Goal: Task Accomplishment & Management: Manage account settings

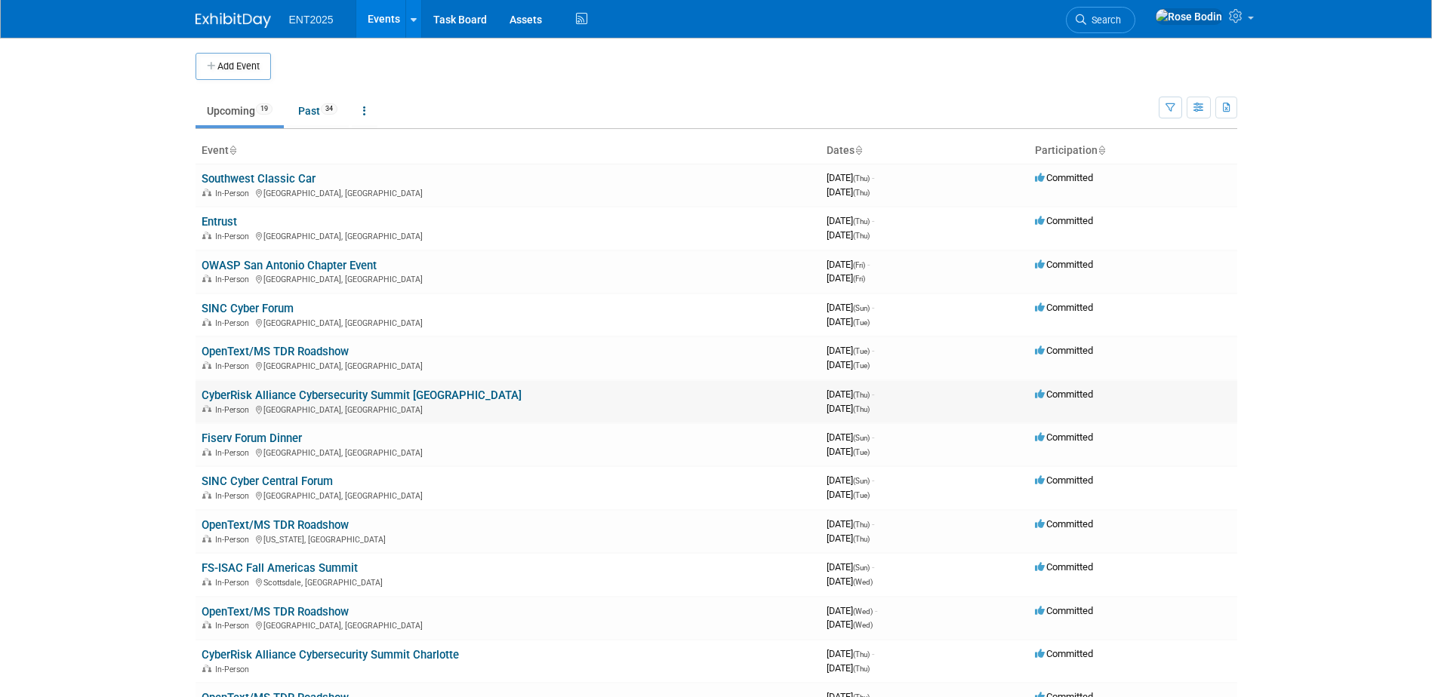
click at [408, 395] on link "CyberRisk Alliance Cybersecurity Summit [GEOGRAPHIC_DATA]" at bounding box center [362, 396] width 320 height 14
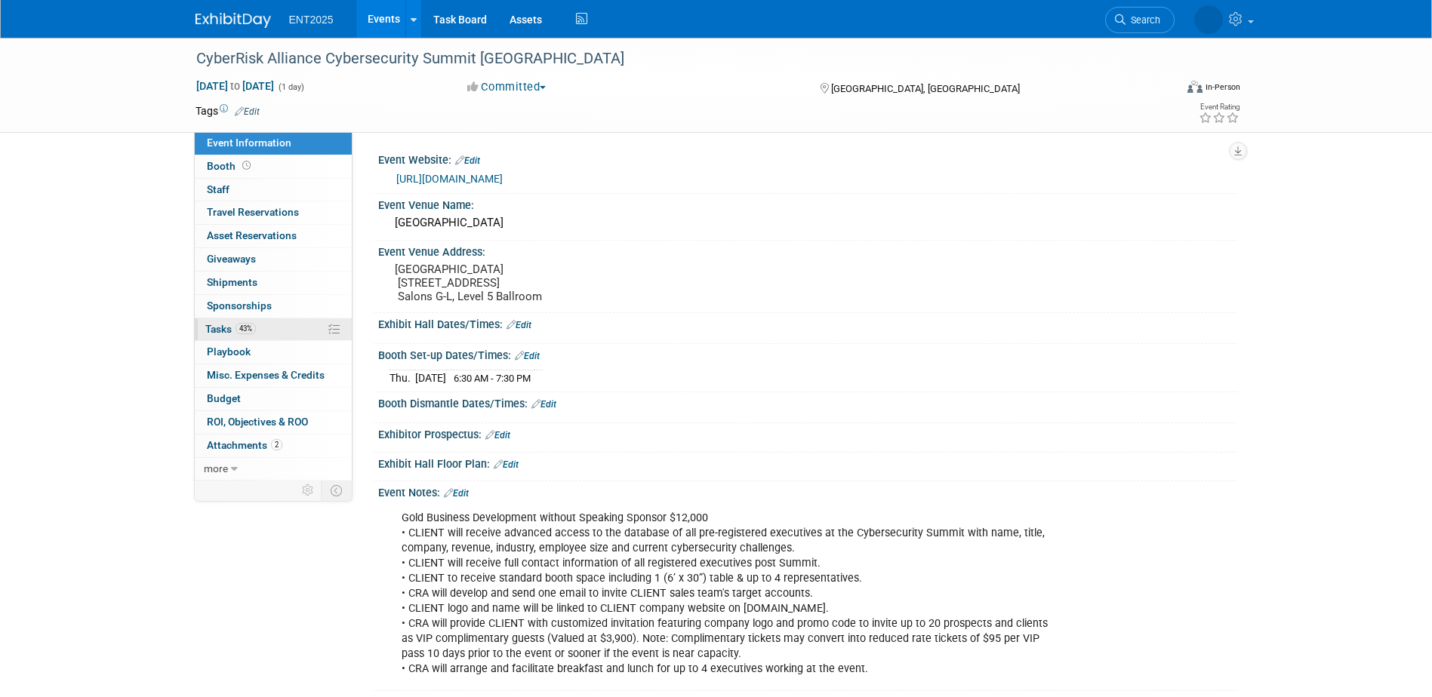
click at [284, 325] on link "43% Tasks 43%" at bounding box center [273, 330] width 157 height 23
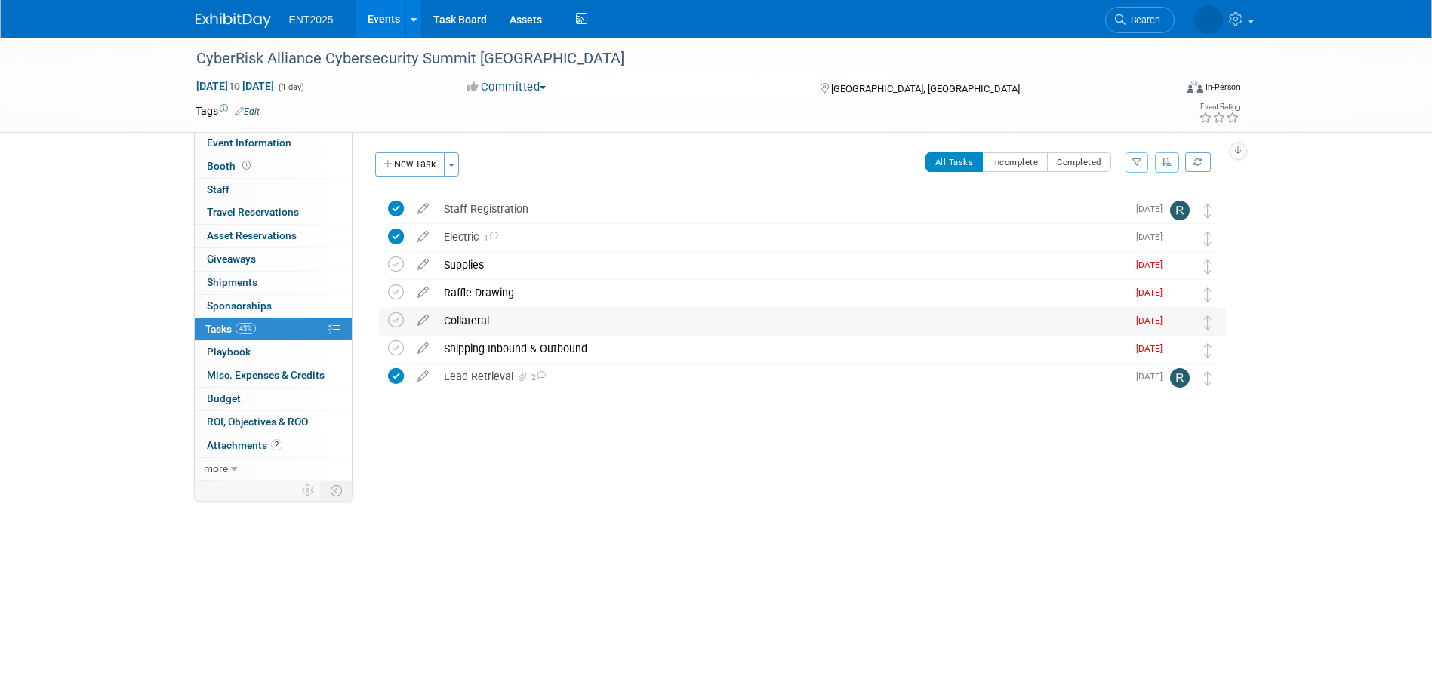
click at [509, 319] on div "Collateral" at bounding box center [781, 321] width 691 height 26
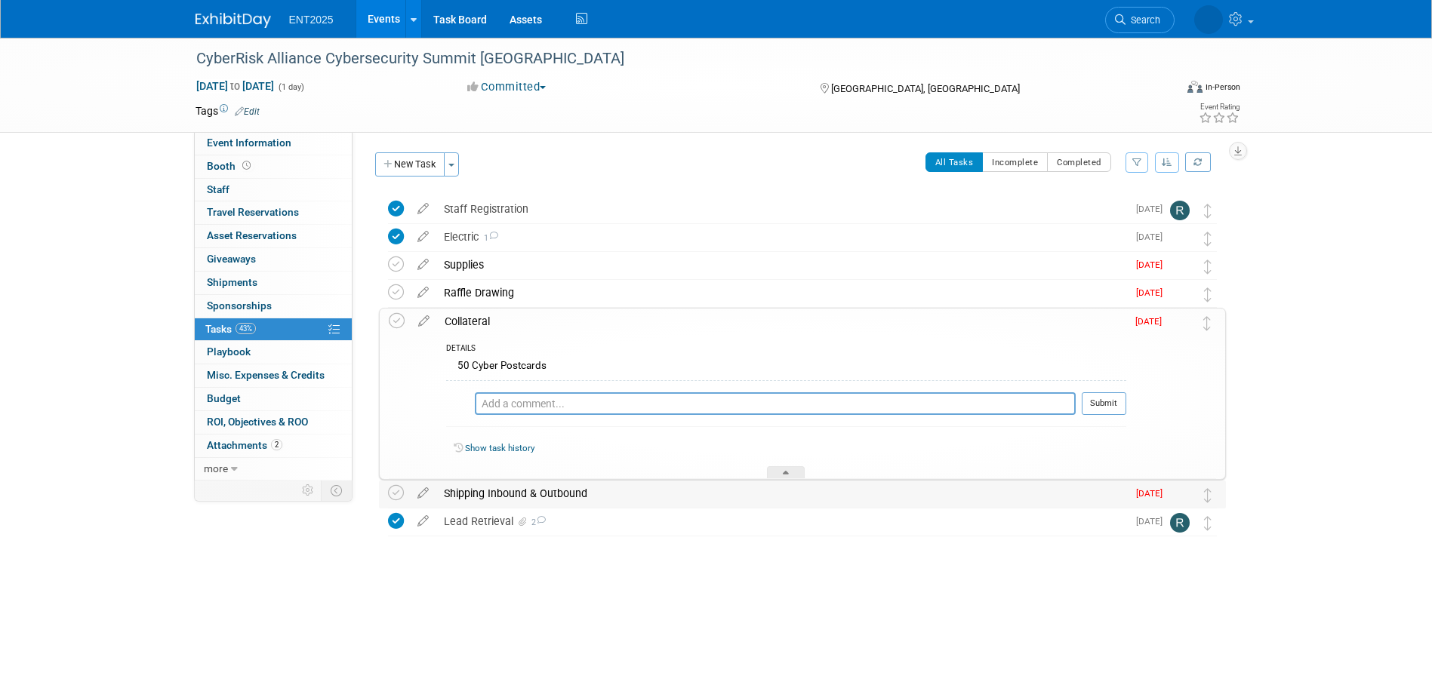
click at [647, 494] on div "Shipping Inbound & Outbound" at bounding box center [781, 494] width 691 height 26
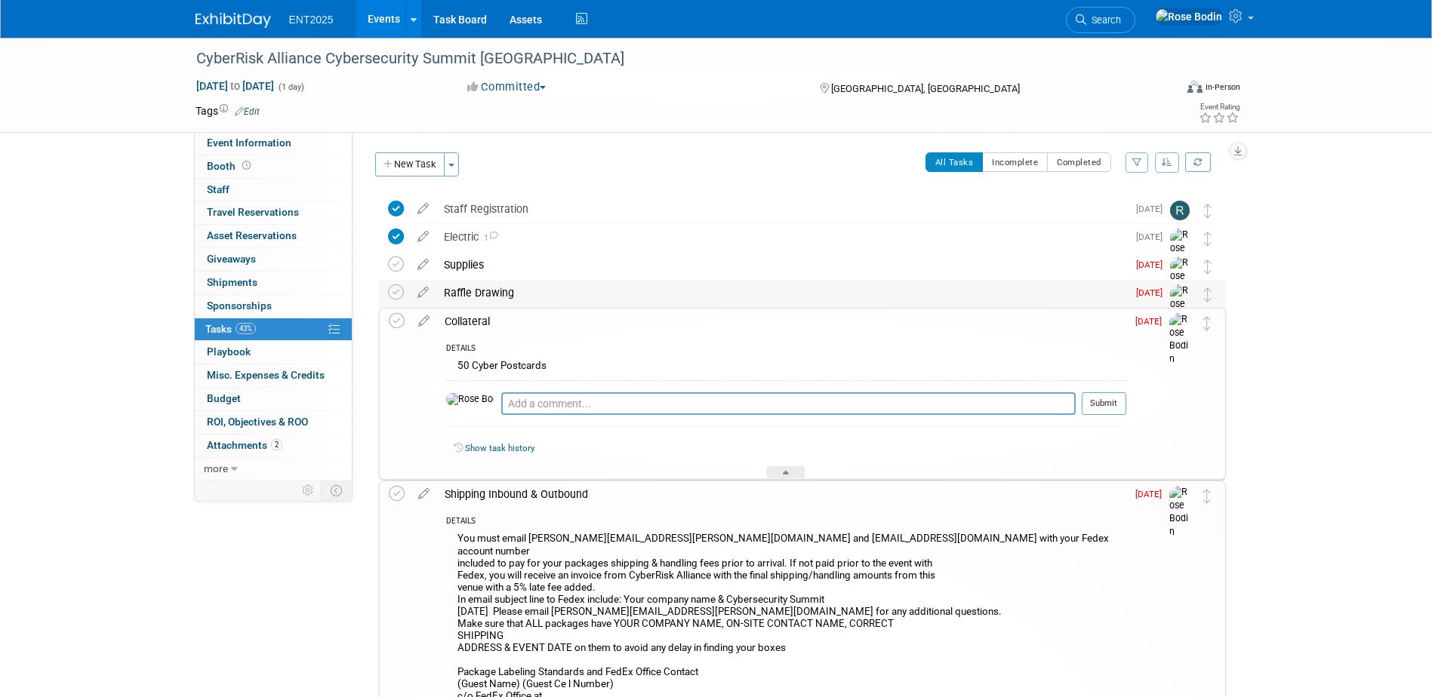
click at [664, 290] on div "Raffle Drawing" at bounding box center [781, 293] width 691 height 26
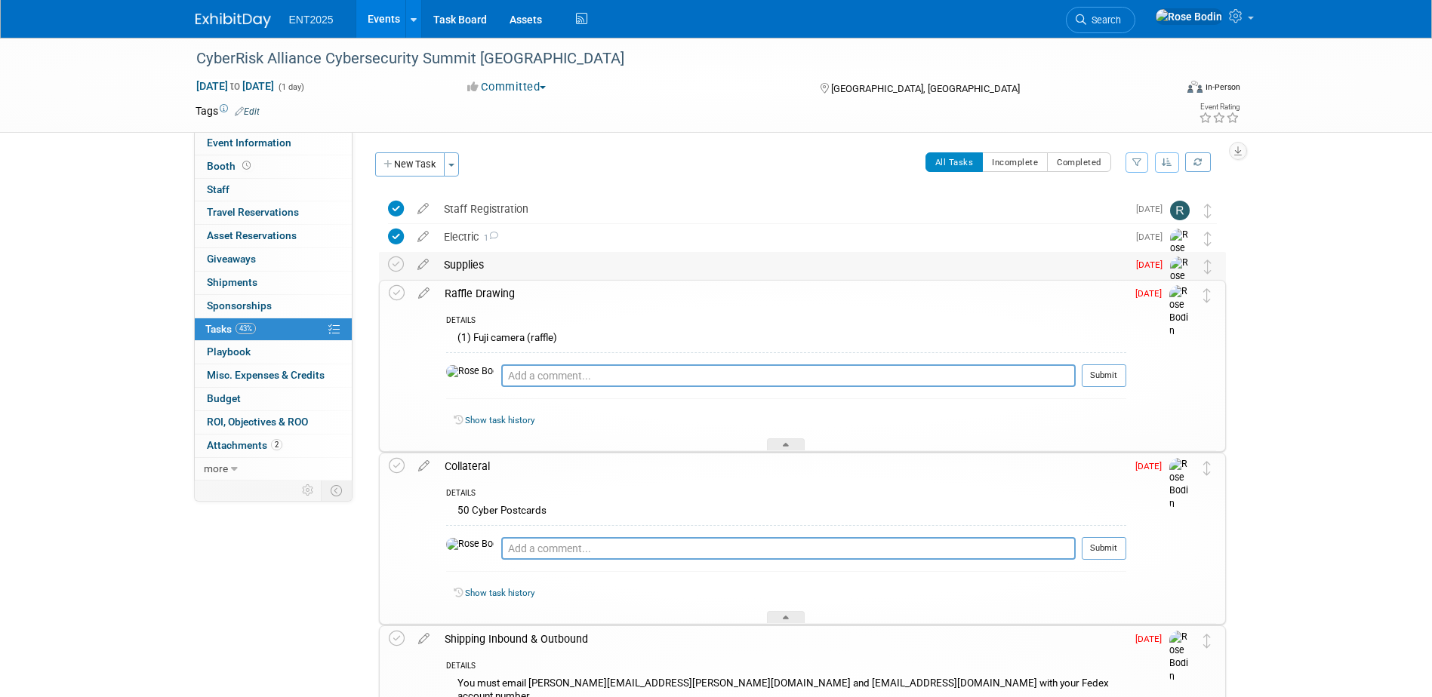
click at [660, 270] on div "Supplies" at bounding box center [781, 265] width 691 height 26
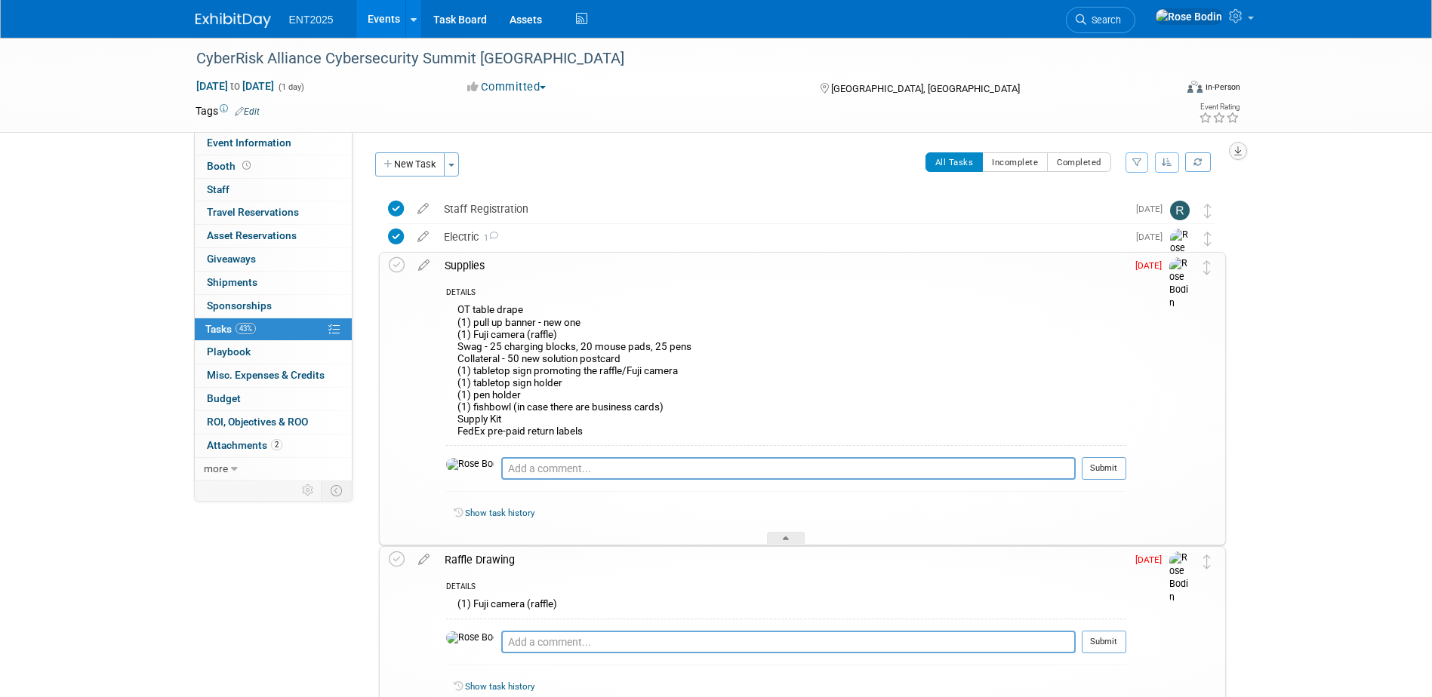
click at [1241, 149] on icon "button" at bounding box center [1238, 151] width 8 height 10
click at [1175, 192] on link "Export tab to PDF" at bounding box center [1147, 194] width 176 height 21
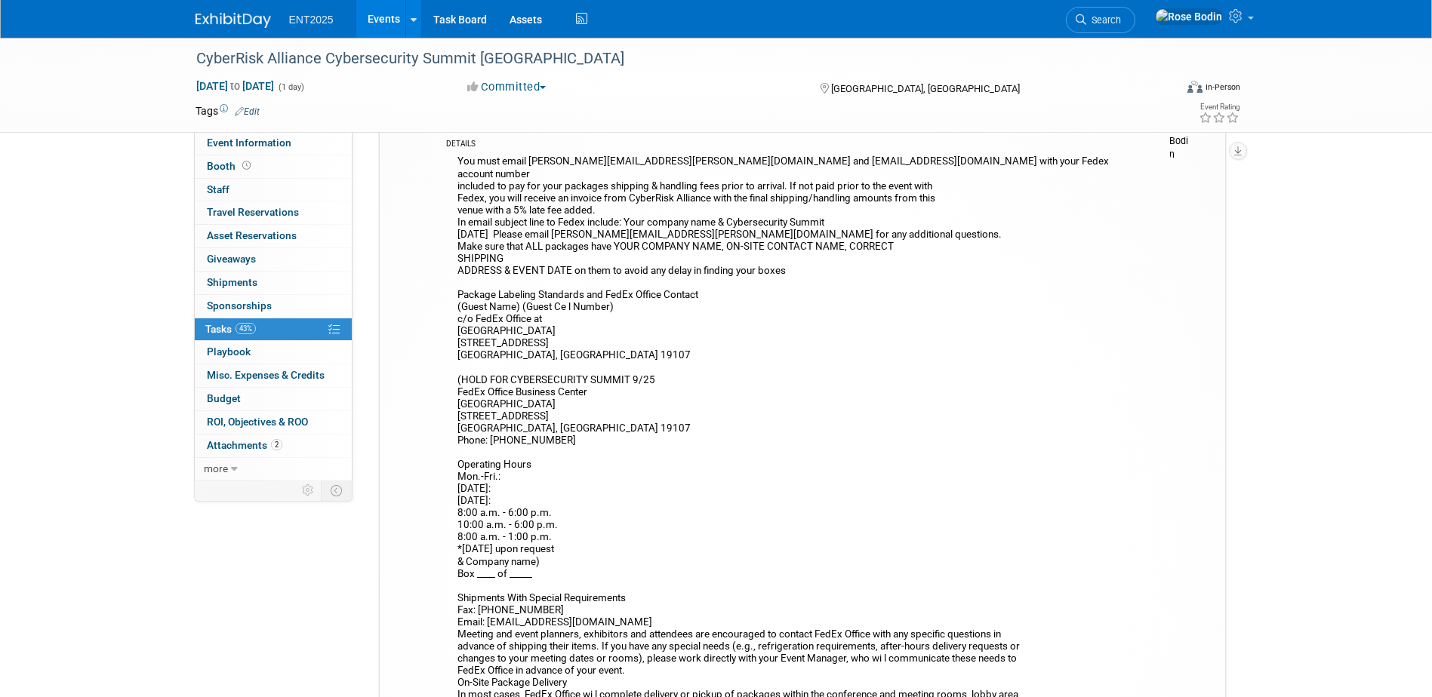
scroll to position [788, 0]
click at [679, 393] on div "You must email john.shannon@fedex.com and usa0669@fedex.com with your Fedex acc…" at bounding box center [786, 521] width 680 height 739
click at [656, 399] on div "You must email john.shannon@fedex.com and usa0669@fedex.com with your Fedex acc…" at bounding box center [786, 521] width 680 height 739
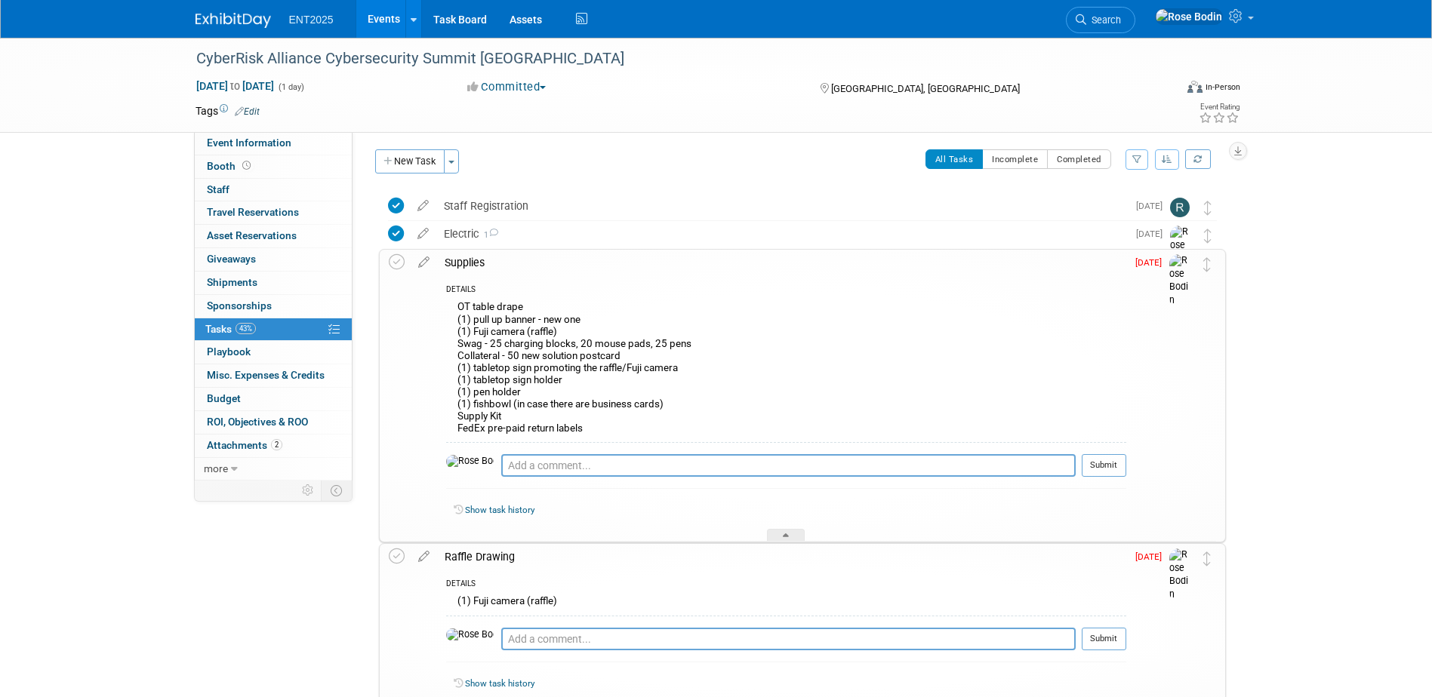
scroll to position [0, 0]
click at [623, 205] on div "Staff Registration" at bounding box center [781, 209] width 691 height 26
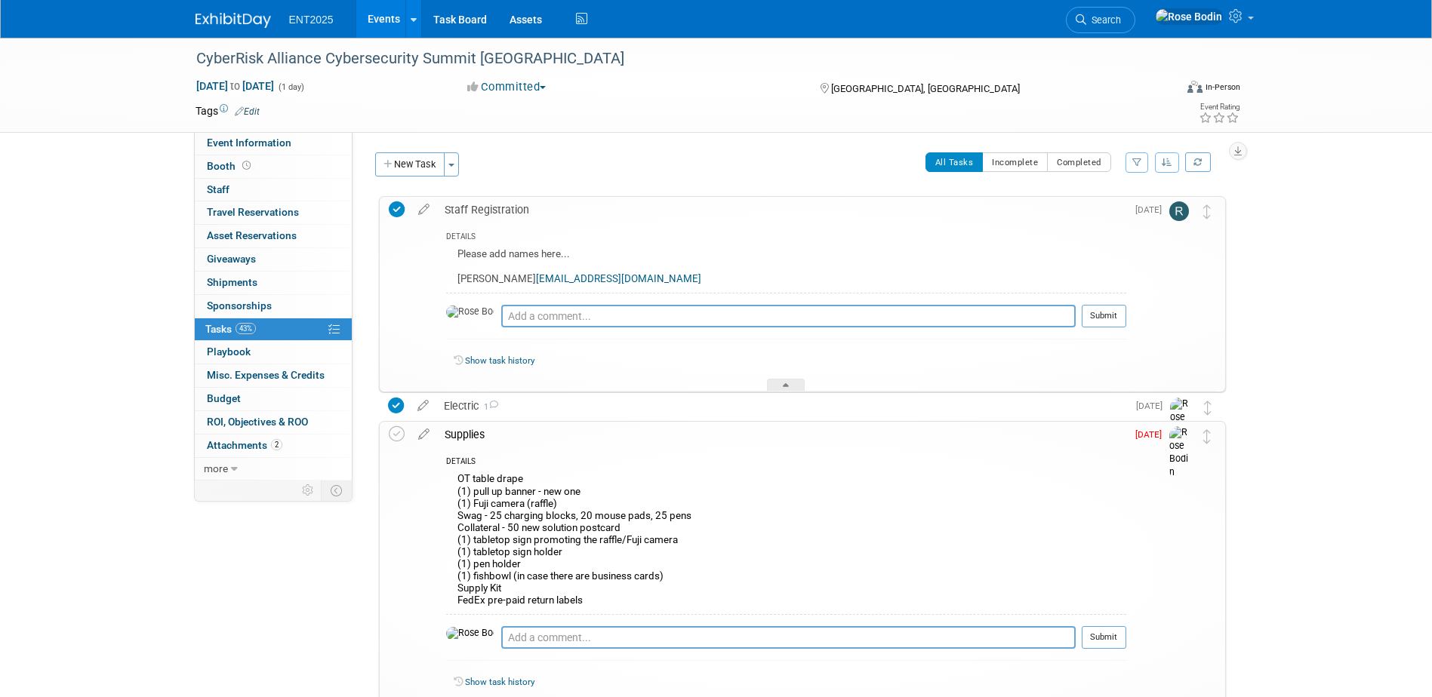
click at [295, 446] on link "2 Attachments 2" at bounding box center [273, 446] width 157 height 23
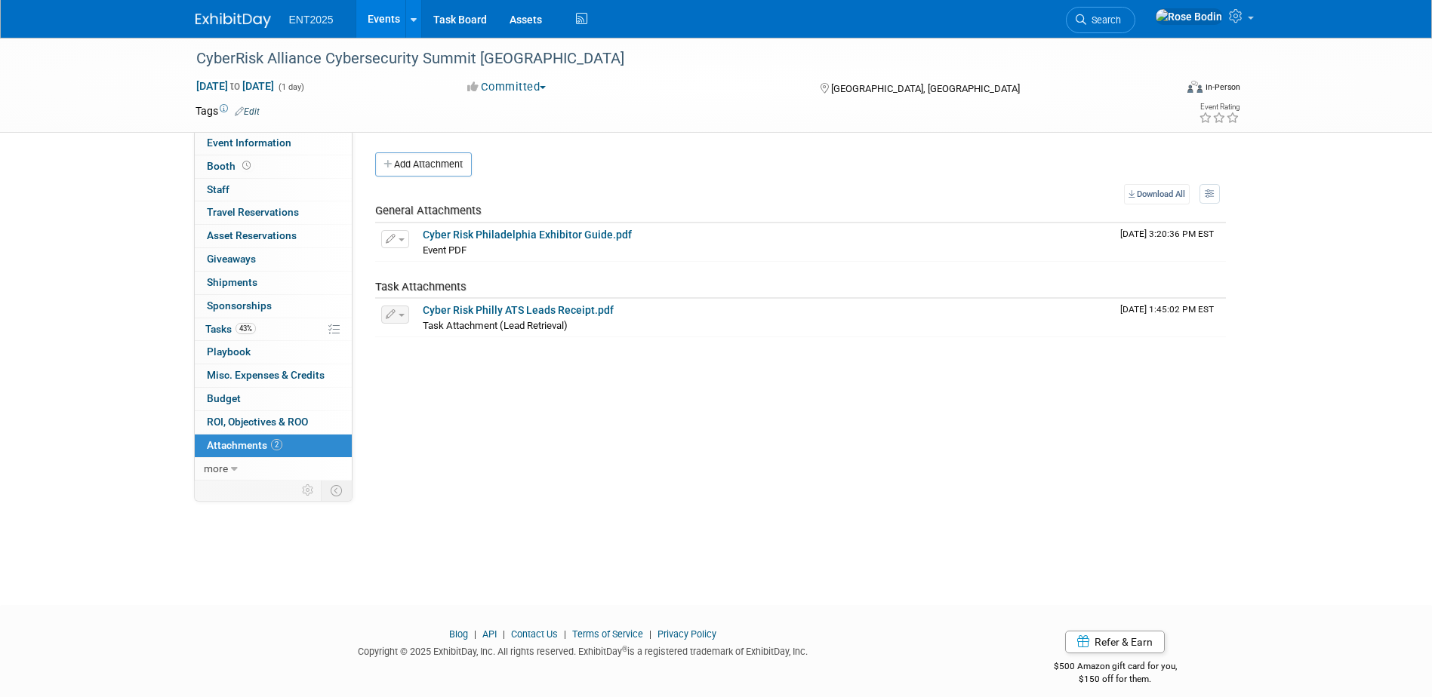
click at [981, 481] on div "CyberRisk Alliance Cybersecurity Summit Philadelphia Sep 25, 2025 to Sep 25, 20…" at bounding box center [716, 308] width 1432 height 540
click at [280, 328] on link "43% Tasks 43%" at bounding box center [273, 330] width 157 height 23
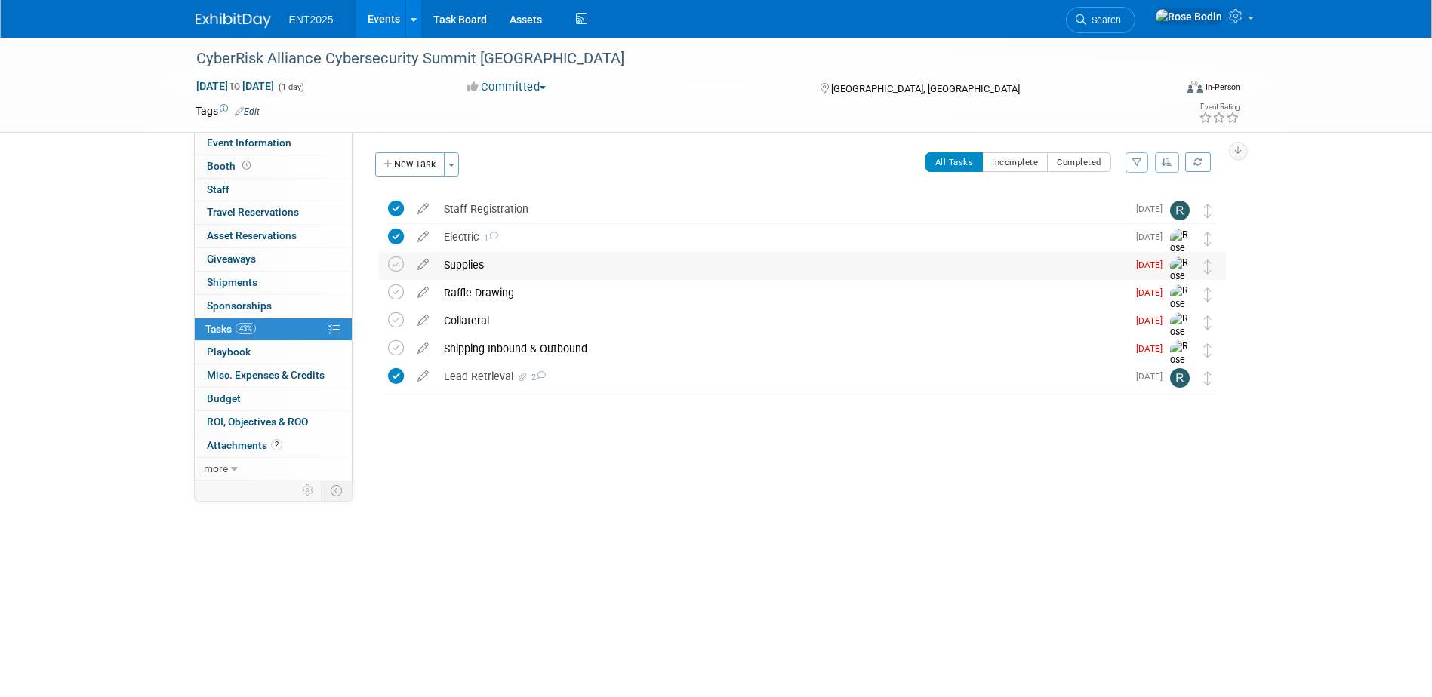
click at [534, 263] on div "Supplies" at bounding box center [781, 265] width 691 height 26
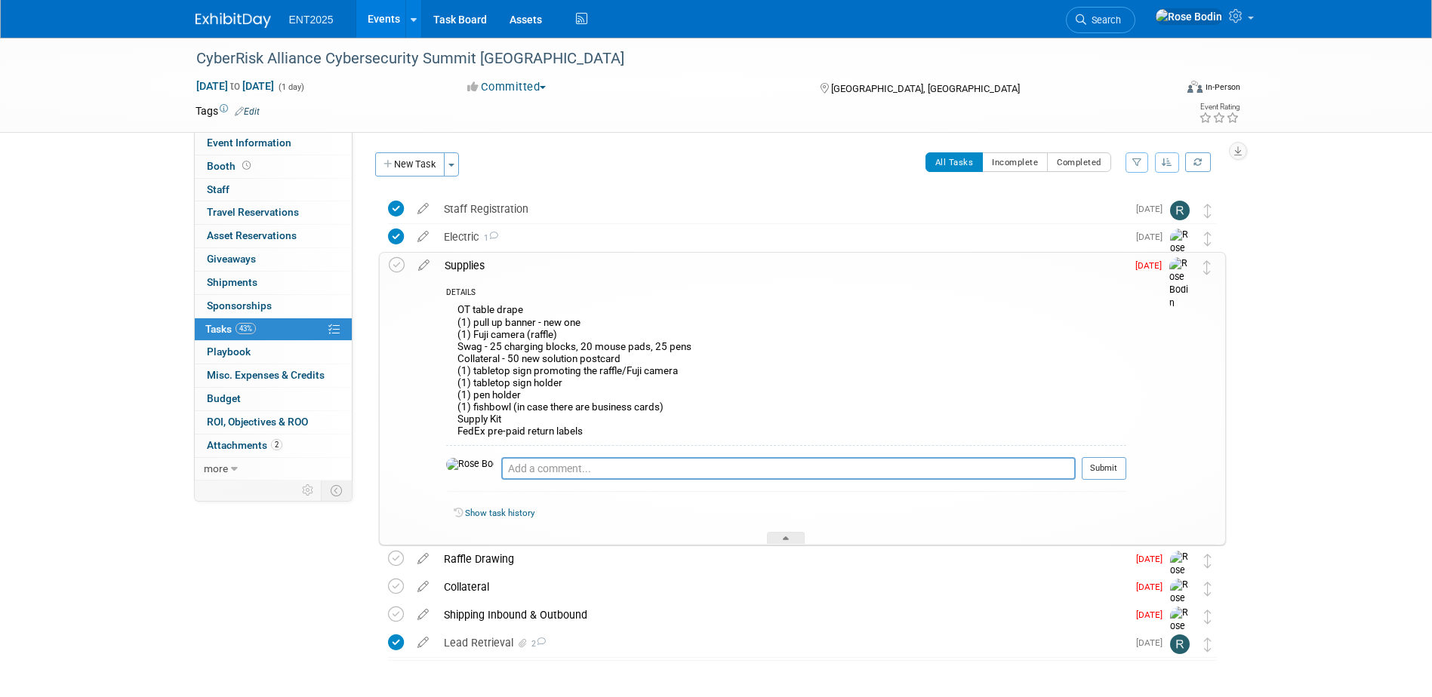
click at [783, 365] on div "OT table drape (1) pull up banner - new one (1) Fuji camera (raffle) Swag - 25 …" at bounding box center [786, 372] width 680 height 145
click at [753, 623] on div "Shipping Inbound & Outbound" at bounding box center [781, 615] width 691 height 26
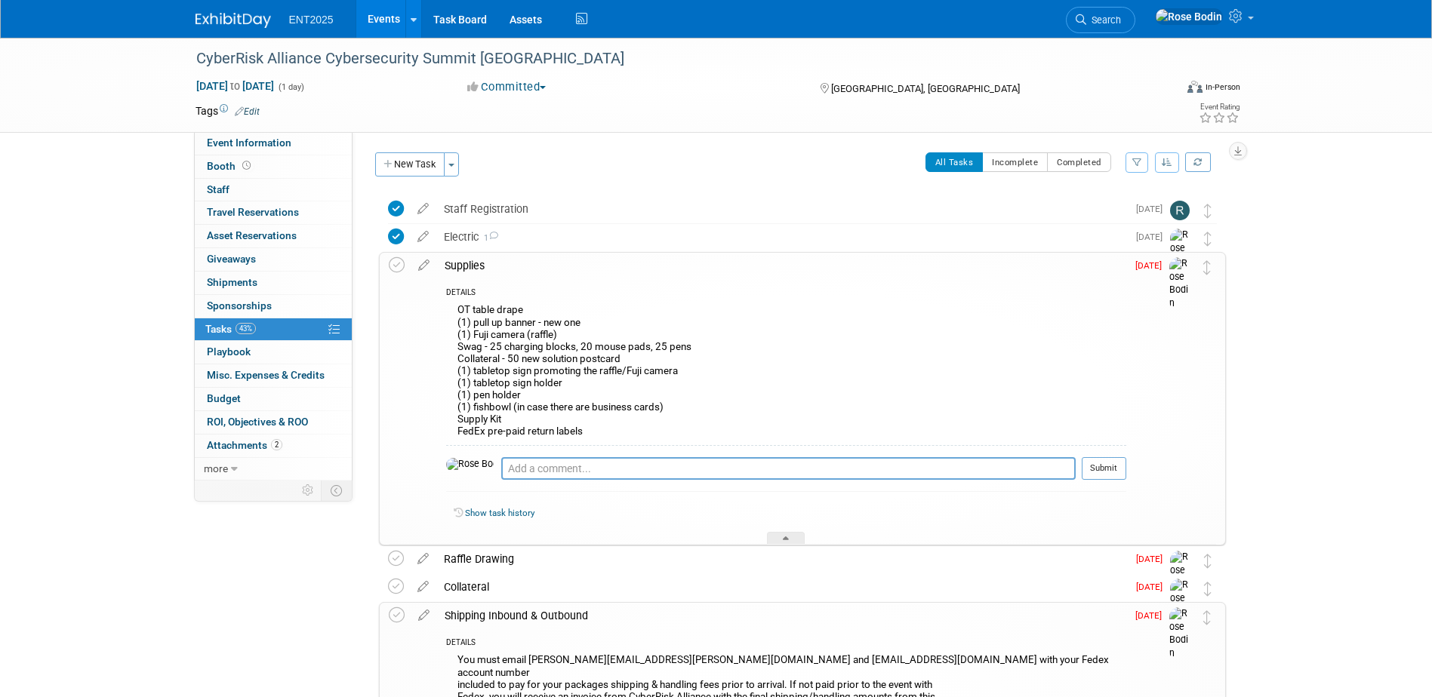
click at [722, 367] on div "OT table drape (1) pull up banner - new one (1) Fuji camera (raffle) Swag - 25 …" at bounding box center [786, 372] width 680 height 145
click at [609, 468] on textarea at bounding box center [788, 468] width 574 height 23
type textarea "Mouse Pads & Blocks from Chrome all else from Broomfield"
click at [1099, 466] on button "Submit" at bounding box center [1104, 468] width 45 height 23
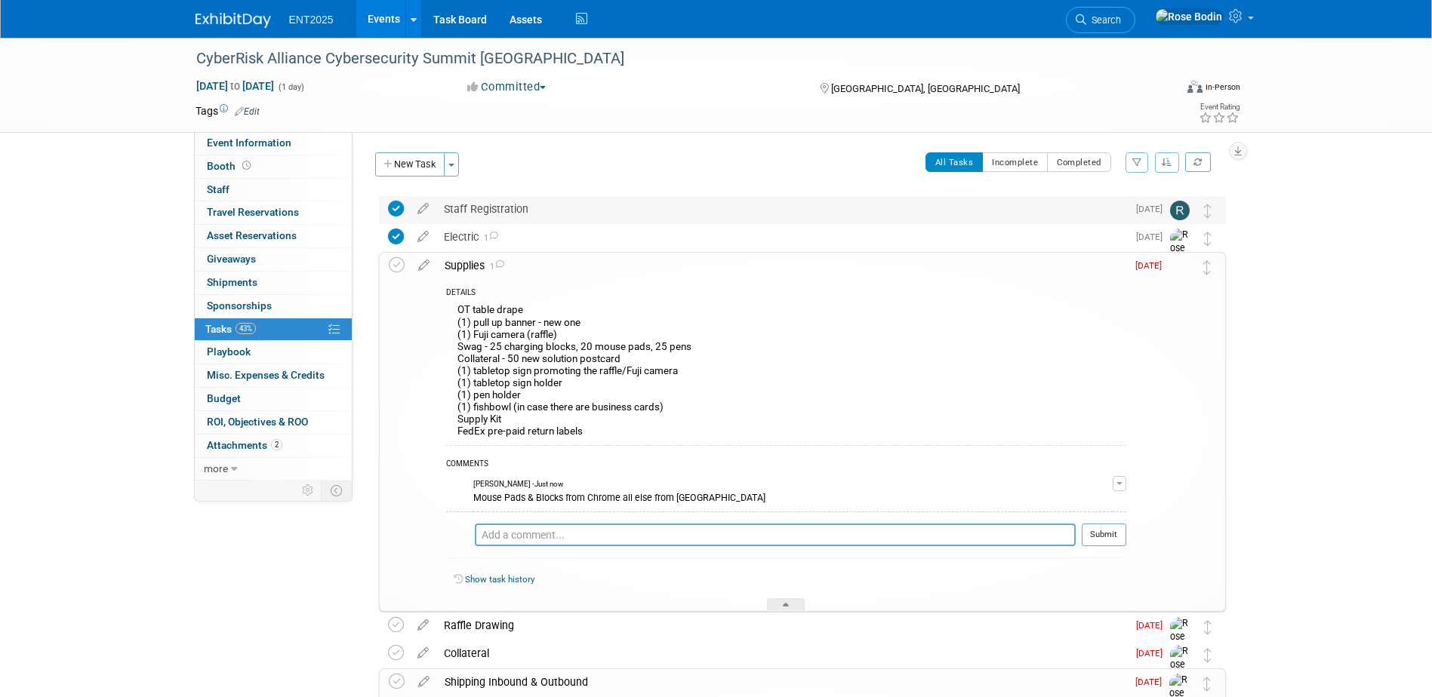
click at [797, 214] on div "Staff Registration" at bounding box center [781, 209] width 691 height 26
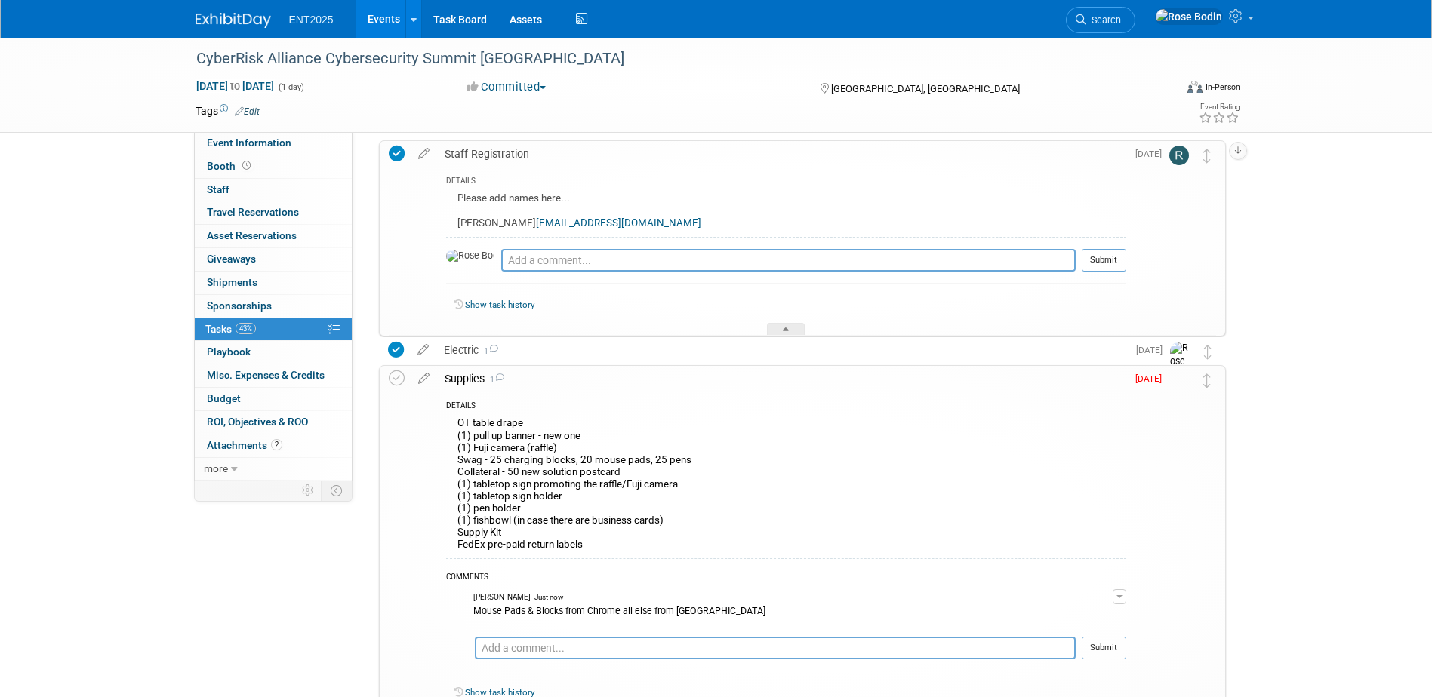
scroll to position [54, 0]
drag, startPoint x: 522, startPoint y: 222, endPoint x: 457, endPoint y: 224, distance: 64.2
click at [457, 224] on div "Please add names here... Rich Merrigan rmerrigan@opentext.com" at bounding box center [786, 214] width 680 height 48
copy div "Rich Merrigan"
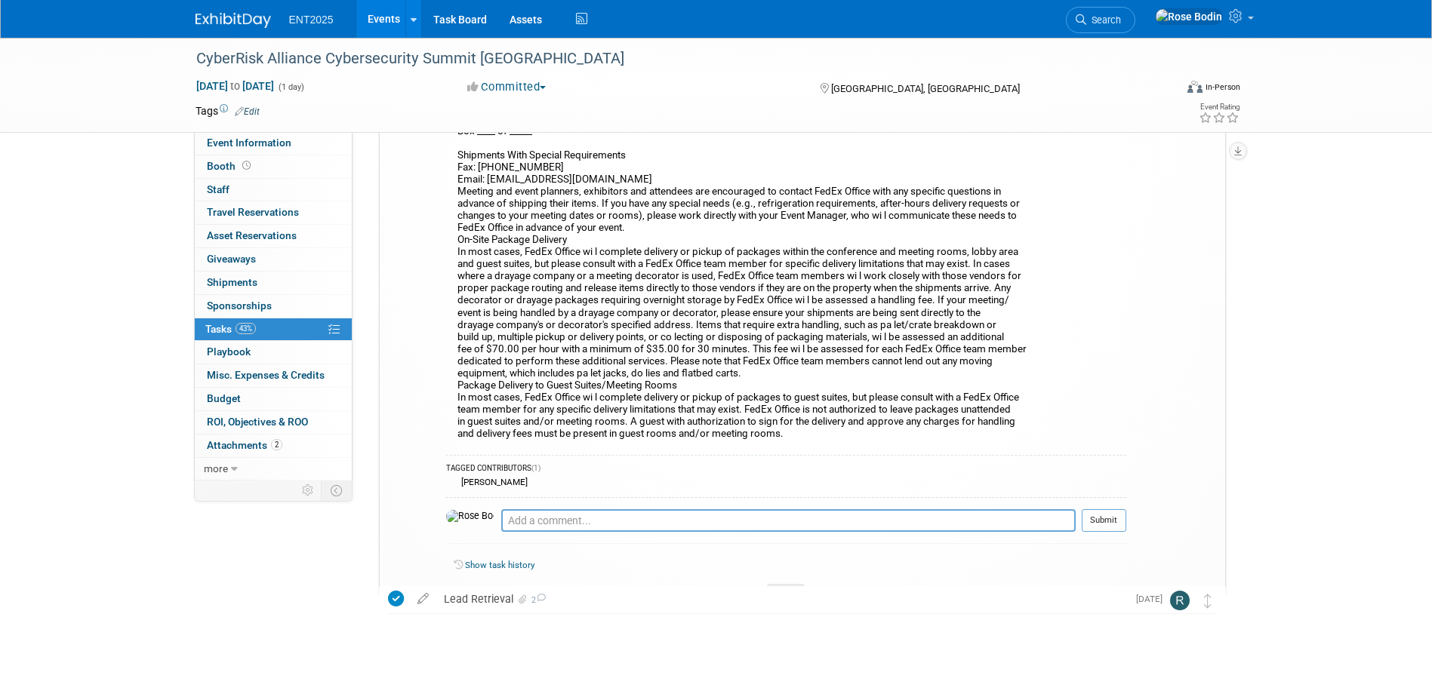
scroll to position [1187, 0]
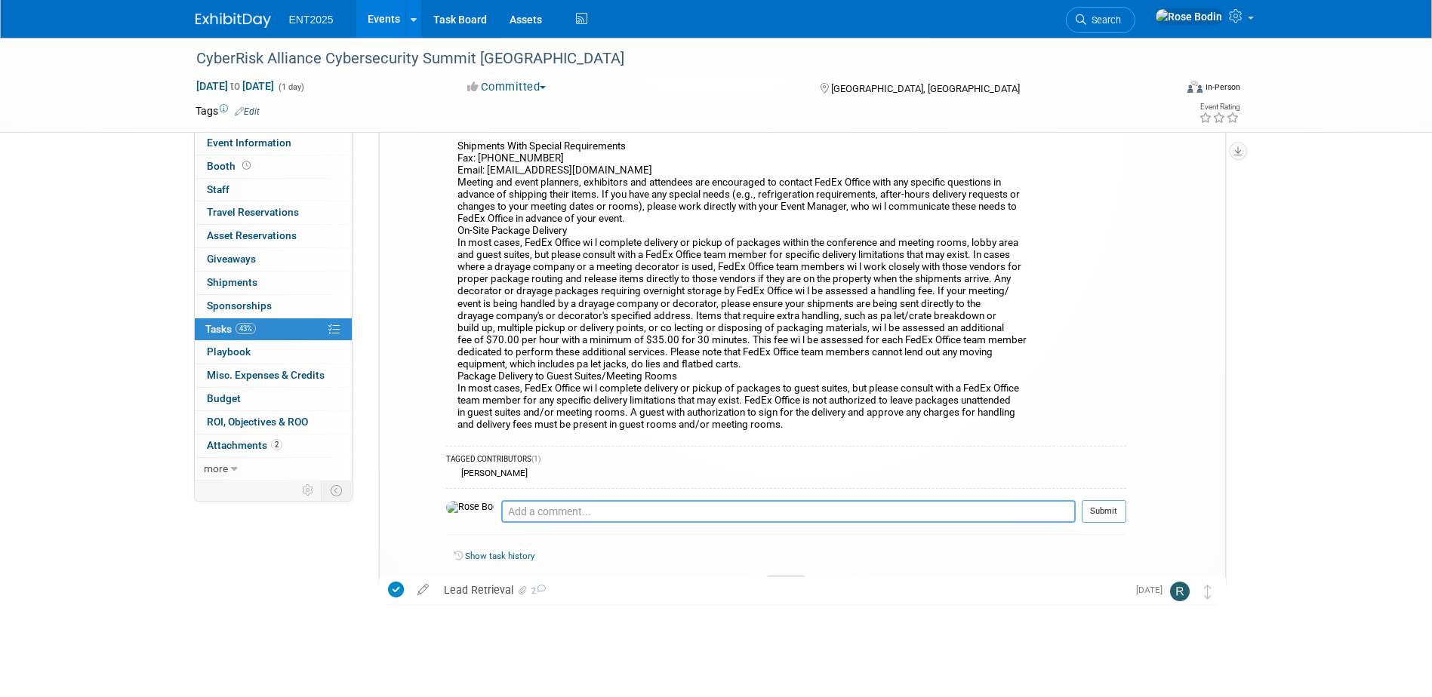
click at [569, 500] on textarea at bounding box center [788, 511] width 574 height 23
click at [867, 500] on textarea "Emailed John Shannon at Fed X receiving with tracking and account information." at bounding box center [788, 511] width 574 height 23
type textarea "Emailed John Shannon at Fed X receiving with tracking and account information. …"
click at [1103, 500] on button "Submit" at bounding box center [1104, 511] width 45 height 23
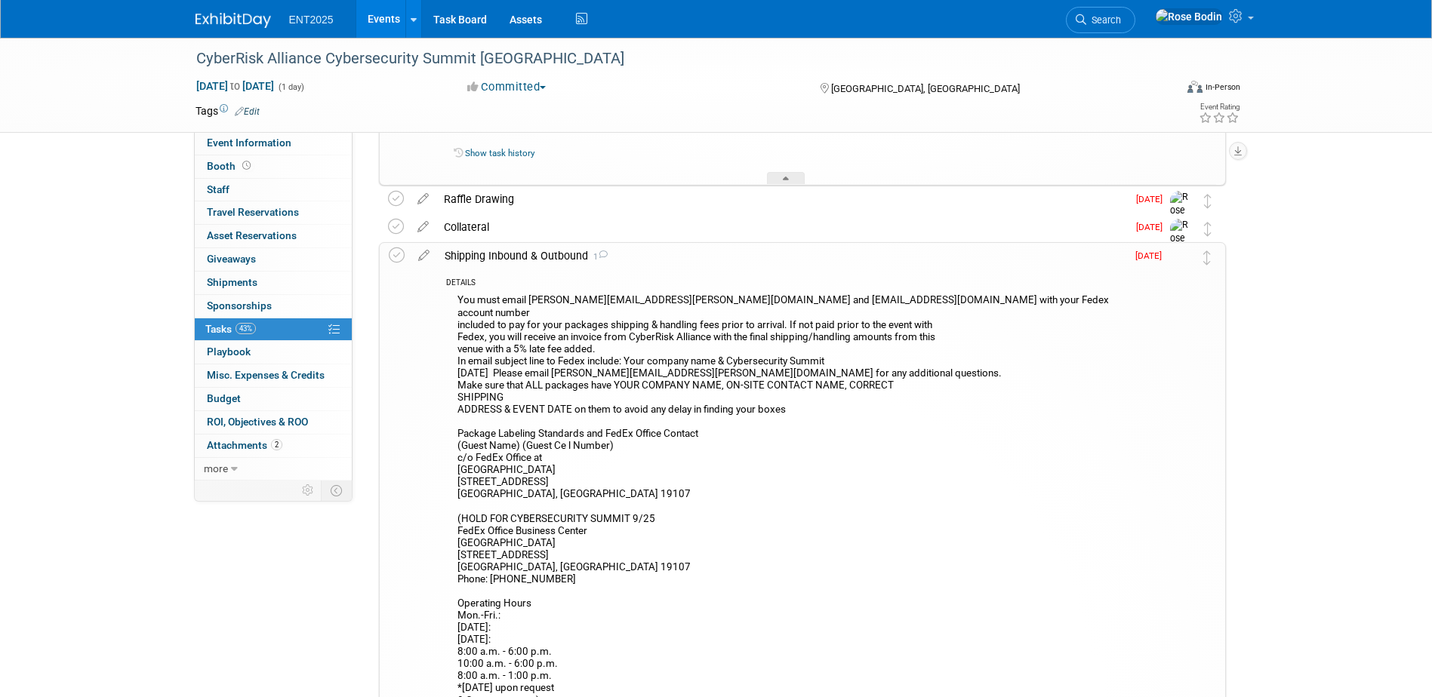
scroll to position [507, 0]
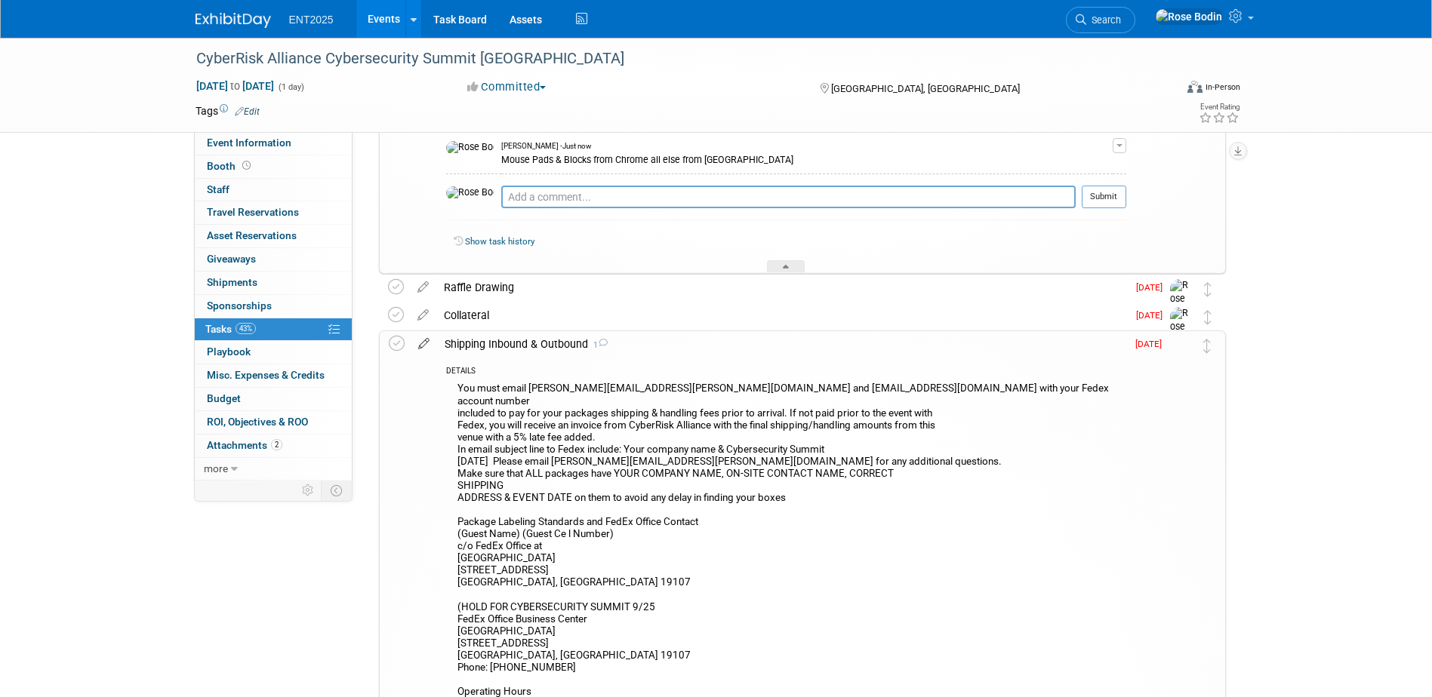
click at [421, 342] on icon at bounding box center [424, 340] width 26 height 19
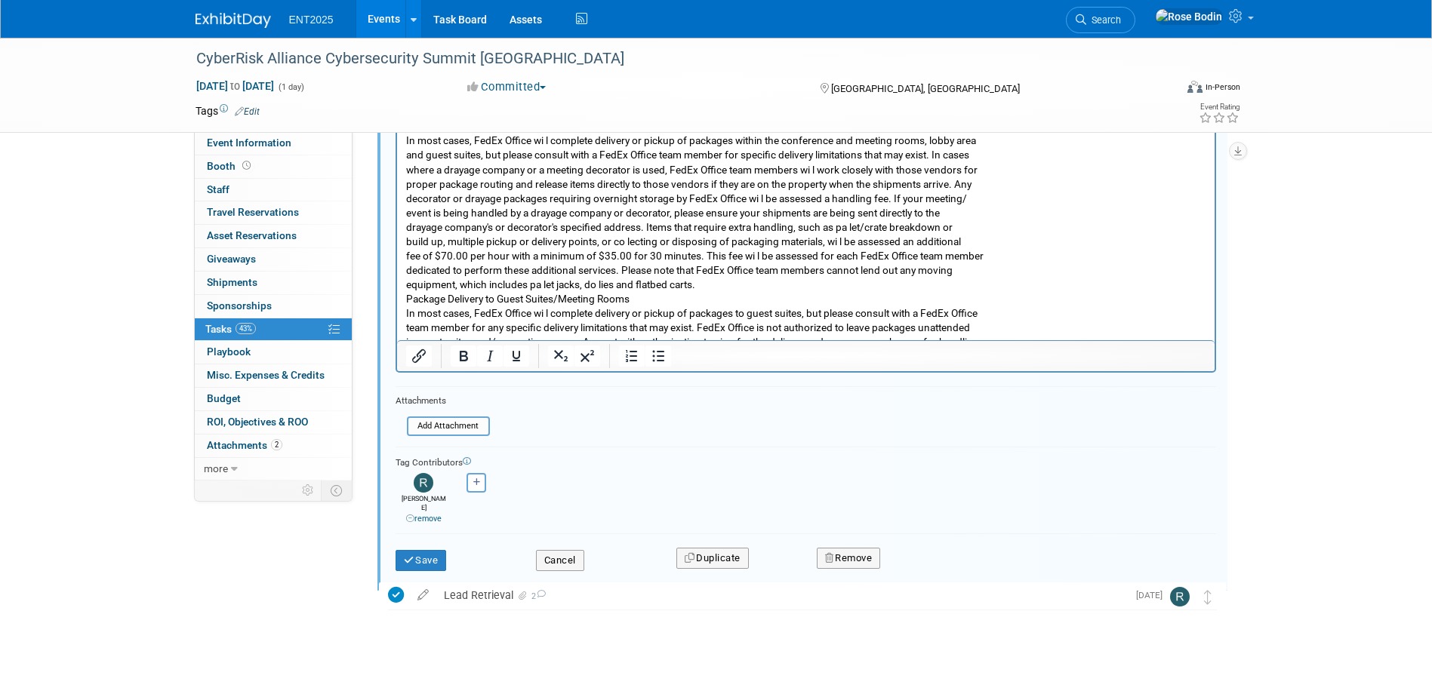
scroll to position [1018, 0]
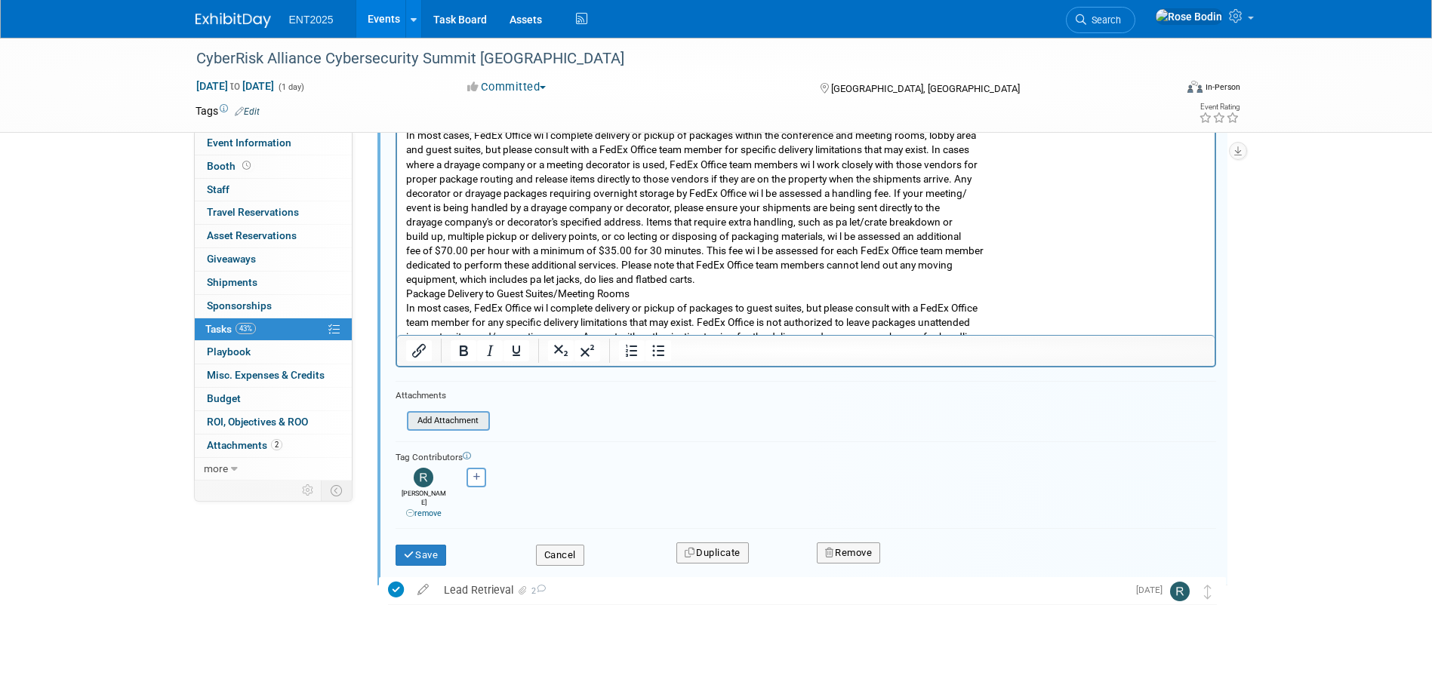
click at [465, 423] on input "file" at bounding box center [411, 421] width 154 height 17
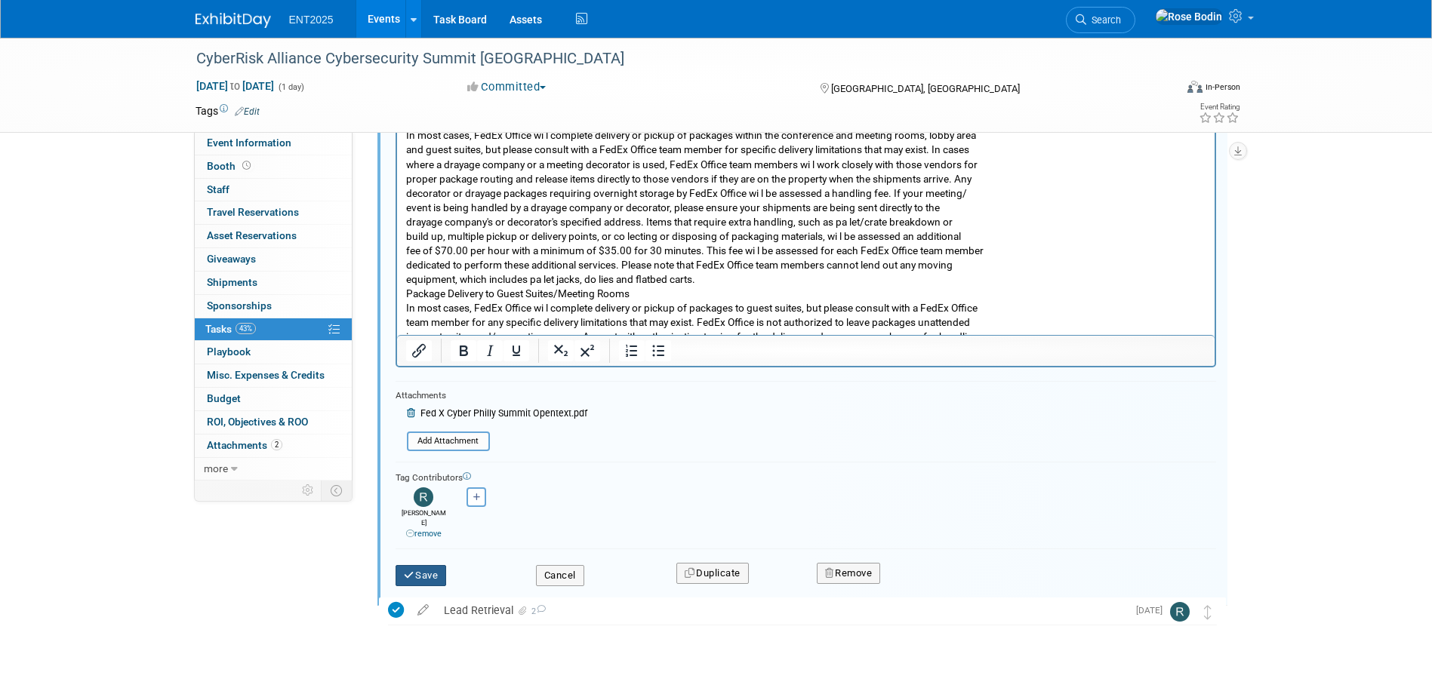
click at [422, 565] on button "Save" at bounding box center [421, 575] width 51 height 21
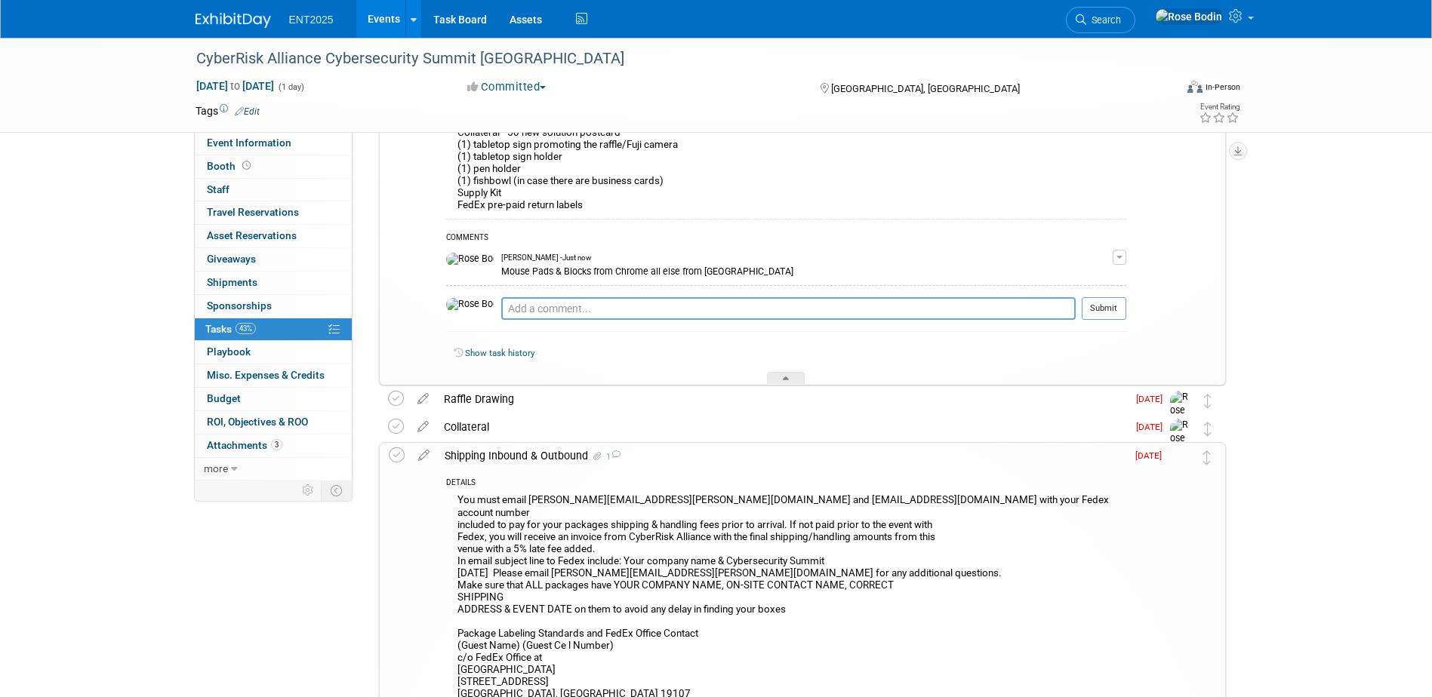
scroll to position [338, 0]
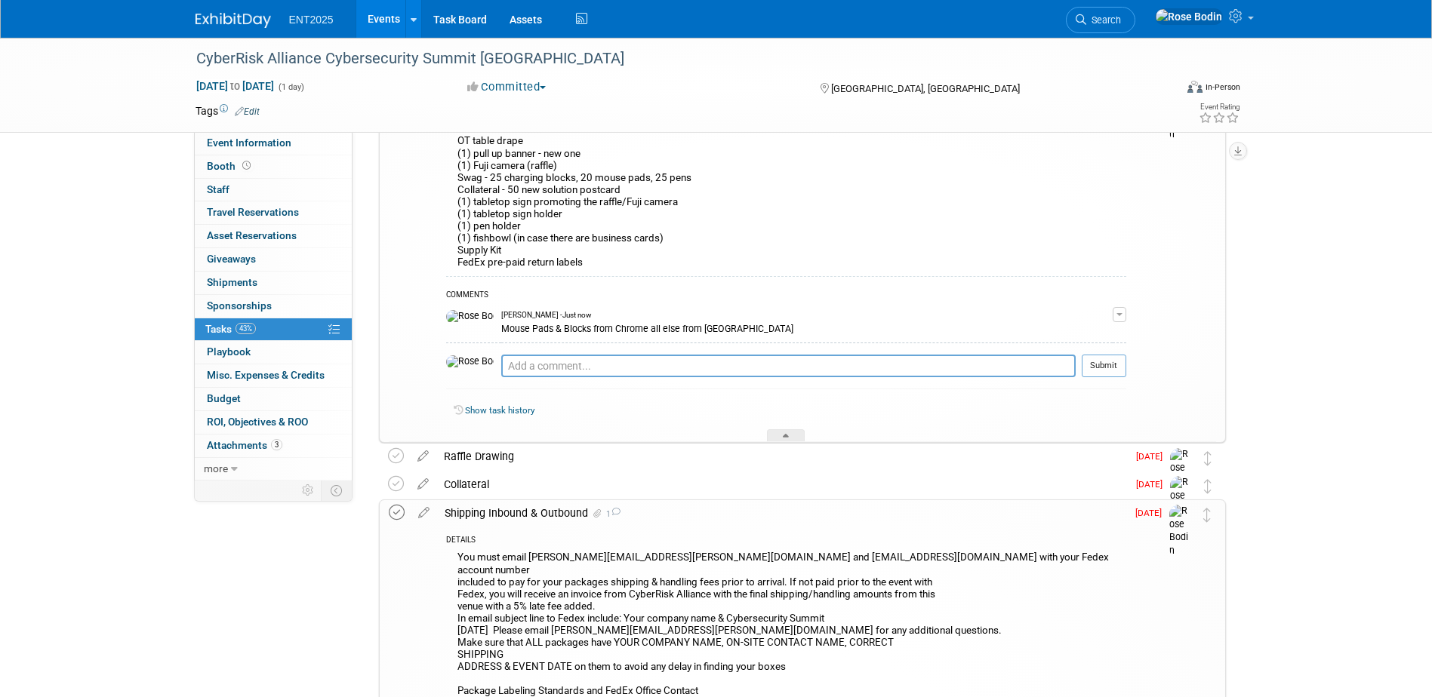
click at [397, 512] on icon at bounding box center [397, 513] width 16 height 16
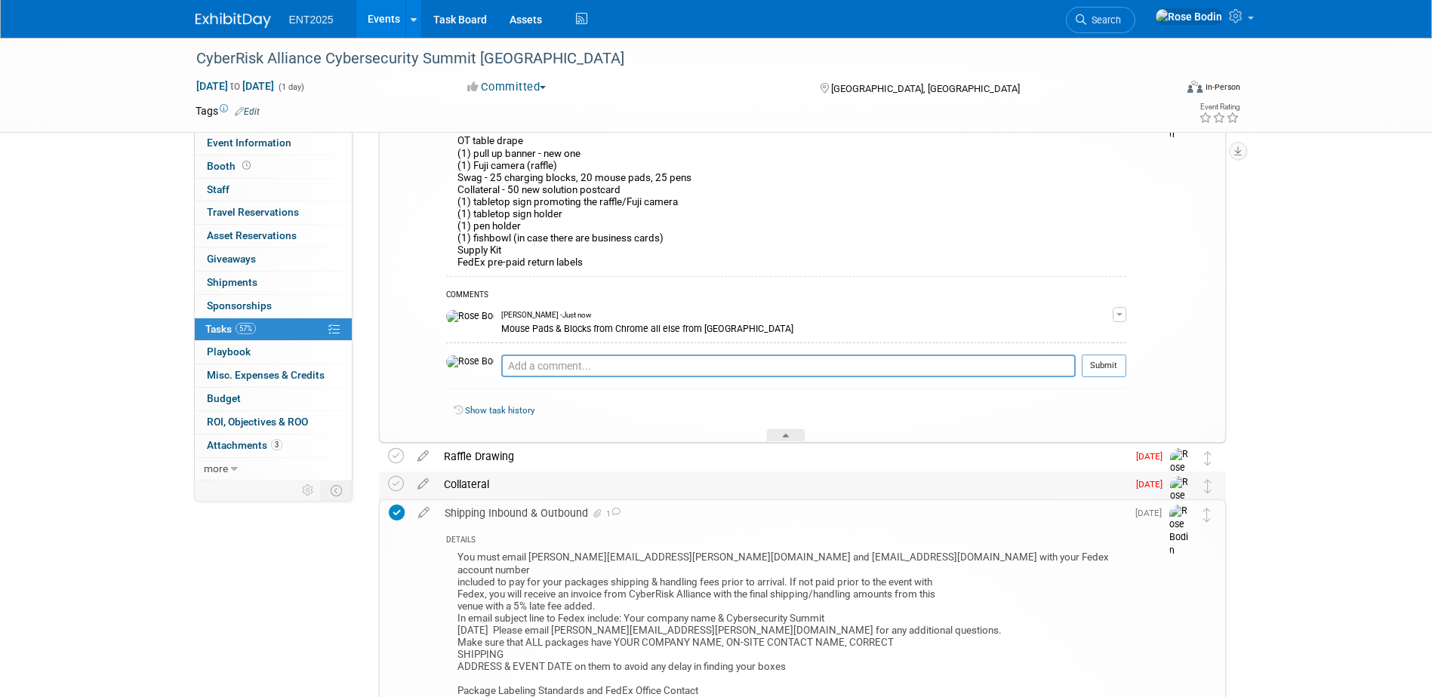
click at [542, 491] on div "Collateral" at bounding box center [781, 485] width 691 height 26
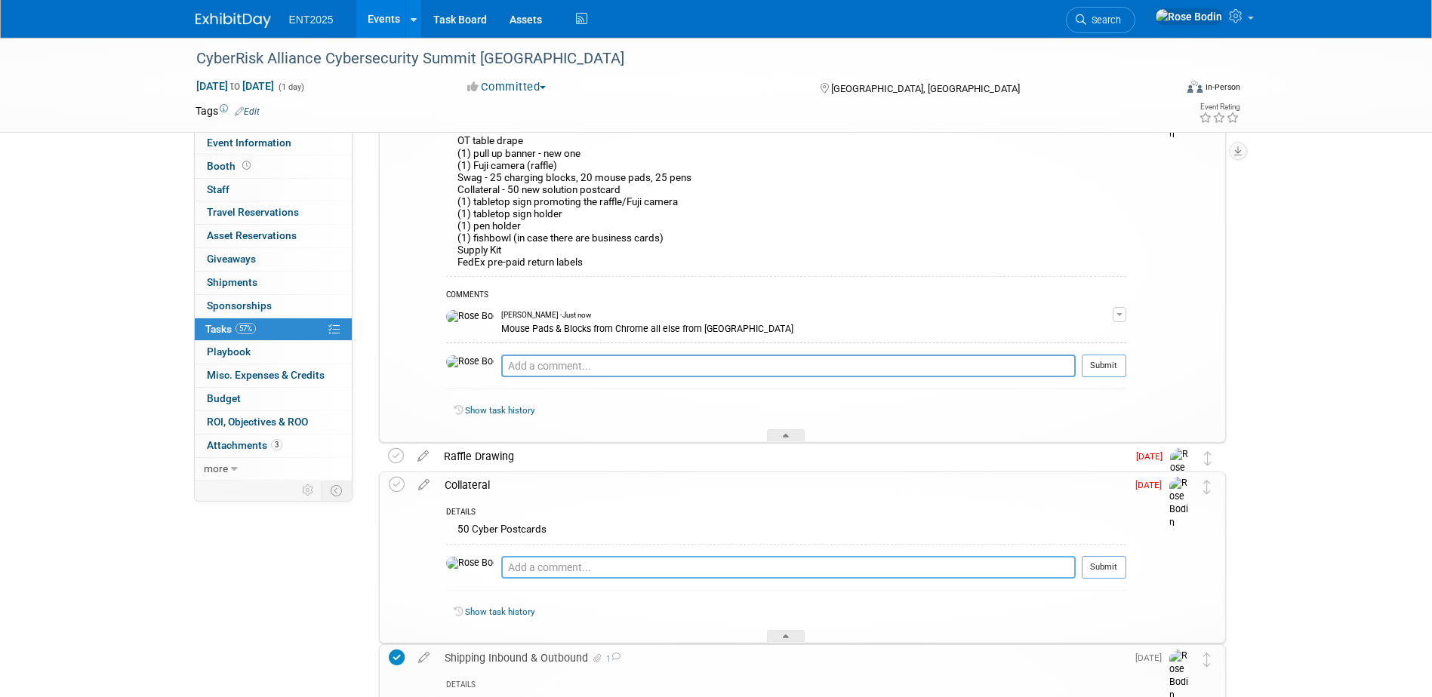
click at [534, 561] on textarea at bounding box center [788, 567] width 574 height 23
type textarea "Added OTW cards 9/18/2025"
click at [1098, 568] on button "Submit" at bounding box center [1104, 567] width 45 height 23
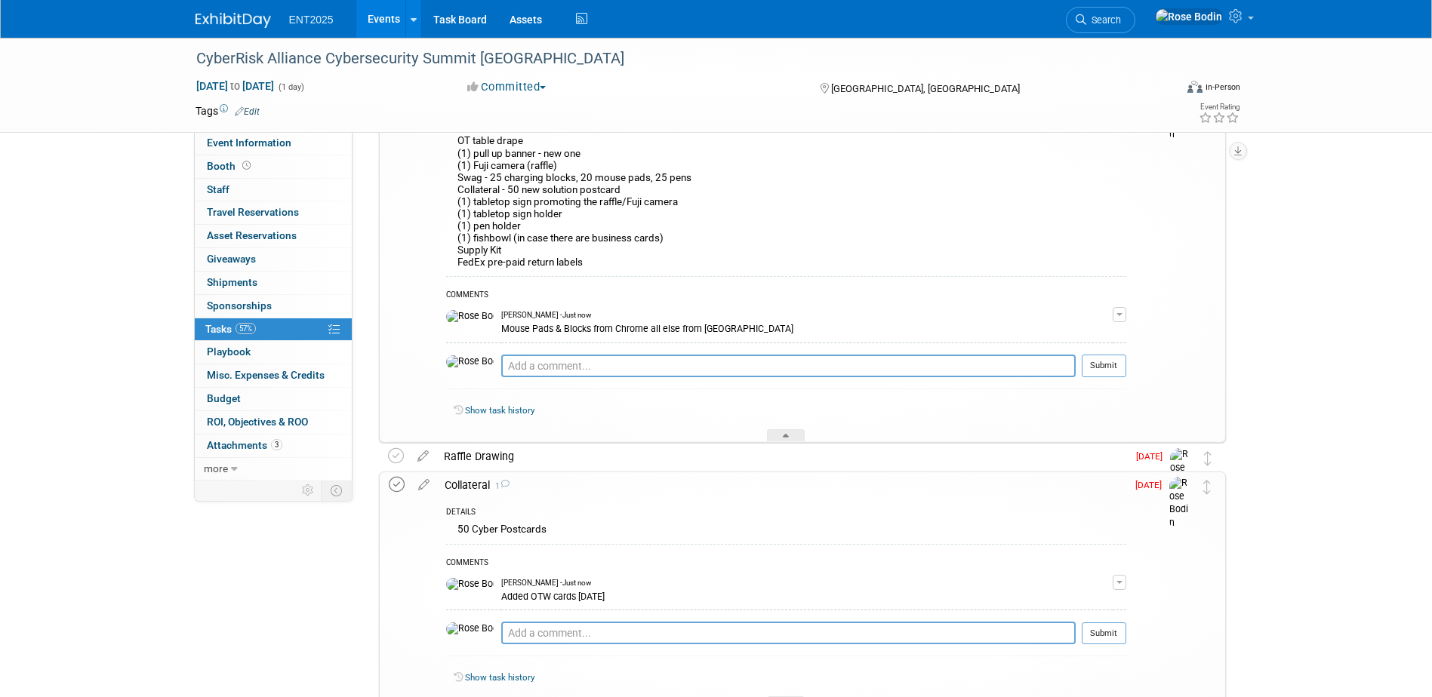
click at [396, 485] on icon at bounding box center [397, 485] width 16 height 16
click at [541, 456] on div "Raffle Drawing" at bounding box center [781, 457] width 691 height 26
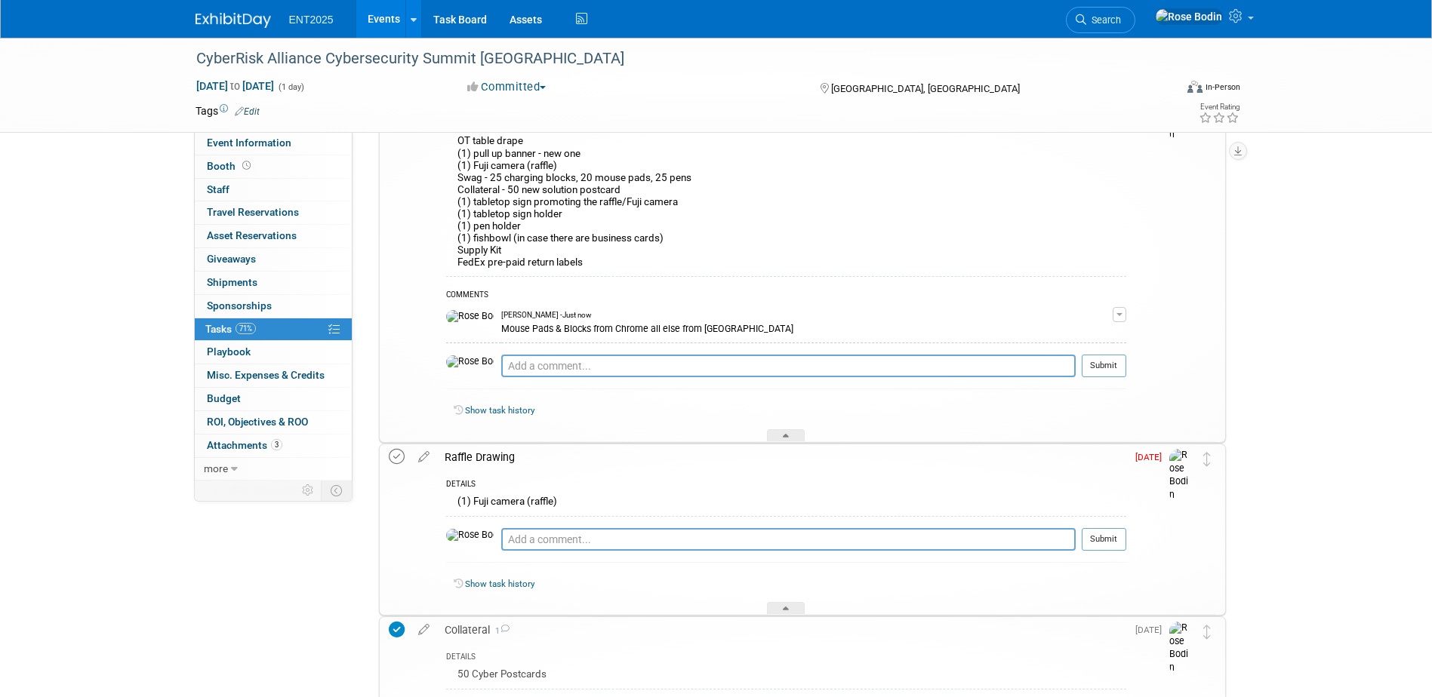
click at [397, 454] on icon at bounding box center [397, 457] width 16 height 16
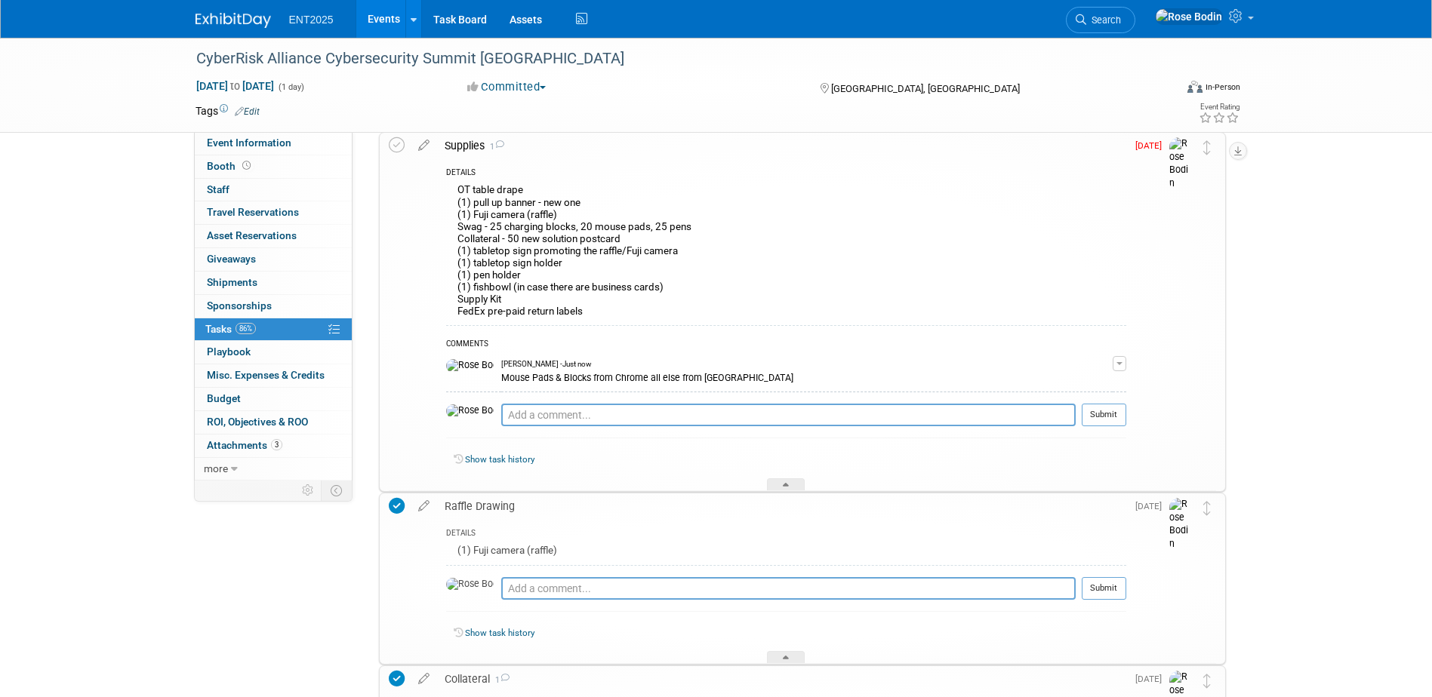
scroll to position [263, 0]
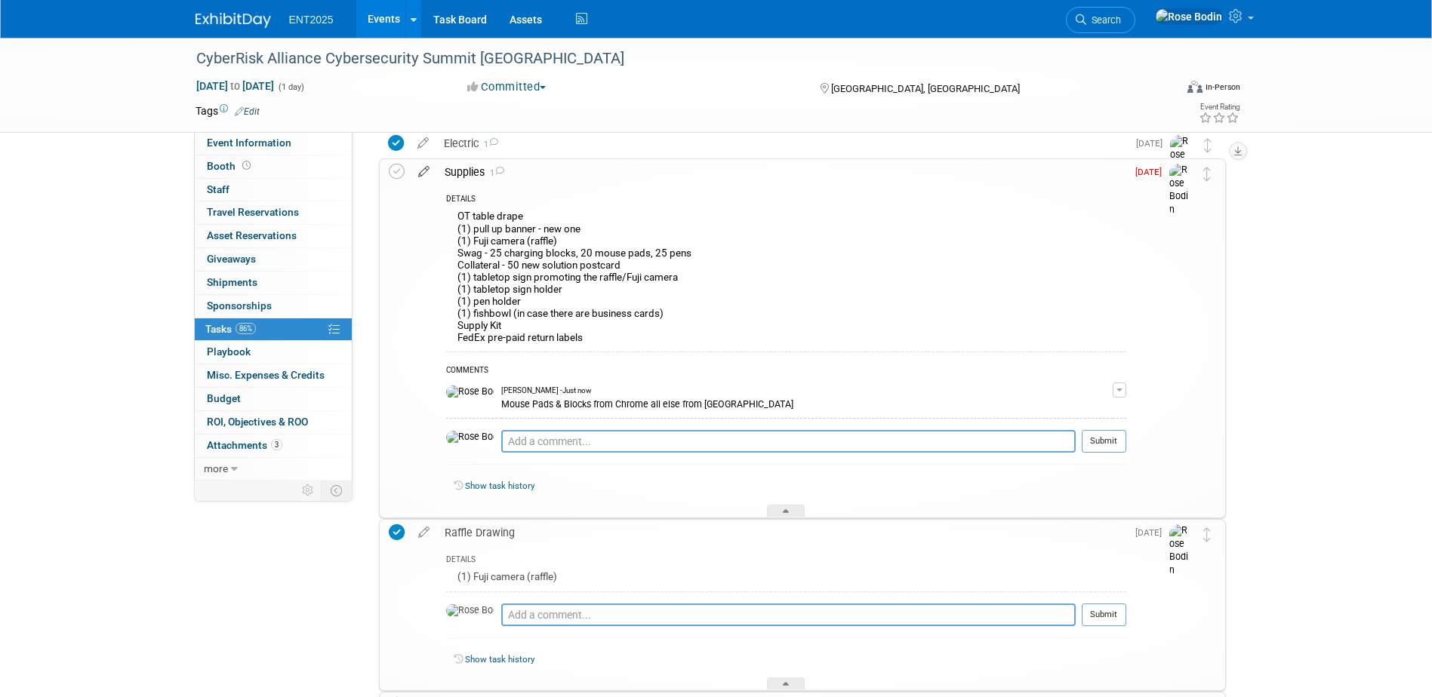
click at [424, 169] on icon at bounding box center [424, 168] width 26 height 19
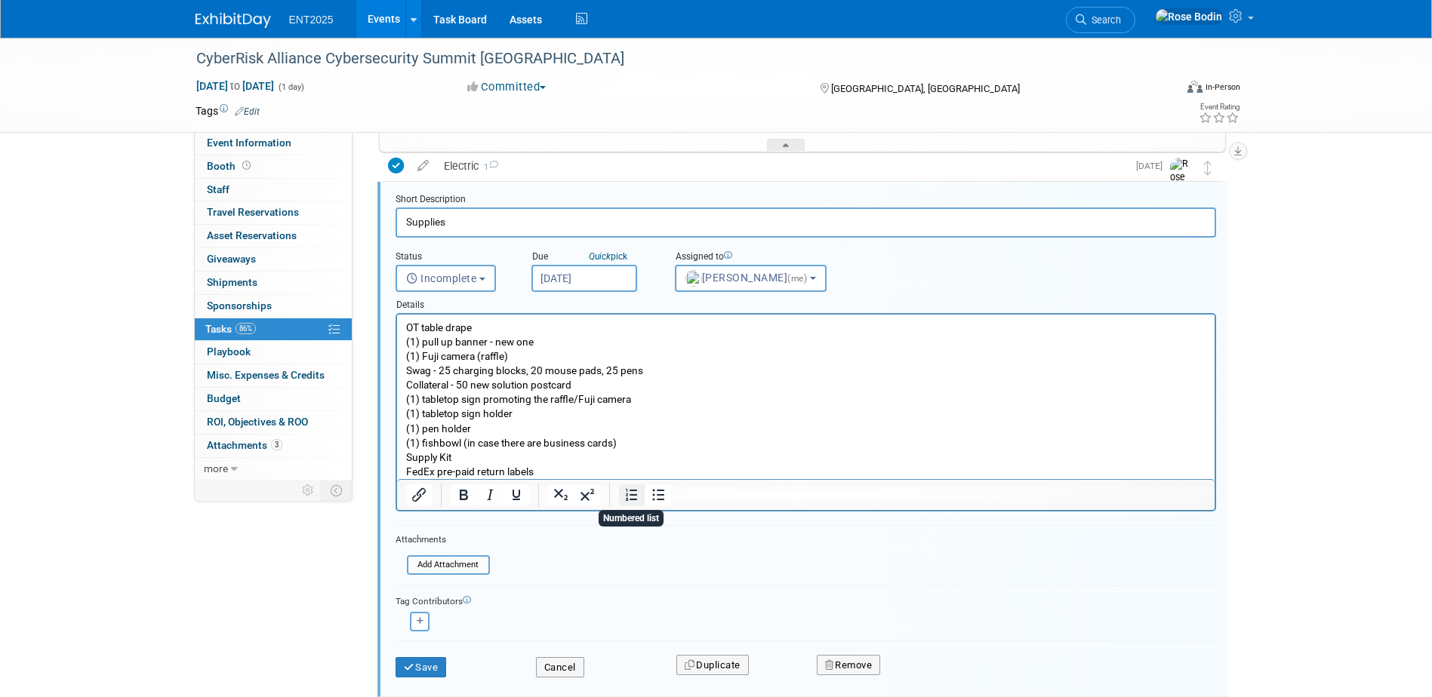
scroll to position [276, 0]
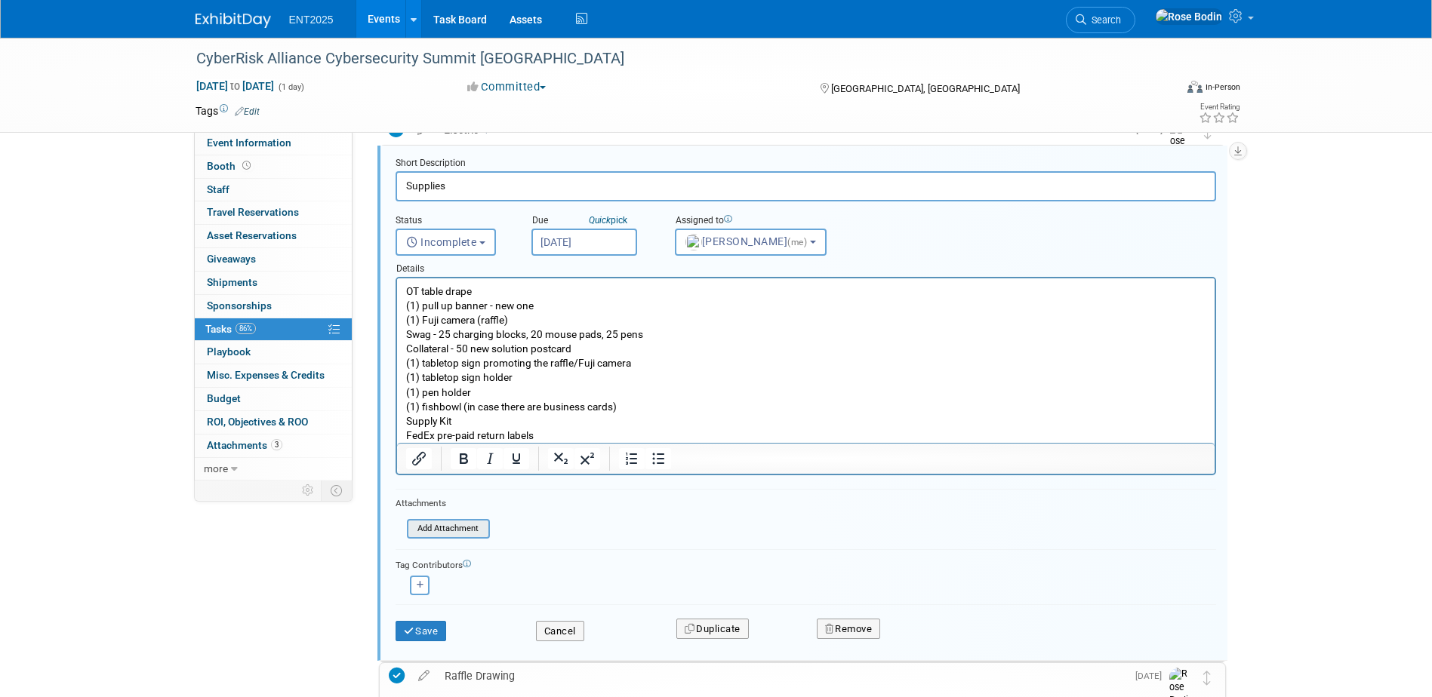
click at [447, 528] on input "file" at bounding box center [411, 529] width 154 height 17
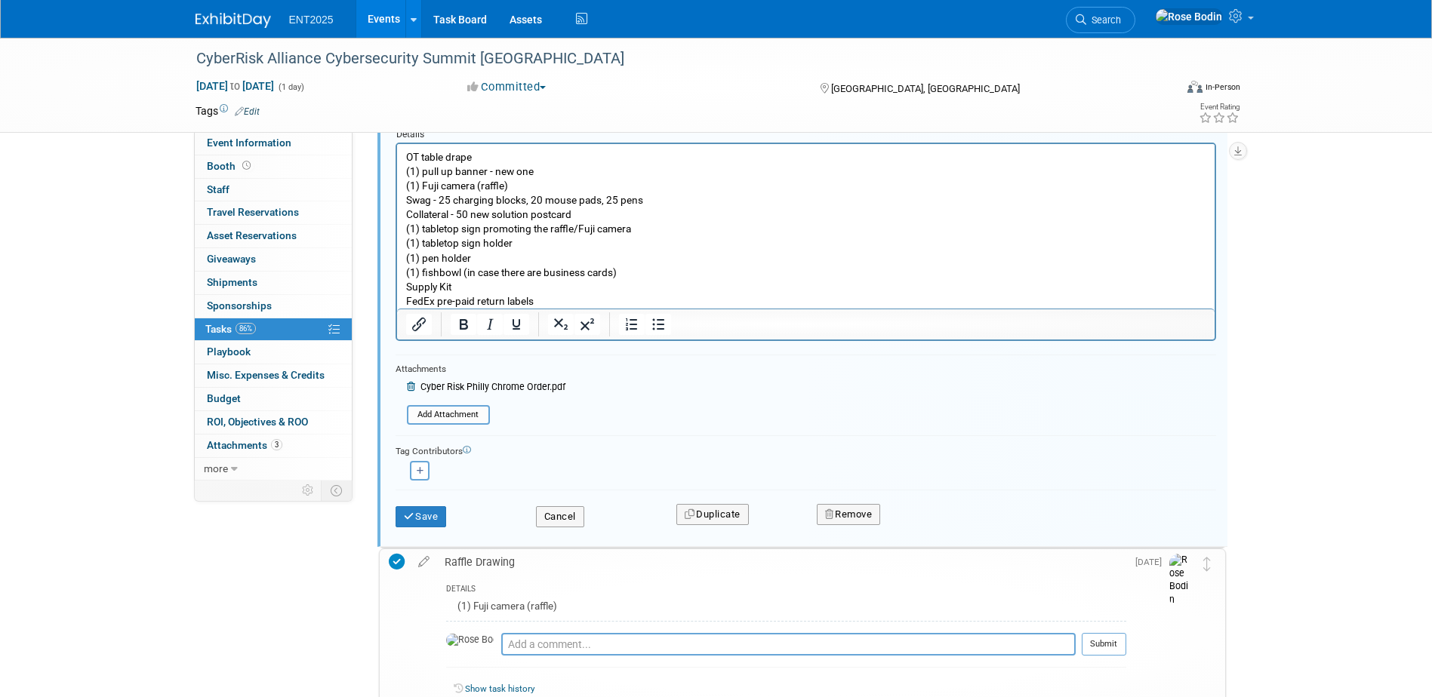
scroll to position [427, 0]
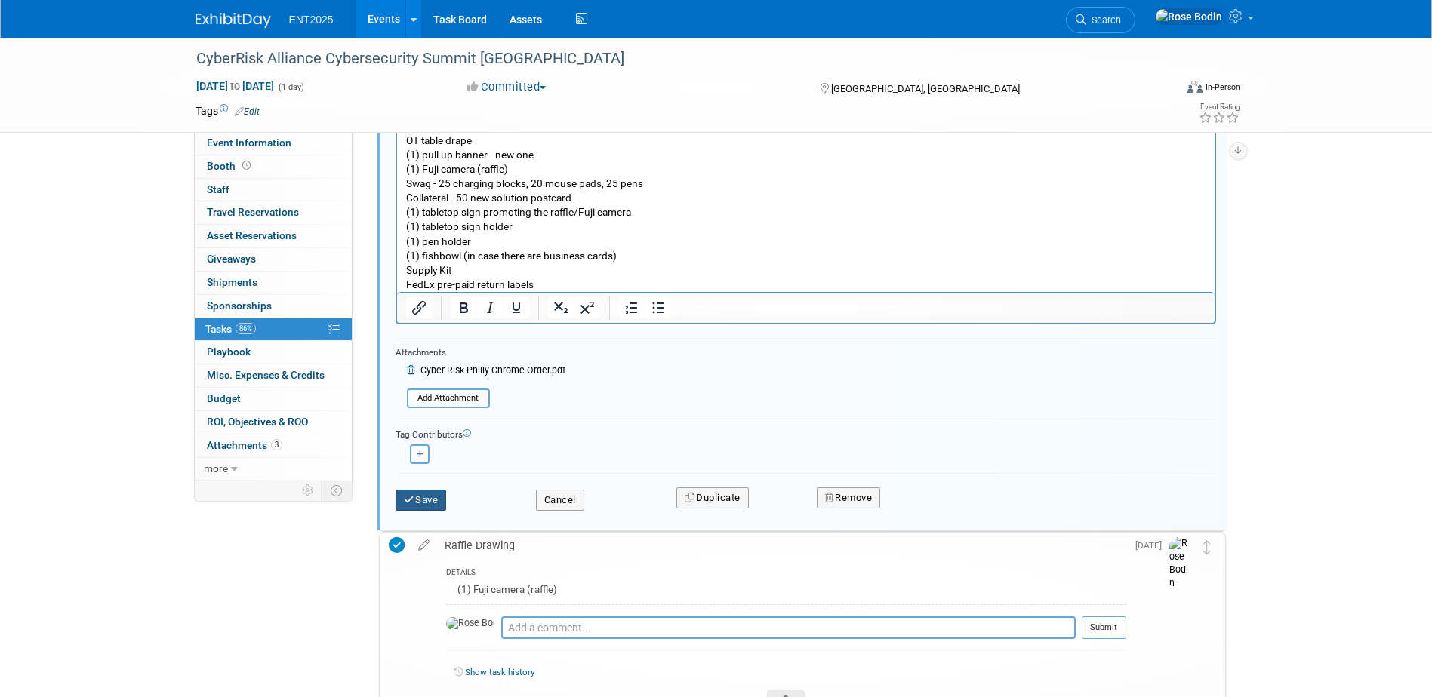
click at [426, 496] on button "Save" at bounding box center [421, 500] width 51 height 21
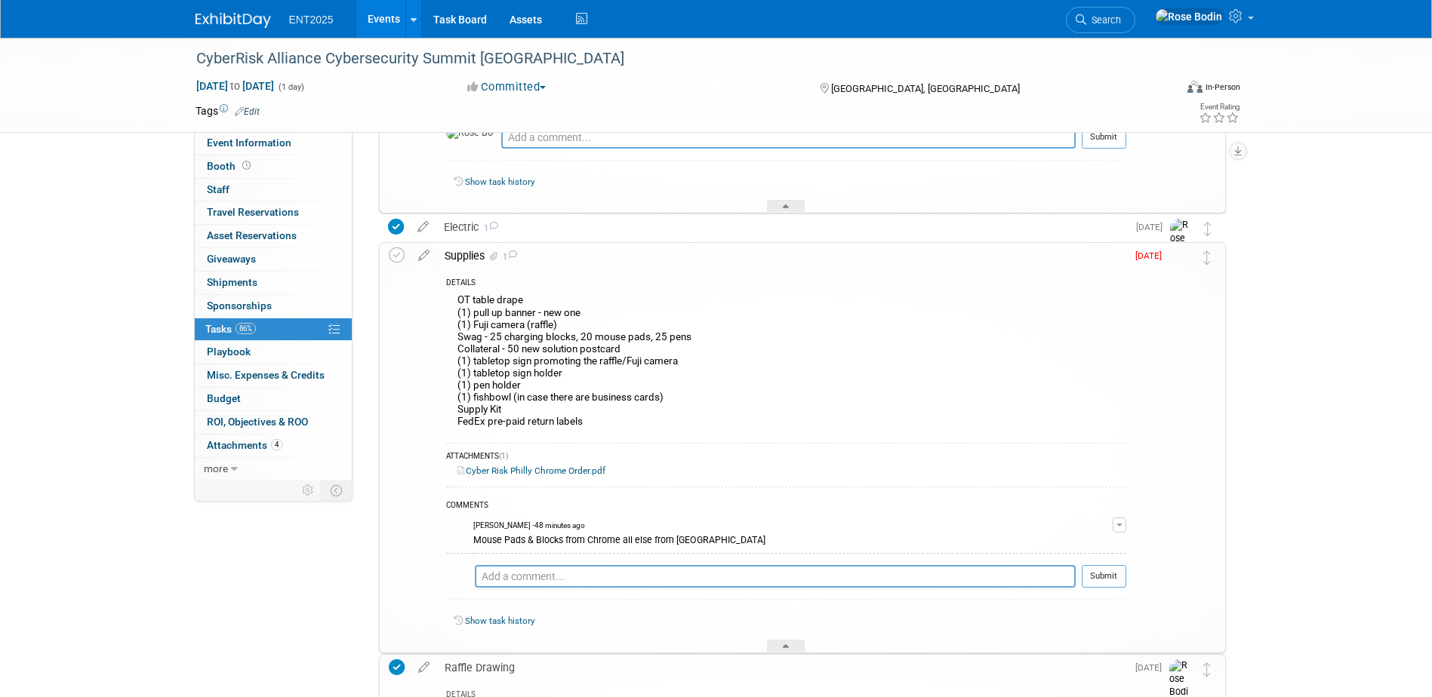
scroll to position [125, 0]
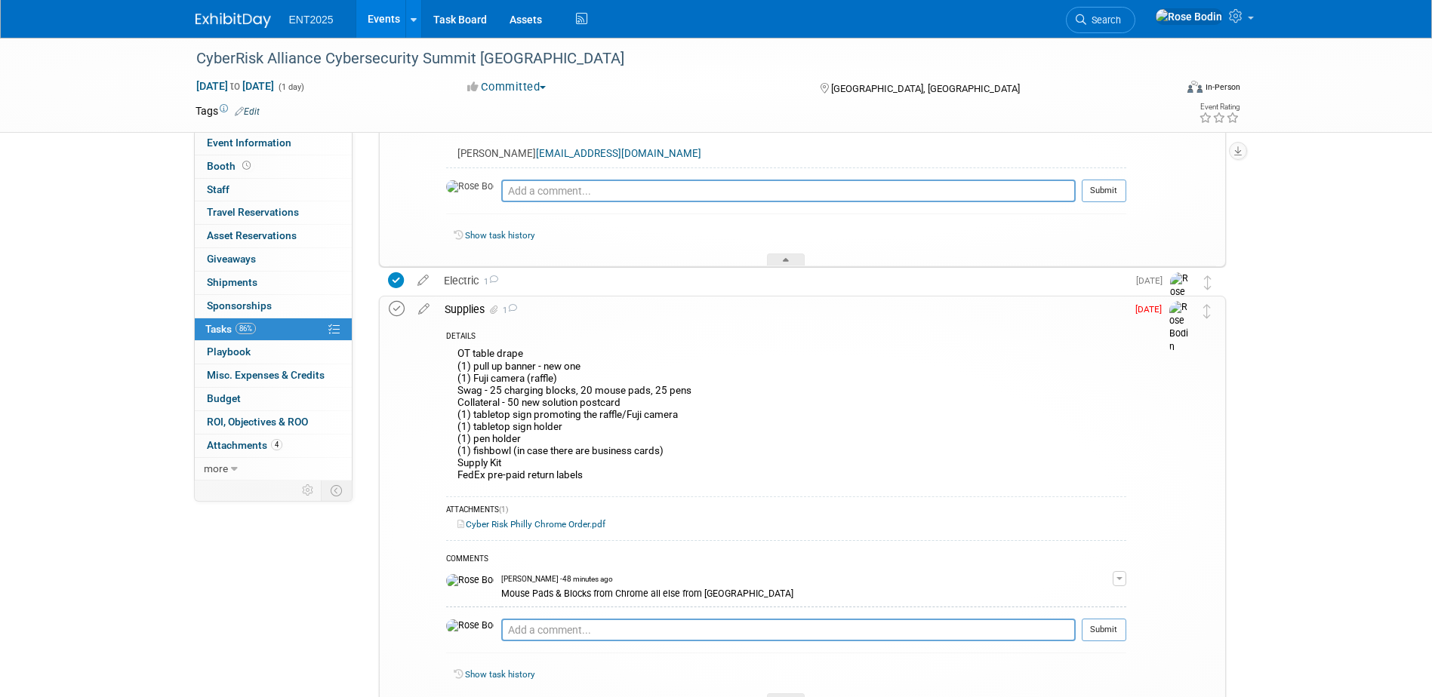
click at [394, 307] on icon at bounding box center [397, 309] width 16 height 16
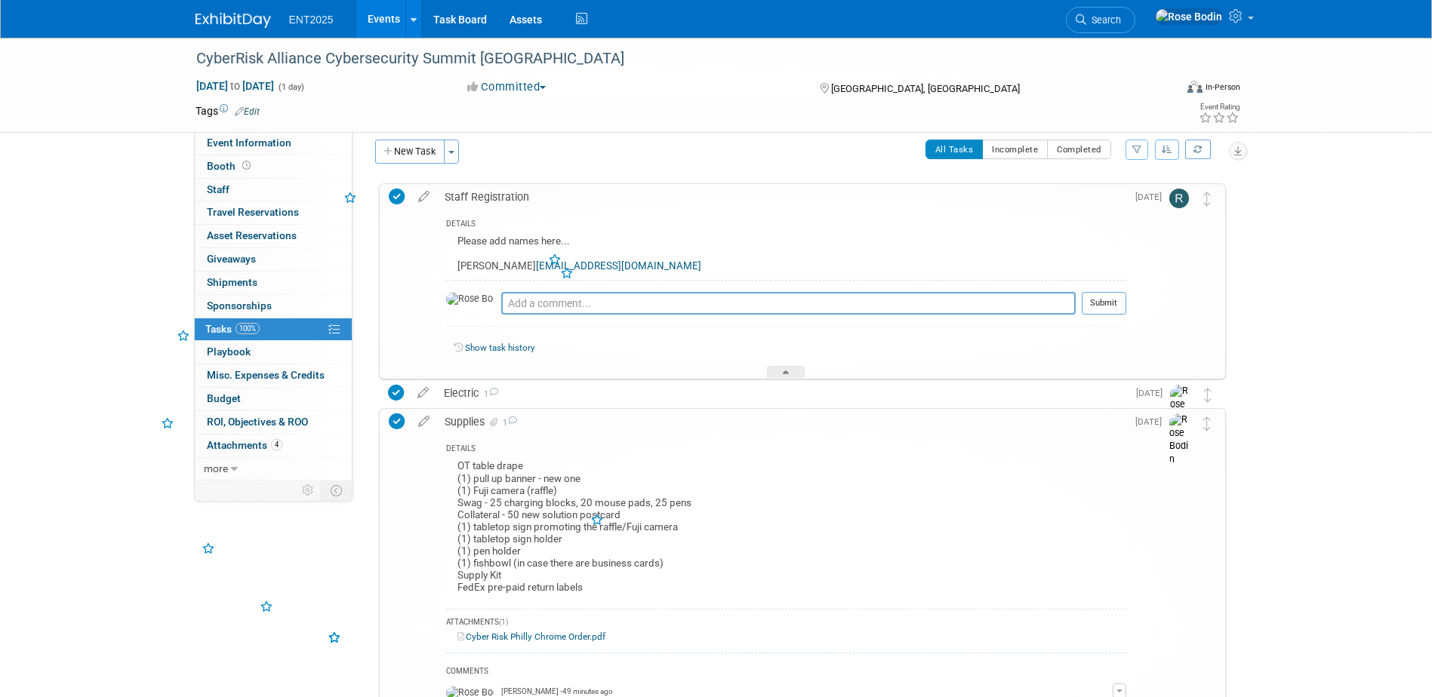
scroll to position [0, 0]
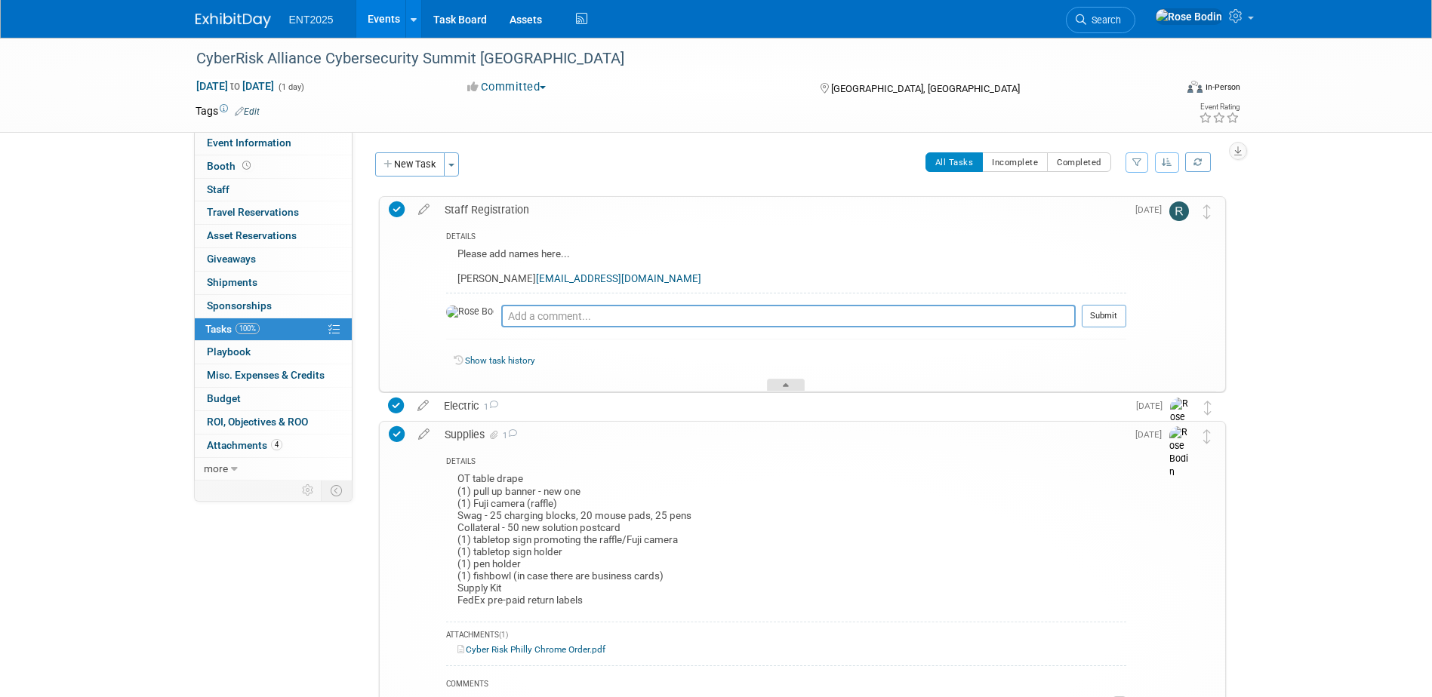
click at [785, 382] on div at bounding box center [786, 385] width 38 height 13
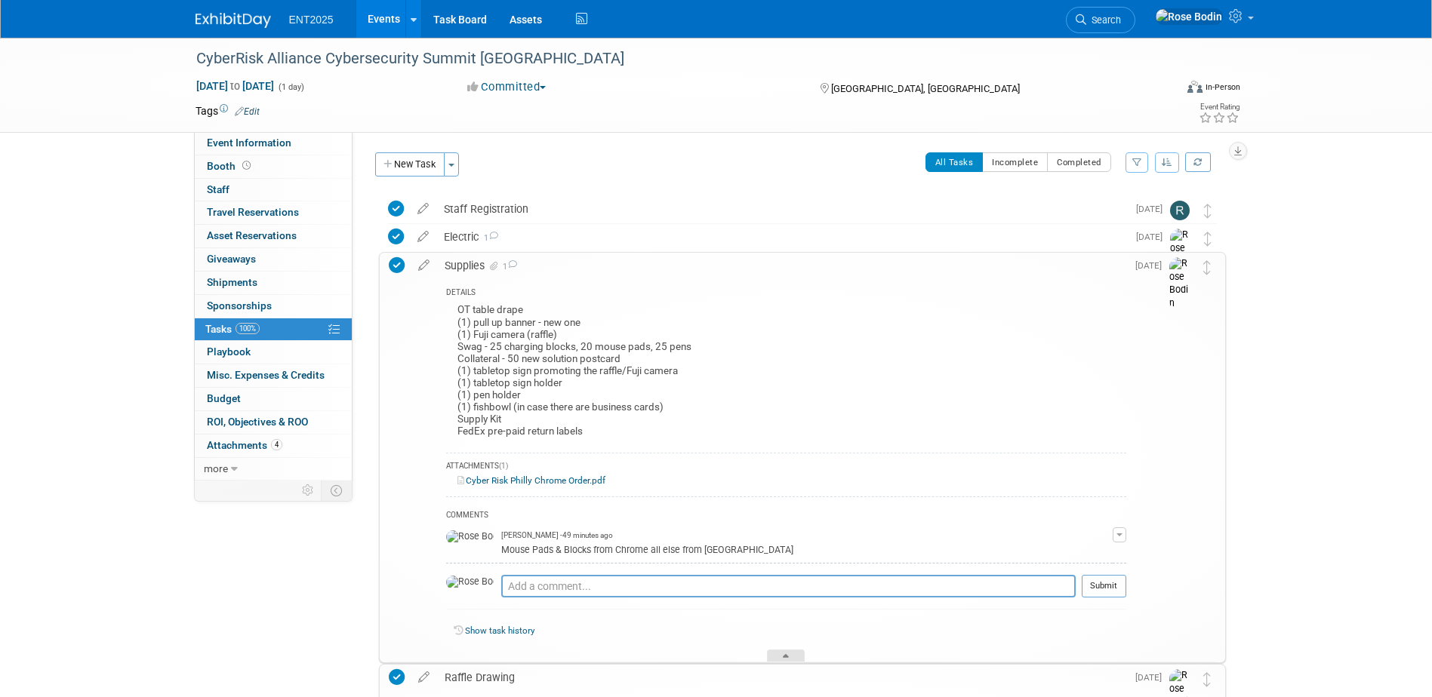
click at [777, 651] on div at bounding box center [786, 656] width 38 height 13
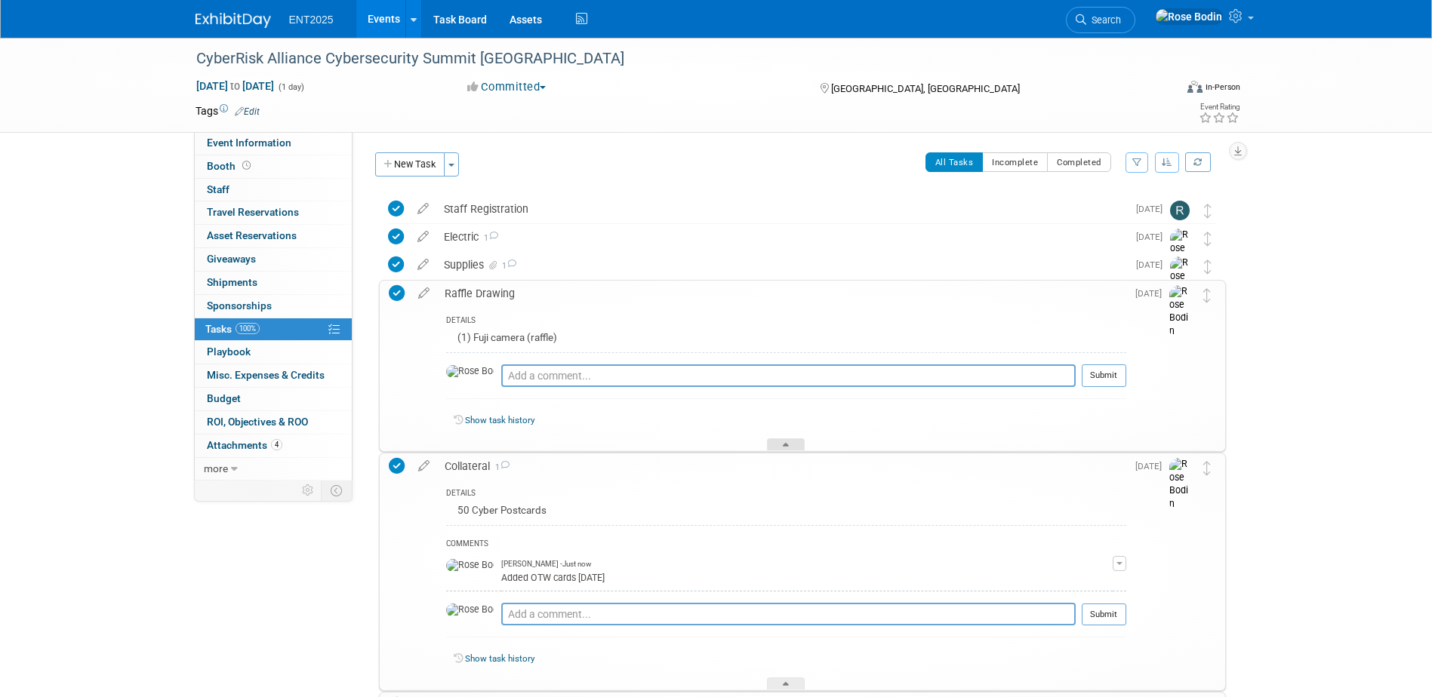
click at [780, 441] on div at bounding box center [786, 445] width 38 height 13
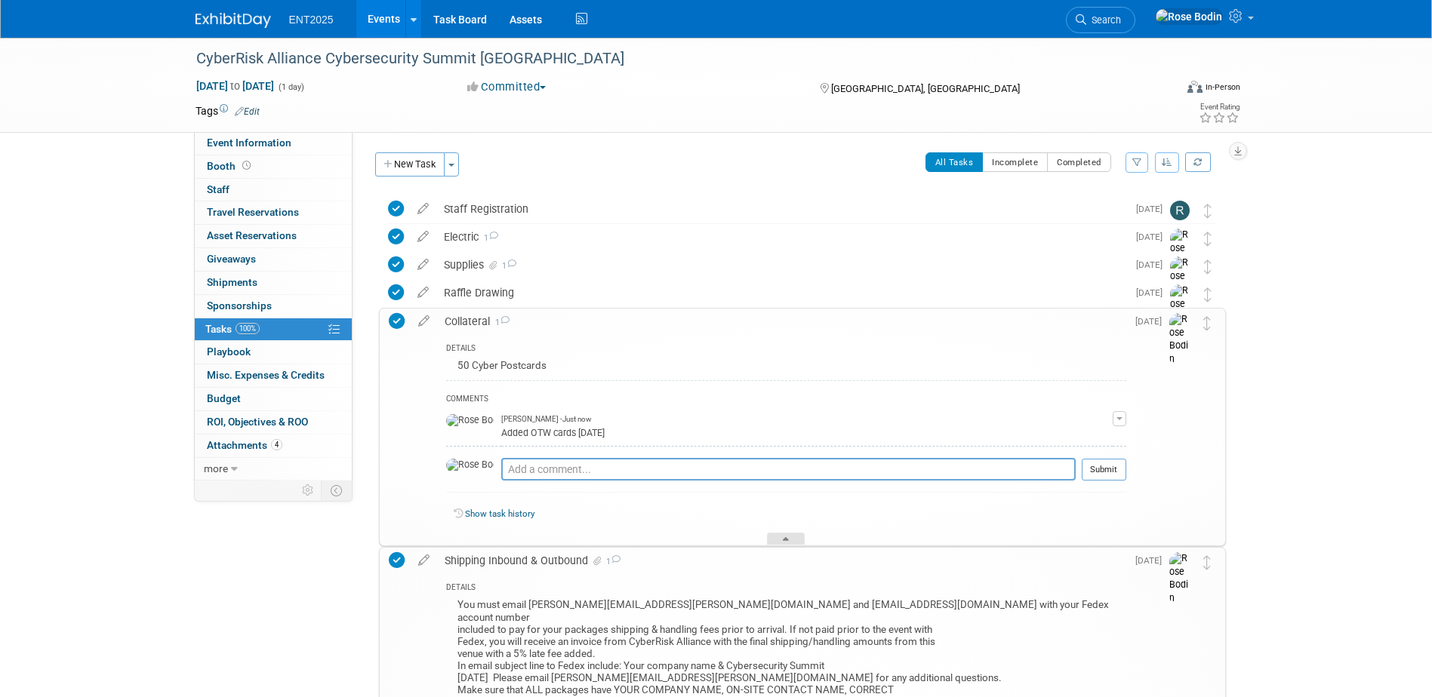
click at [784, 534] on div at bounding box center [786, 539] width 38 height 13
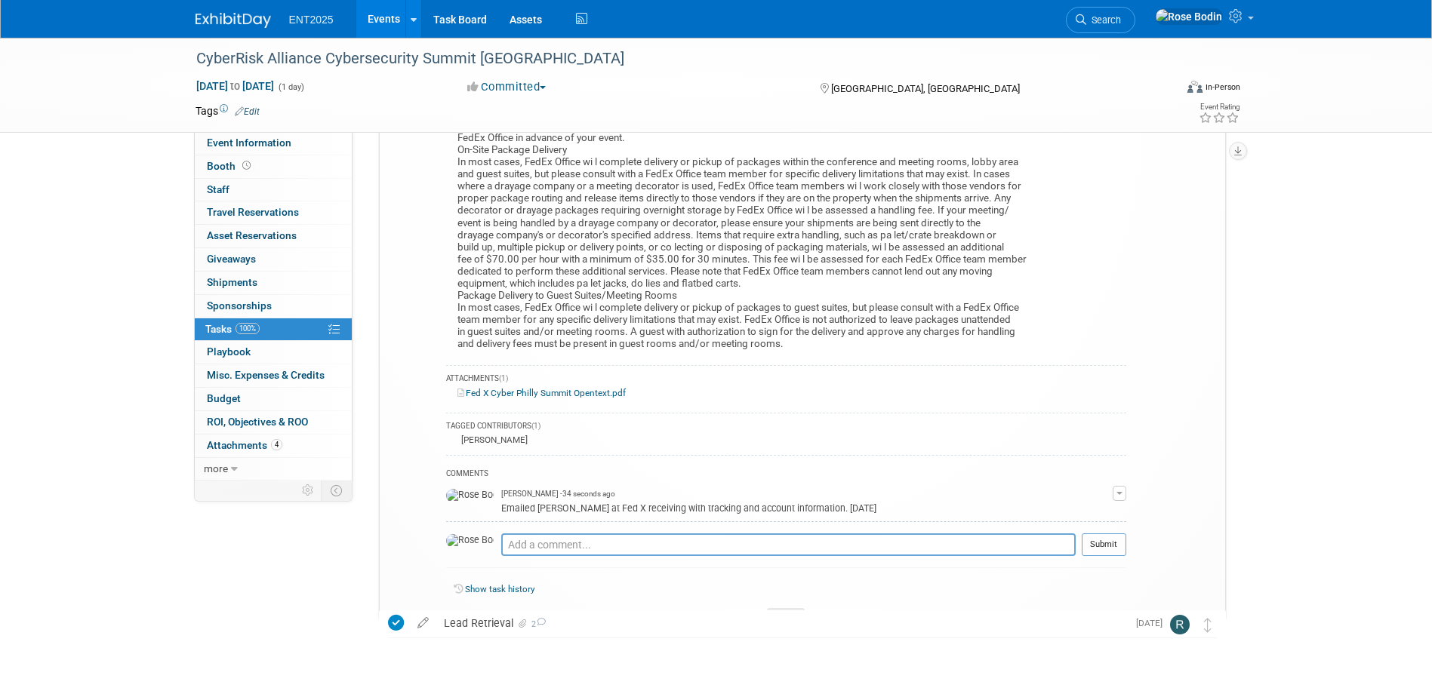
scroll to position [799, 0]
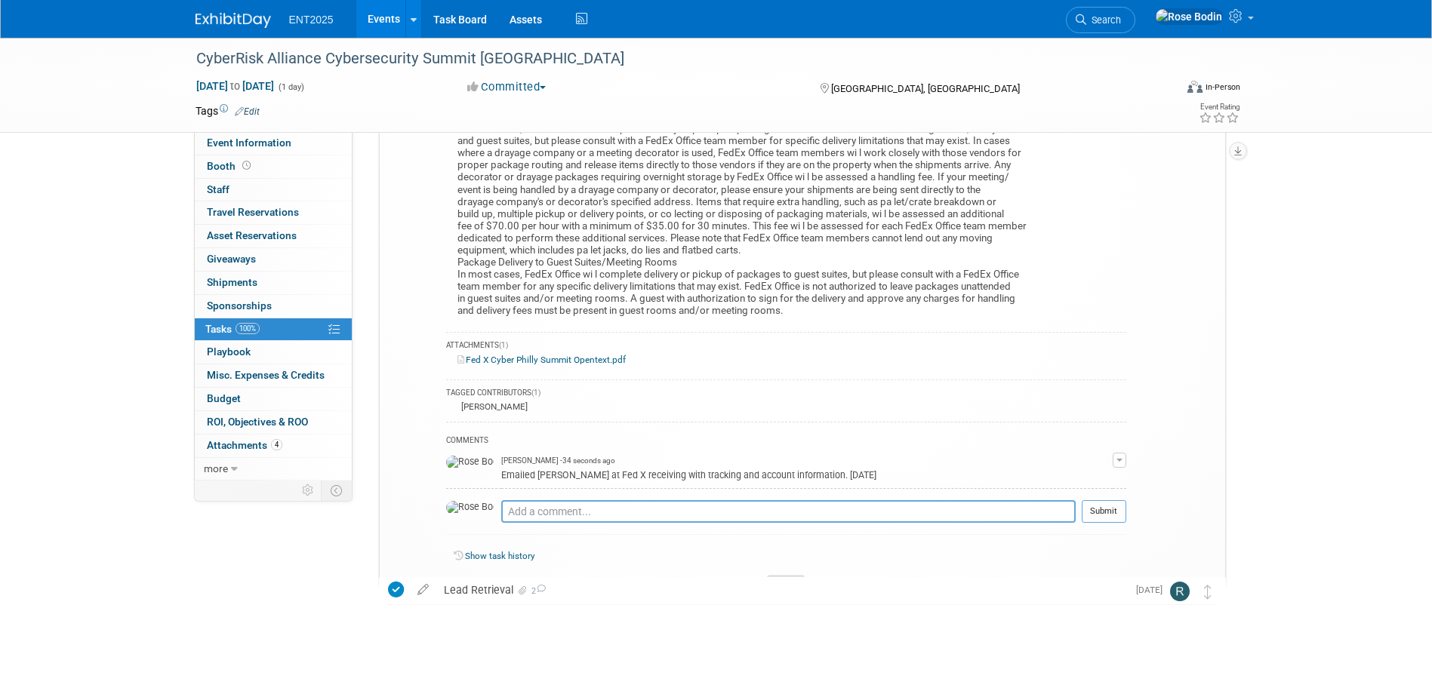
click at [787, 580] on icon at bounding box center [786, 584] width 6 height 9
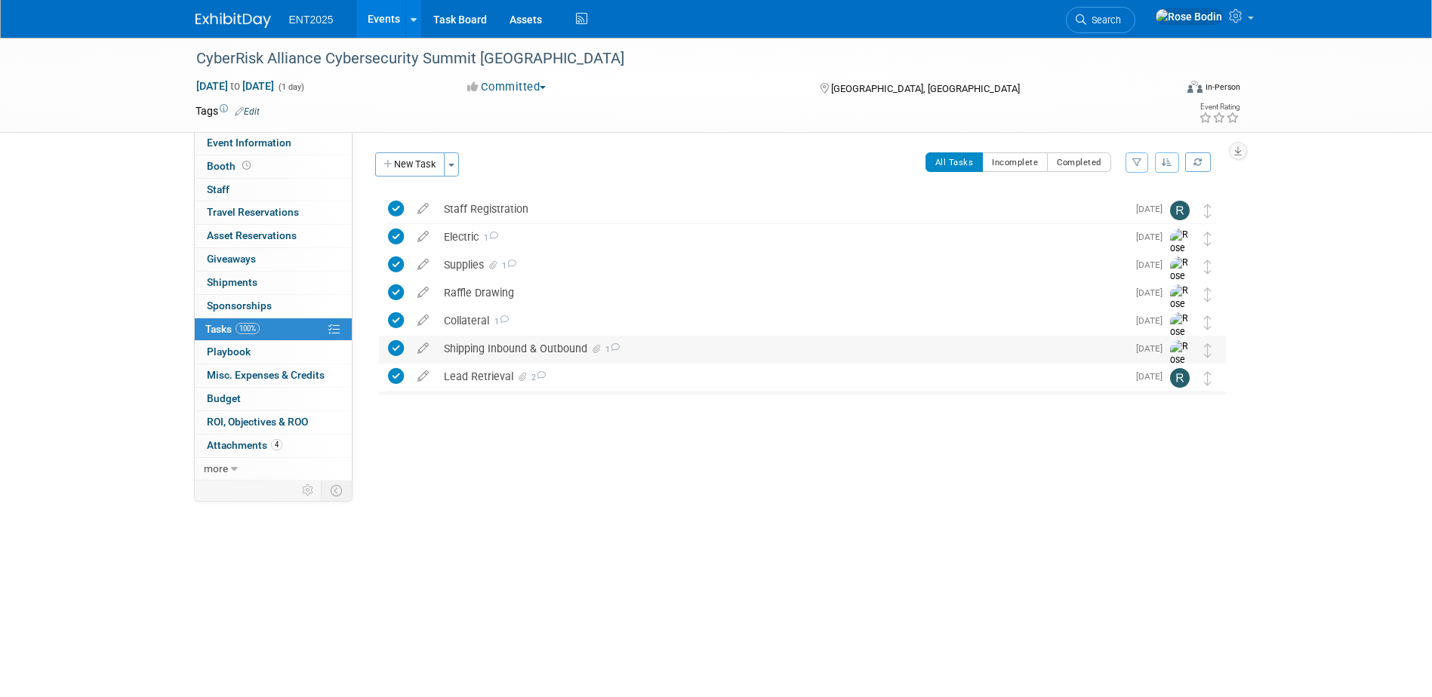
scroll to position [0, 0]
click at [380, 14] on link "Events" at bounding box center [383, 19] width 55 height 38
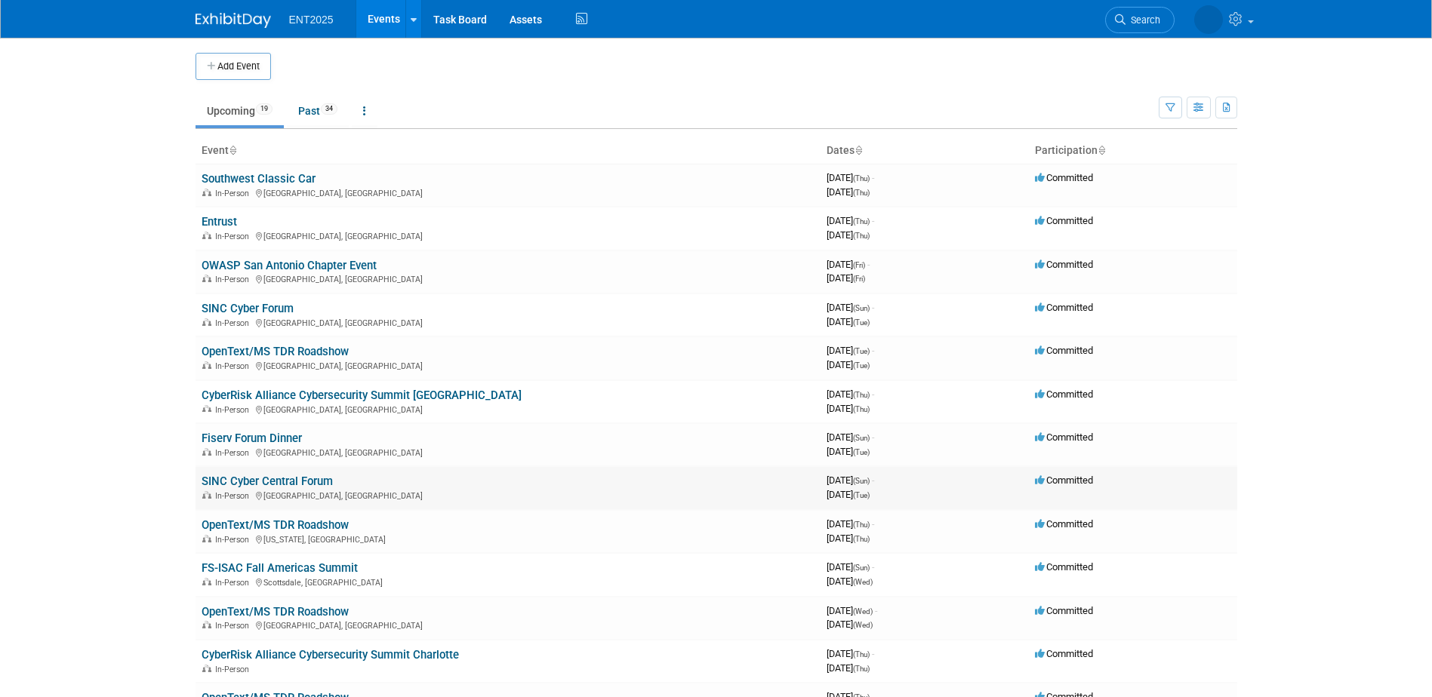
click at [293, 480] on link "SINC Cyber Central Forum" at bounding box center [267, 482] width 131 height 14
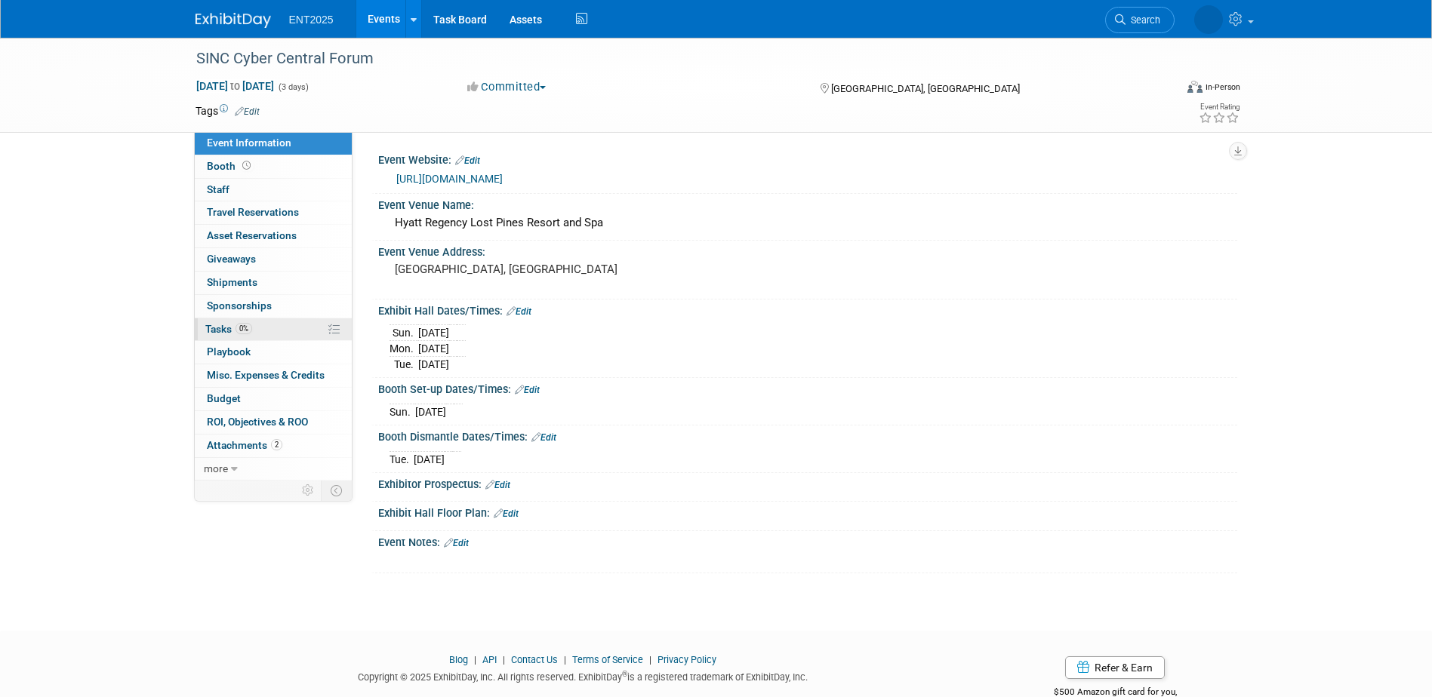
click at [304, 331] on link "0% Tasks 0%" at bounding box center [273, 330] width 157 height 23
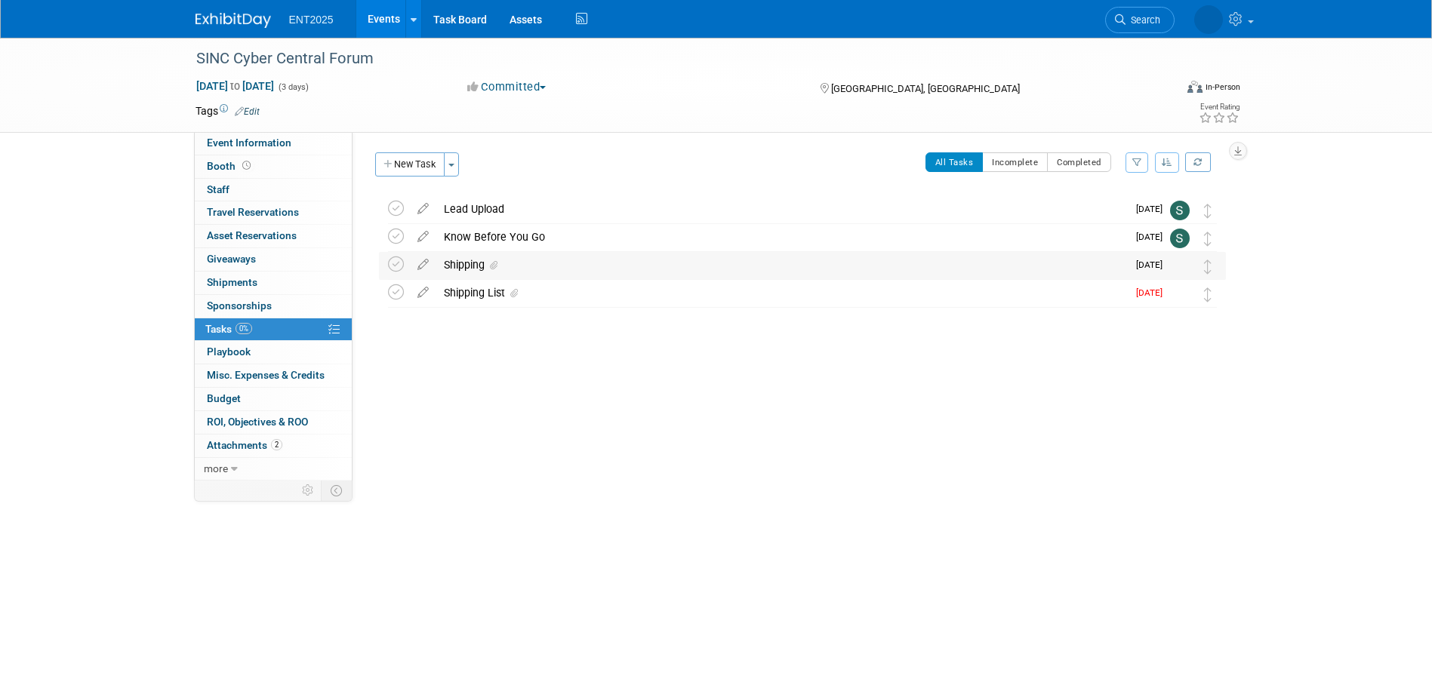
click at [622, 260] on div "Shipping" at bounding box center [781, 265] width 691 height 26
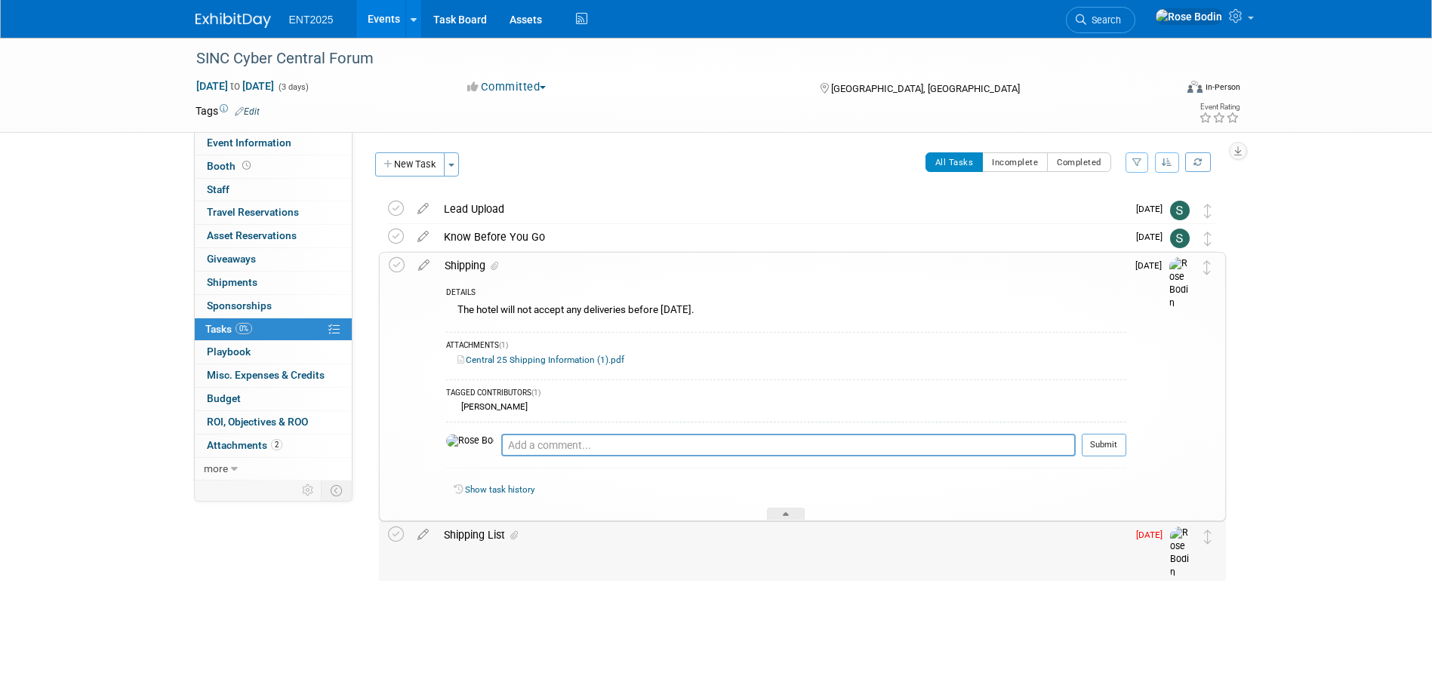
click at [599, 535] on div "Shipping List" at bounding box center [781, 535] width 691 height 26
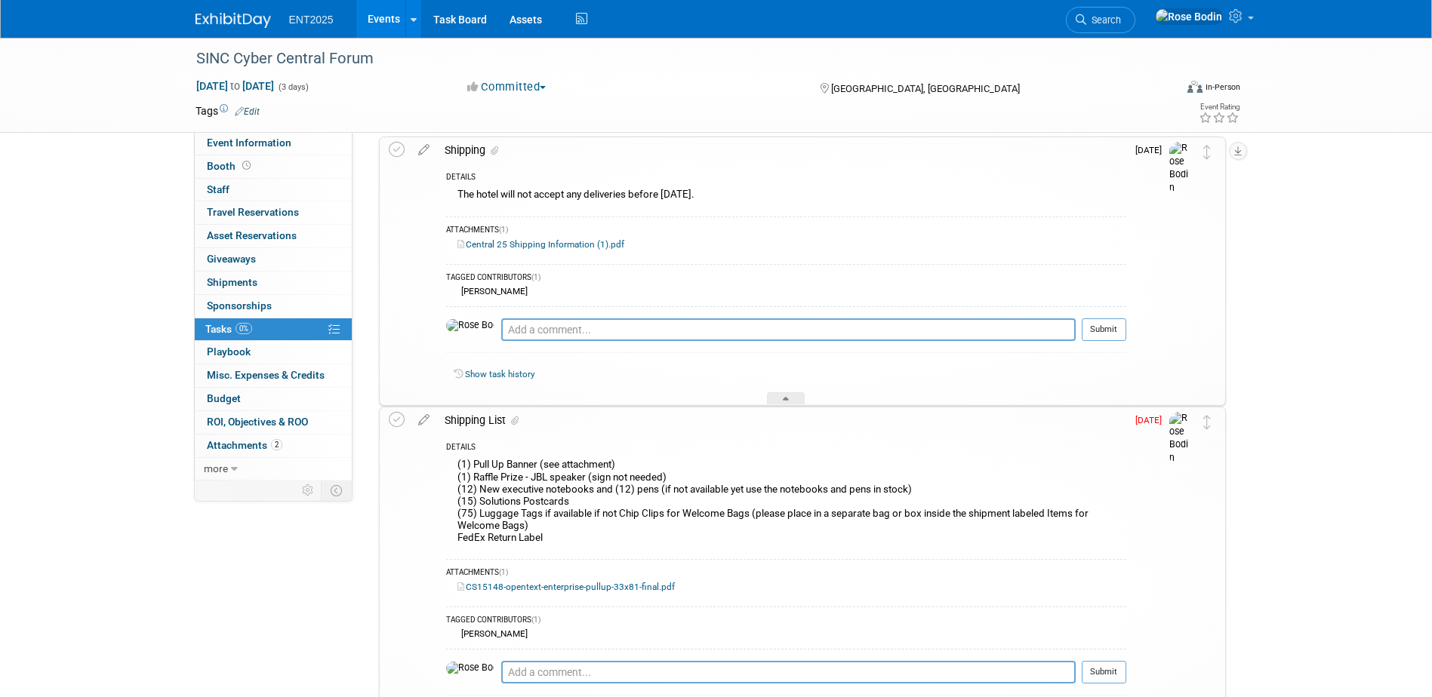
scroll to position [151, 0]
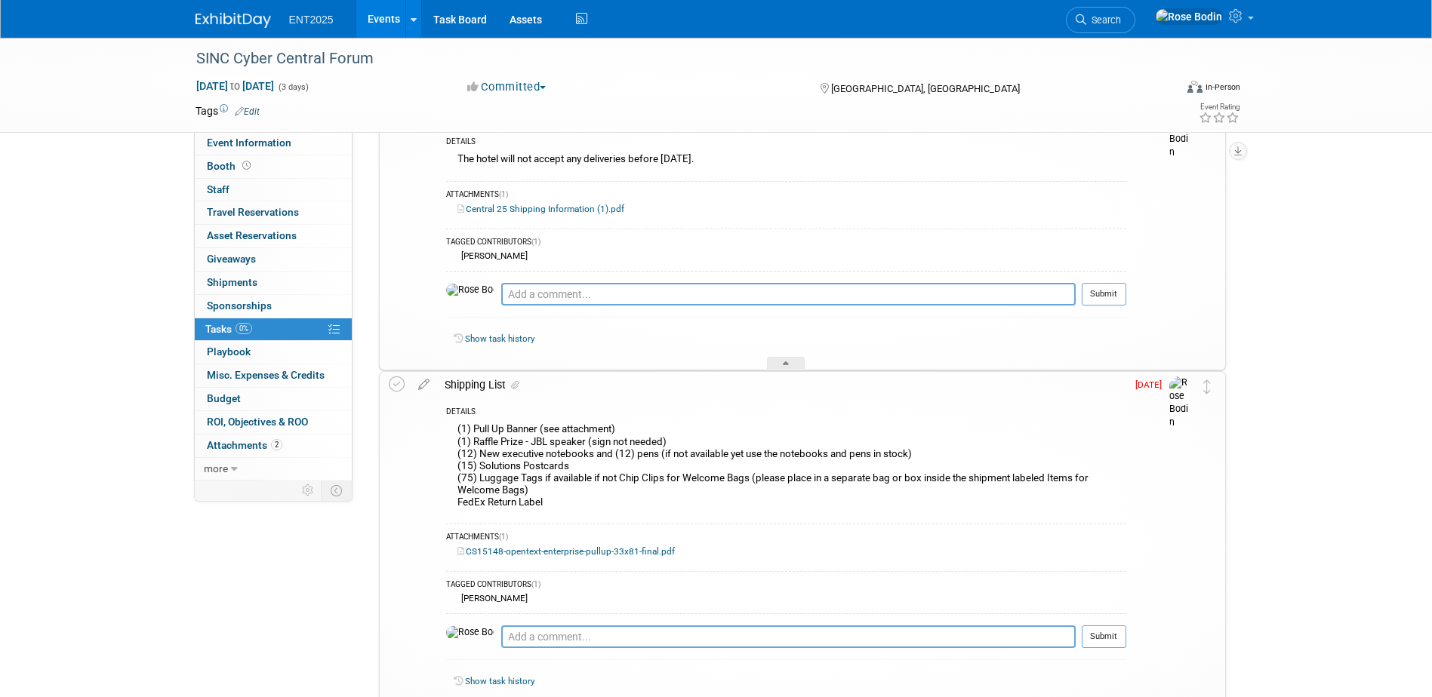
click at [697, 414] on div "DETAILS" at bounding box center [786, 413] width 680 height 13
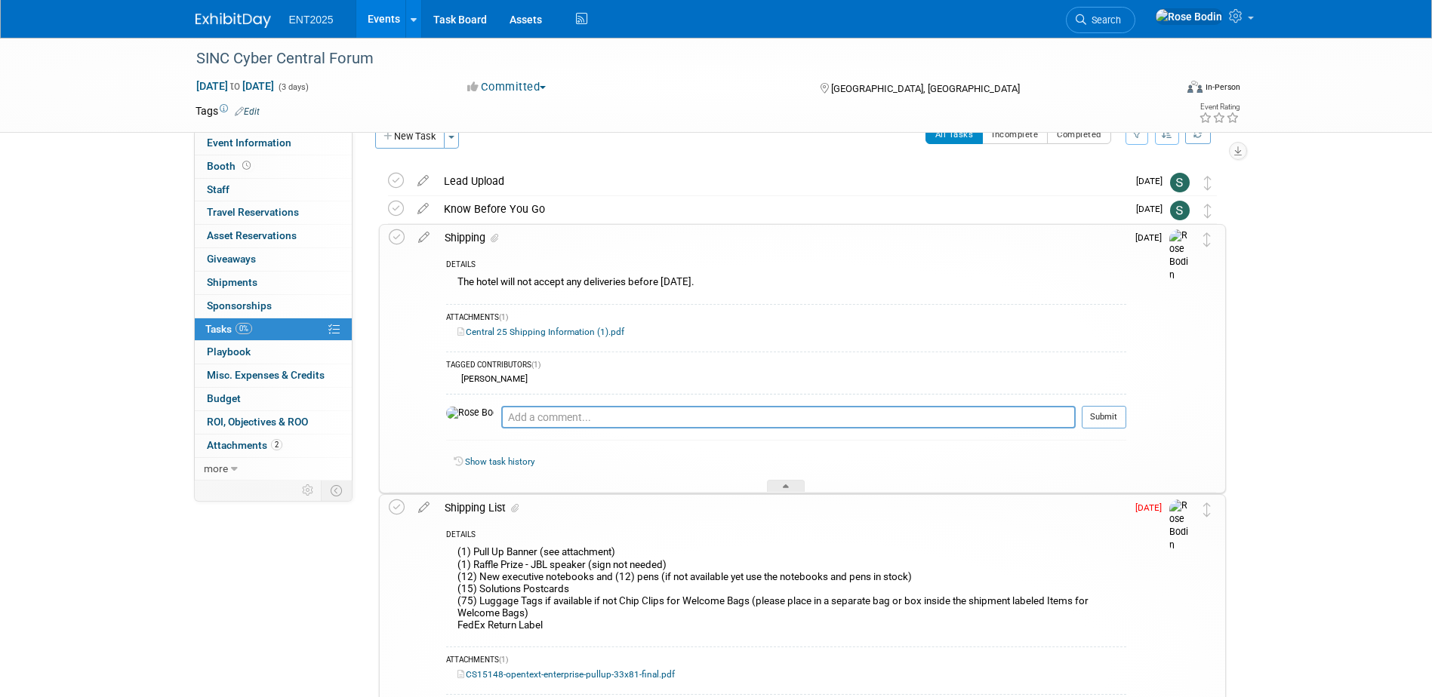
scroll to position [0, 0]
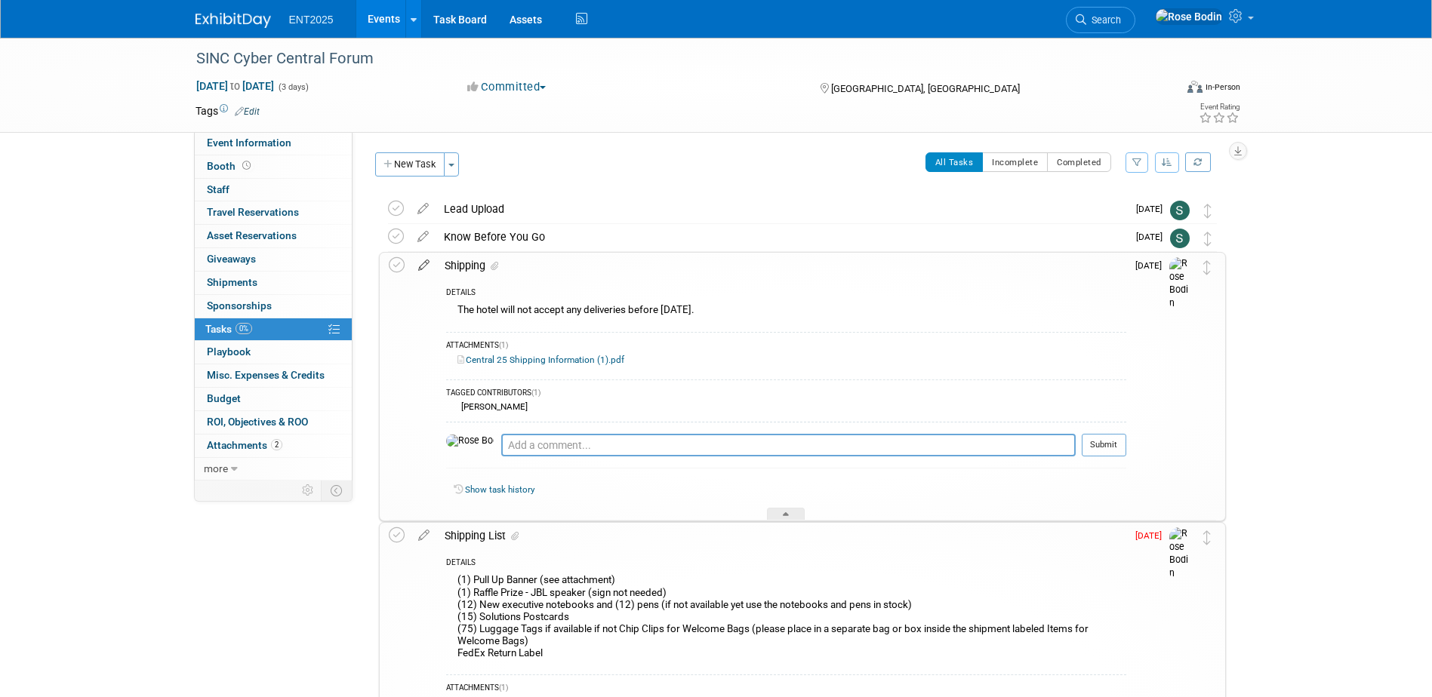
click at [424, 261] on icon at bounding box center [424, 262] width 26 height 19
select select "8"
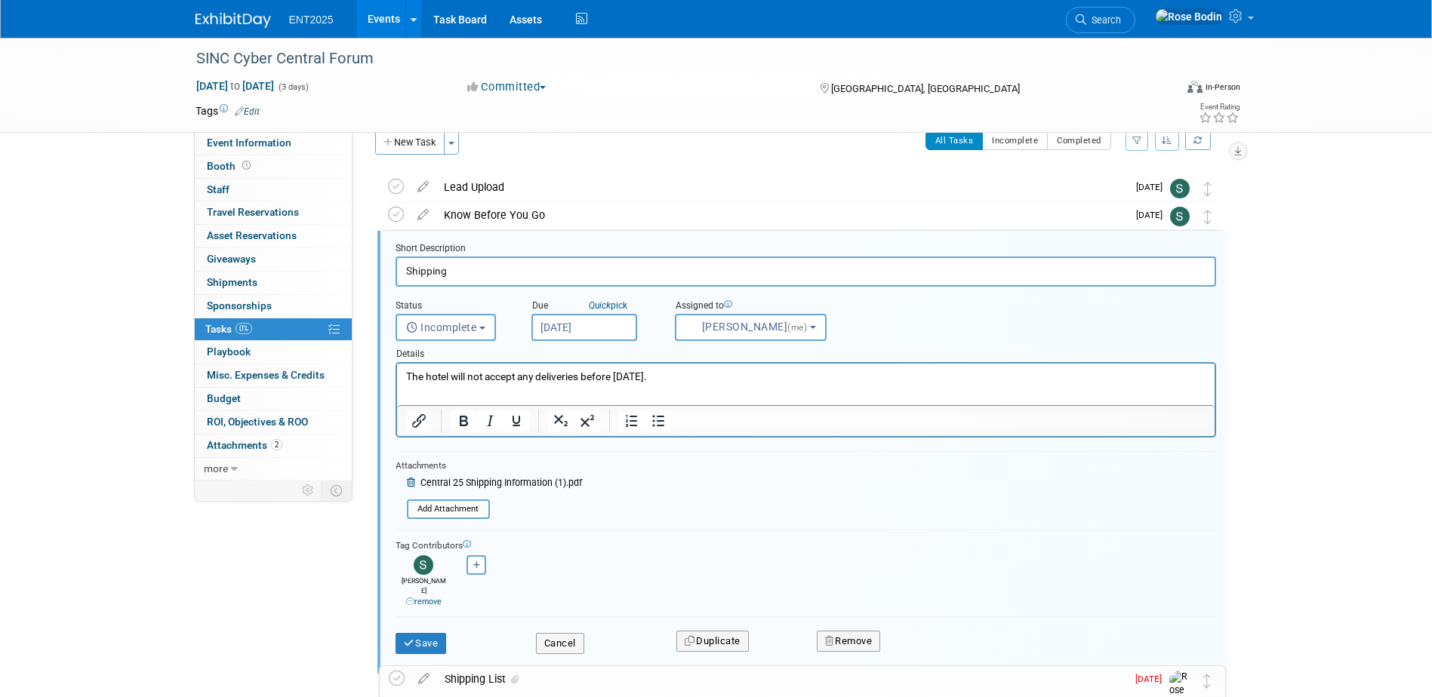
scroll to position [32, 0]
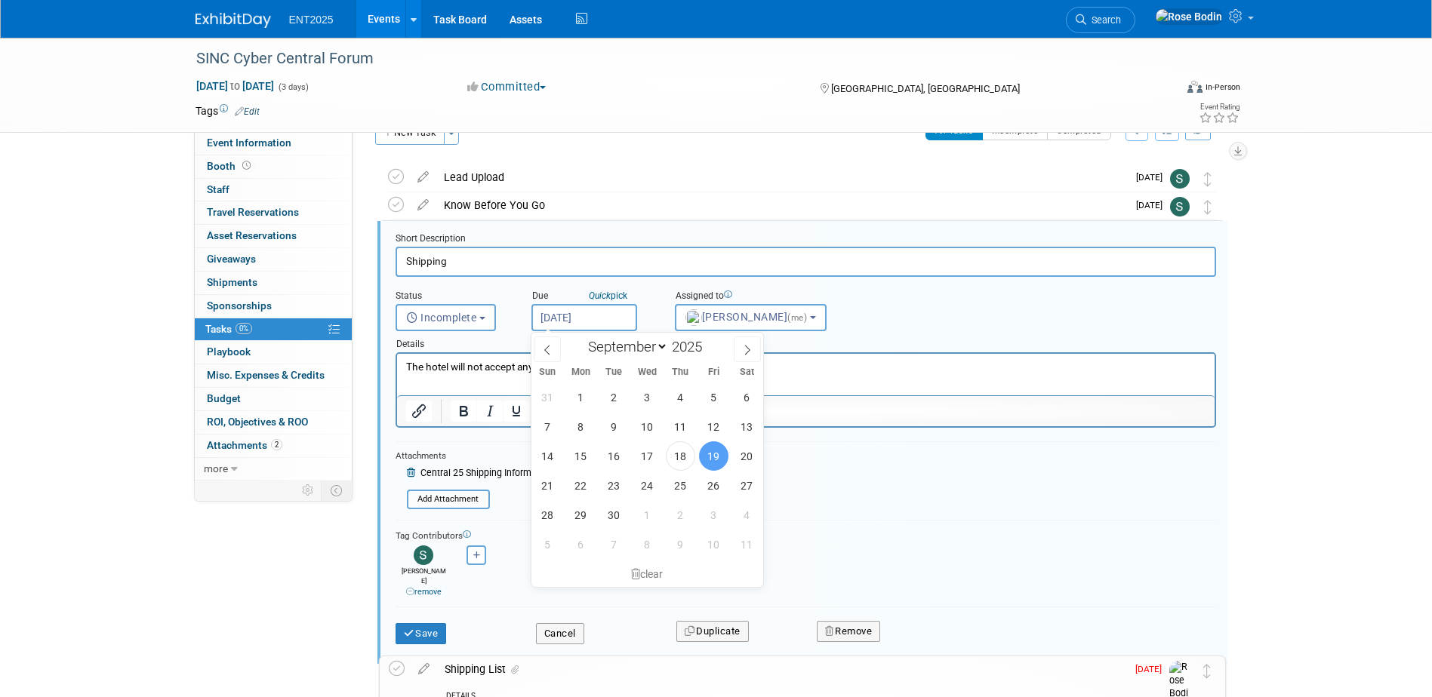
click at [583, 319] on input "Sep 19, 2025" at bounding box center [584, 317] width 106 height 27
click at [607, 485] on span "23" at bounding box center [613, 485] width 29 height 29
type input "Sep 23, 2025"
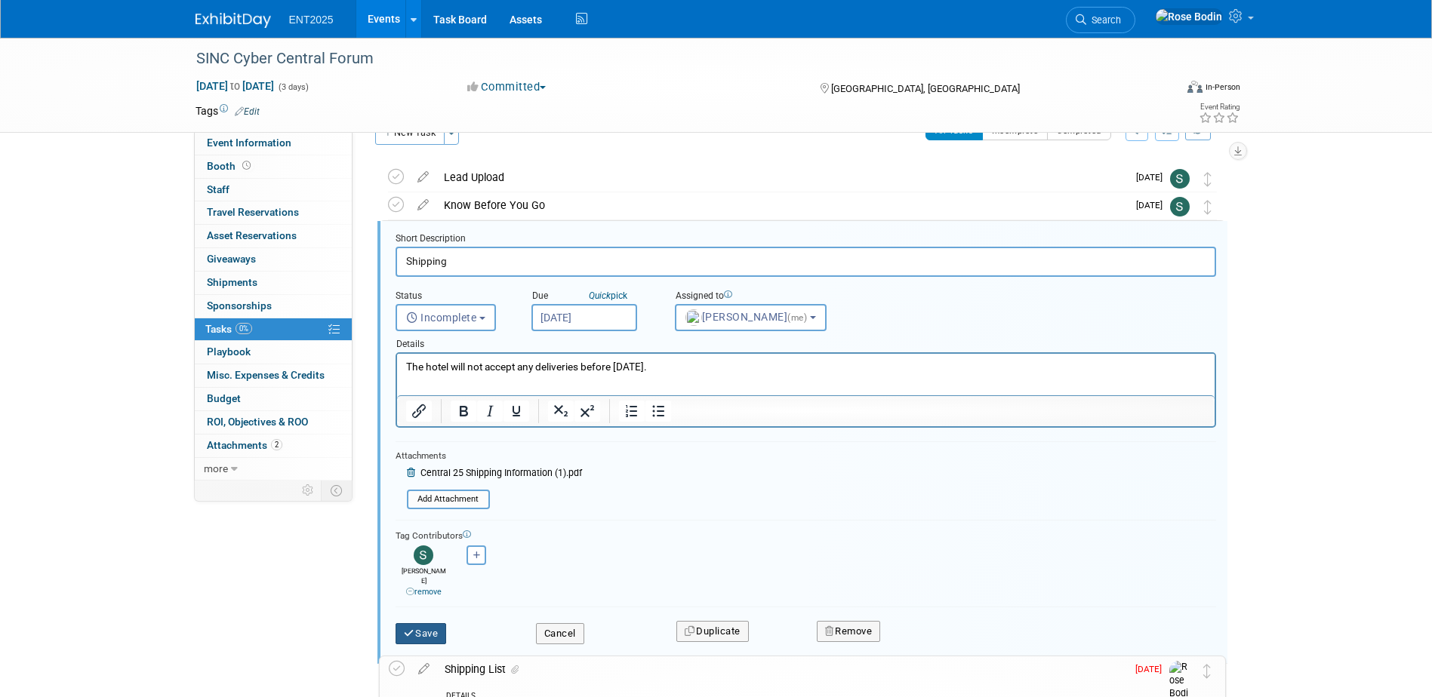
click at [423, 623] on button "Save" at bounding box center [421, 633] width 51 height 21
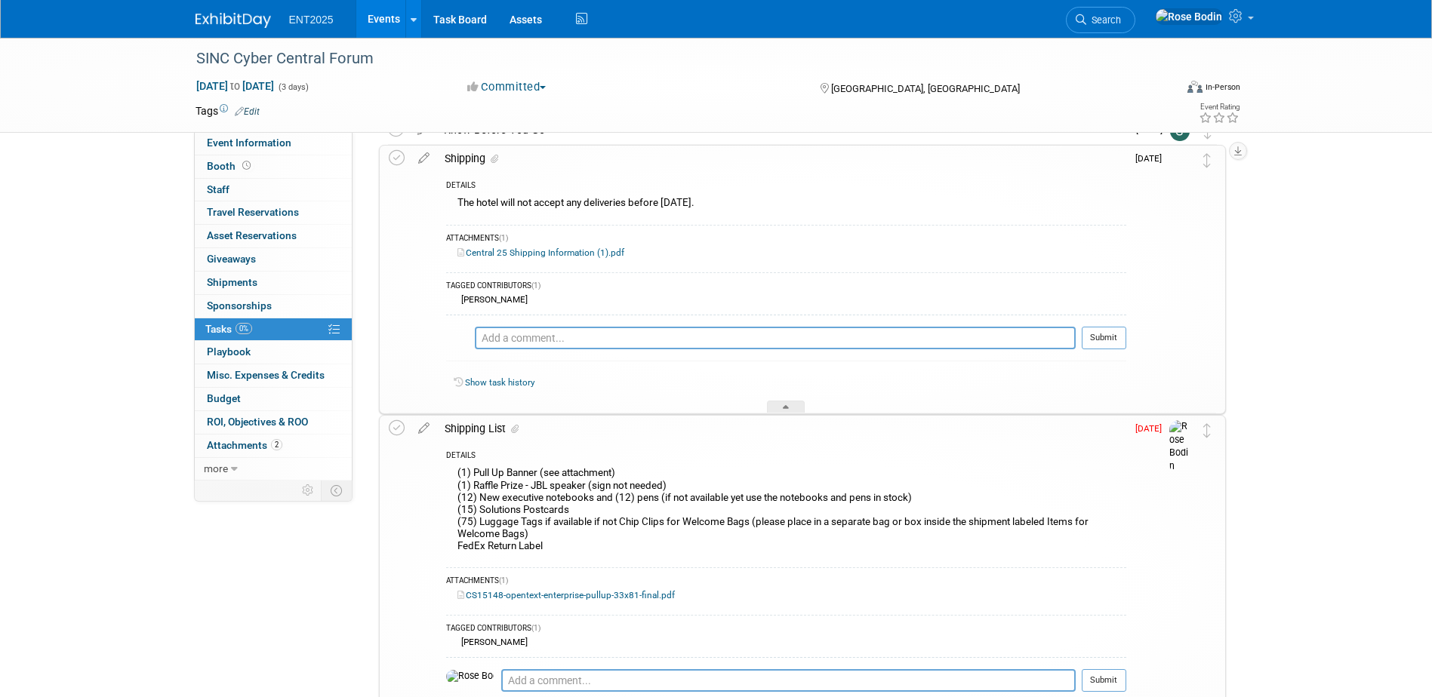
scroll to position [183, 0]
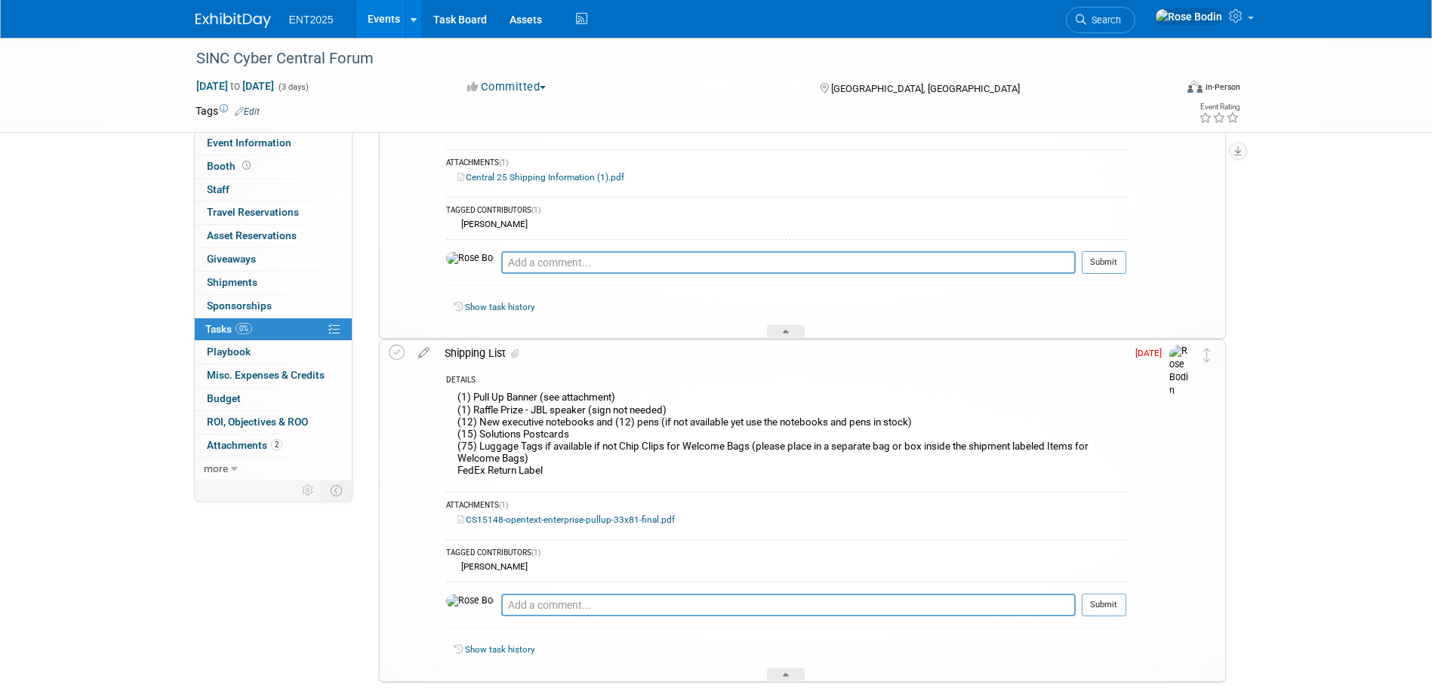
click at [375, 14] on link "Events" at bounding box center [383, 19] width 55 height 38
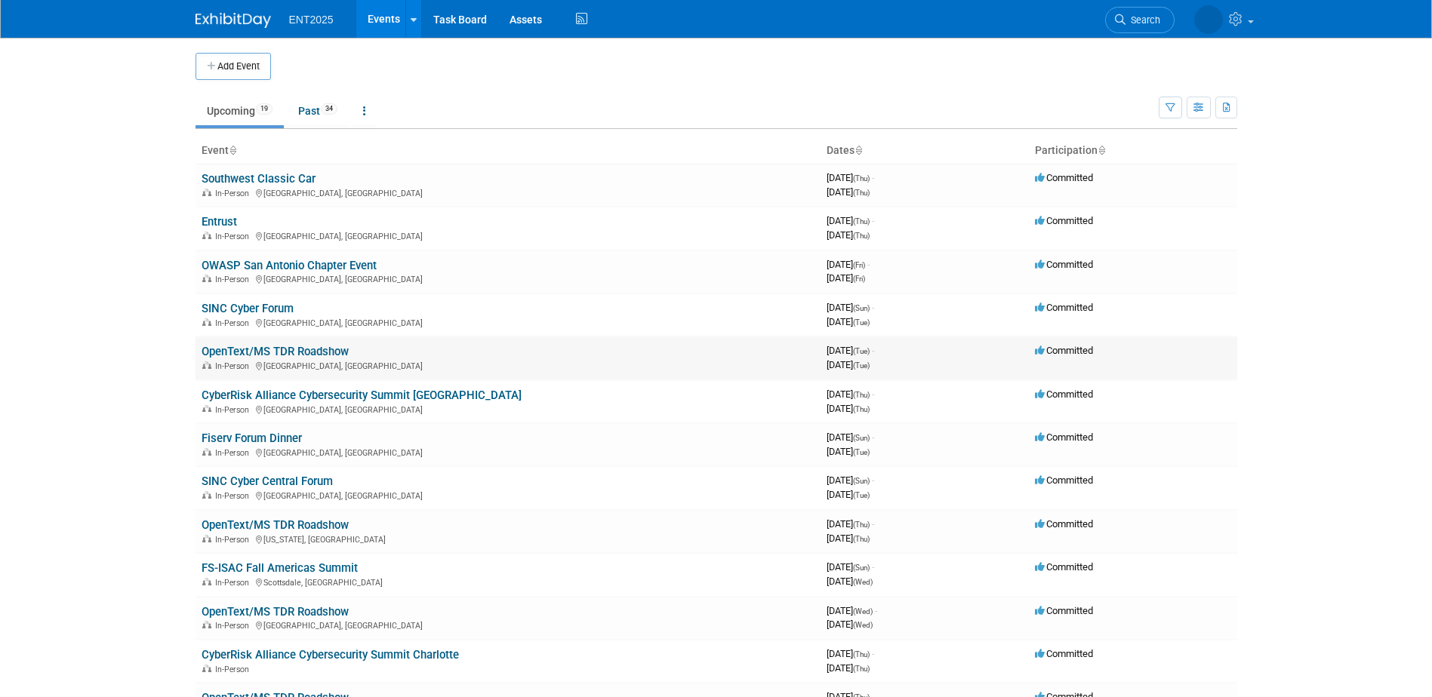
click at [325, 350] on link "OpenText/MS TDR Roadshow" at bounding box center [275, 352] width 147 height 14
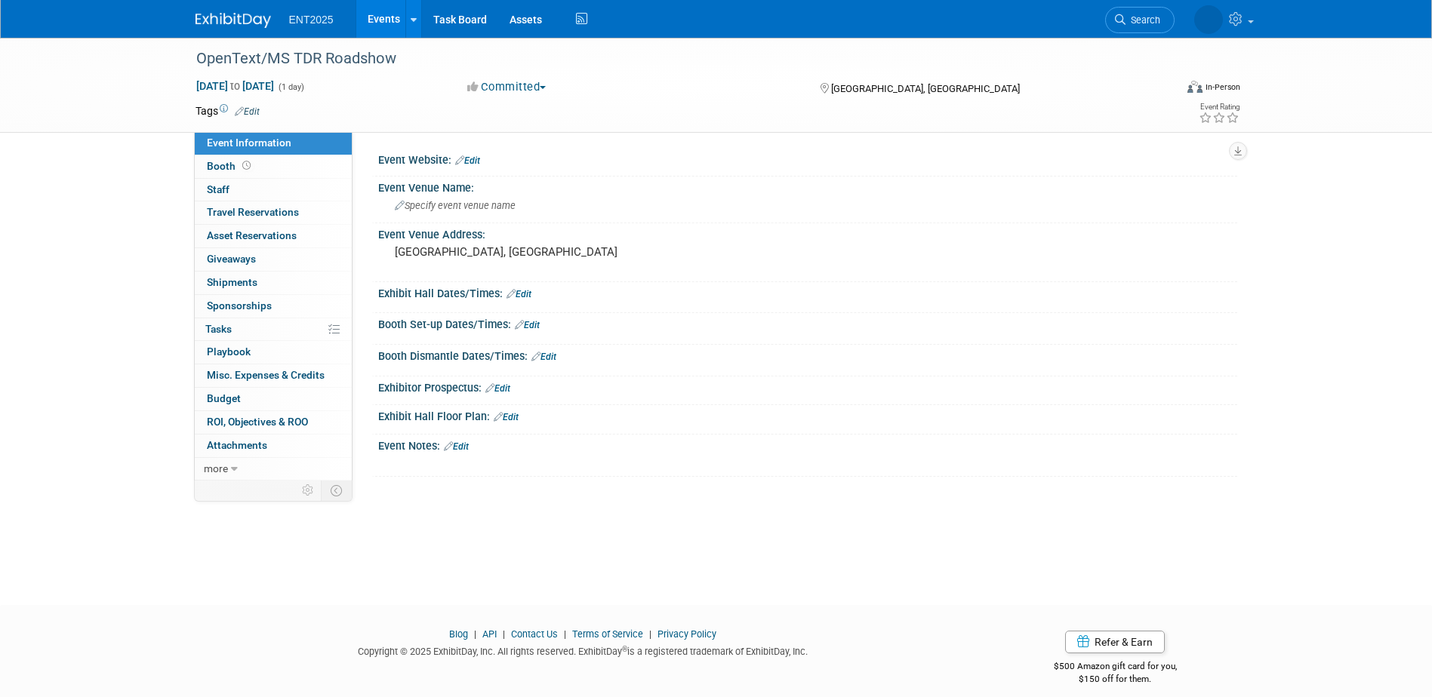
click at [516, 85] on button "Committed" at bounding box center [507, 87] width 90 height 16
click at [519, 152] on link "Not Going" at bounding box center [522, 153] width 119 height 21
click at [383, 12] on link "Events" at bounding box center [383, 19] width 55 height 38
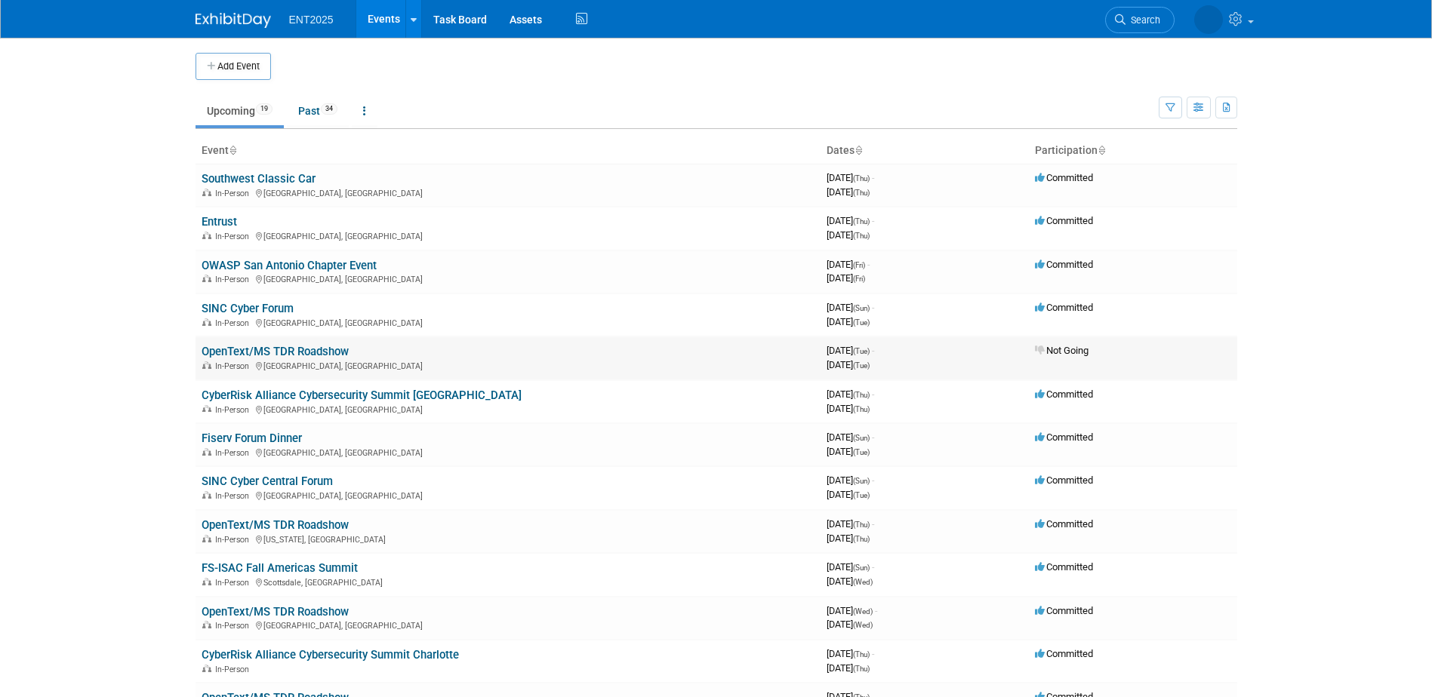
click at [330, 350] on link "OpenText/MS TDR Roadshow" at bounding box center [275, 352] width 147 height 14
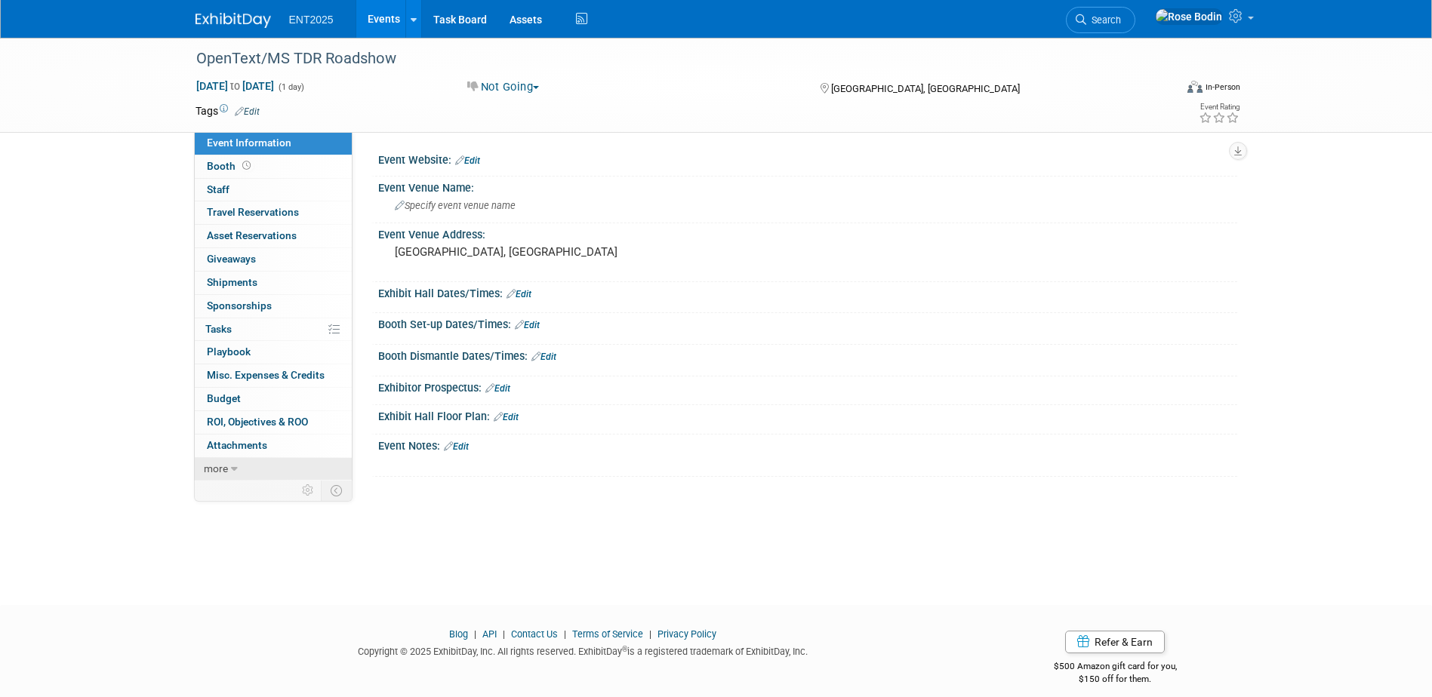
click at [232, 465] on icon at bounding box center [234, 469] width 7 height 11
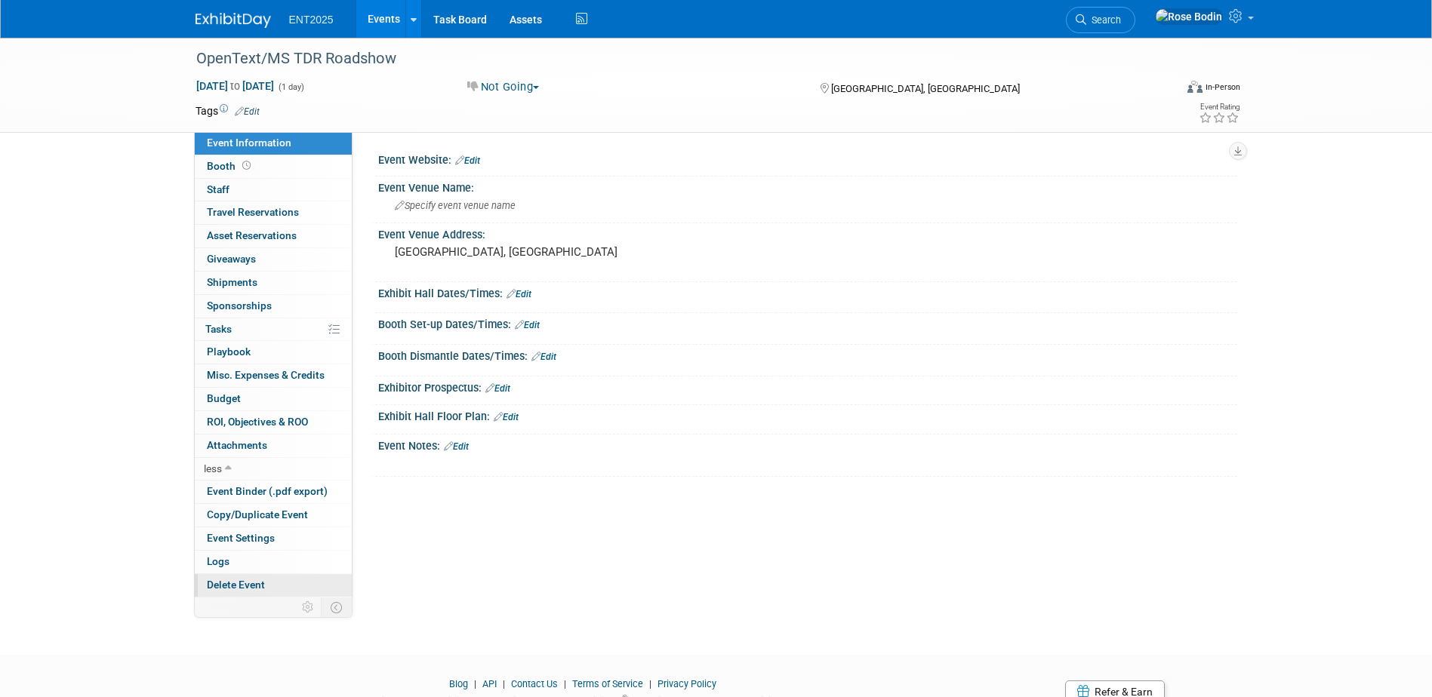
click at [253, 584] on span "Delete Event" at bounding box center [236, 585] width 58 height 12
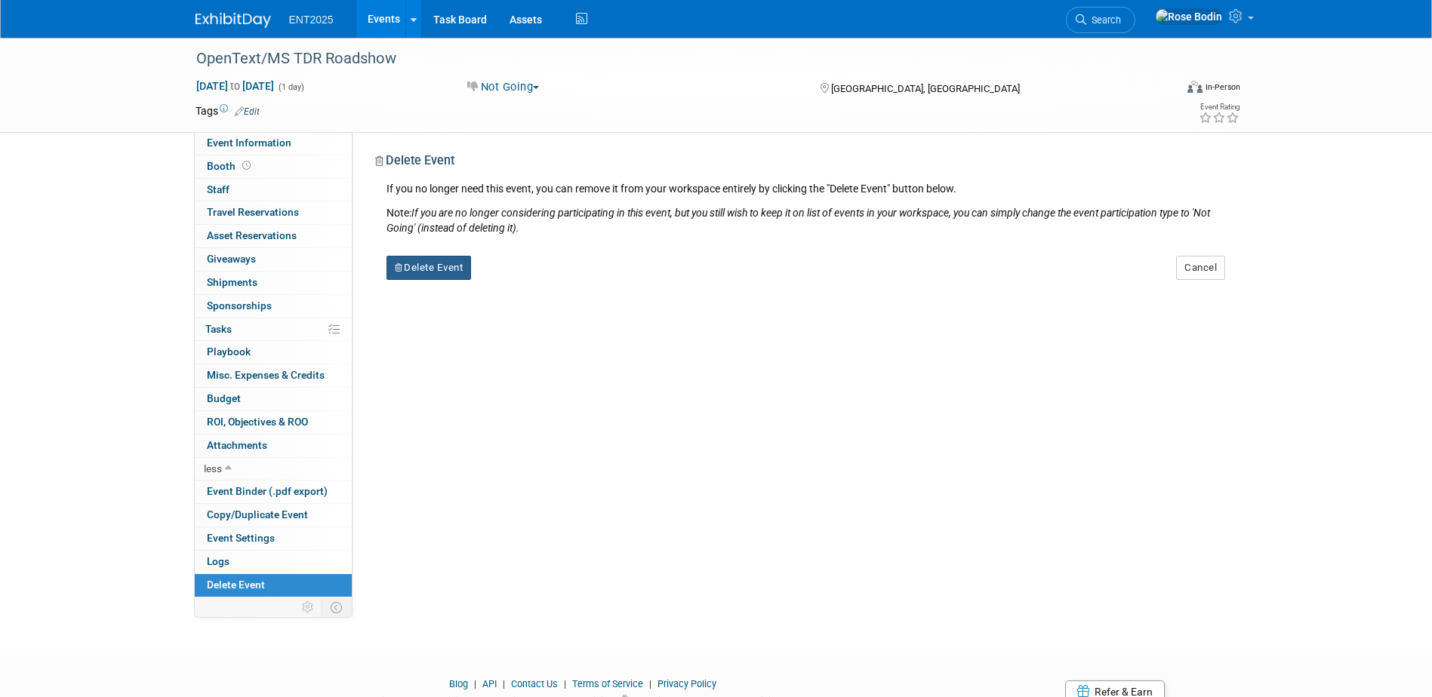
click at [446, 266] on button "Delete Event" at bounding box center [428, 268] width 85 height 24
click at [527, 279] on link "Yes" at bounding box center [524, 280] width 44 height 24
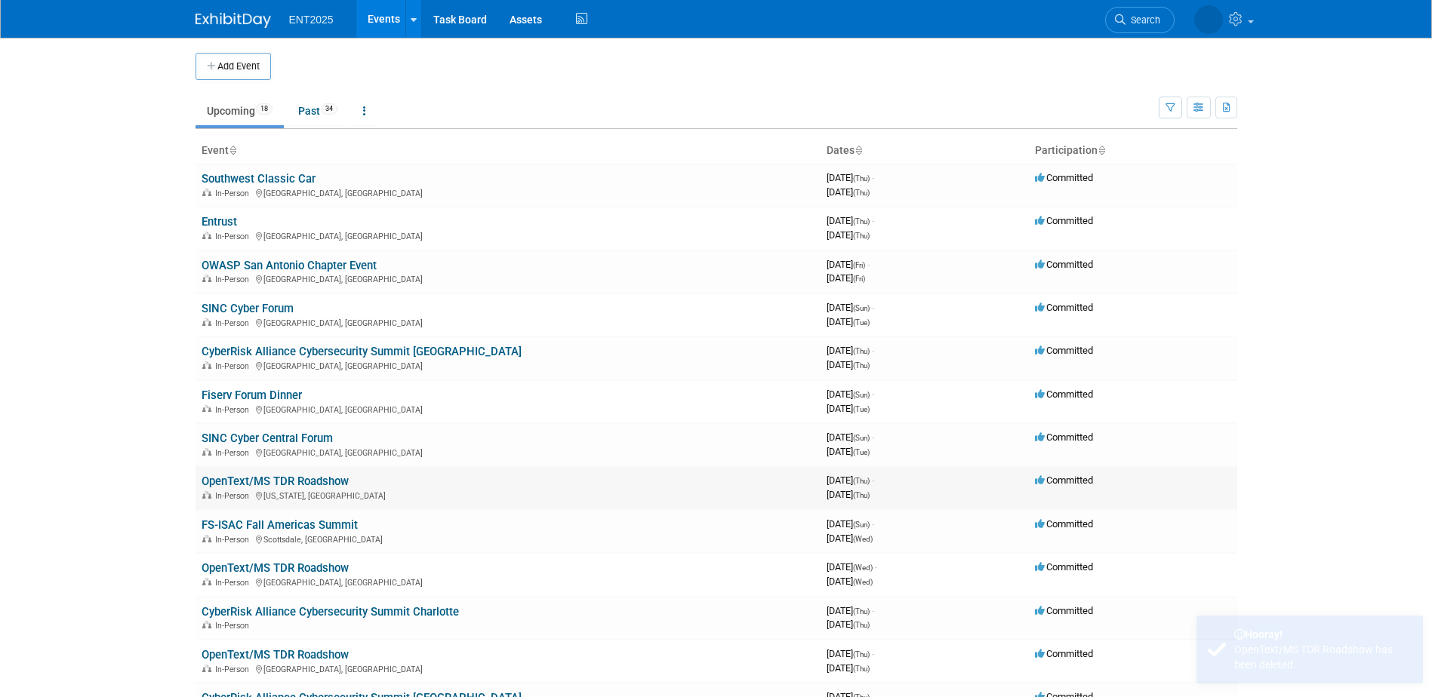
click at [319, 482] on link "OpenText/MS TDR Roadshow" at bounding box center [275, 482] width 147 height 14
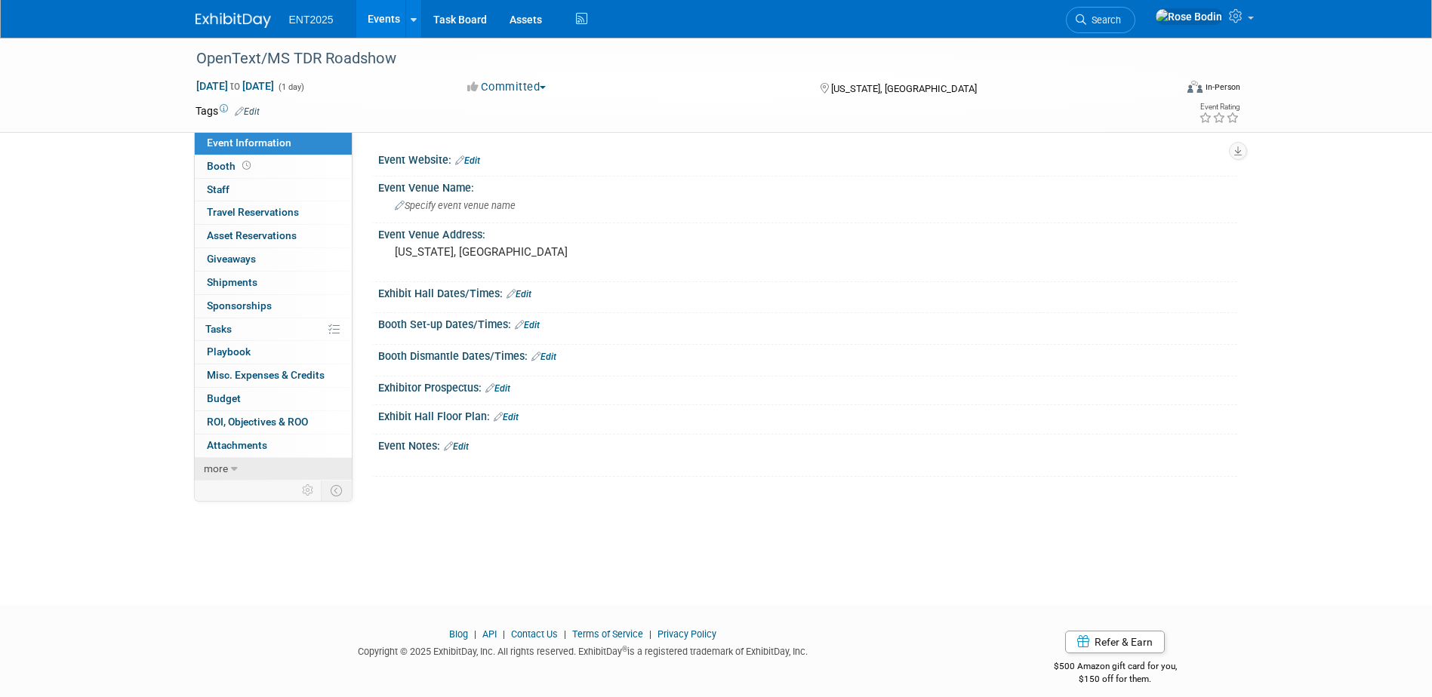
click at [277, 470] on link "more" at bounding box center [273, 469] width 157 height 23
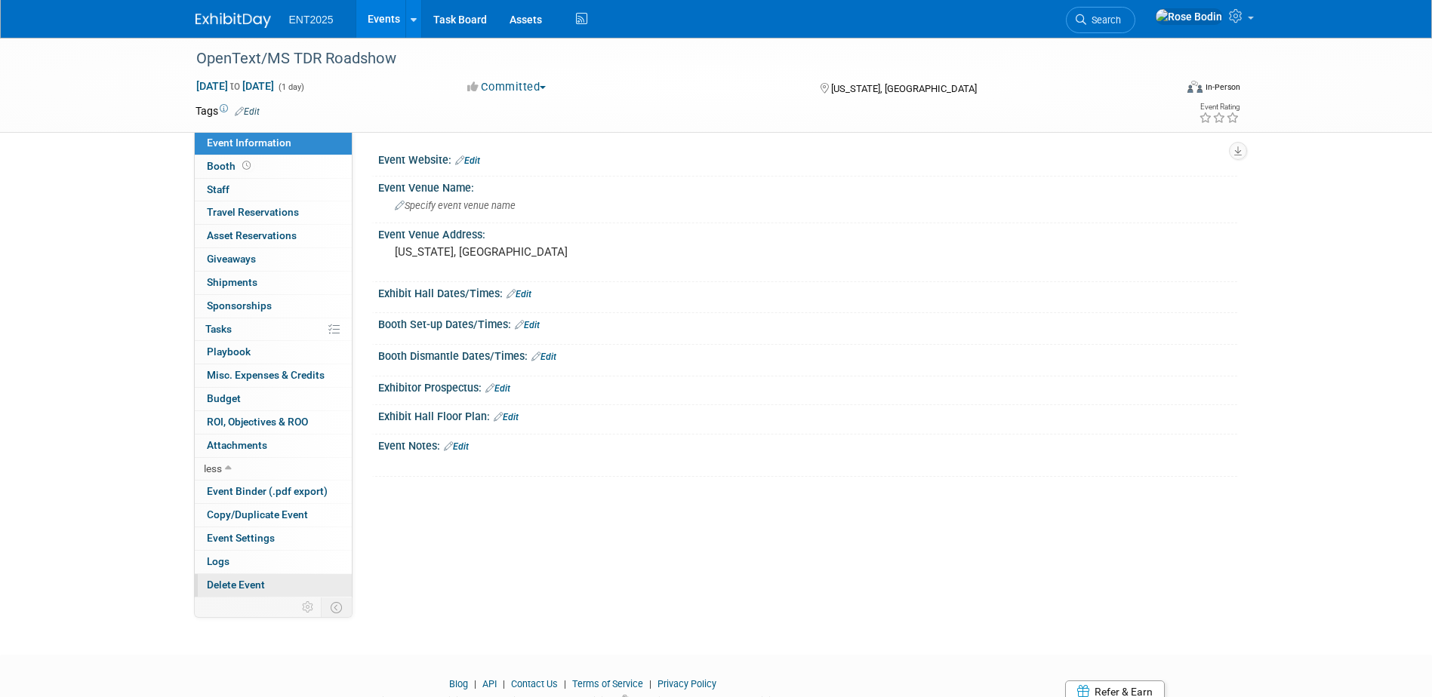
click at [243, 583] on span "Delete Event" at bounding box center [236, 585] width 58 height 12
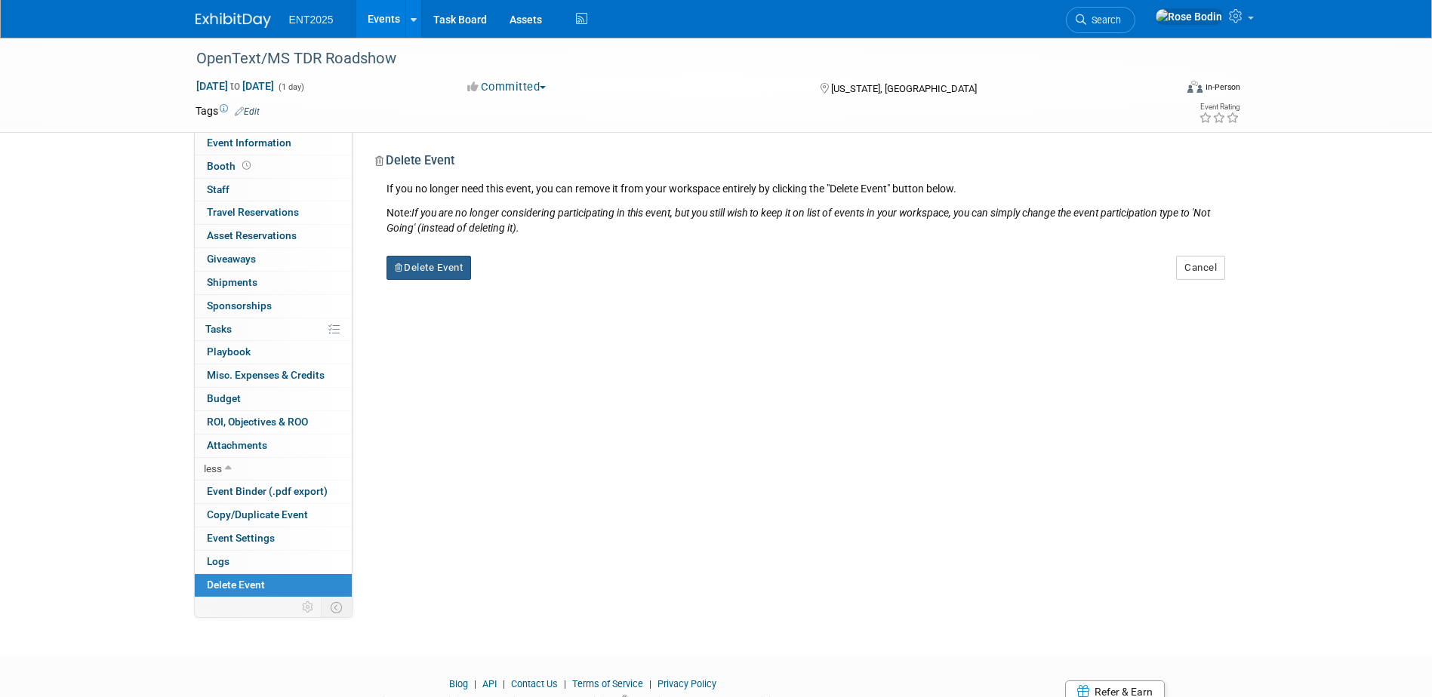
click at [454, 268] on button "Delete Event" at bounding box center [428, 268] width 85 height 24
click at [524, 277] on link "Yes" at bounding box center [524, 280] width 44 height 24
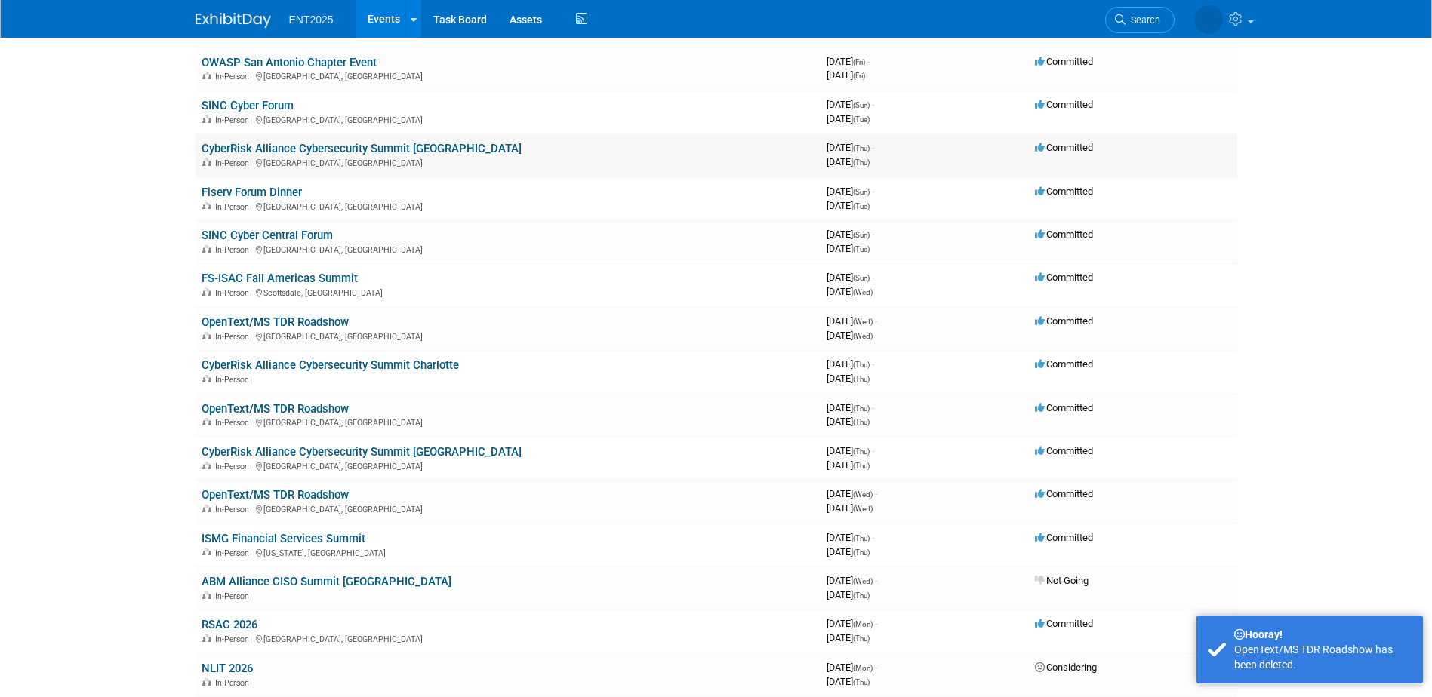
scroll to position [226, 0]
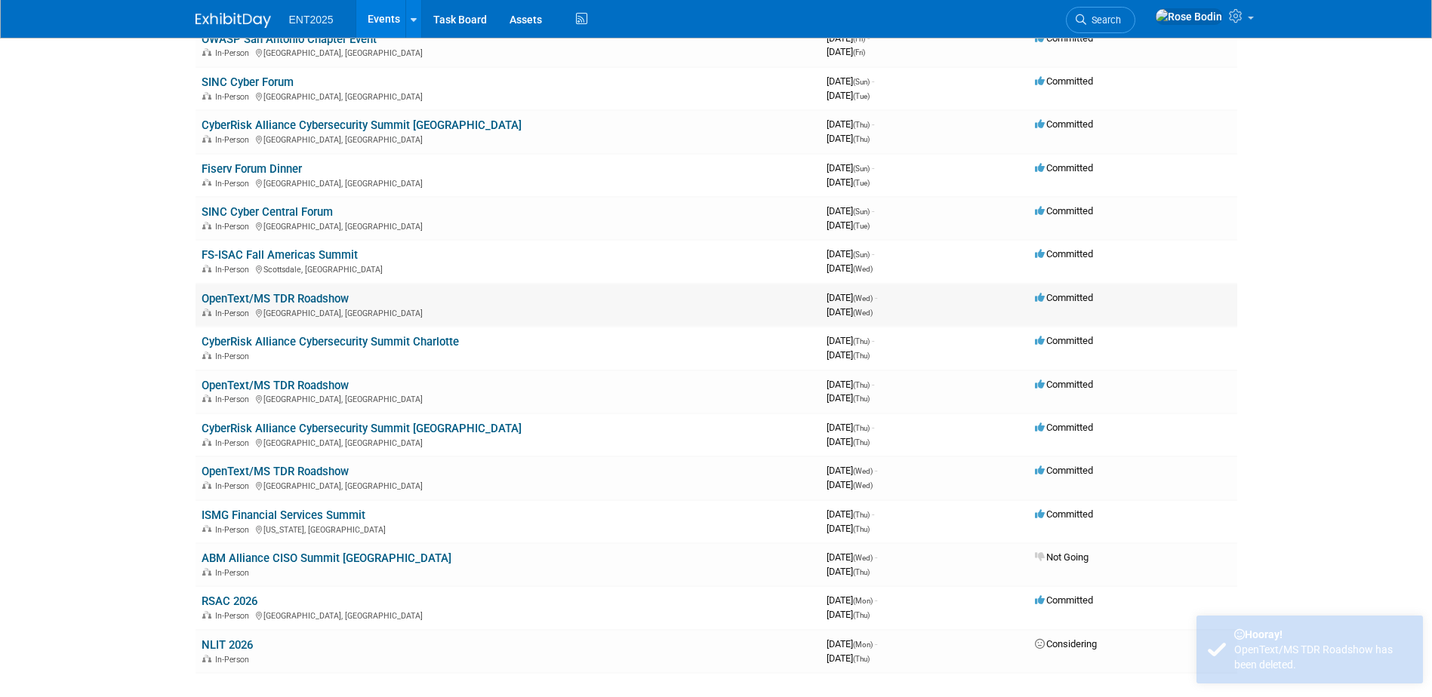
click at [315, 298] on link "OpenText/MS TDR Roadshow" at bounding box center [275, 299] width 147 height 14
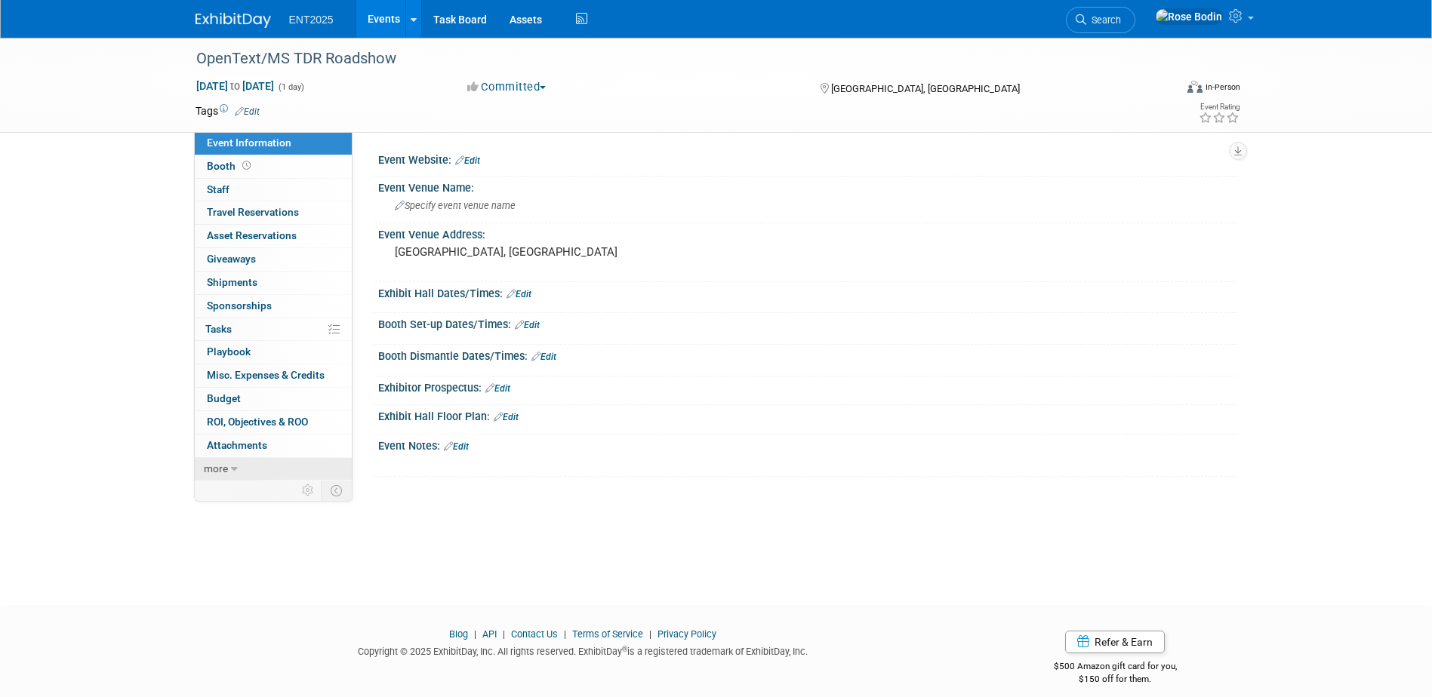
click at [255, 473] on link "more" at bounding box center [273, 469] width 157 height 23
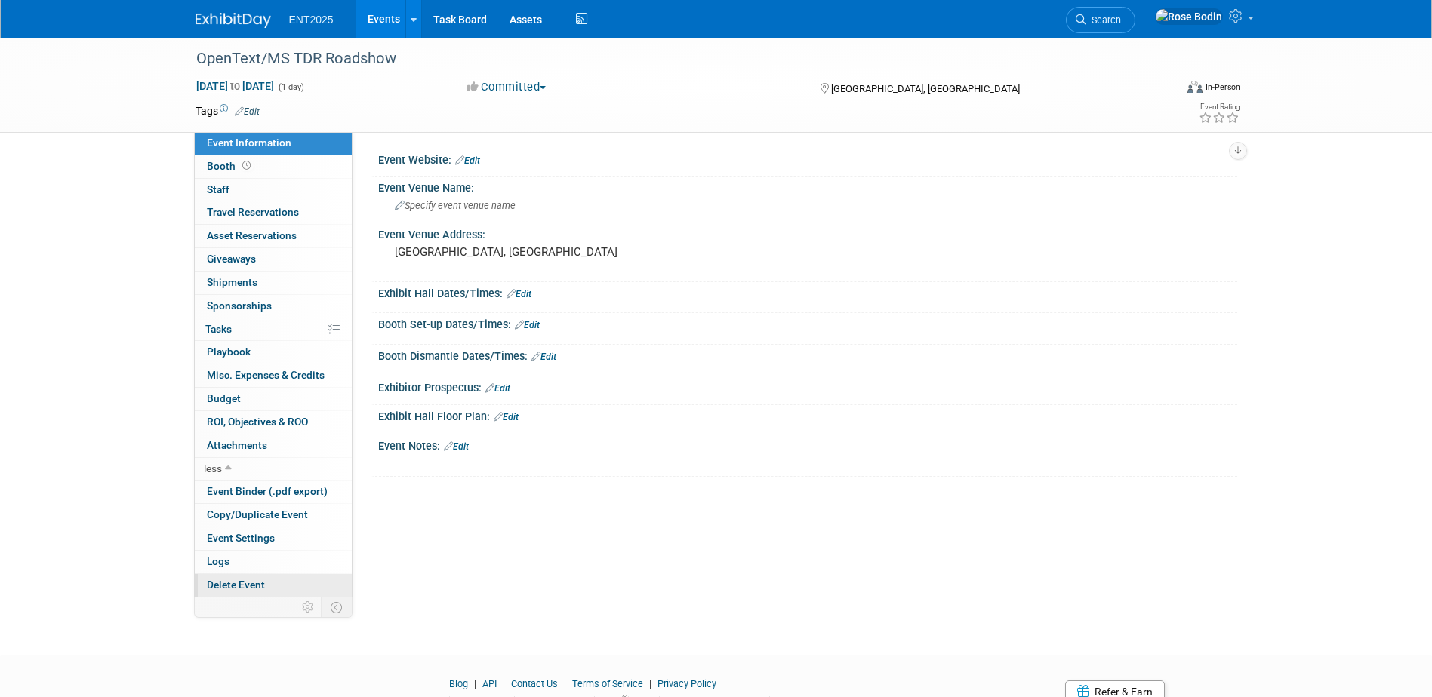
click at [239, 587] on span "Delete Event" at bounding box center [236, 585] width 58 height 12
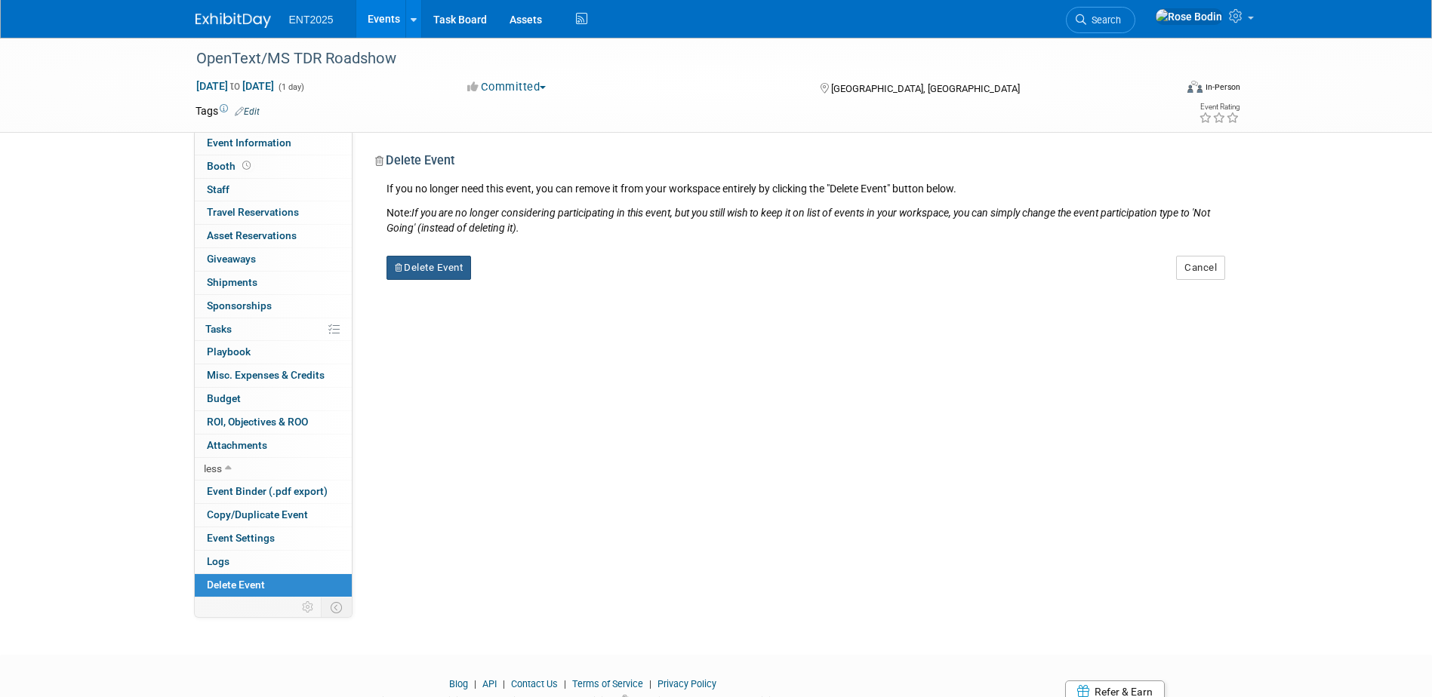
click at [446, 263] on button "Delete Event" at bounding box center [428, 268] width 85 height 24
click at [525, 279] on link "Yes" at bounding box center [524, 280] width 44 height 24
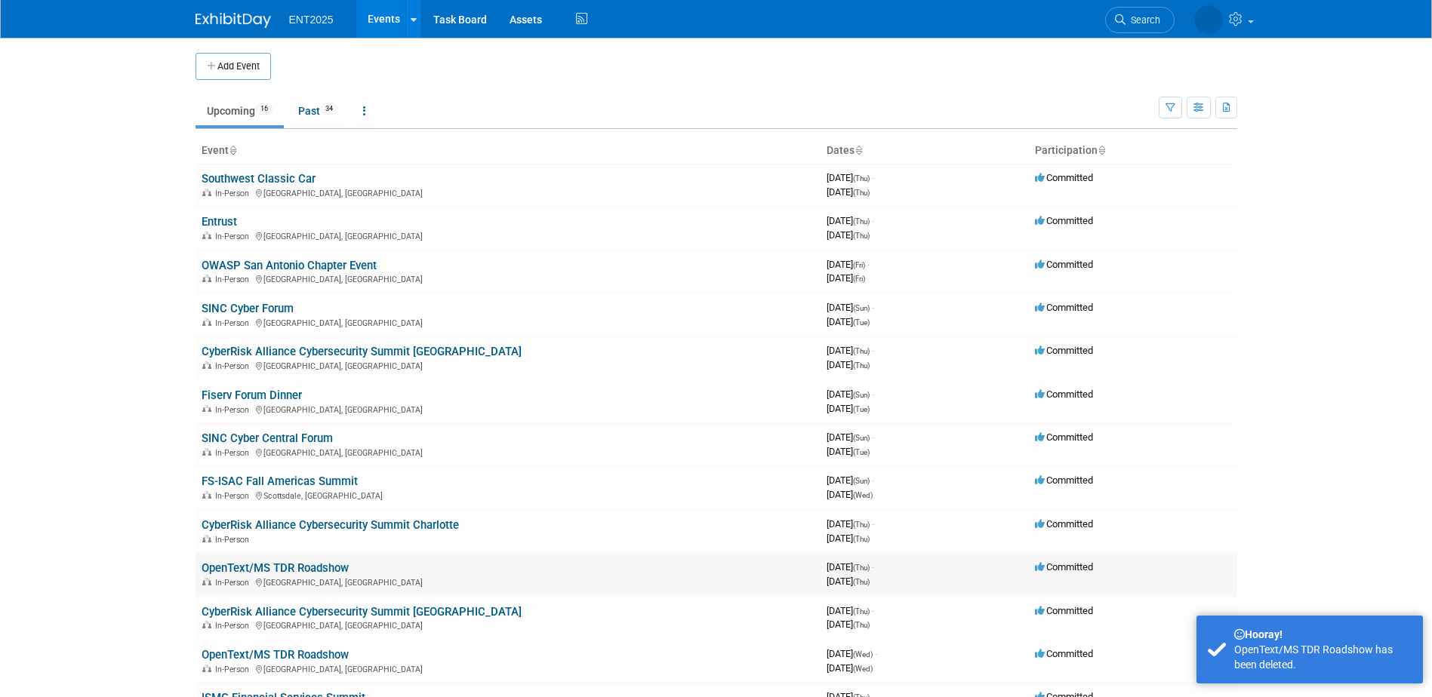
click at [319, 565] on link "OpenText/MS TDR Roadshow" at bounding box center [275, 569] width 147 height 14
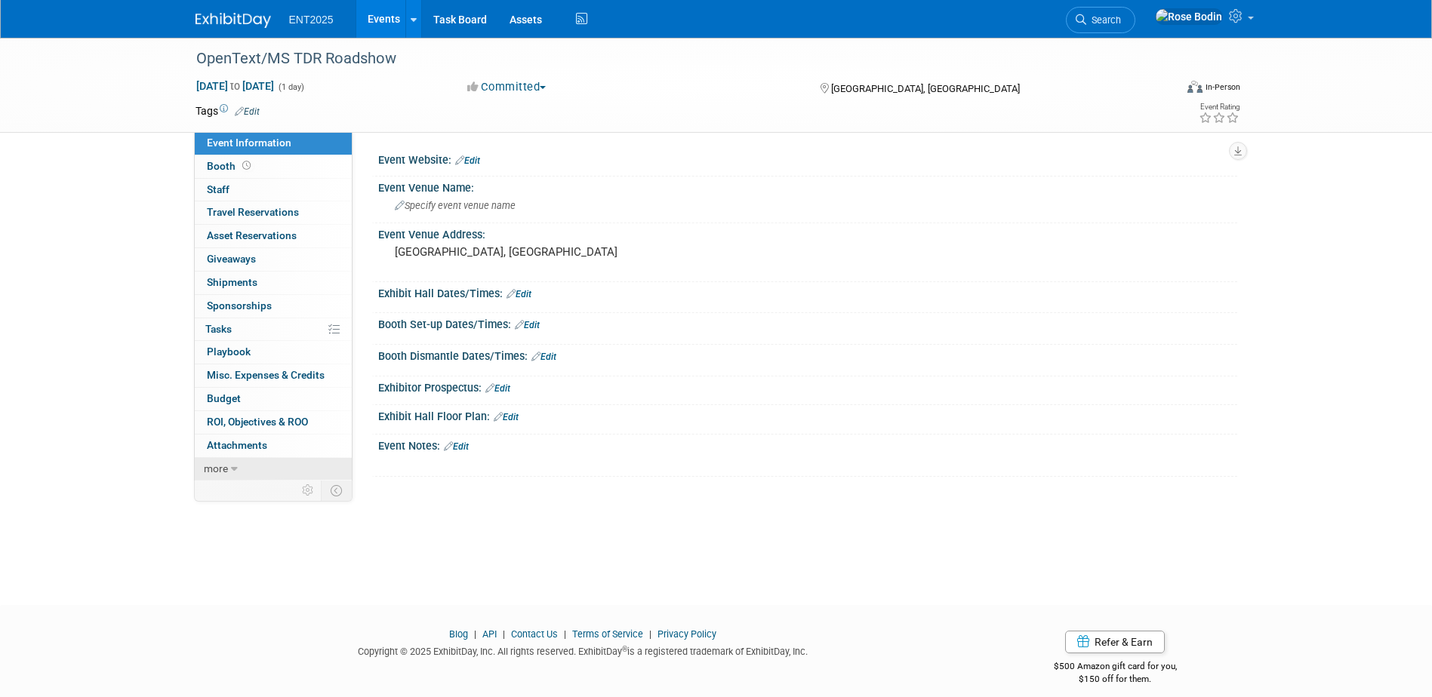
click at [273, 465] on link "more" at bounding box center [273, 469] width 157 height 23
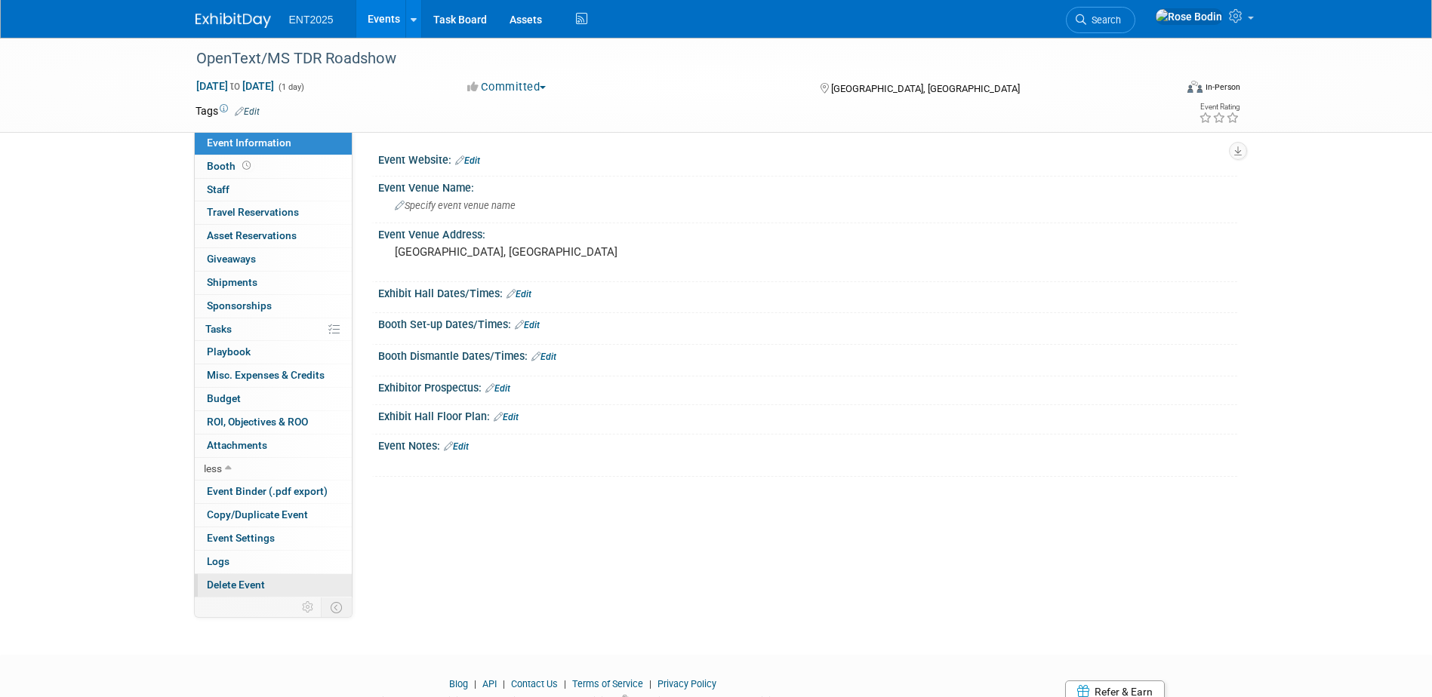
click at [244, 581] on span "Delete Event" at bounding box center [236, 585] width 58 height 12
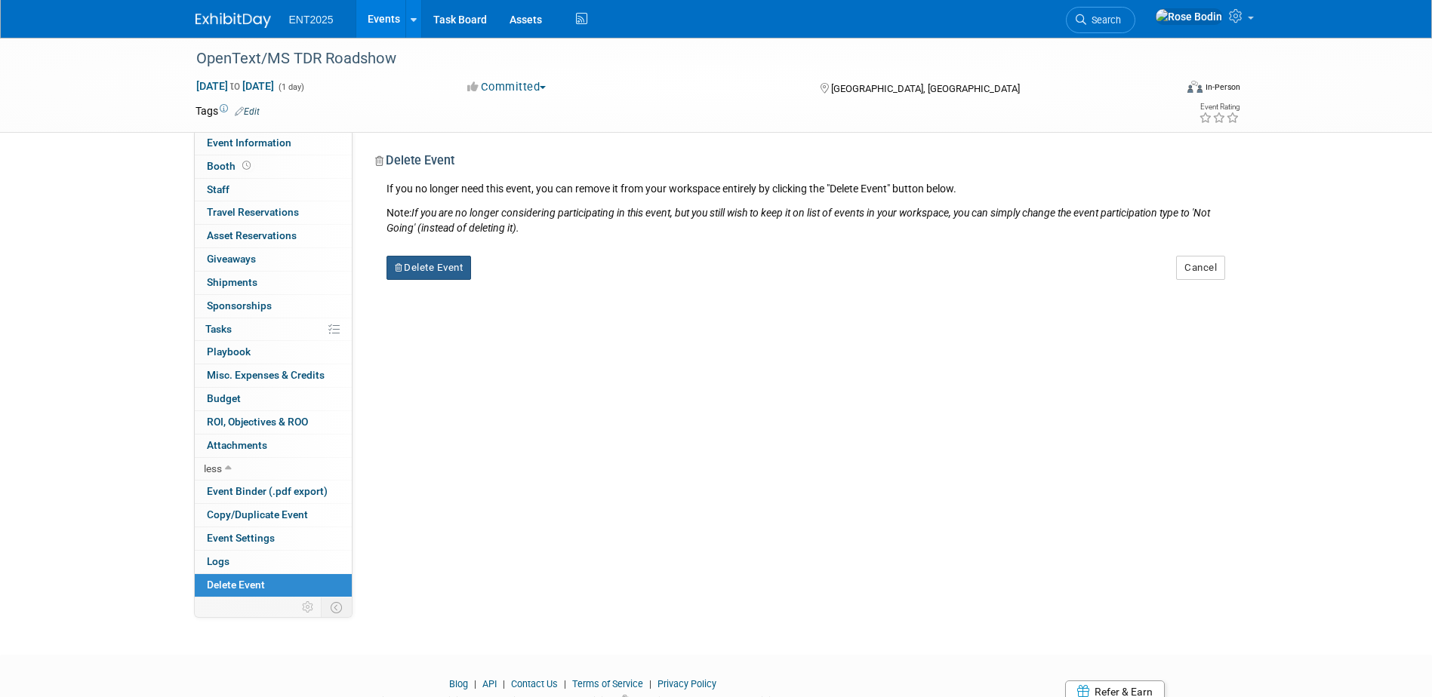
click at [445, 268] on button "Delete Event" at bounding box center [428, 268] width 85 height 24
click at [521, 278] on link "Yes" at bounding box center [524, 280] width 44 height 24
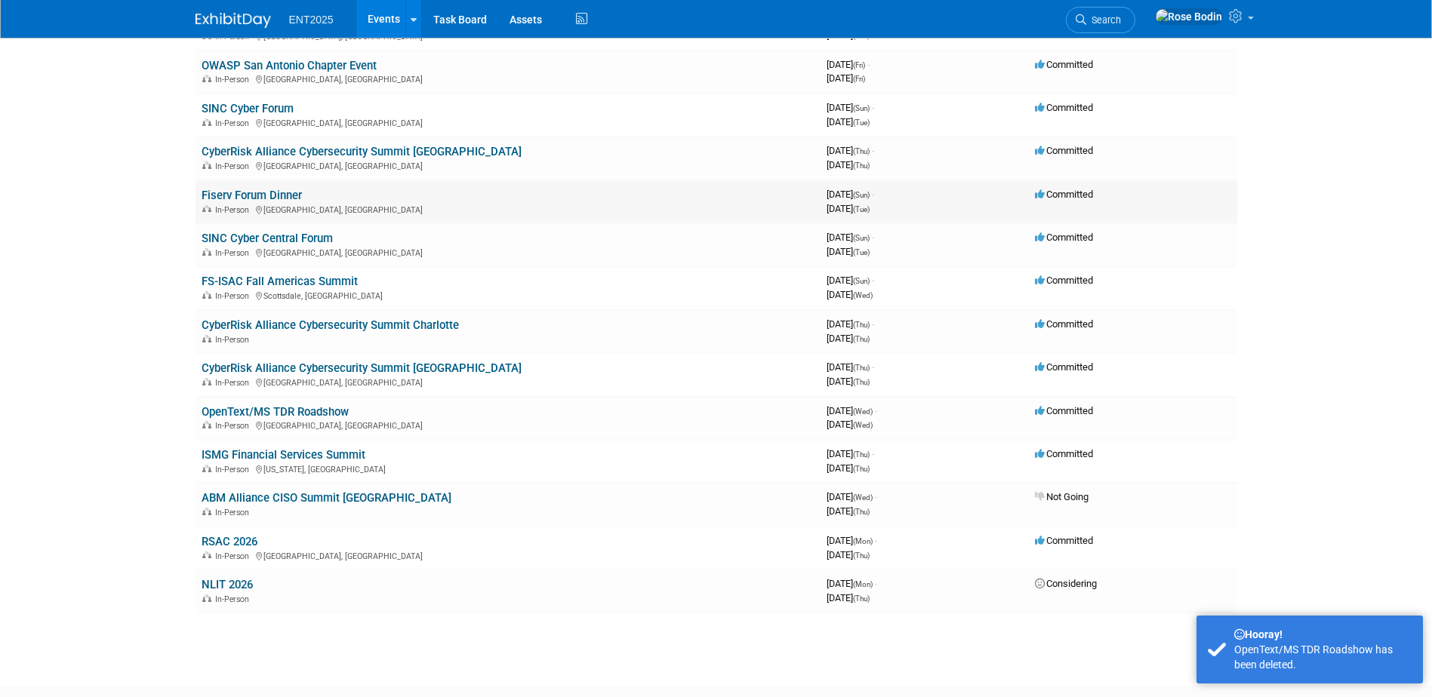
scroll to position [226, 0]
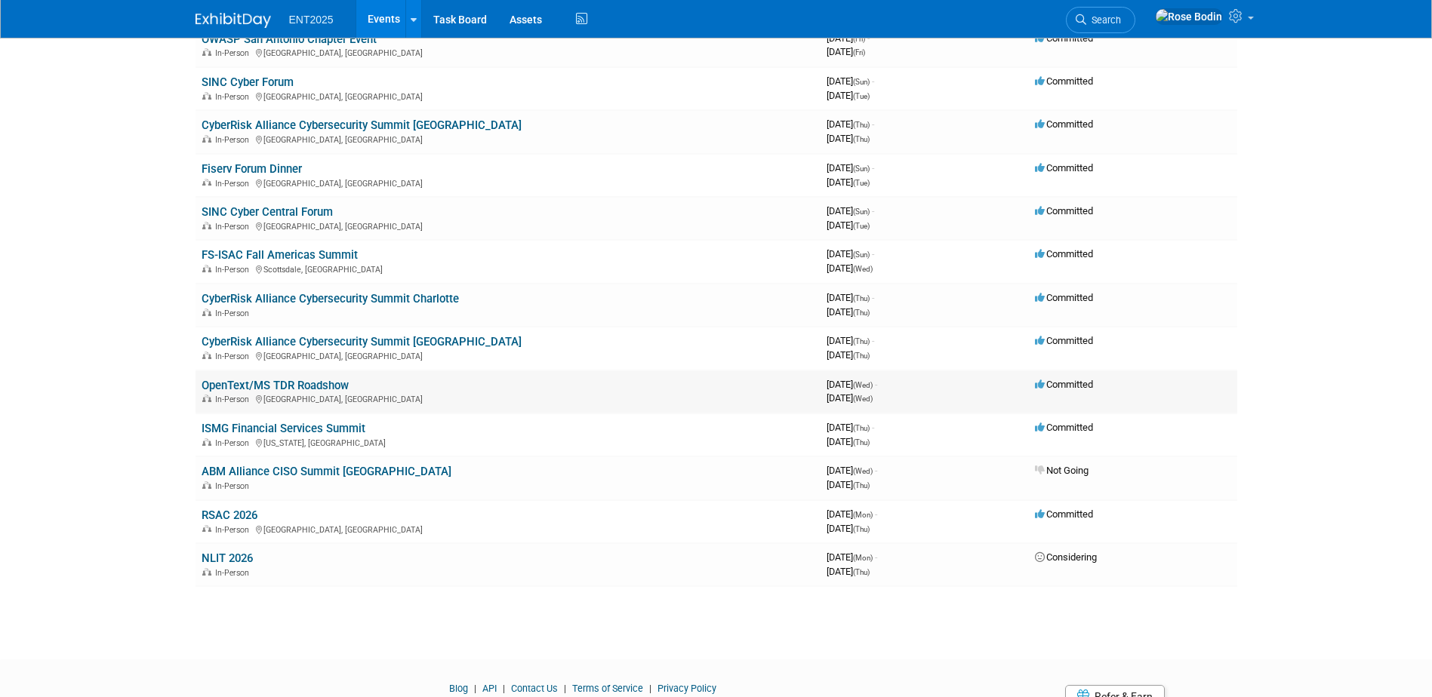
click at [293, 383] on link "OpenText/MS TDR Roadshow" at bounding box center [275, 386] width 147 height 14
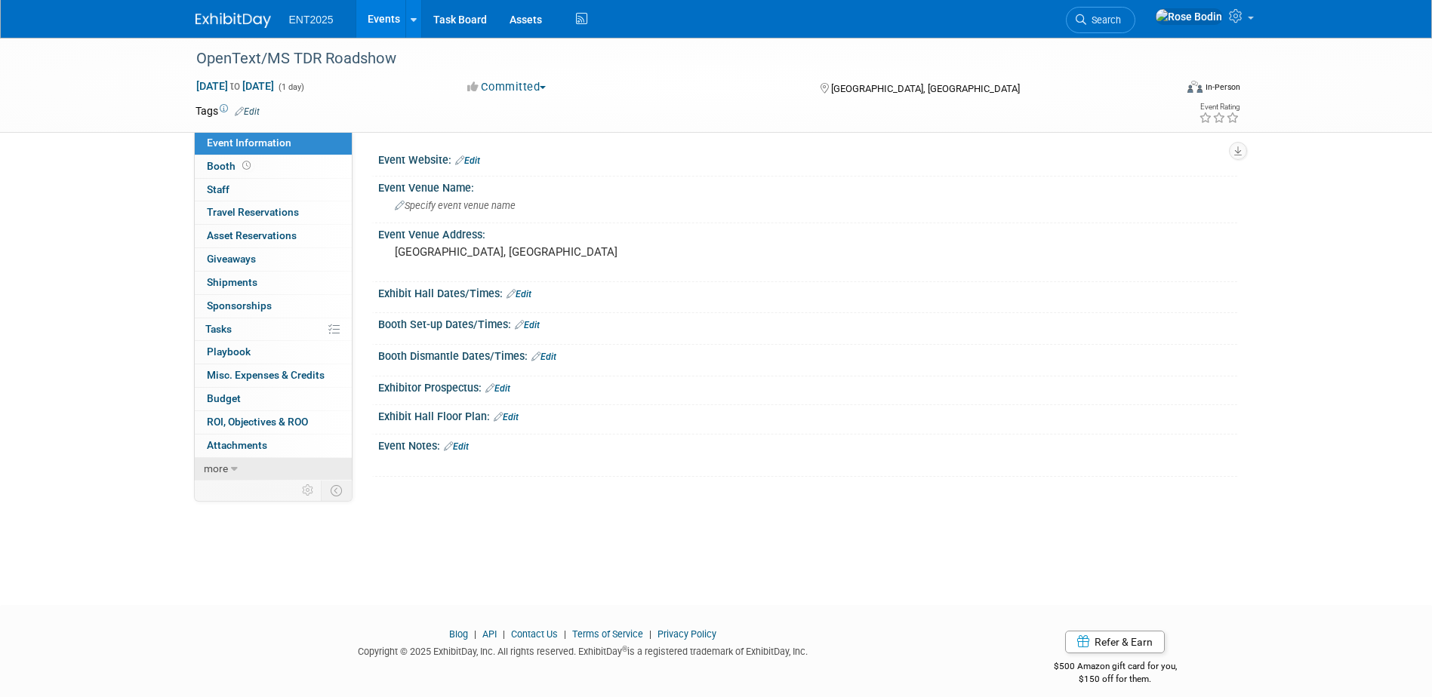
click at [283, 470] on link "more" at bounding box center [273, 469] width 157 height 23
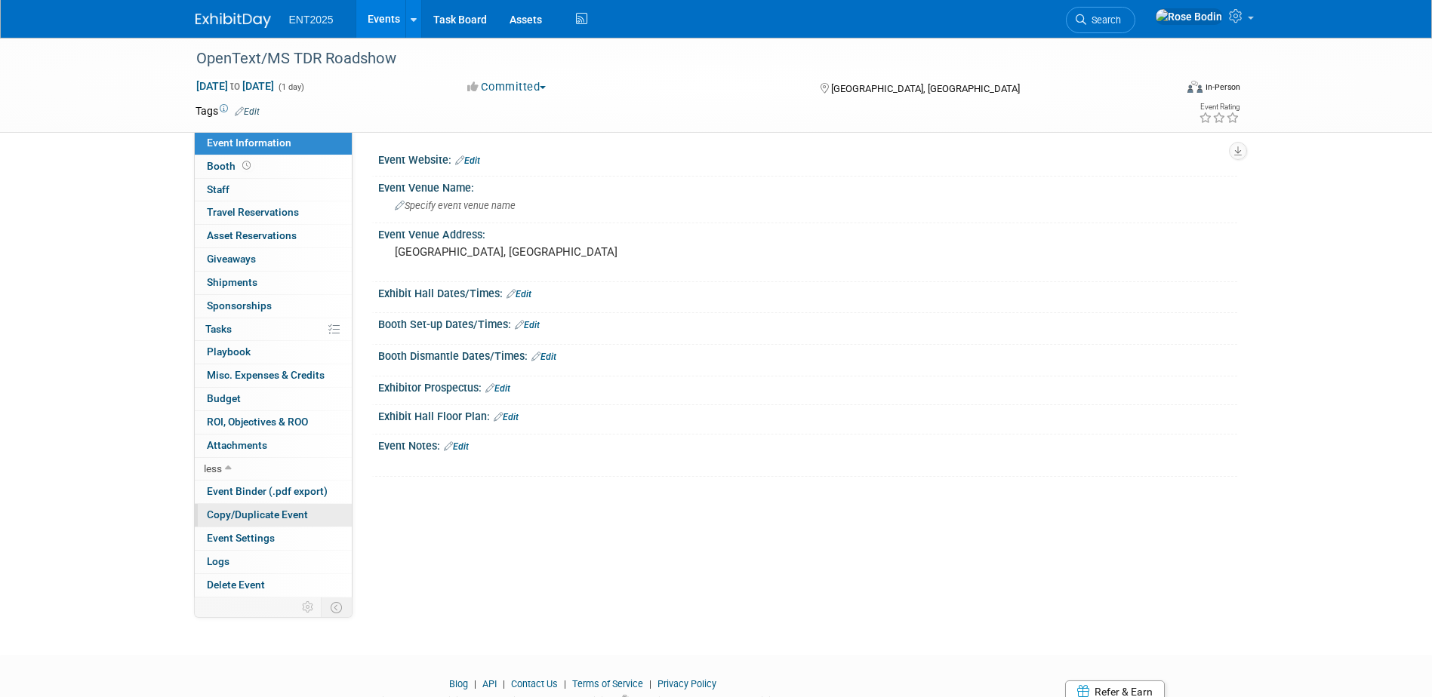
click at [266, 513] on span "Copy/Duplicate Event" at bounding box center [257, 515] width 101 height 12
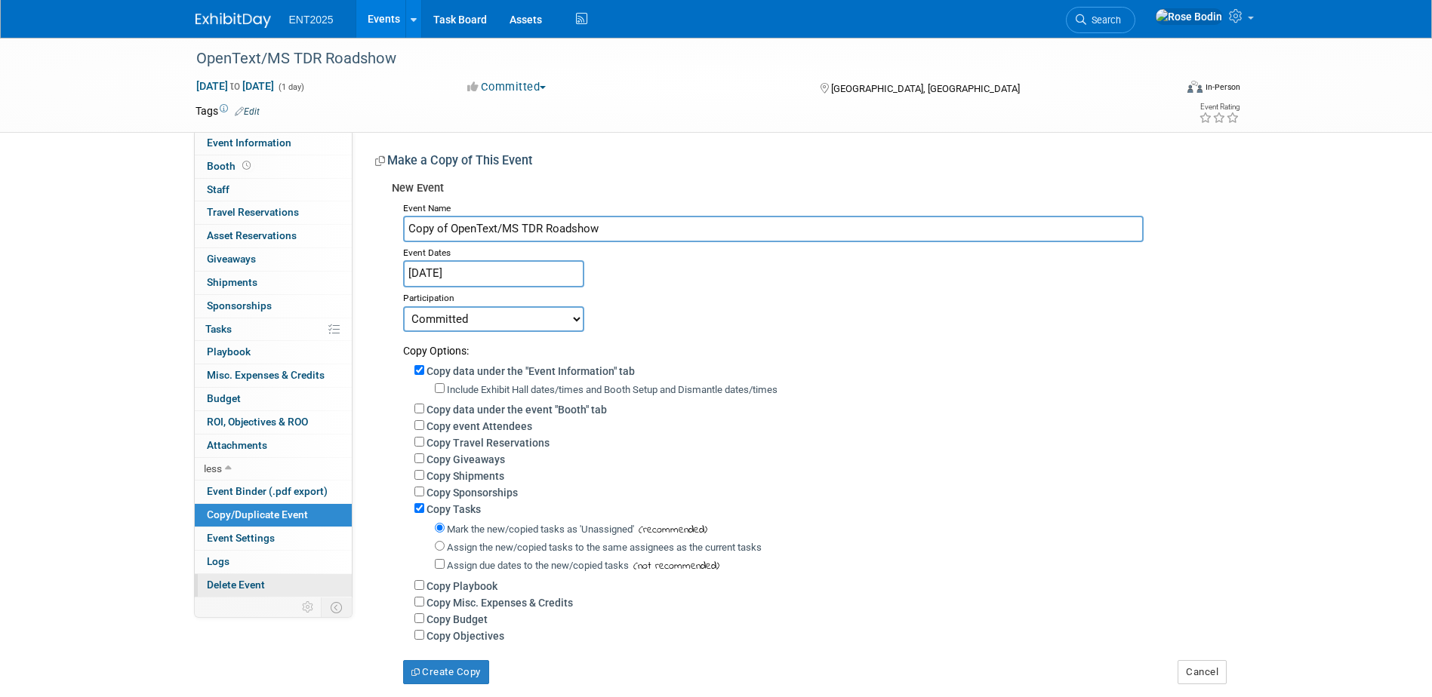
click at [247, 583] on span "Delete Event" at bounding box center [236, 585] width 58 height 12
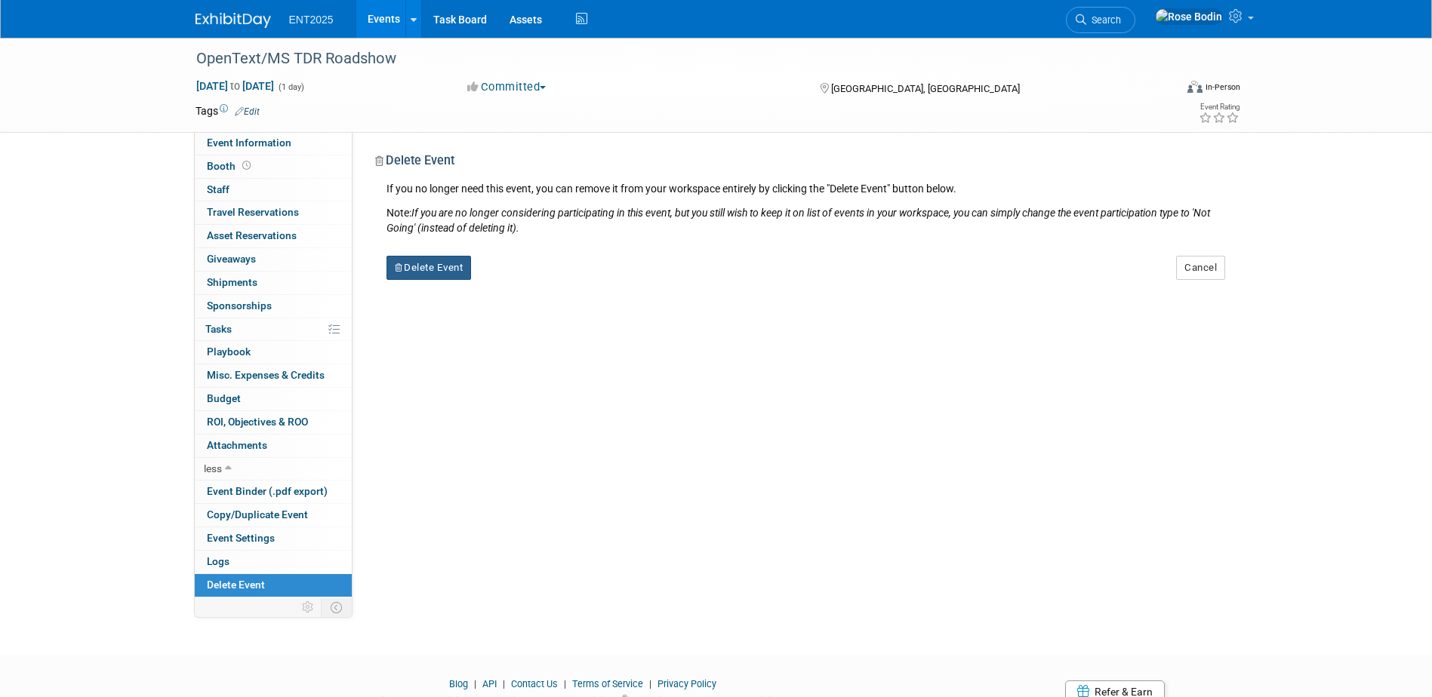
click at [423, 266] on button "Delete Event" at bounding box center [428, 268] width 85 height 24
click at [509, 279] on icon at bounding box center [513, 280] width 9 height 8
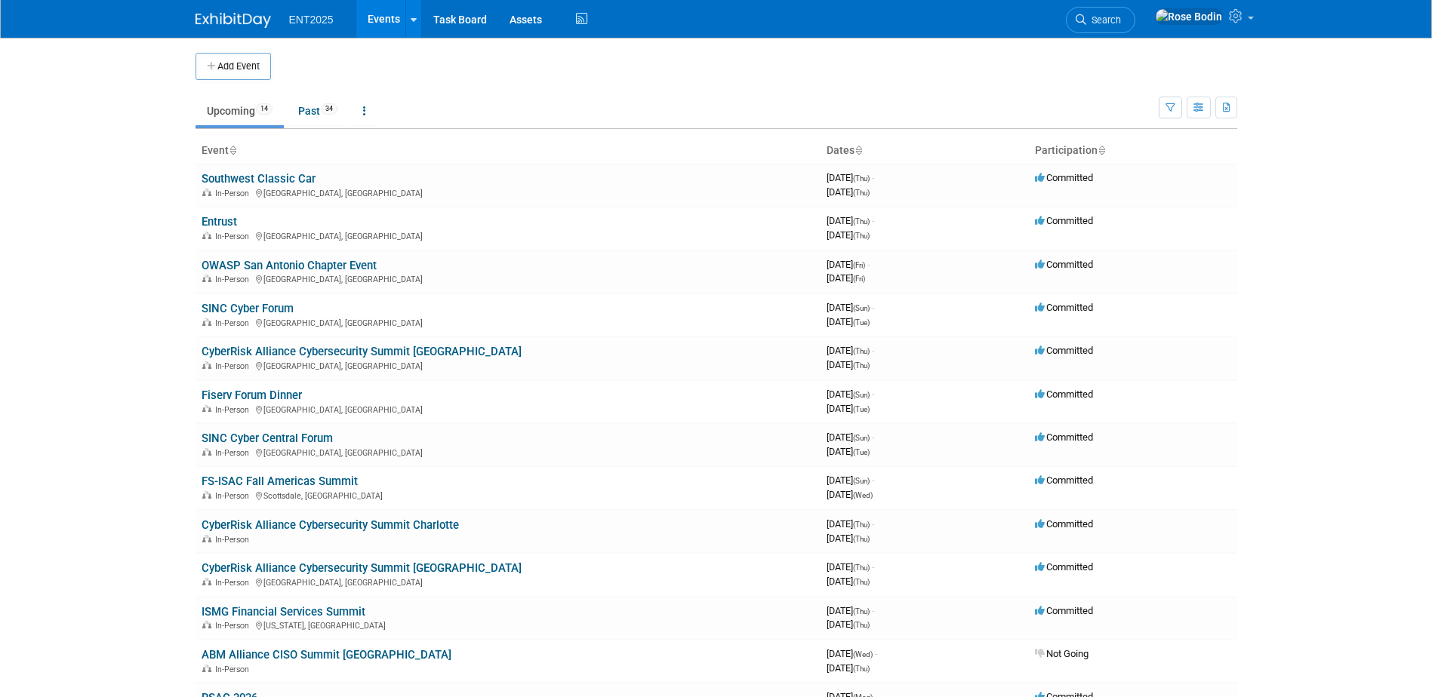
click at [1322, 308] on body "ENT2025 Events Add Event Bulk Upload Events Shareable Event Boards Recently Vie…" at bounding box center [716, 348] width 1432 height 697
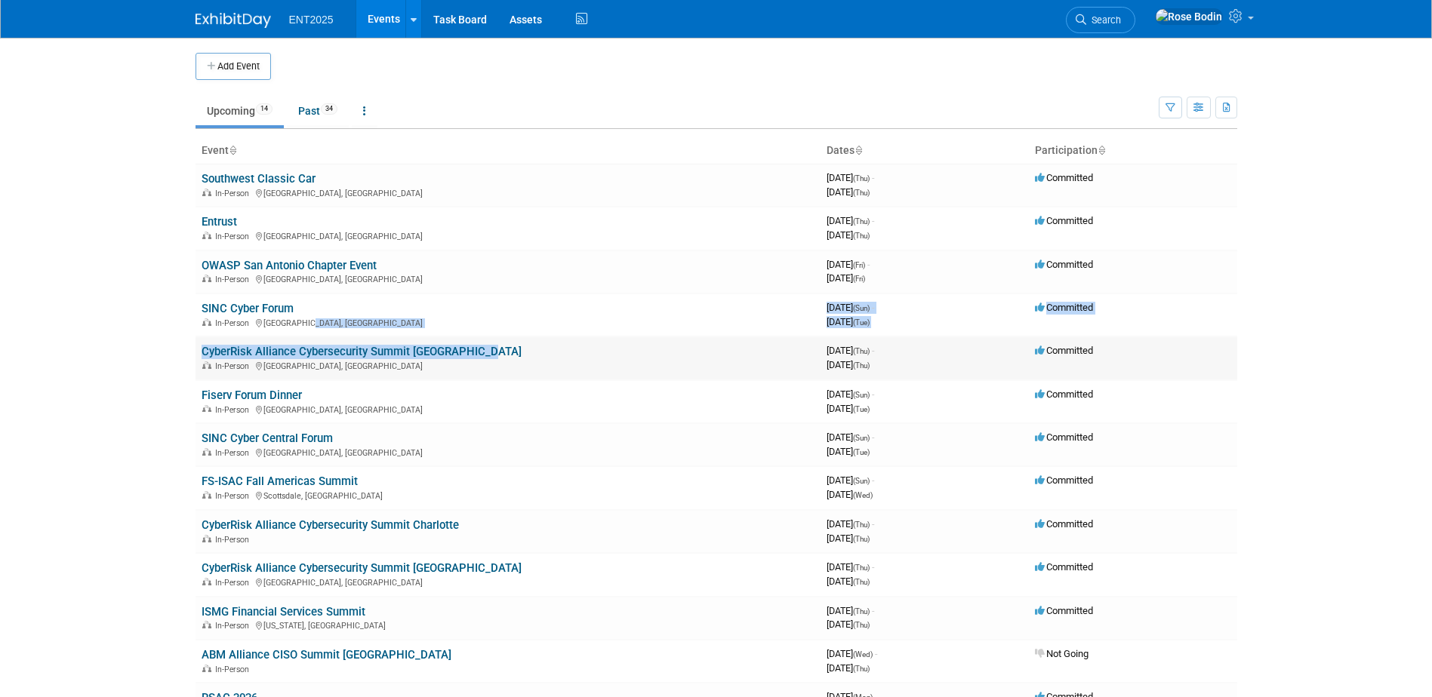
click at [603, 339] on tbody "Southwest Classic Car In-Person [GEOGRAPHIC_DATA], [GEOGRAPHIC_DATA] 3967142400…" at bounding box center [717, 467] width 1042 height 606
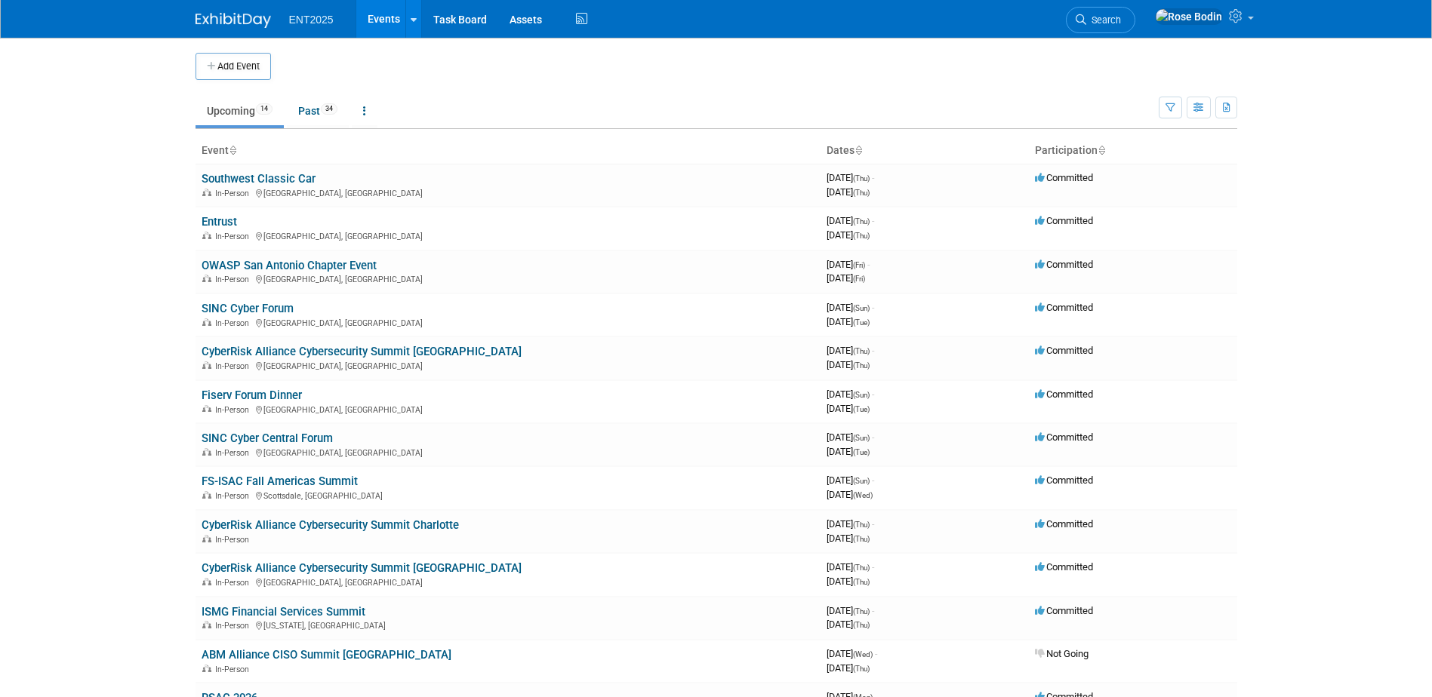
click at [1258, 314] on body "ENT2025 Events Add Event Bulk Upload Events Shareable Event Boards Recently Vie…" at bounding box center [716, 348] width 1432 height 697
click at [322, 439] on link "SINC Cyber Central Forum" at bounding box center [267, 439] width 131 height 14
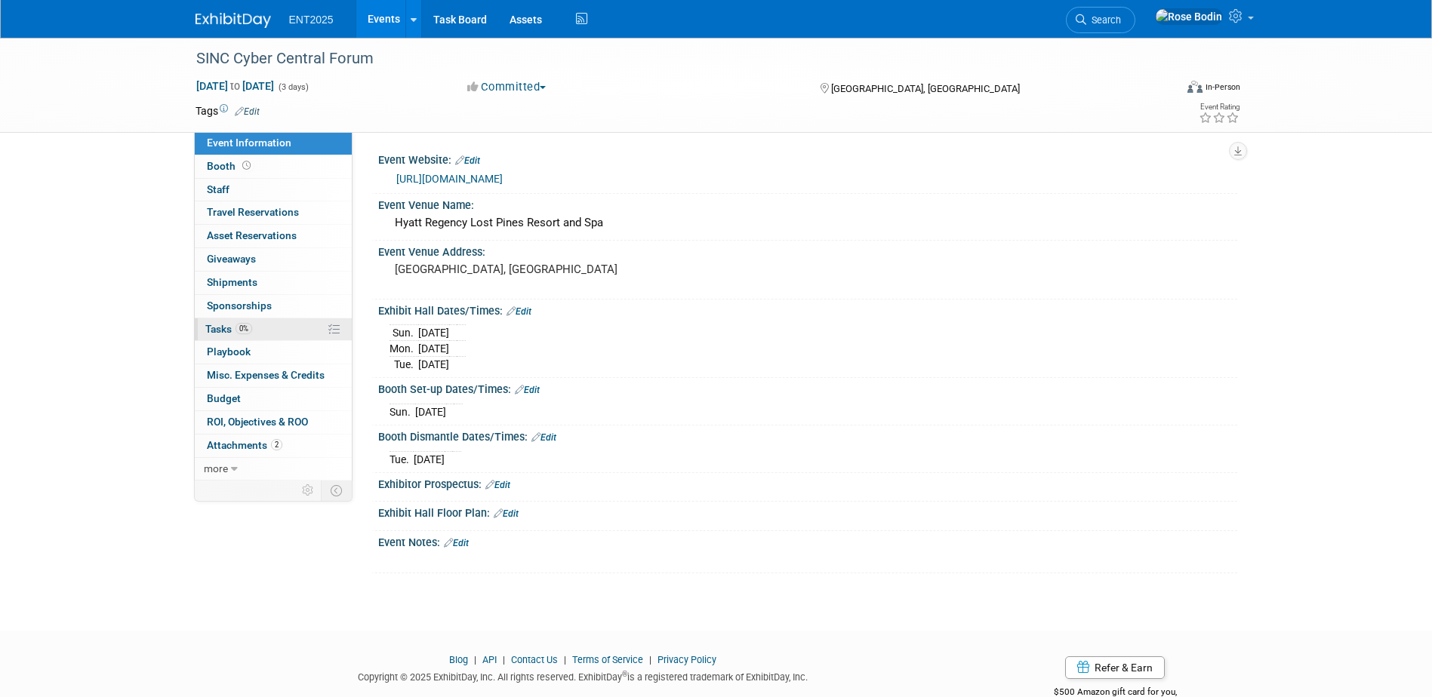
click at [285, 325] on link "0% Tasks 0%" at bounding box center [273, 330] width 157 height 23
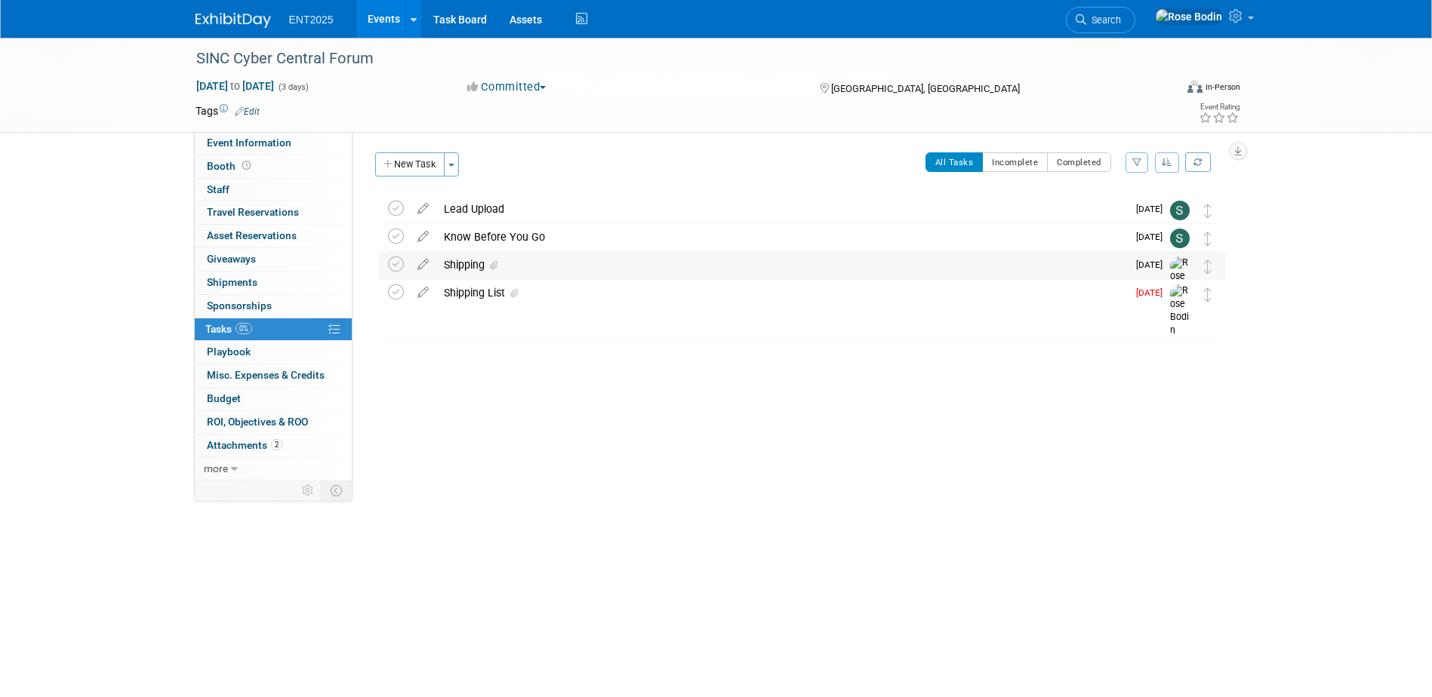
click at [590, 263] on div "Shipping" at bounding box center [781, 265] width 691 height 26
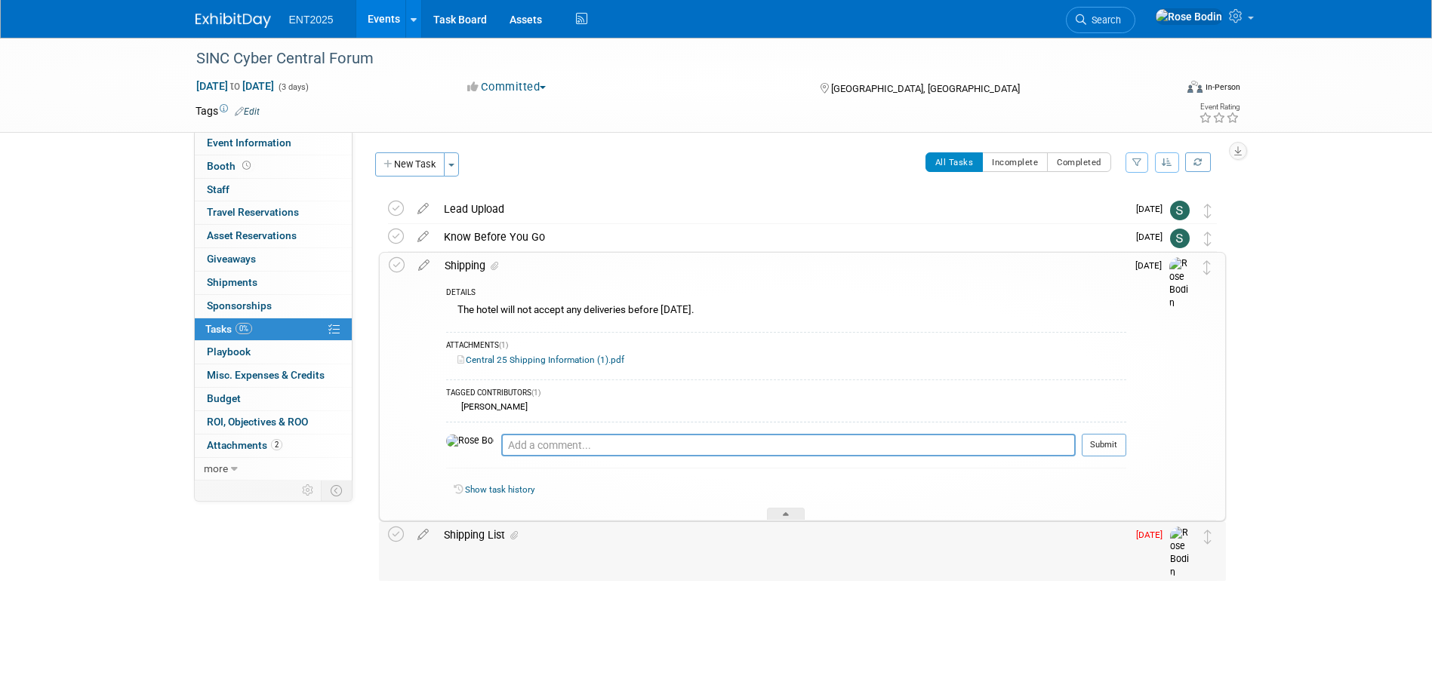
click at [552, 539] on div "Shipping List" at bounding box center [781, 535] width 691 height 26
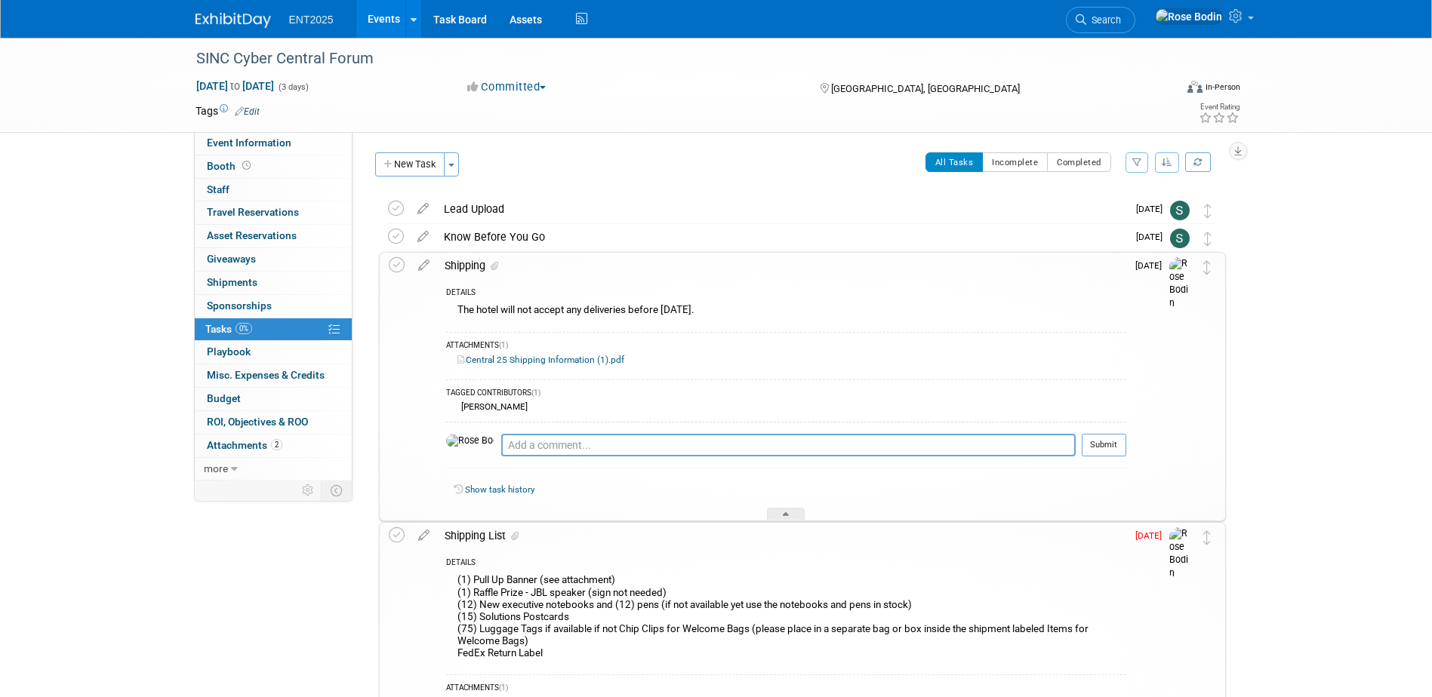
click at [1375, 327] on div "SINC Cyber Central Forum Sep 28, 2025 to Sep 30, 2025 (3 days) Sep 28, 2025 to …" at bounding box center [716, 498] width 1432 height 920
click at [381, 16] on link "Events" at bounding box center [383, 19] width 55 height 38
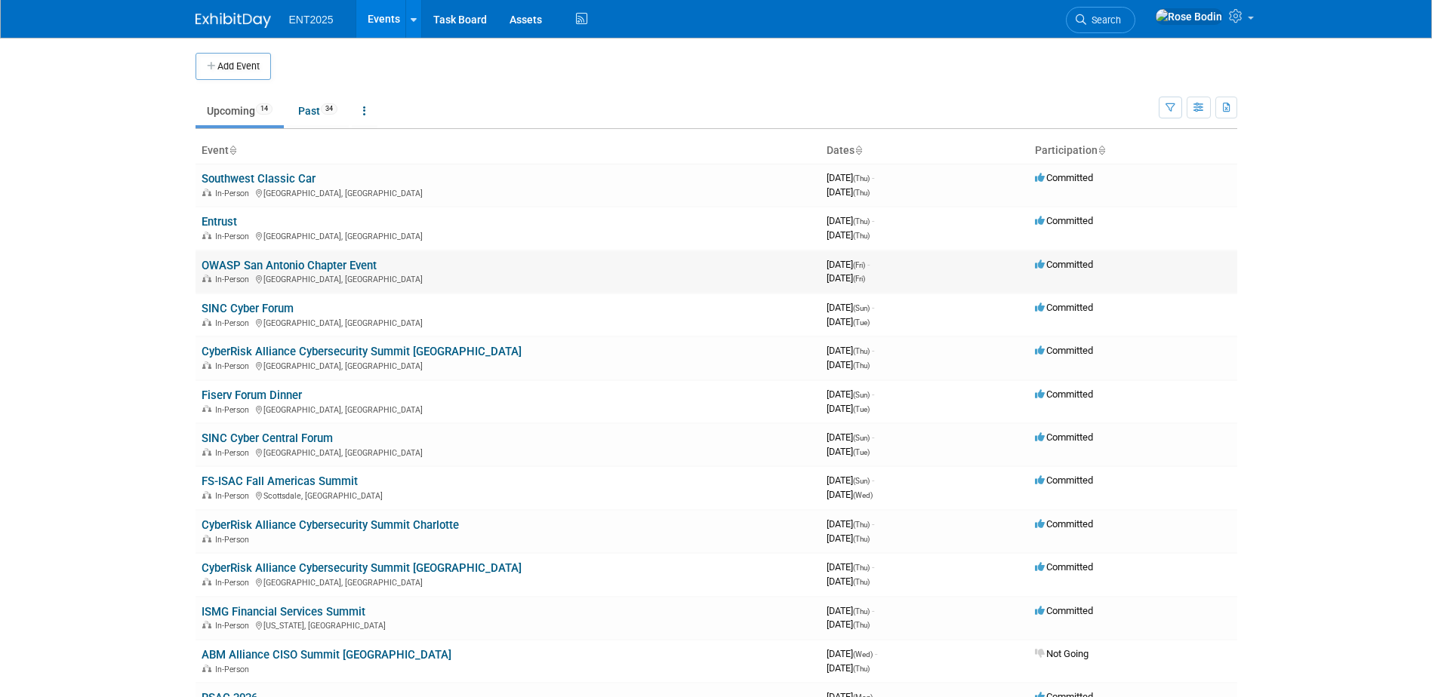
click at [314, 266] on link "OWASP San Antonio Chapter Event" at bounding box center [289, 266] width 175 height 14
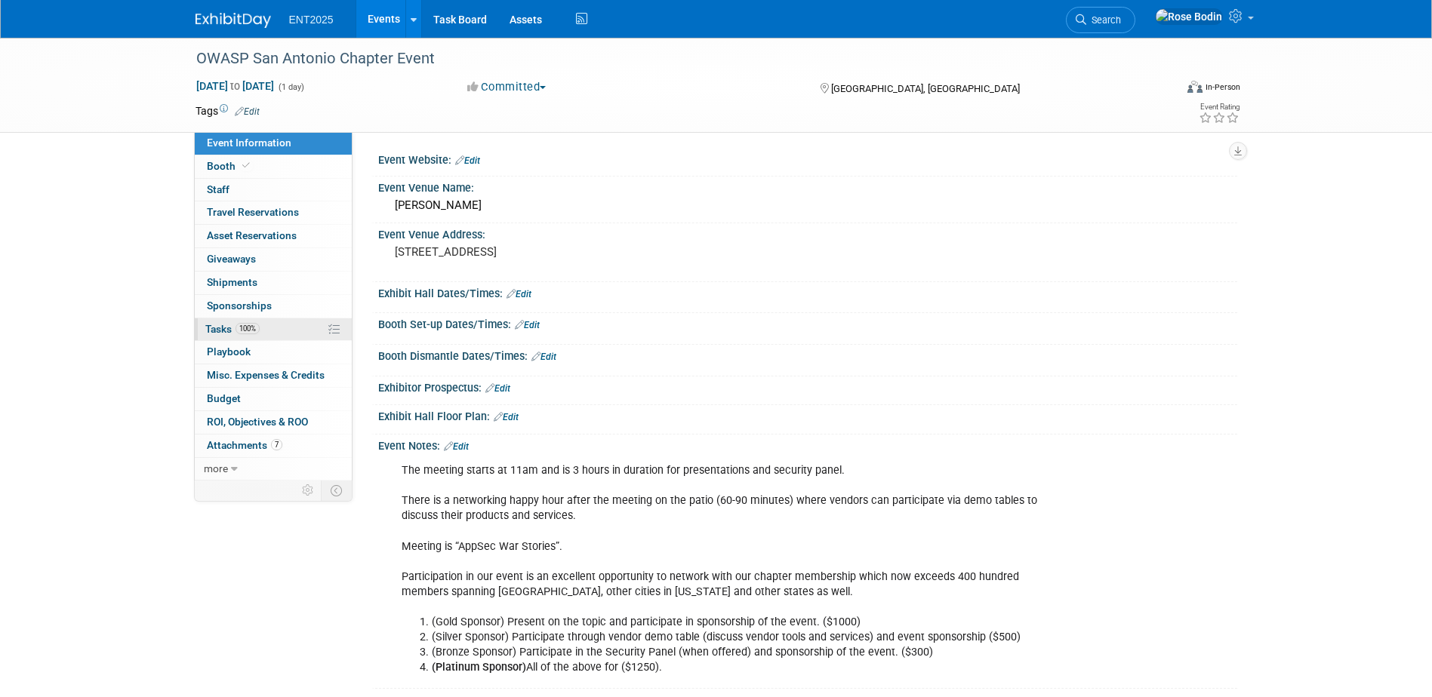
click at [288, 325] on link "100% Tasks 100%" at bounding box center [273, 330] width 157 height 23
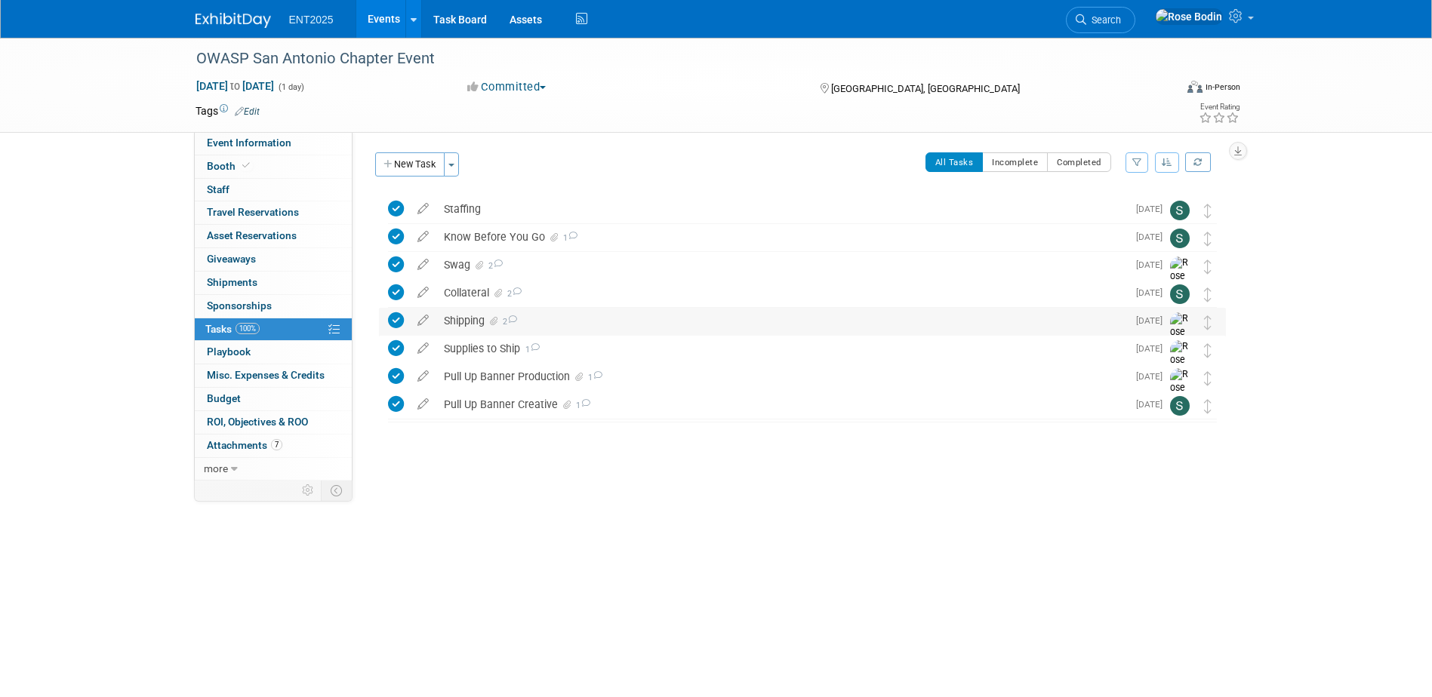
click at [567, 316] on div "Shipping 2" at bounding box center [781, 321] width 691 height 26
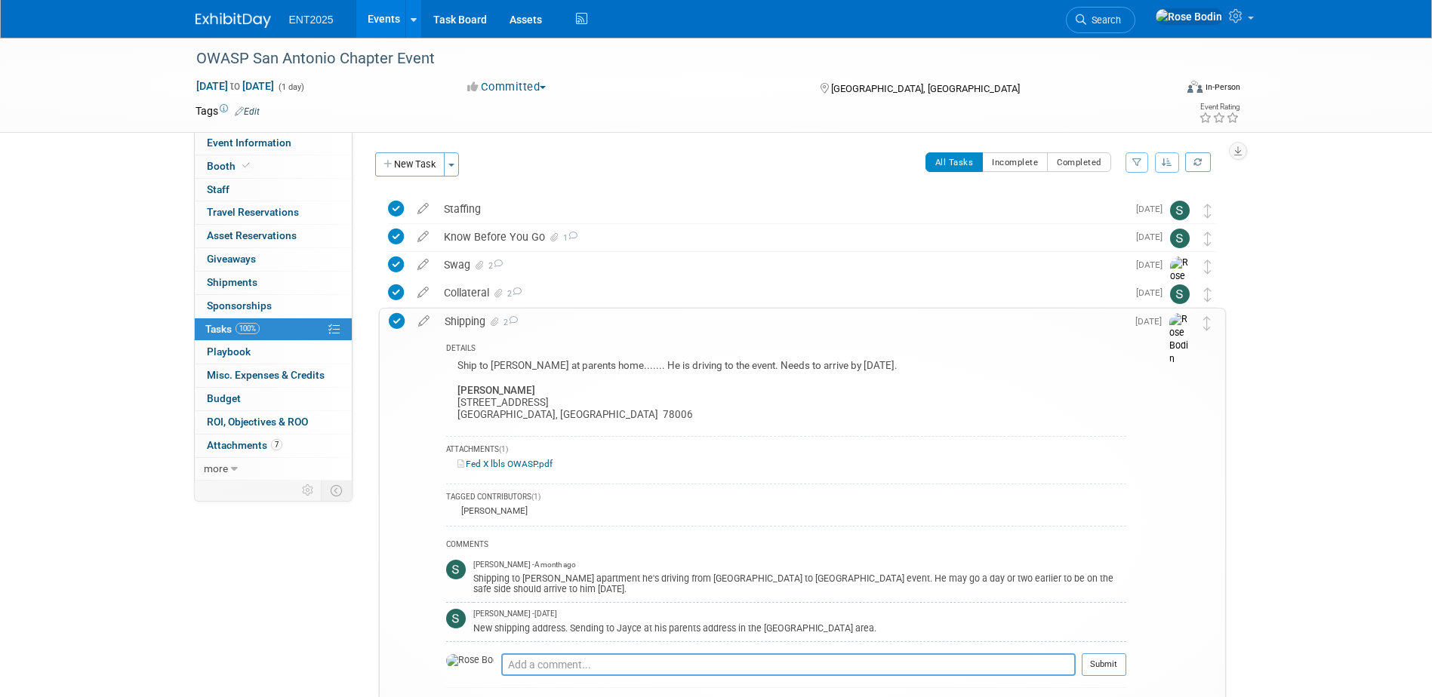
click at [568, 331] on div "Shipping 2" at bounding box center [781, 322] width 689 height 26
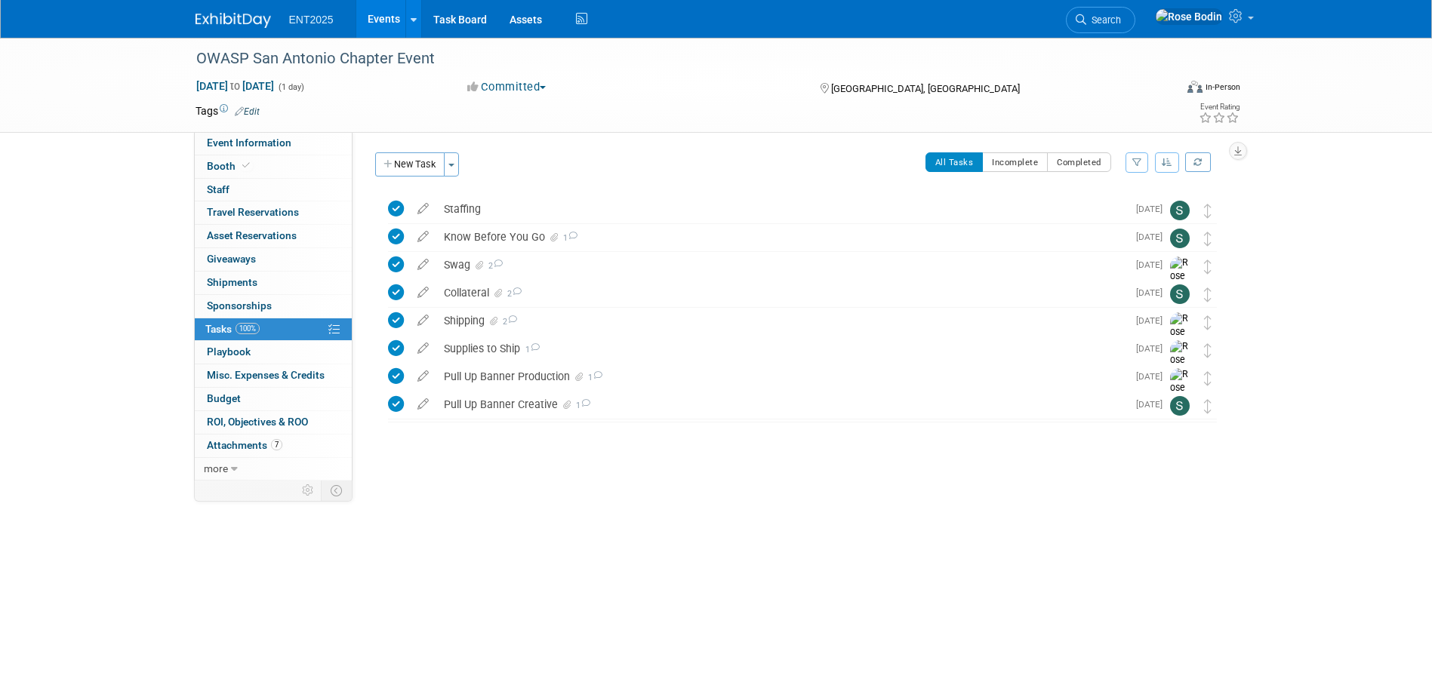
click at [380, 17] on link "Events" at bounding box center [383, 19] width 55 height 38
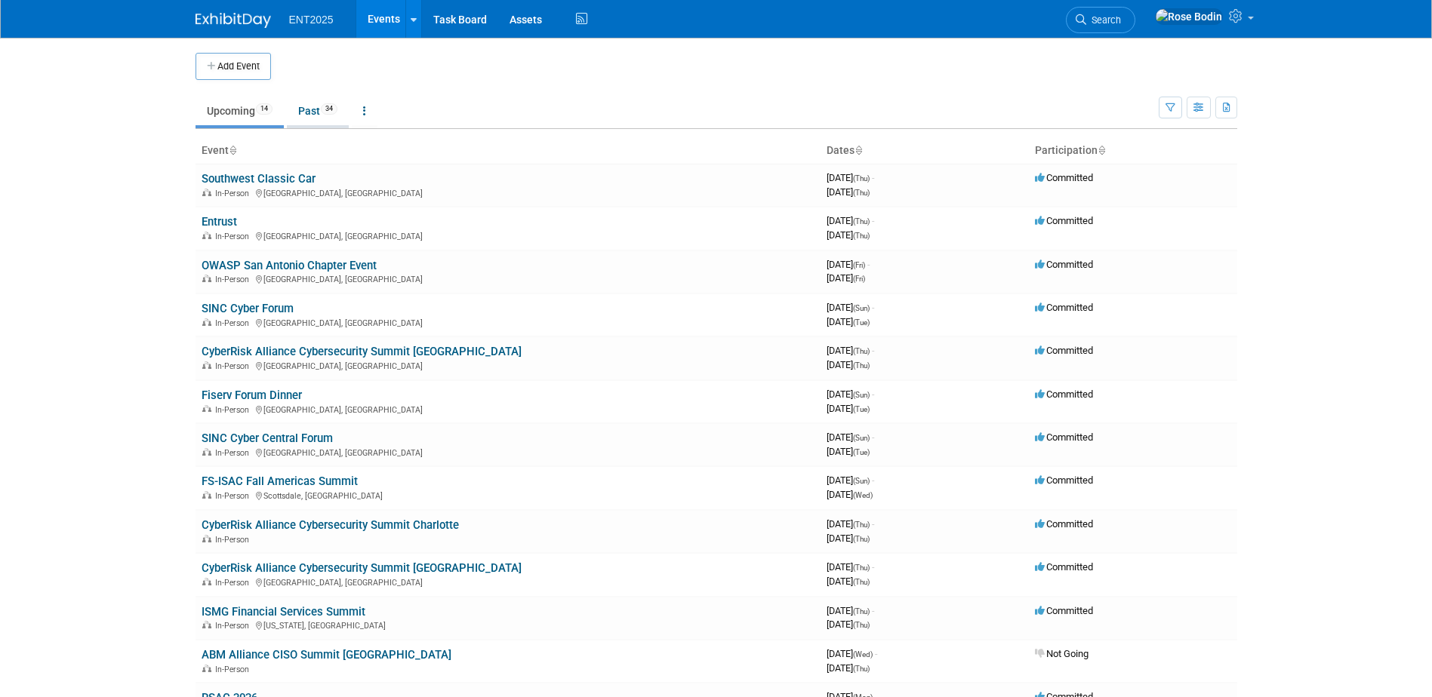
click at [308, 107] on link "Past 34" at bounding box center [318, 111] width 62 height 29
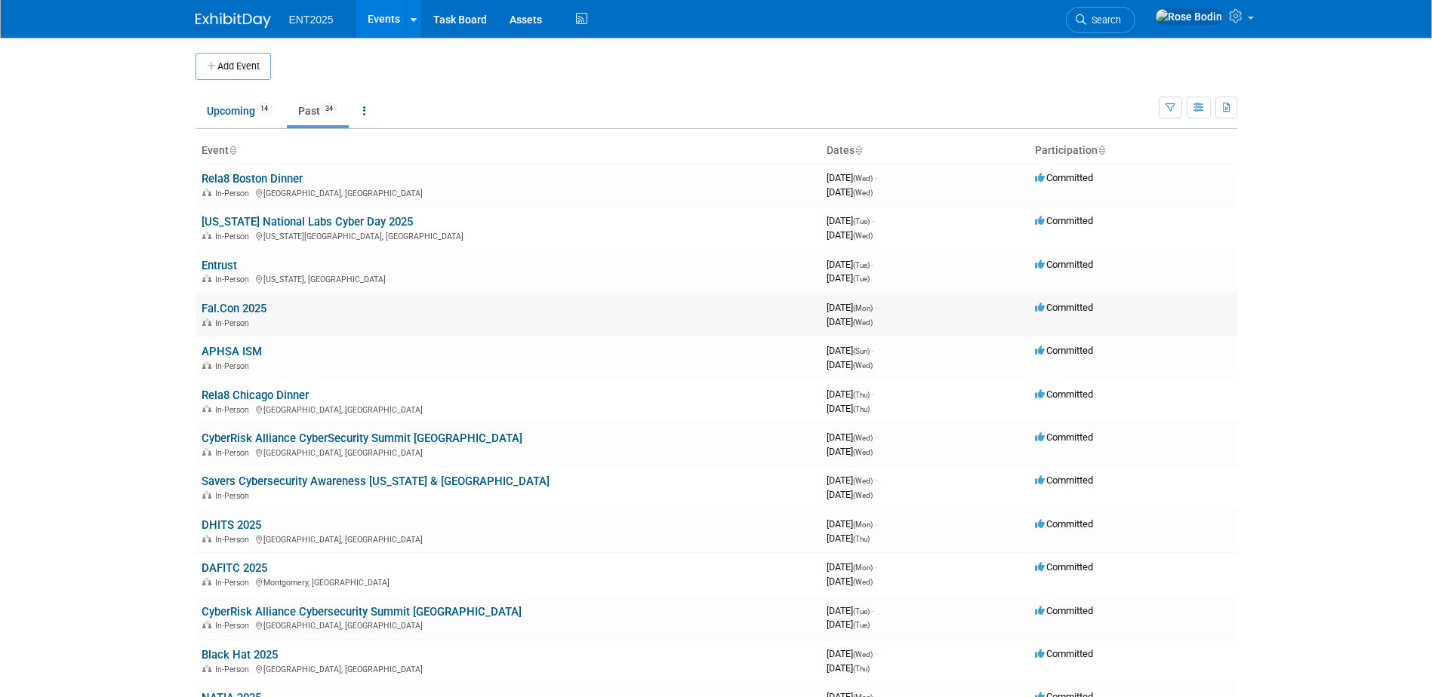
click at [239, 306] on link "Fal.Con 2025" at bounding box center [234, 309] width 65 height 14
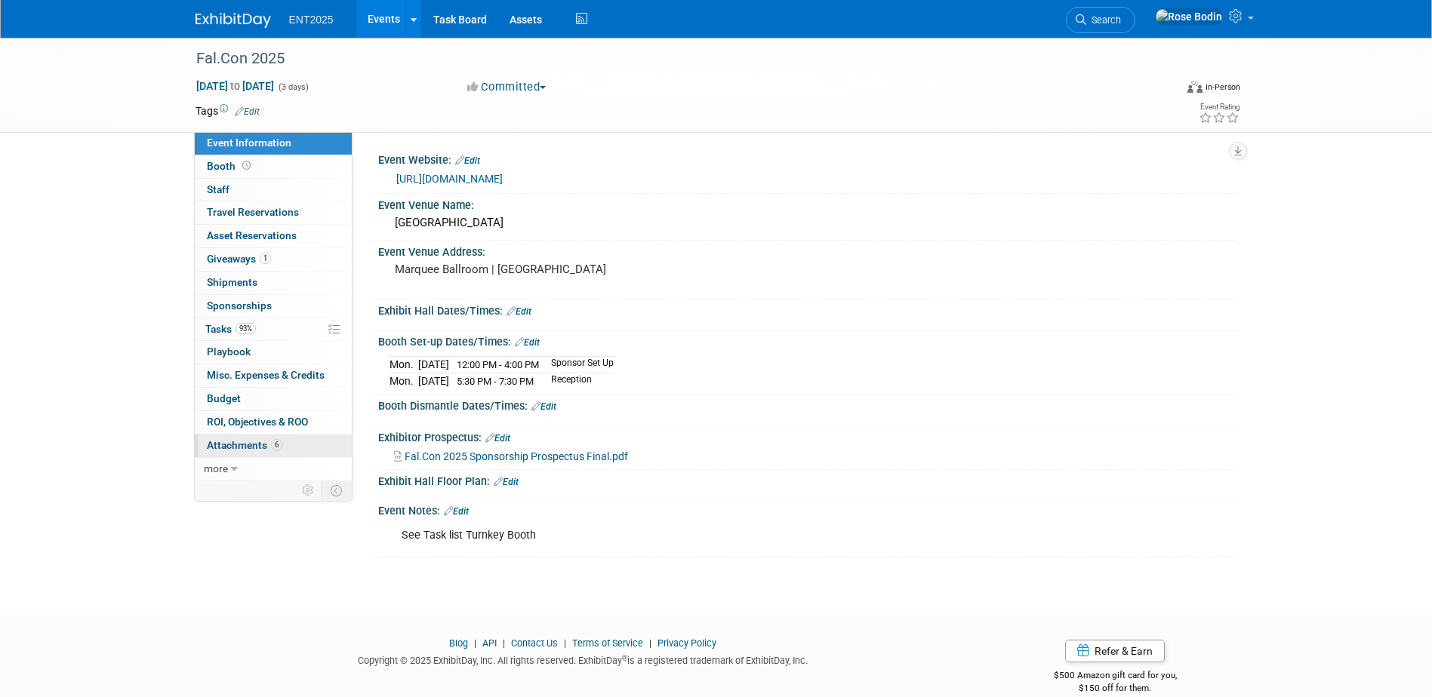
click at [307, 442] on link "6 Attachments 6" at bounding box center [273, 446] width 157 height 23
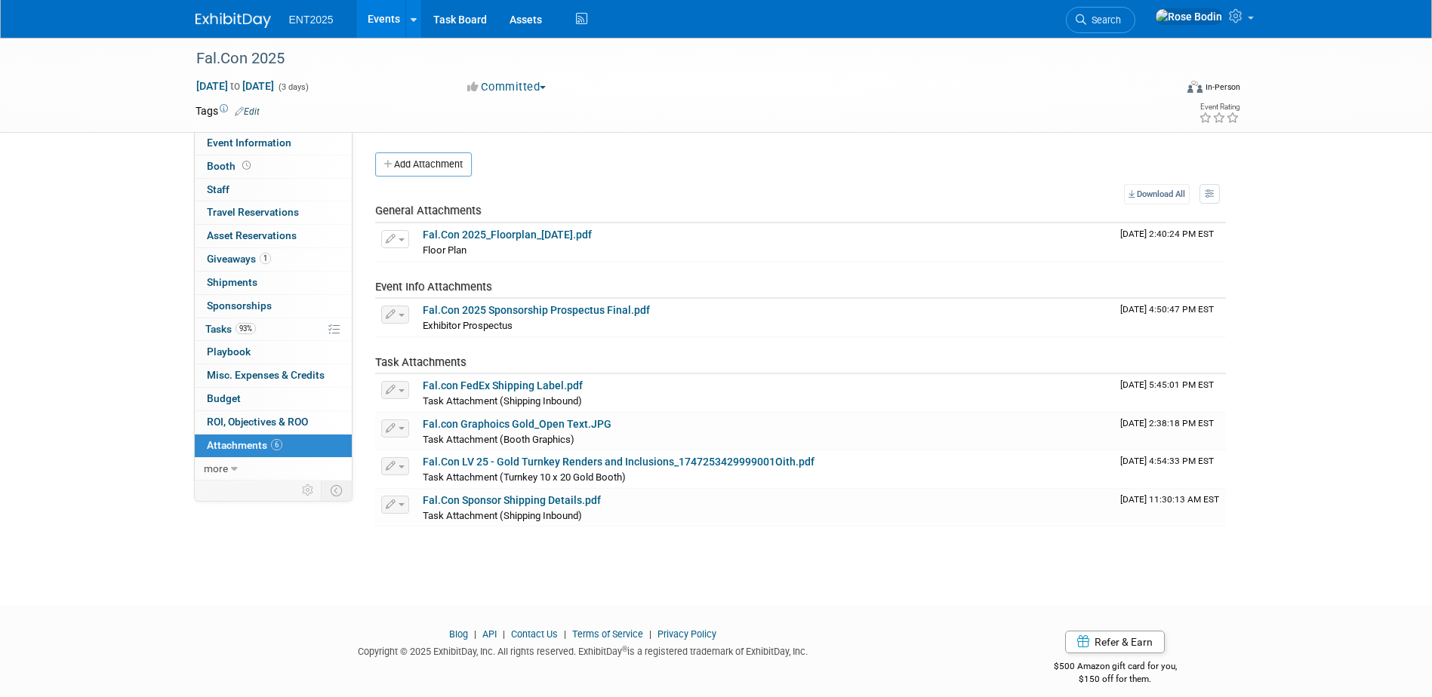
click at [383, 14] on link "Events" at bounding box center [383, 19] width 55 height 38
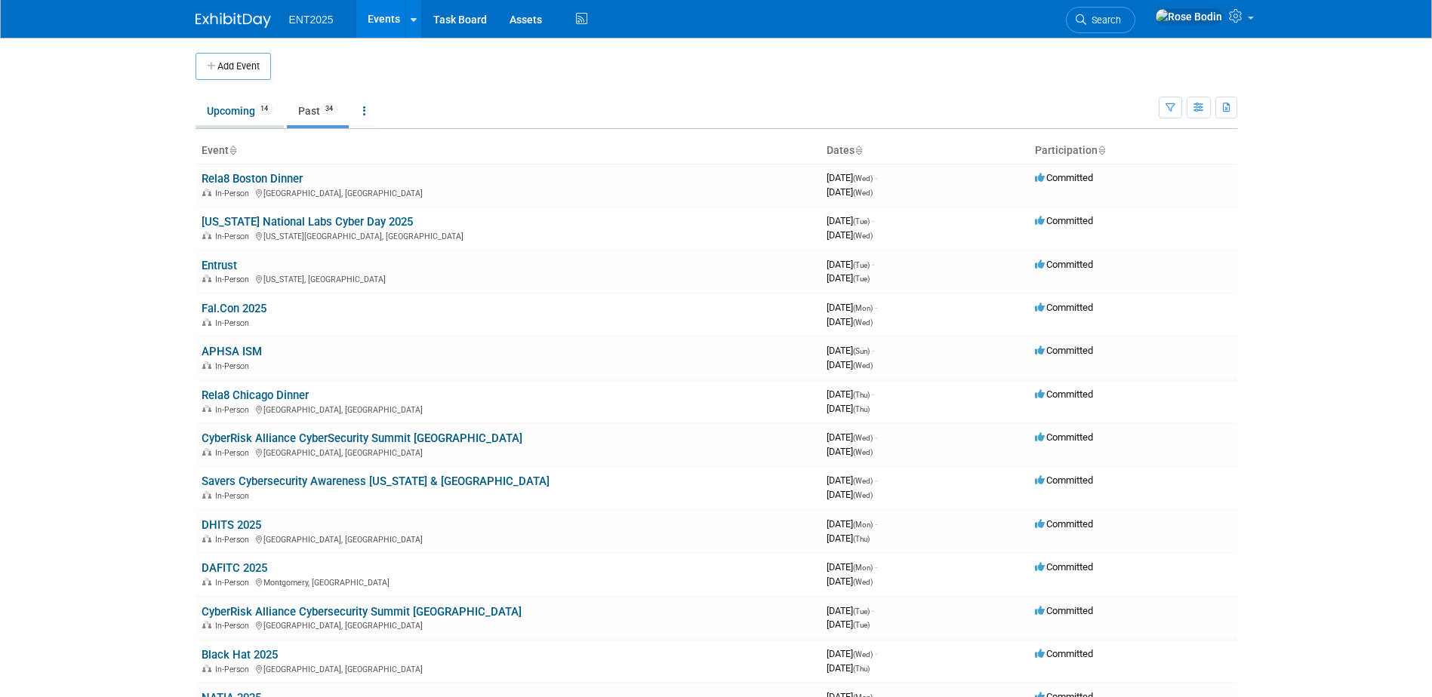
click at [238, 108] on link "Upcoming 14" at bounding box center [240, 111] width 88 height 29
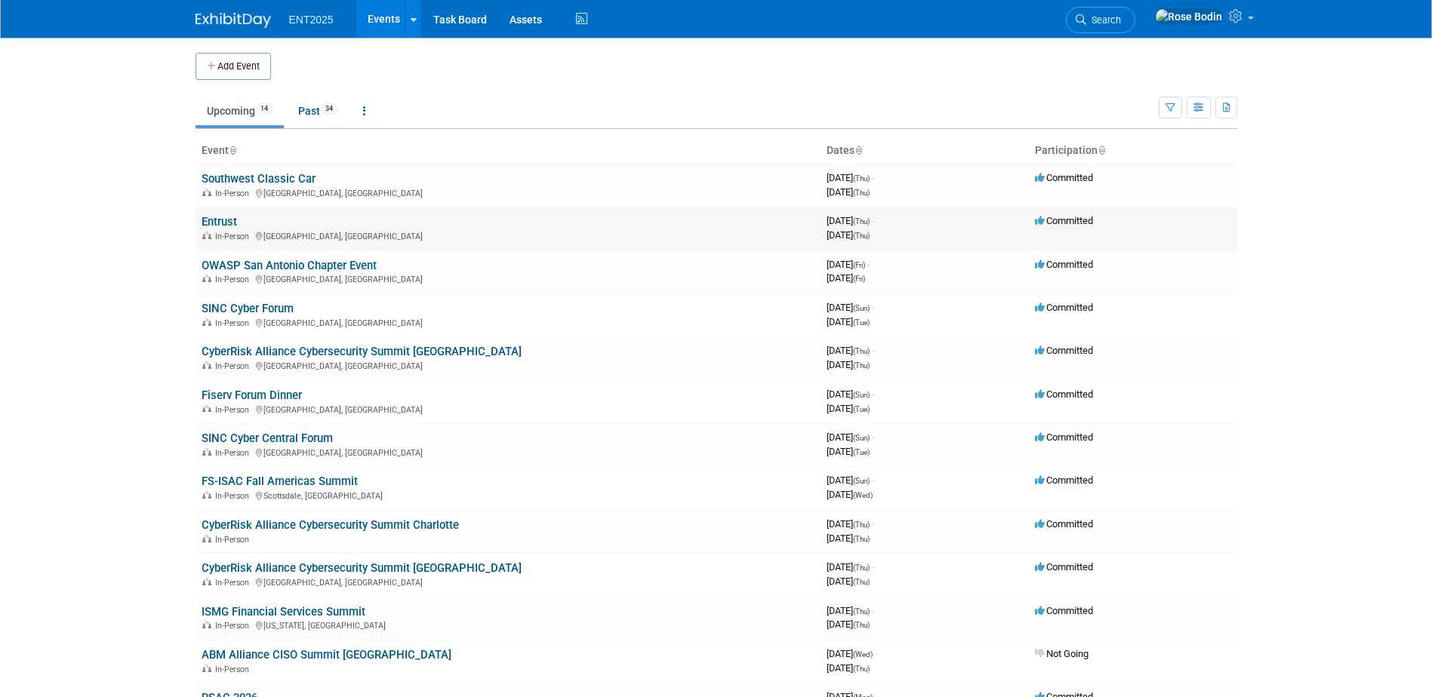
click at [227, 220] on link "Entrust" at bounding box center [219, 222] width 35 height 14
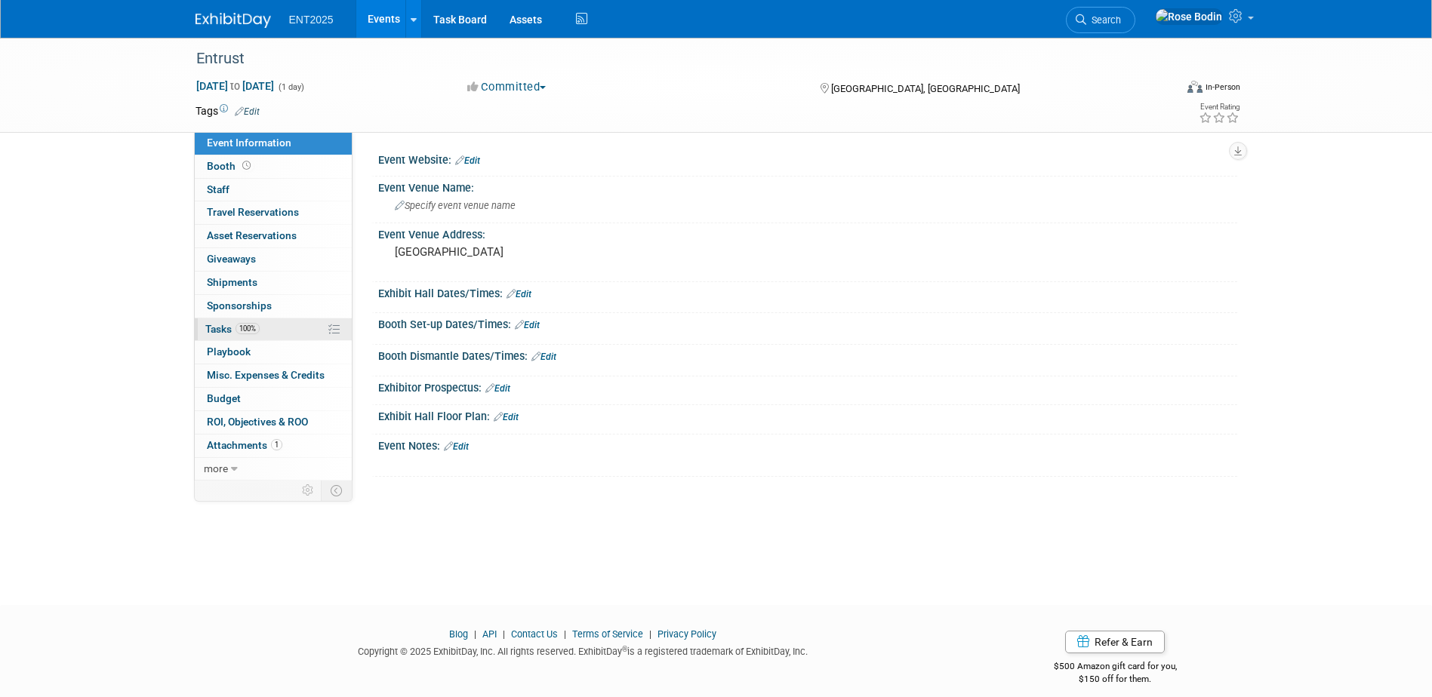
click at [280, 329] on link "100% Tasks 100%" at bounding box center [273, 330] width 157 height 23
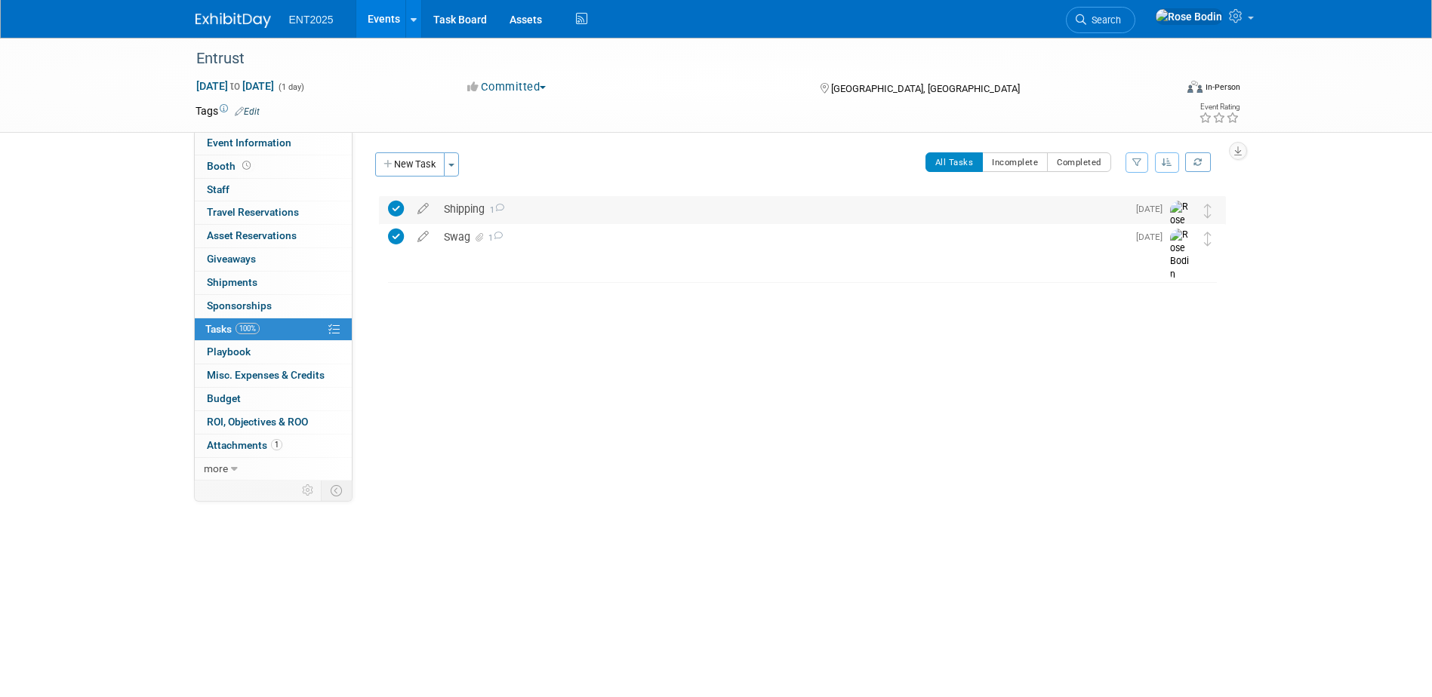
click at [626, 208] on div "Shipping 1" at bounding box center [781, 209] width 691 height 26
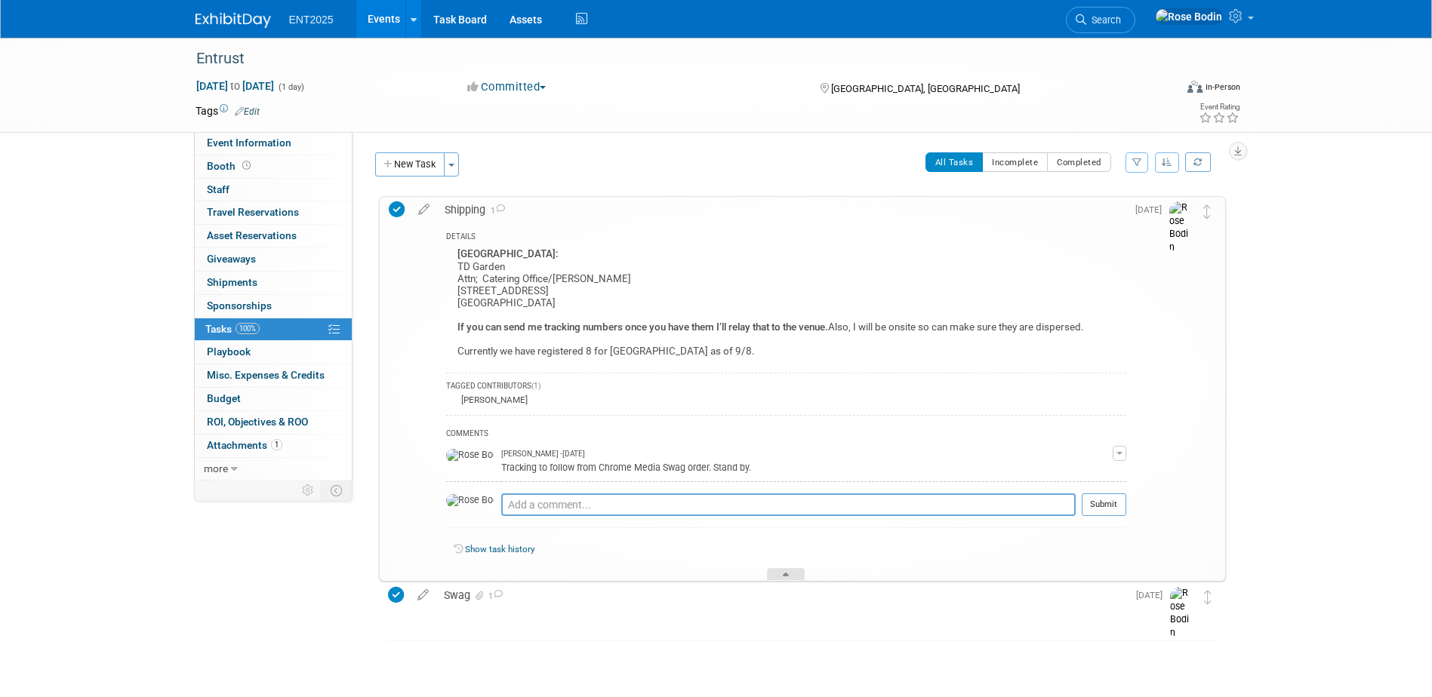
click at [783, 574] on icon at bounding box center [786, 577] width 6 height 9
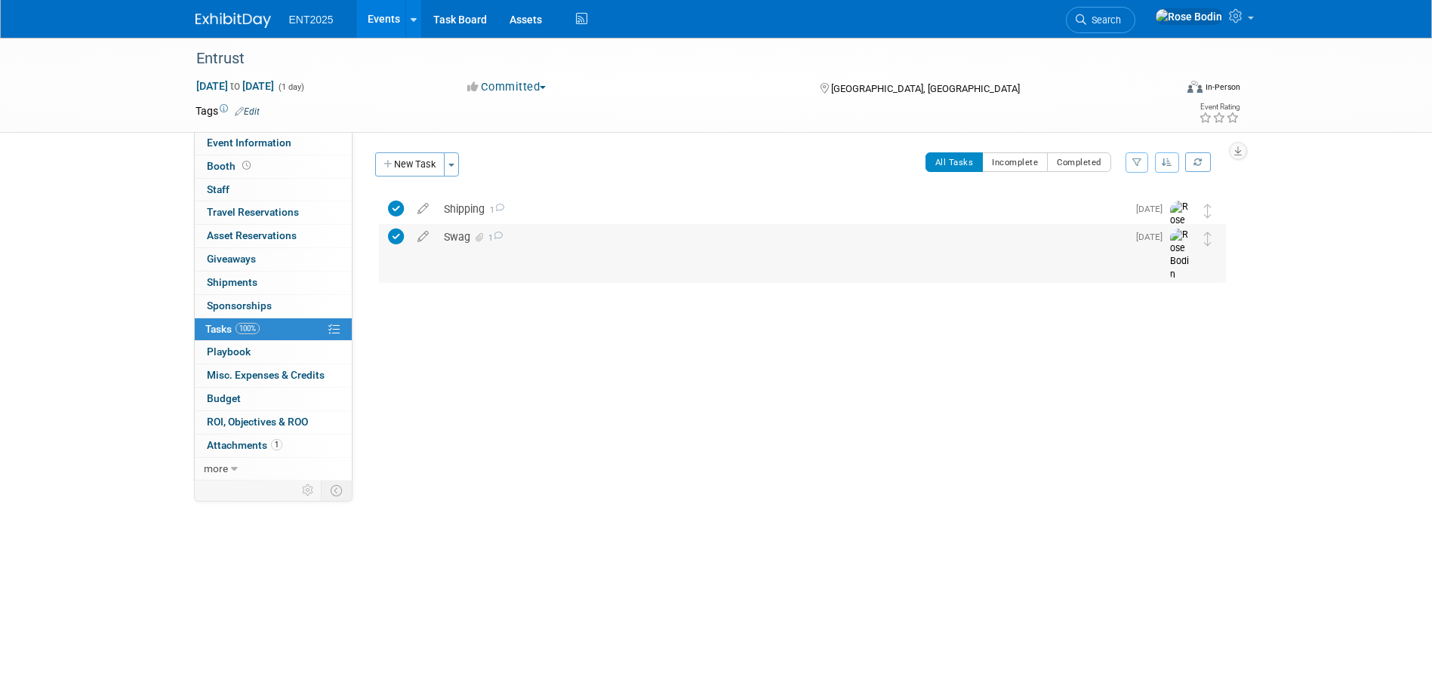
click at [654, 248] on div "Swag 1" at bounding box center [781, 237] width 691 height 26
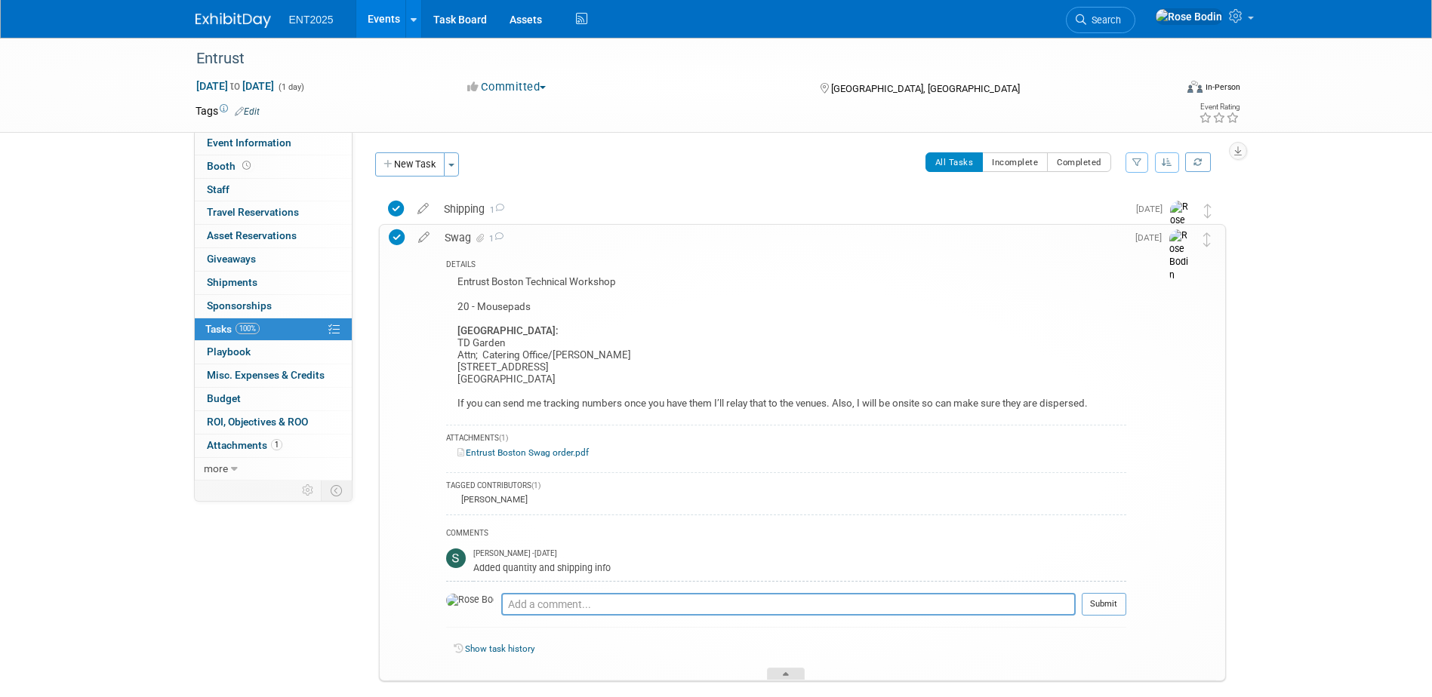
click at [784, 671] on div at bounding box center [786, 674] width 38 height 13
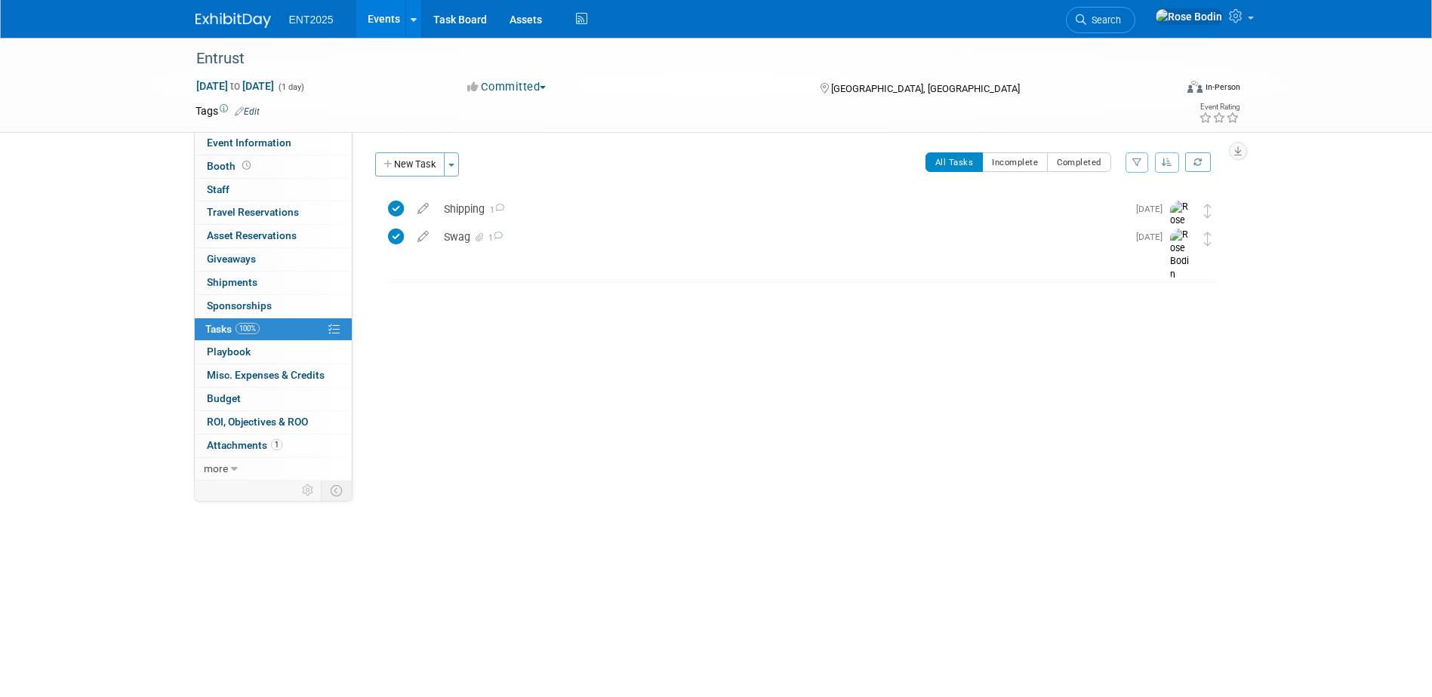
click at [383, 17] on link "Events" at bounding box center [383, 19] width 55 height 38
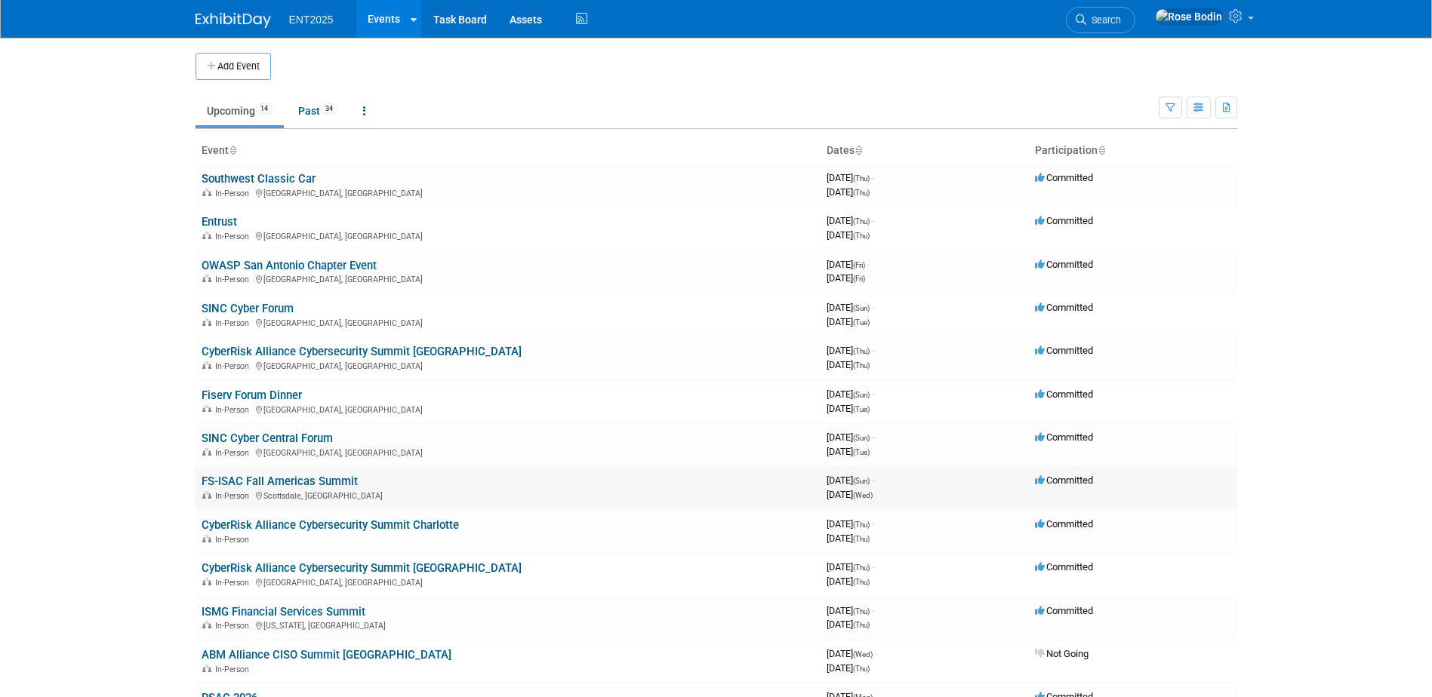
click at [289, 479] on link "FS-ISAC Fall Americas Summit" at bounding box center [280, 482] width 156 height 14
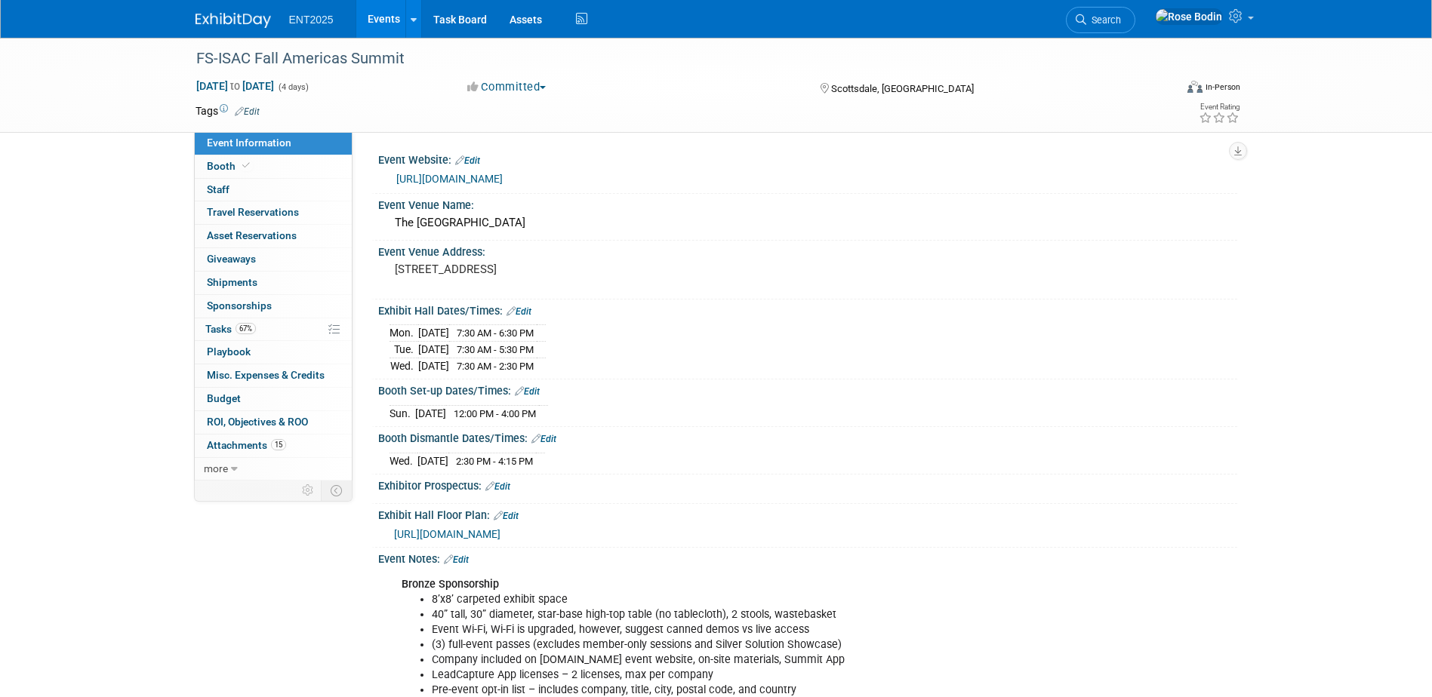
click at [389, 14] on link "Events" at bounding box center [383, 19] width 55 height 38
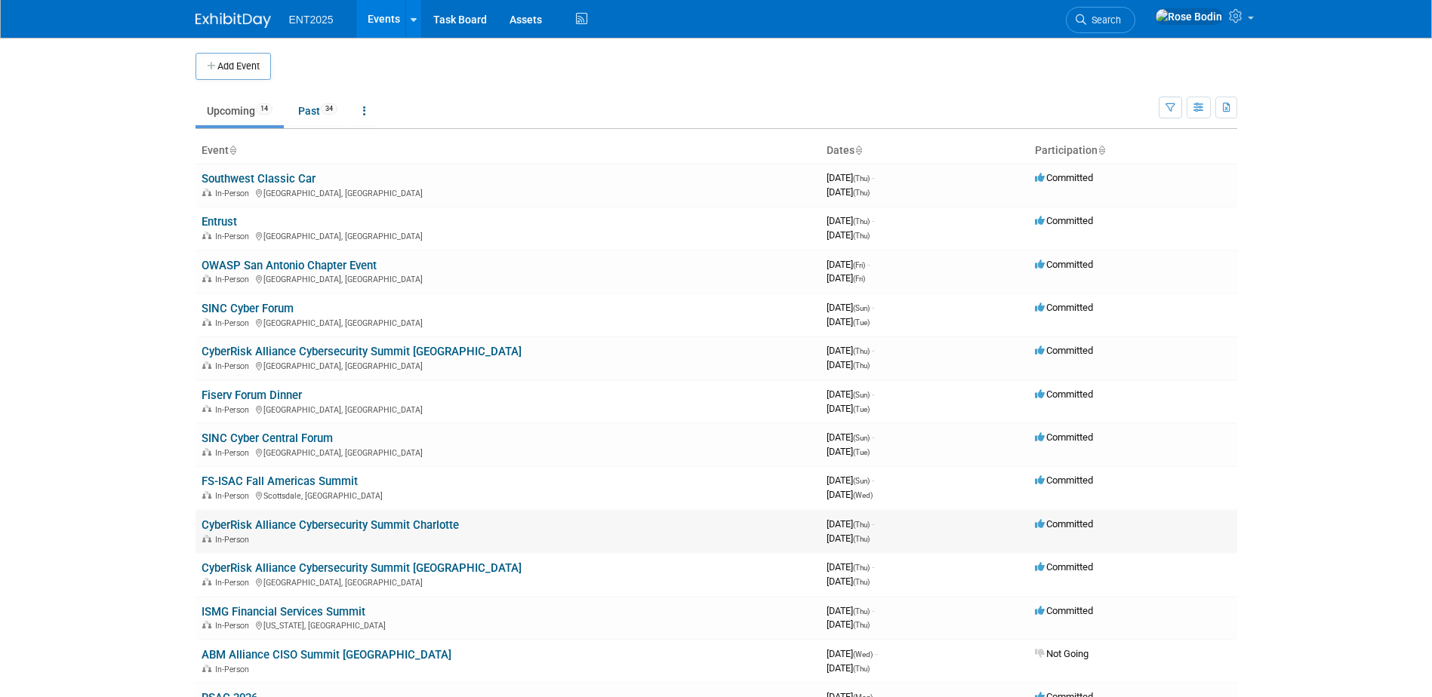
click at [348, 522] on link "CyberRisk Alliance Cybersecurity Summit Charlotte" at bounding box center [330, 526] width 257 height 14
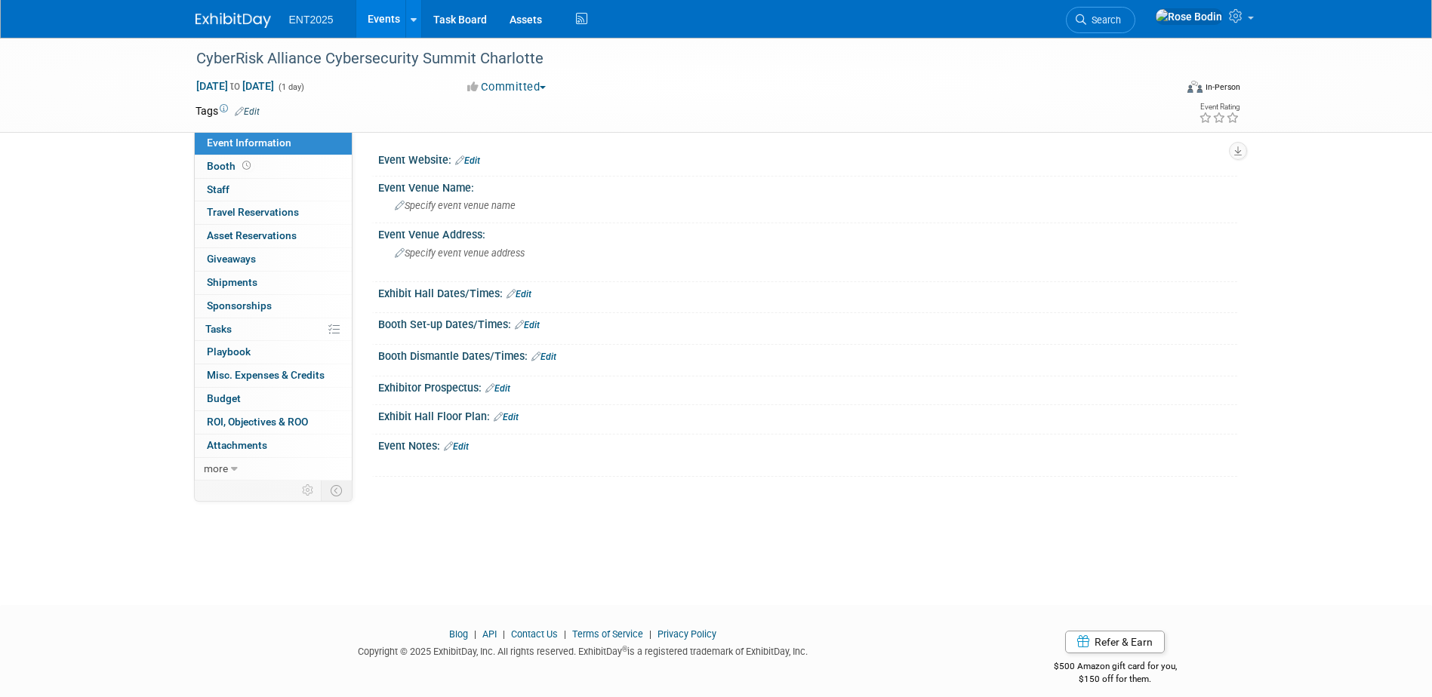
click at [377, 14] on link "Events" at bounding box center [383, 19] width 55 height 38
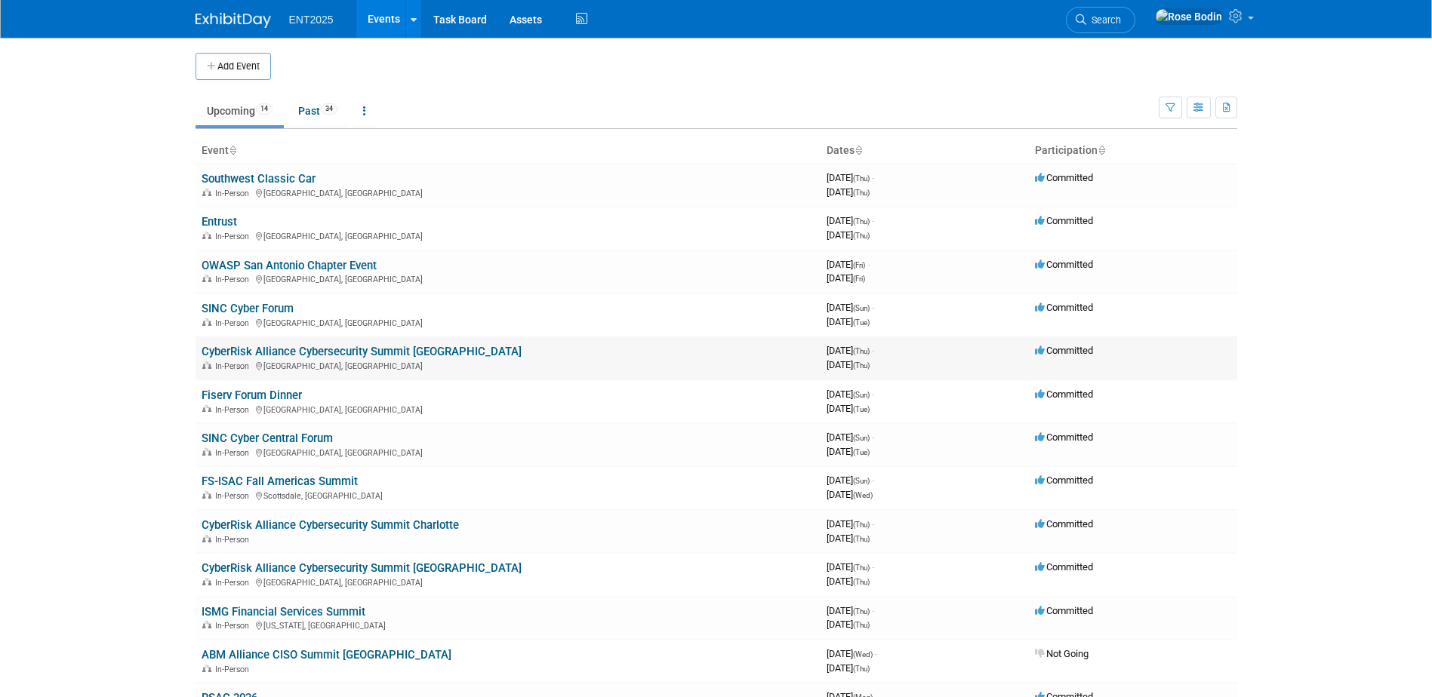
click at [350, 349] on link "CyberRisk Alliance Cybersecurity Summit [GEOGRAPHIC_DATA]" at bounding box center [362, 352] width 320 height 14
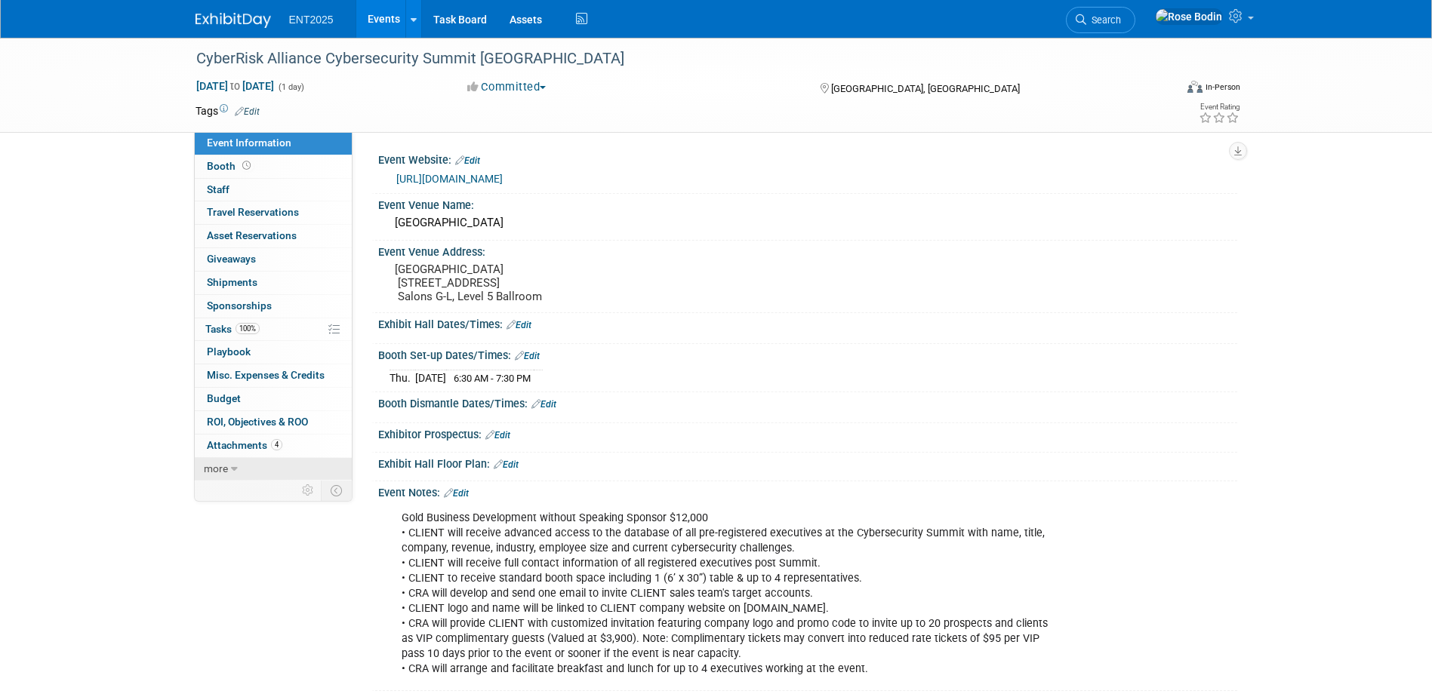
click at [269, 468] on link "more" at bounding box center [273, 469] width 157 height 23
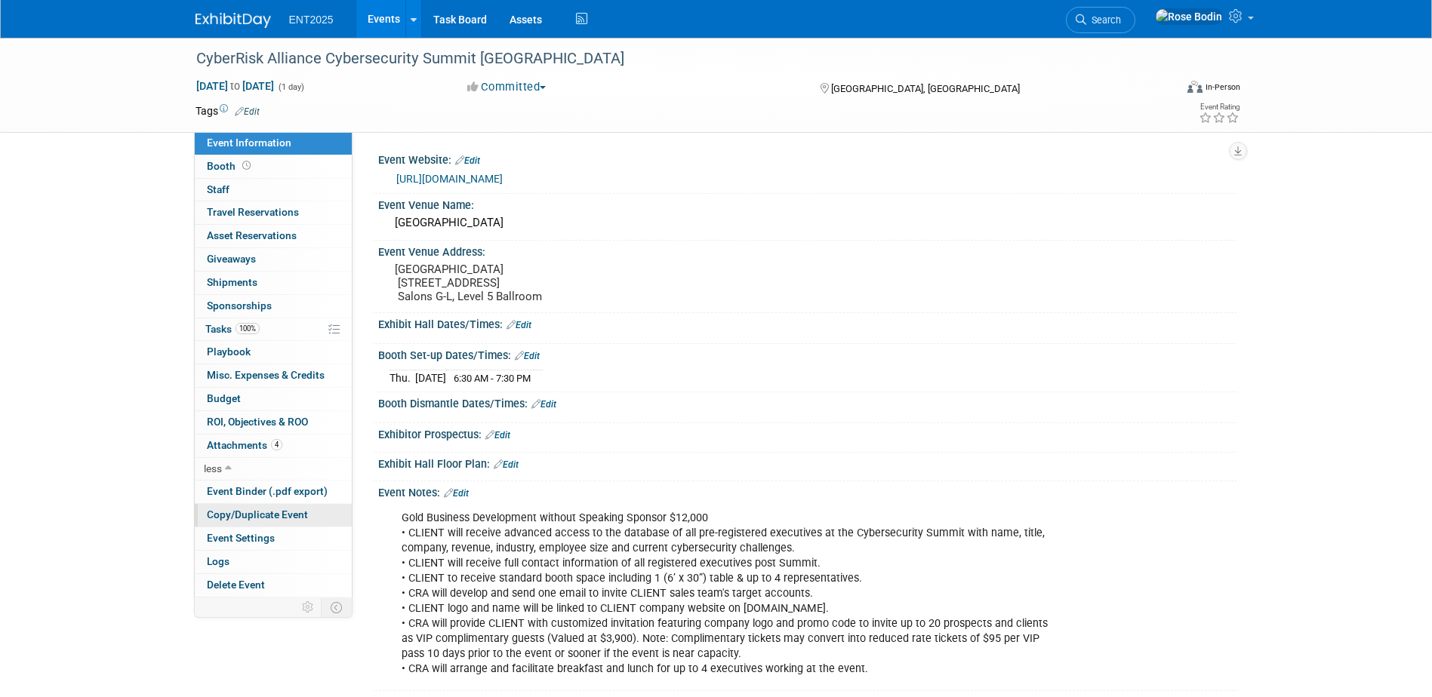
click at [269, 513] on span "Copy/Duplicate Event" at bounding box center [257, 515] width 101 height 12
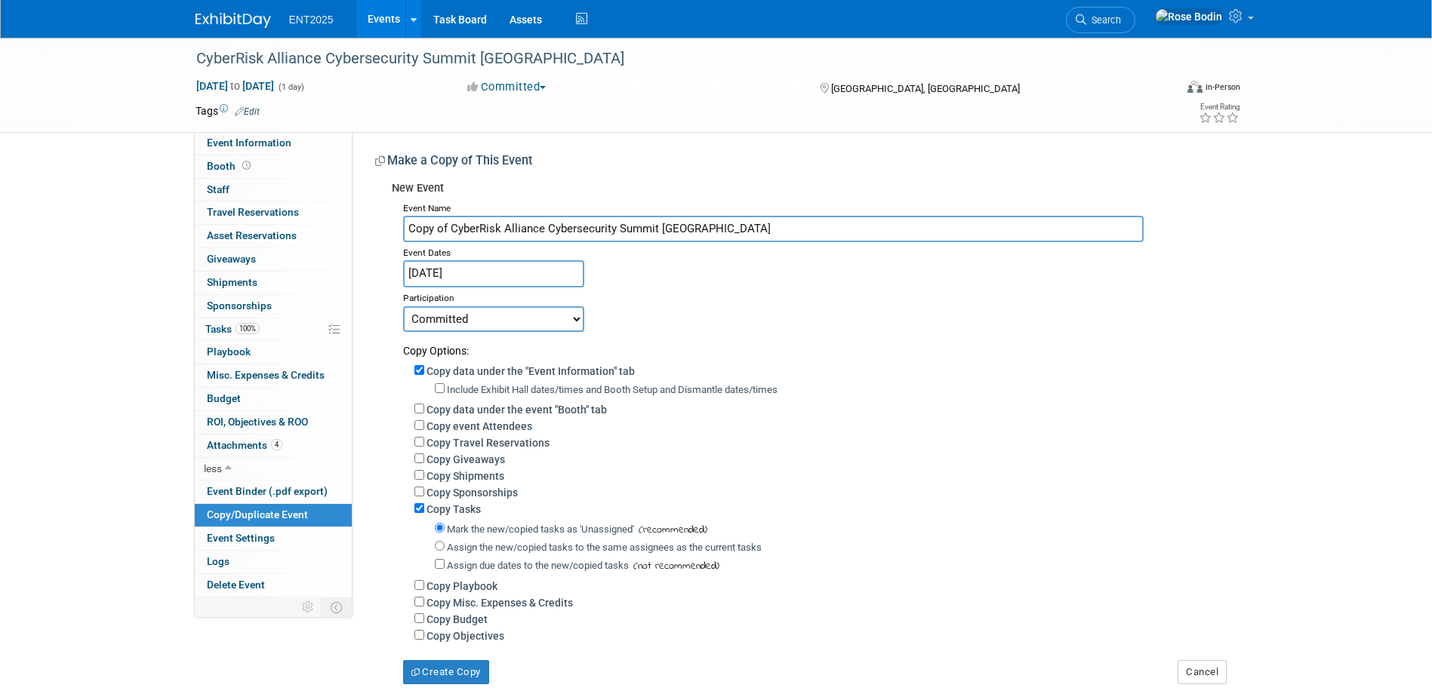
drag, startPoint x: 737, startPoint y: 231, endPoint x: 726, endPoint y: 229, distance: 10.8
click at [726, 229] on input "Copy of CyberRisk Alliance Cybersecurity Summit Philadelphia" at bounding box center [773, 229] width 740 height 26
drag, startPoint x: 448, startPoint y: 228, endPoint x: 406, endPoint y: 228, distance: 42.3
click at [406, 228] on input "Copy of CyberRisk Alliance Cybersecurity Summit Philadelphia" at bounding box center [773, 229] width 740 height 26
drag, startPoint x: 691, startPoint y: 229, endPoint x: 617, endPoint y: 226, distance: 74.0
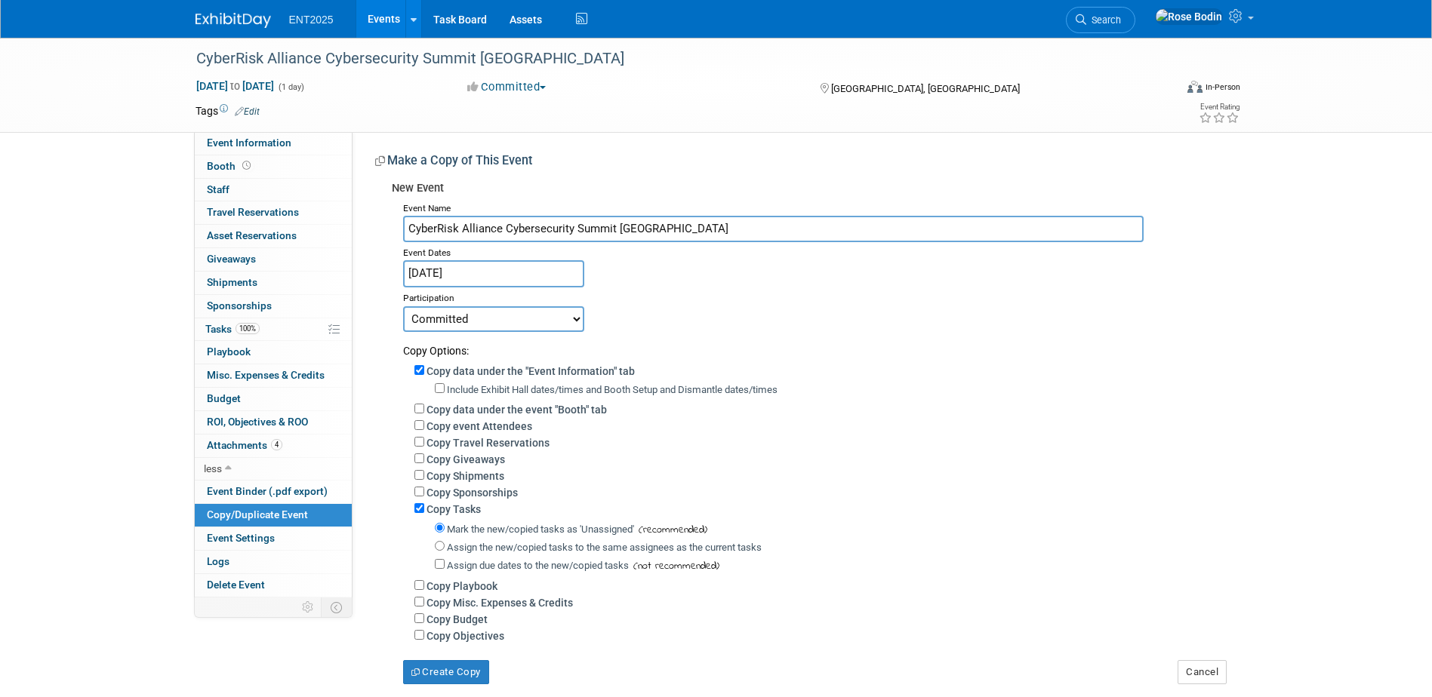
click at [617, 226] on input "CyberRisk Alliance Cybersecurity Summit [GEOGRAPHIC_DATA]" at bounding box center [773, 229] width 740 height 26
type input "CyberRisk Alliance Cybersecurity Summit Charlotte"
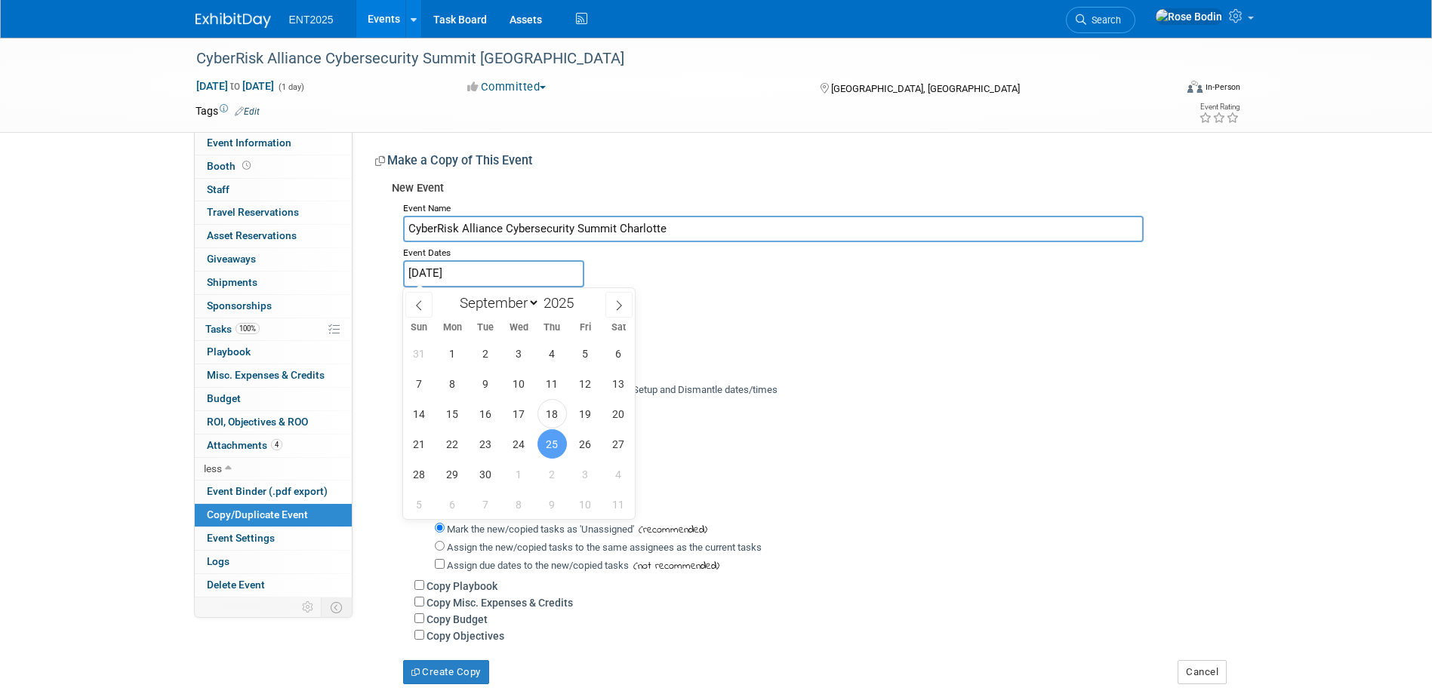
click at [516, 269] on input "Sep 25, 2025" at bounding box center [493, 273] width 181 height 26
click at [616, 300] on icon at bounding box center [619, 305] width 11 height 11
select select "9"
click at [546, 384] on span "9" at bounding box center [551, 383] width 29 height 29
type input "Oct 9, 2025"
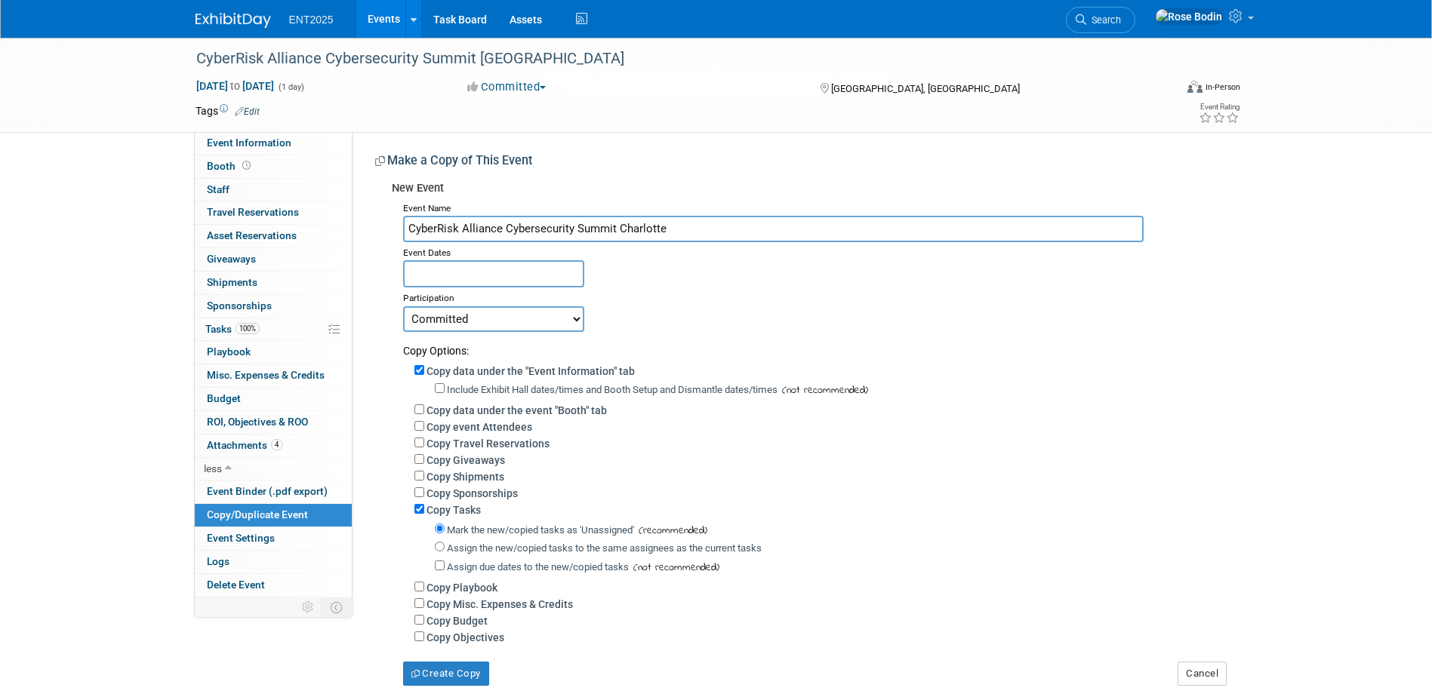
click at [729, 351] on div "Copy Options:" at bounding box center [814, 345] width 823 height 26
click at [417, 369] on input "Copy data under the "Event Information" tab" at bounding box center [419, 370] width 10 height 10
checkbox input "false"
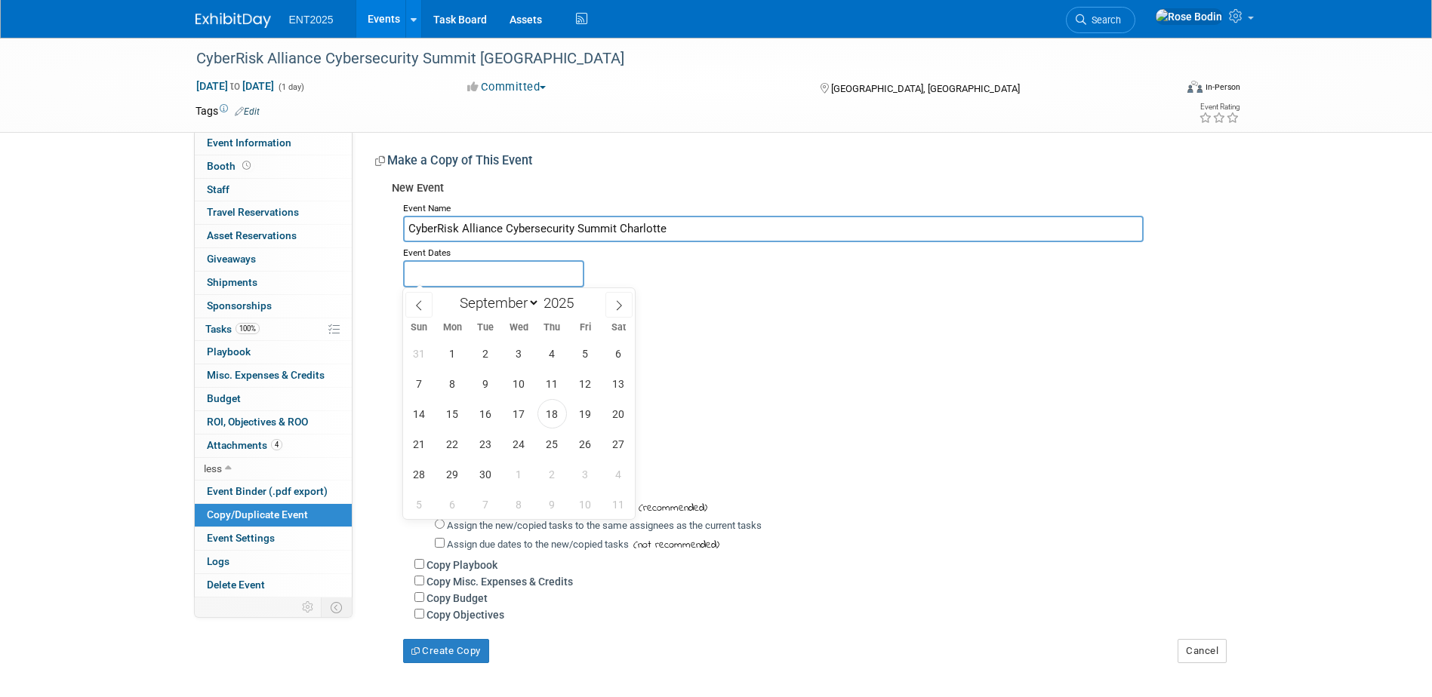
click at [533, 275] on input "text" at bounding box center [493, 273] width 181 height 26
click at [617, 303] on icon at bounding box center [619, 305] width 11 height 11
select select "9"
click at [554, 382] on span "9" at bounding box center [551, 383] width 29 height 29
type input "Oct 9, 2025"
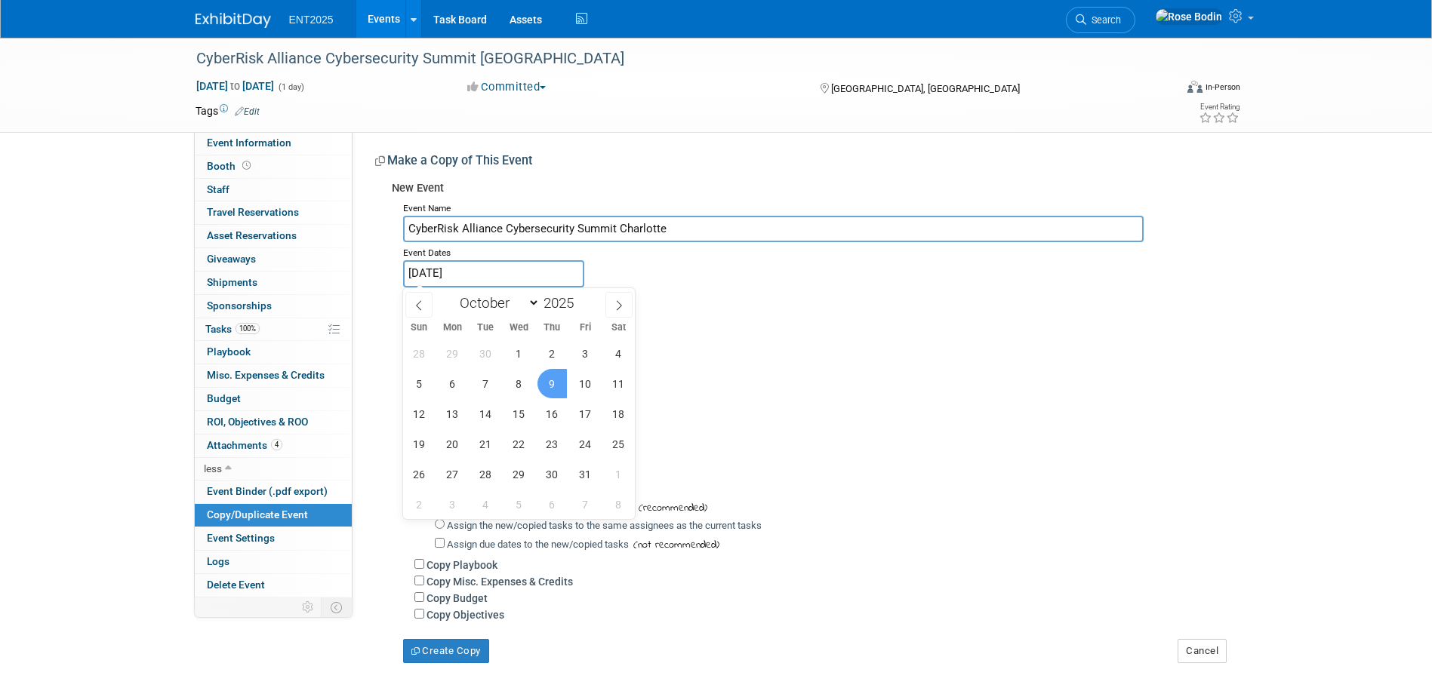
click at [554, 382] on span "9" at bounding box center [551, 383] width 29 height 29
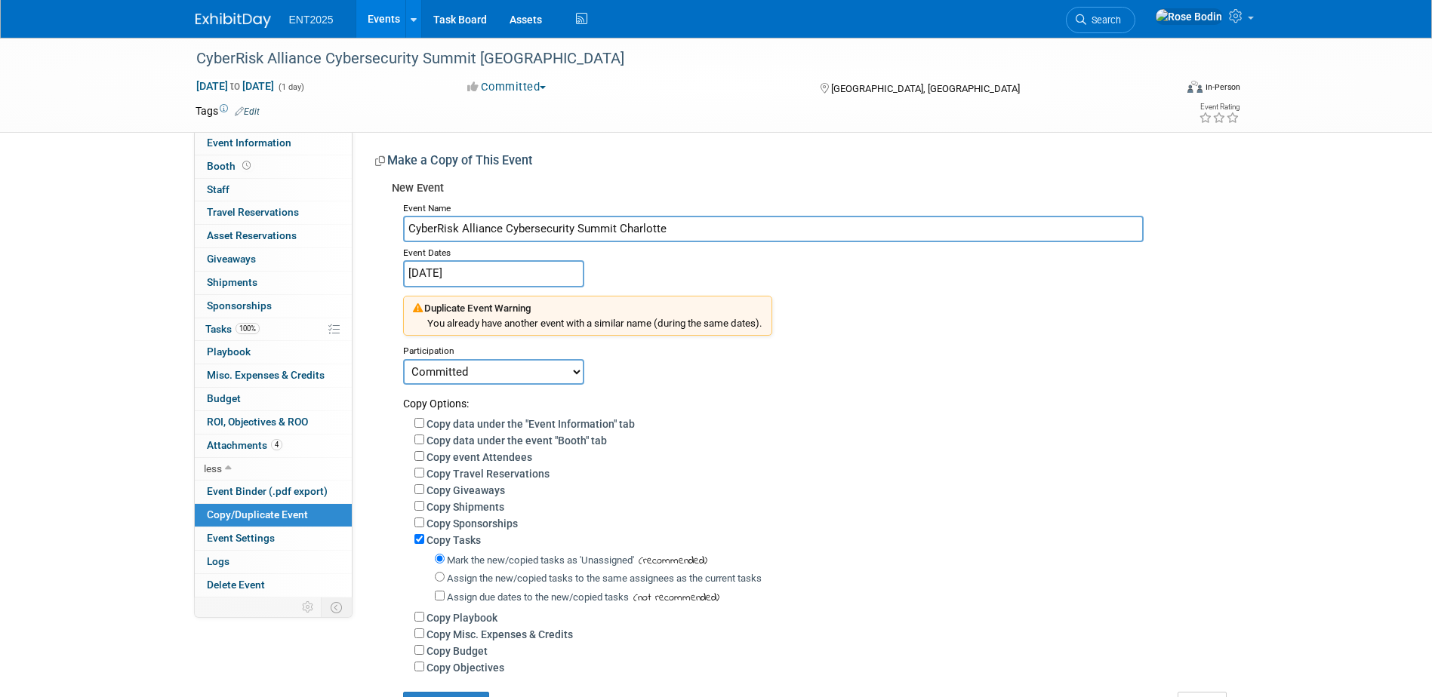
scroll to position [75, 0]
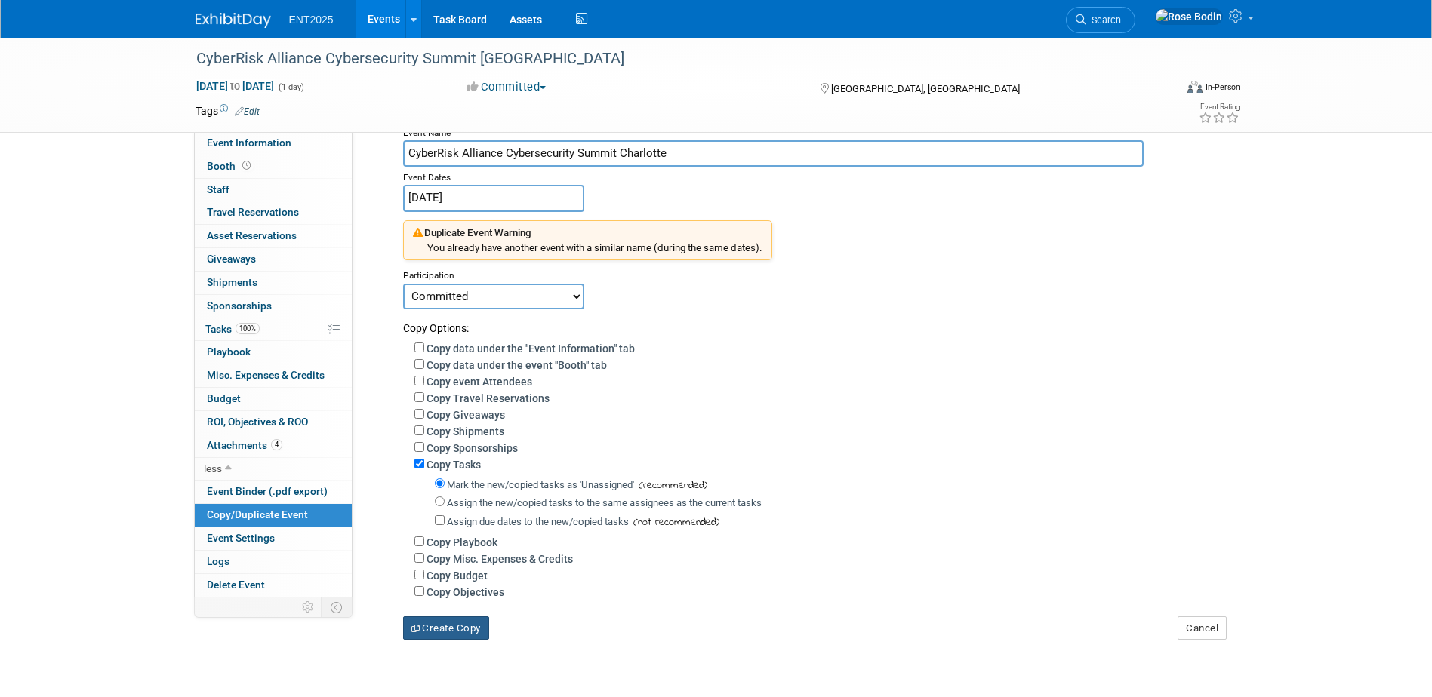
click at [448, 637] on button "Create Copy" at bounding box center [446, 629] width 86 height 24
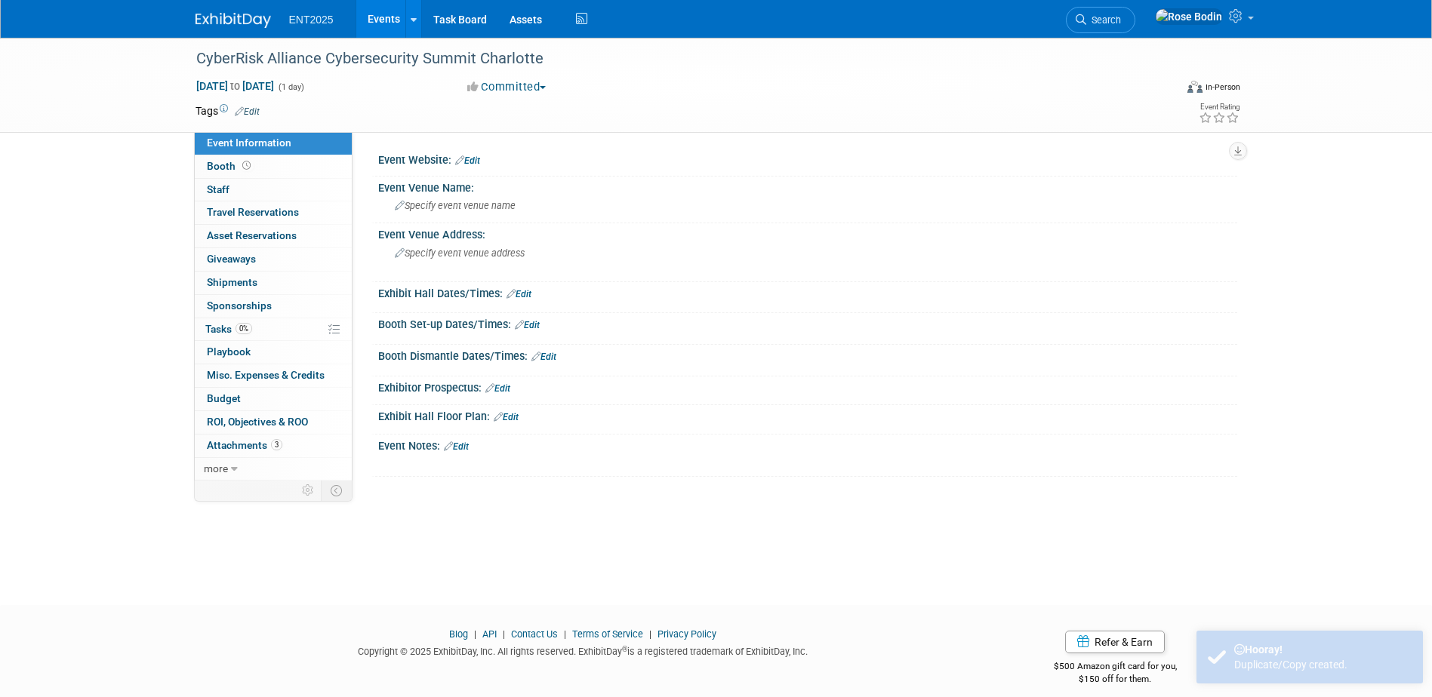
click at [390, 16] on link "Events" at bounding box center [383, 19] width 55 height 38
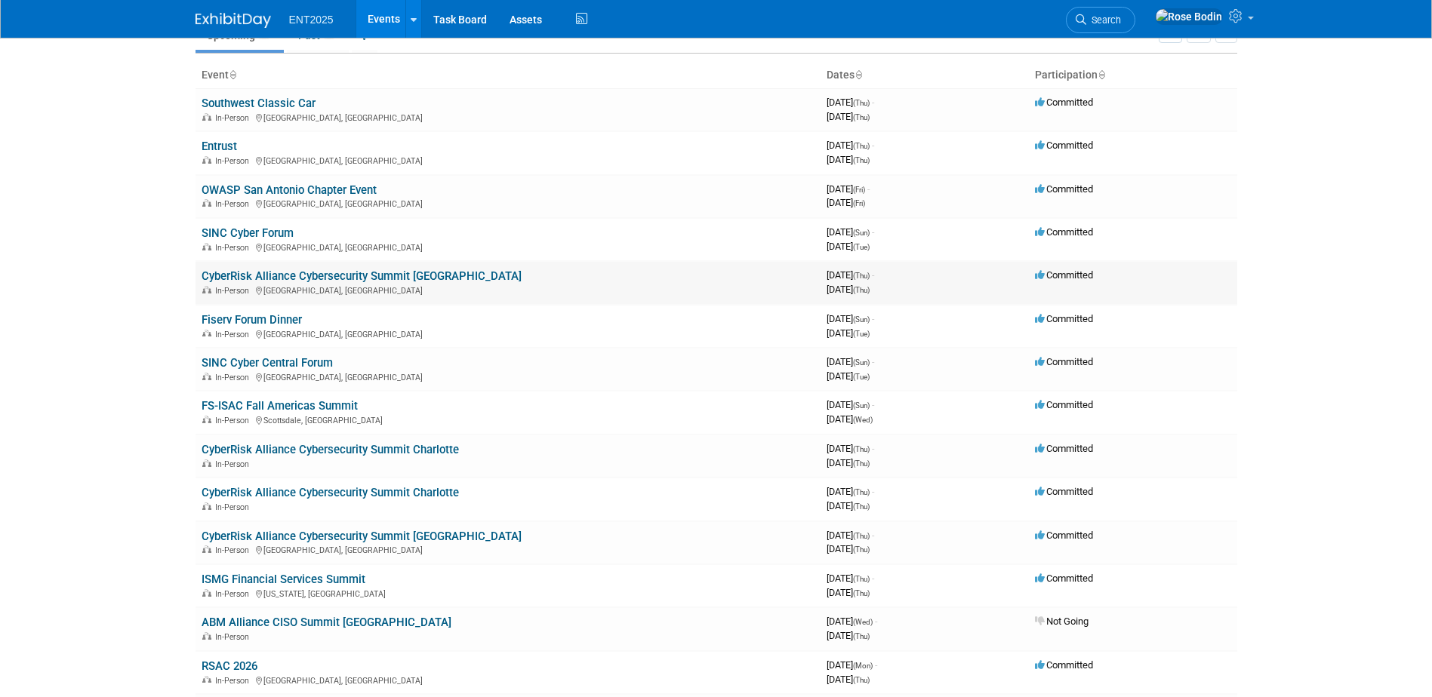
scroll to position [151, 0]
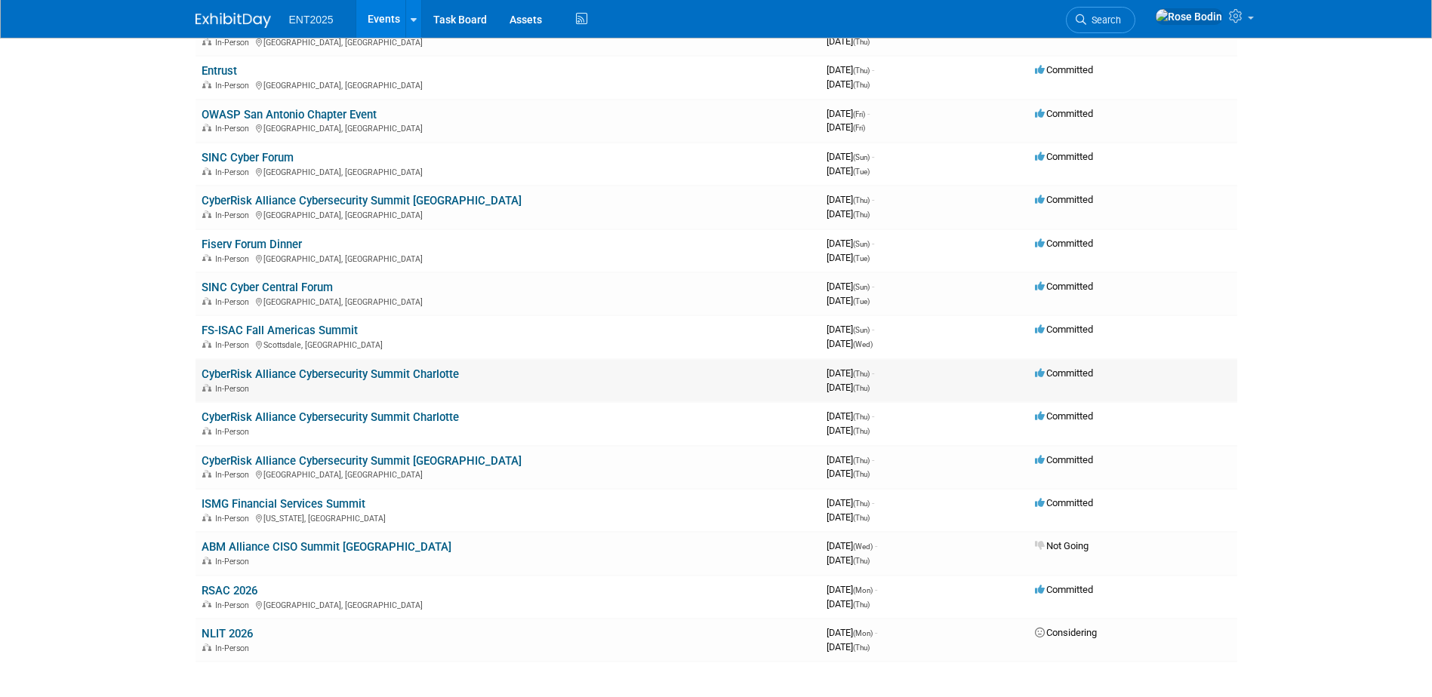
click at [443, 372] on link "CyberRisk Alliance Cybersecurity Summit Charlotte" at bounding box center [330, 375] width 257 height 14
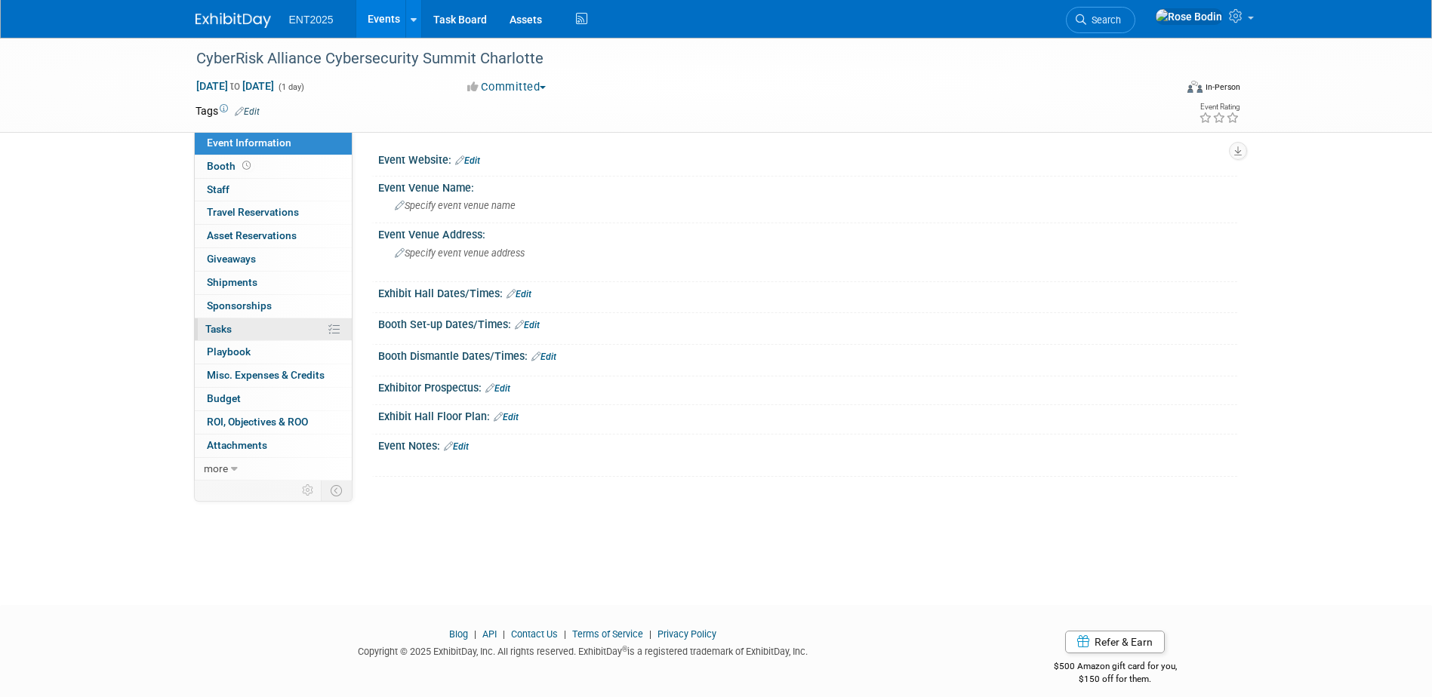
click at [296, 330] on link "0% Tasks 0%" at bounding box center [273, 330] width 157 height 23
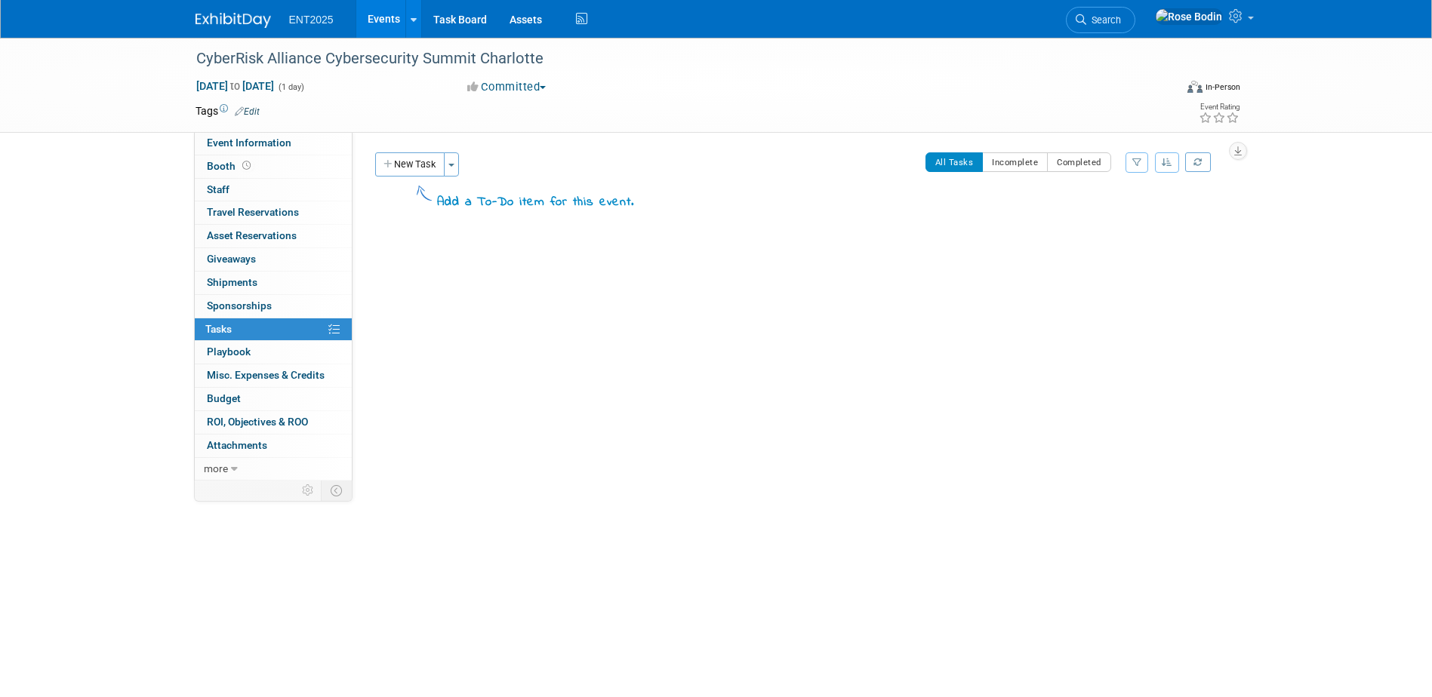
click at [379, 15] on link "Events" at bounding box center [383, 19] width 55 height 38
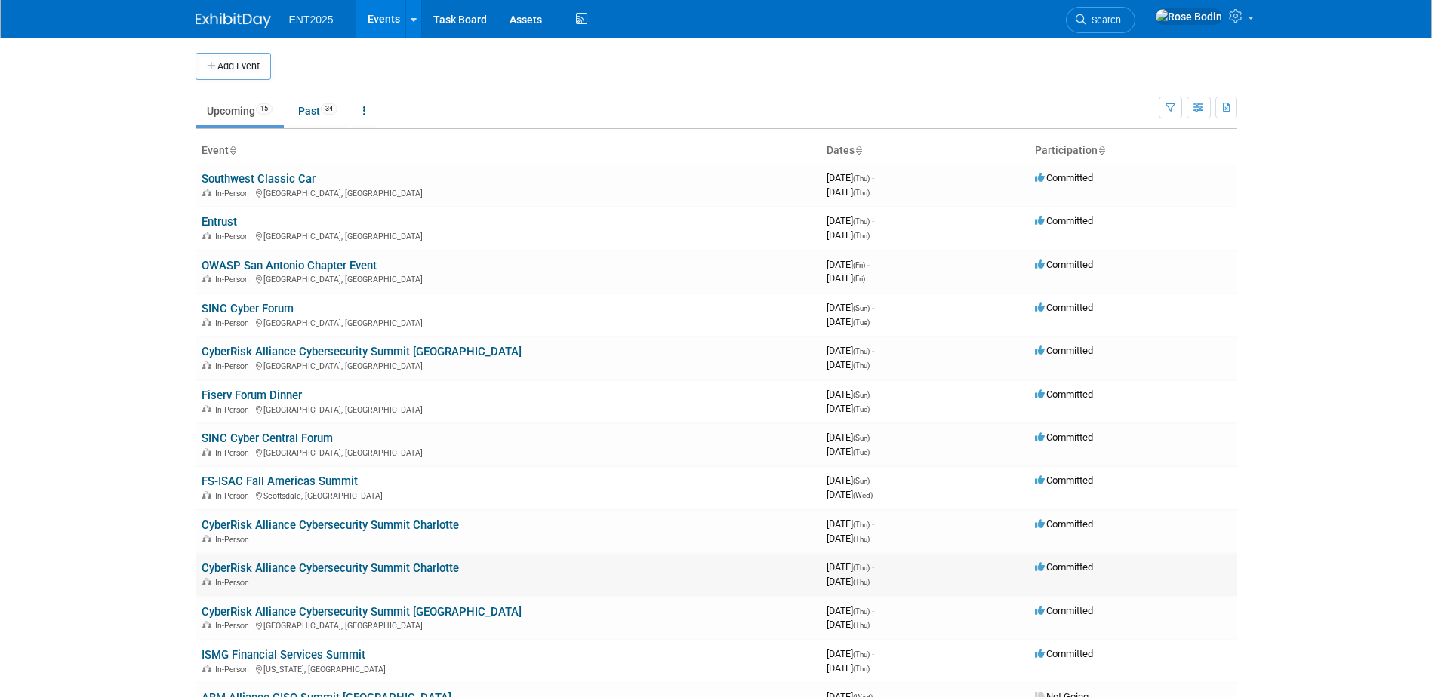
click at [341, 570] on link "CyberRisk Alliance Cybersecurity Summit Charlotte" at bounding box center [330, 569] width 257 height 14
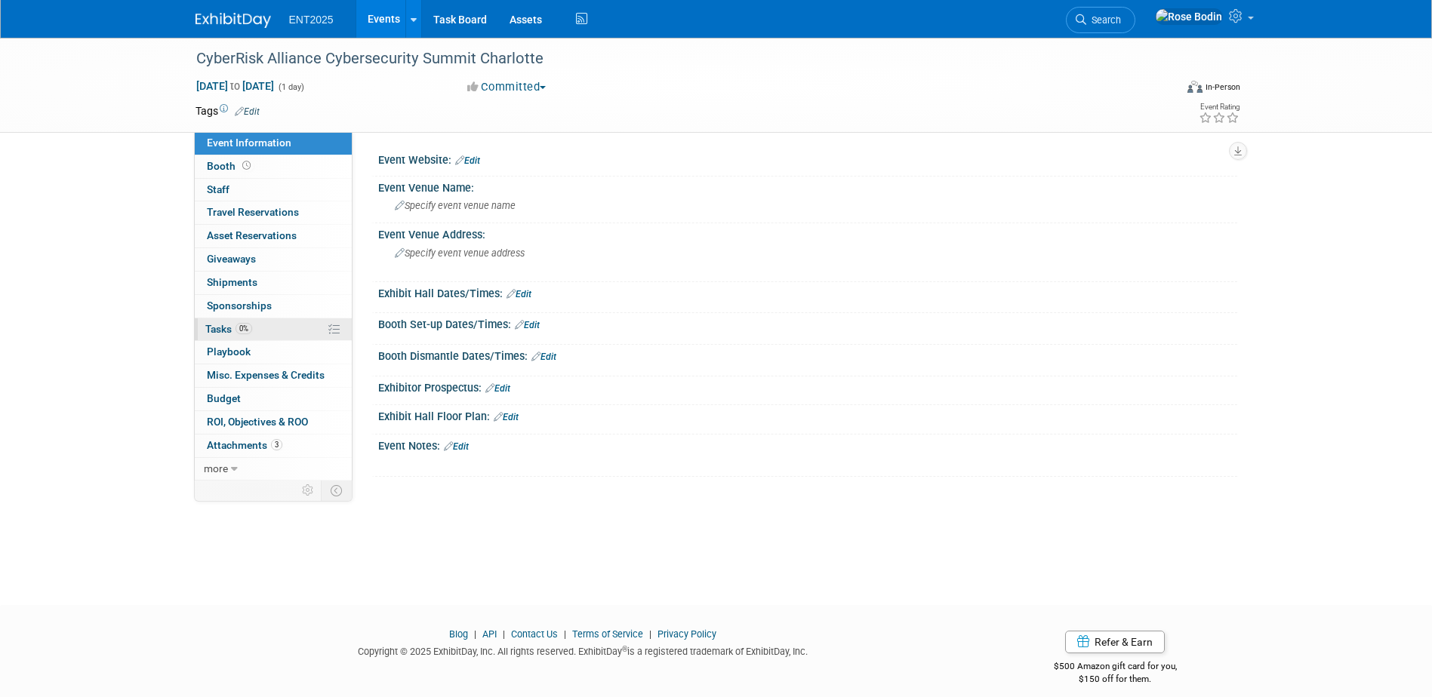
click at [290, 329] on link "0% Tasks 0%" at bounding box center [273, 330] width 157 height 23
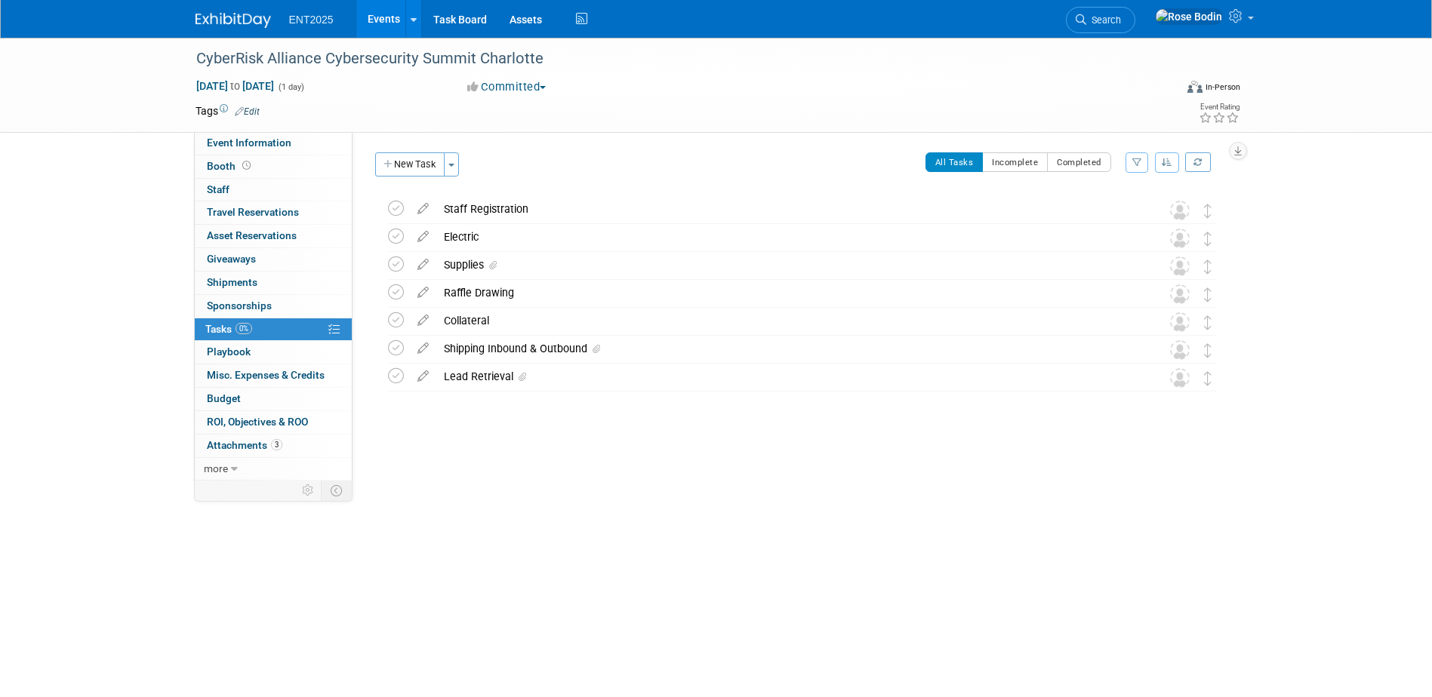
click at [382, 15] on link "Events" at bounding box center [383, 19] width 55 height 38
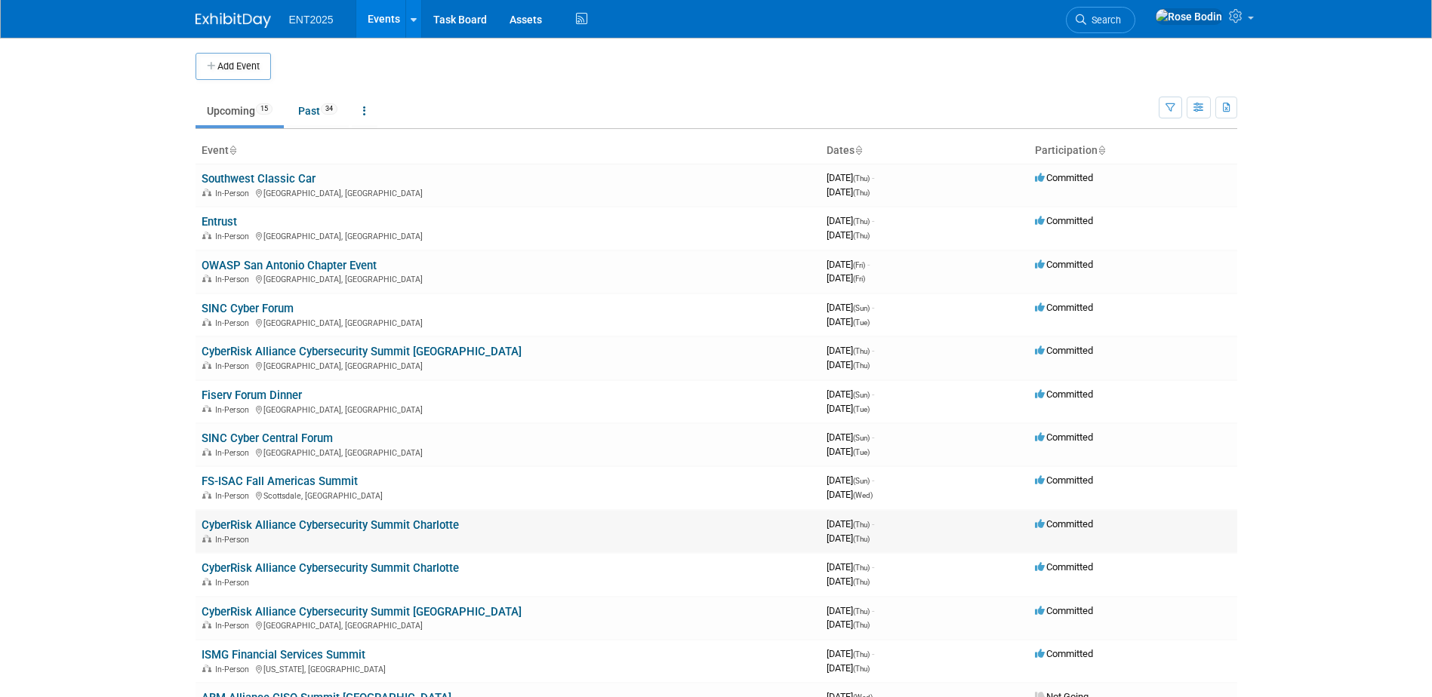
click at [316, 522] on link "CyberRisk Alliance Cybersecurity Summit Charlotte" at bounding box center [330, 526] width 257 height 14
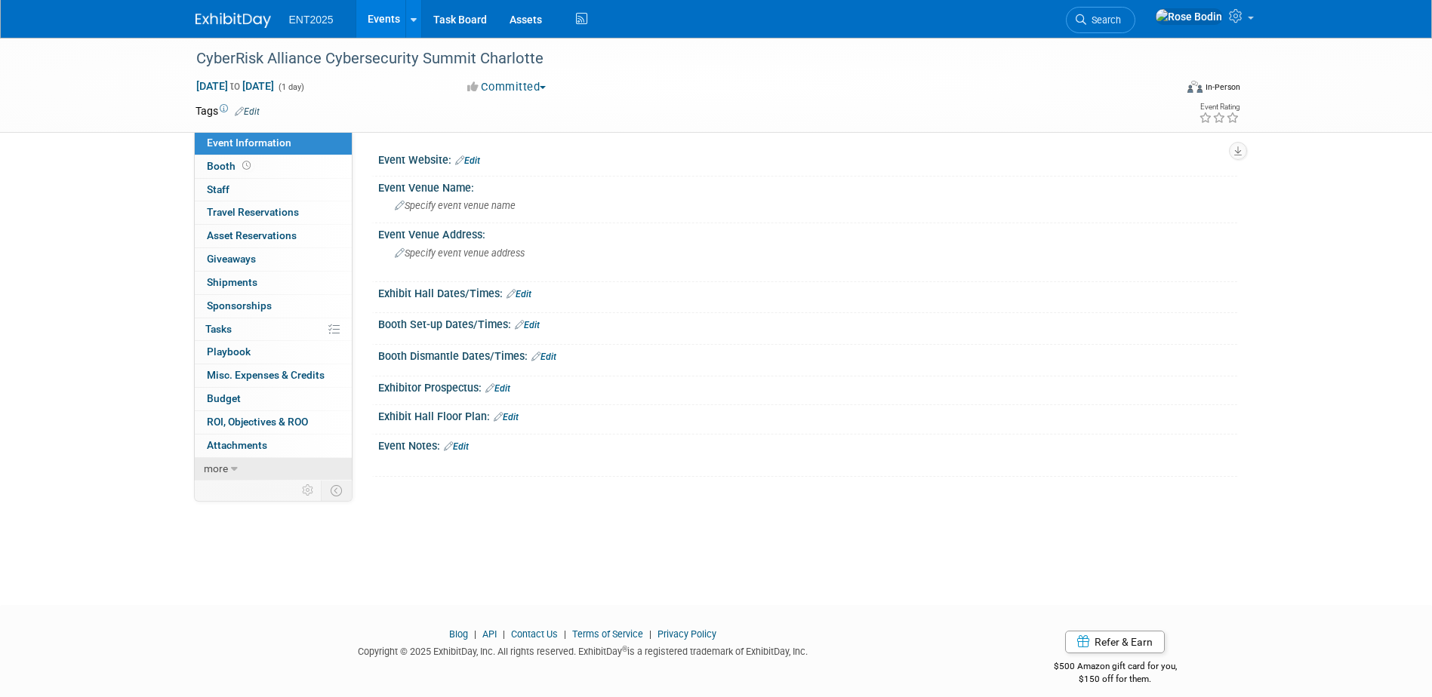
click at [282, 472] on link "more" at bounding box center [273, 469] width 157 height 23
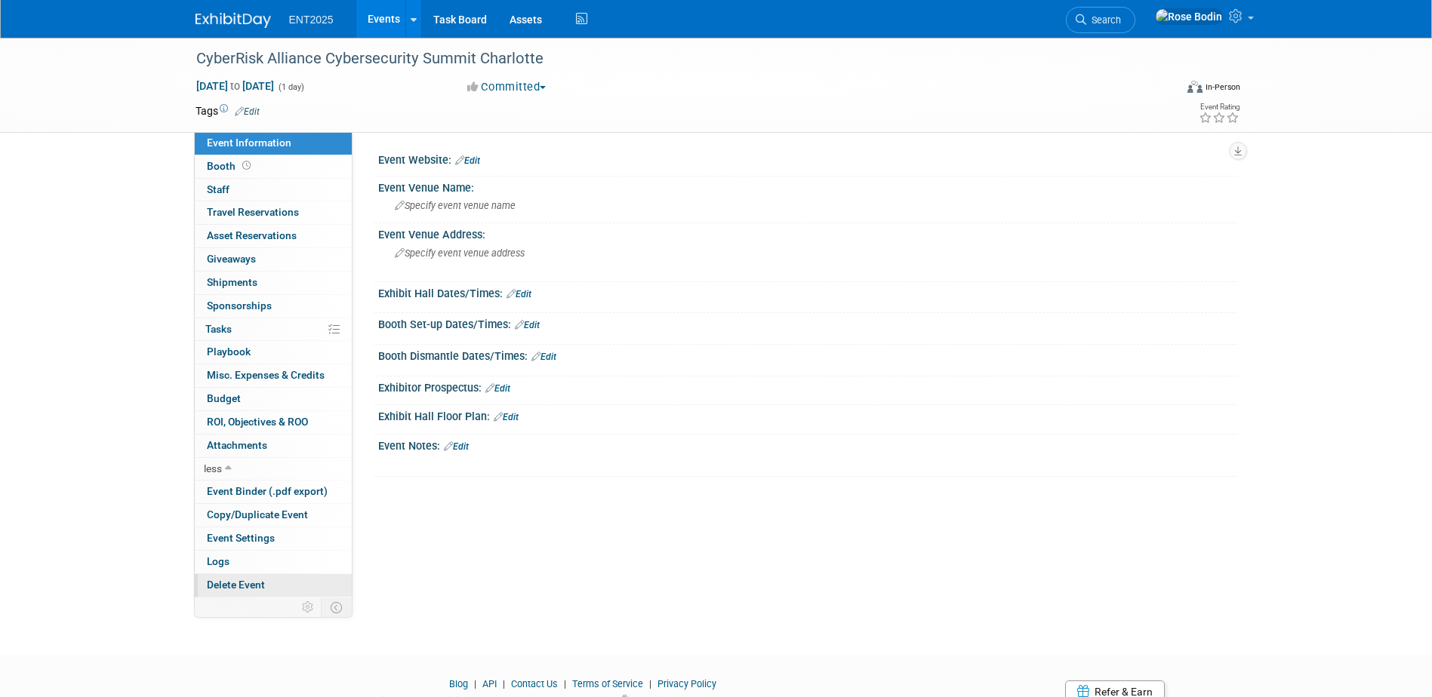
click at [258, 587] on span "Delete Event" at bounding box center [236, 585] width 58 height 12
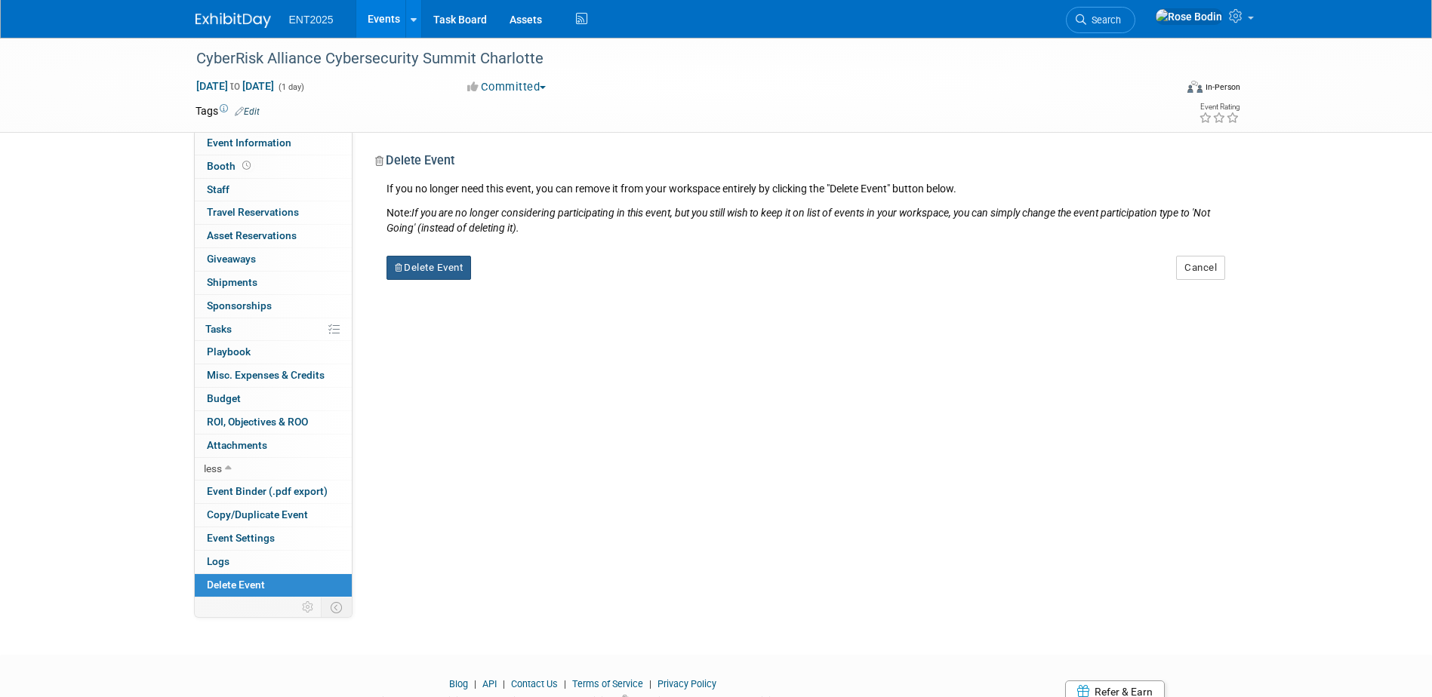
click at [444, 265] on button "Delete Event" at bounding box center [428, 268] width 85 height 24
click at [519, 277] on link "Yes" at bounding box center [524, 280] width 44 height 24
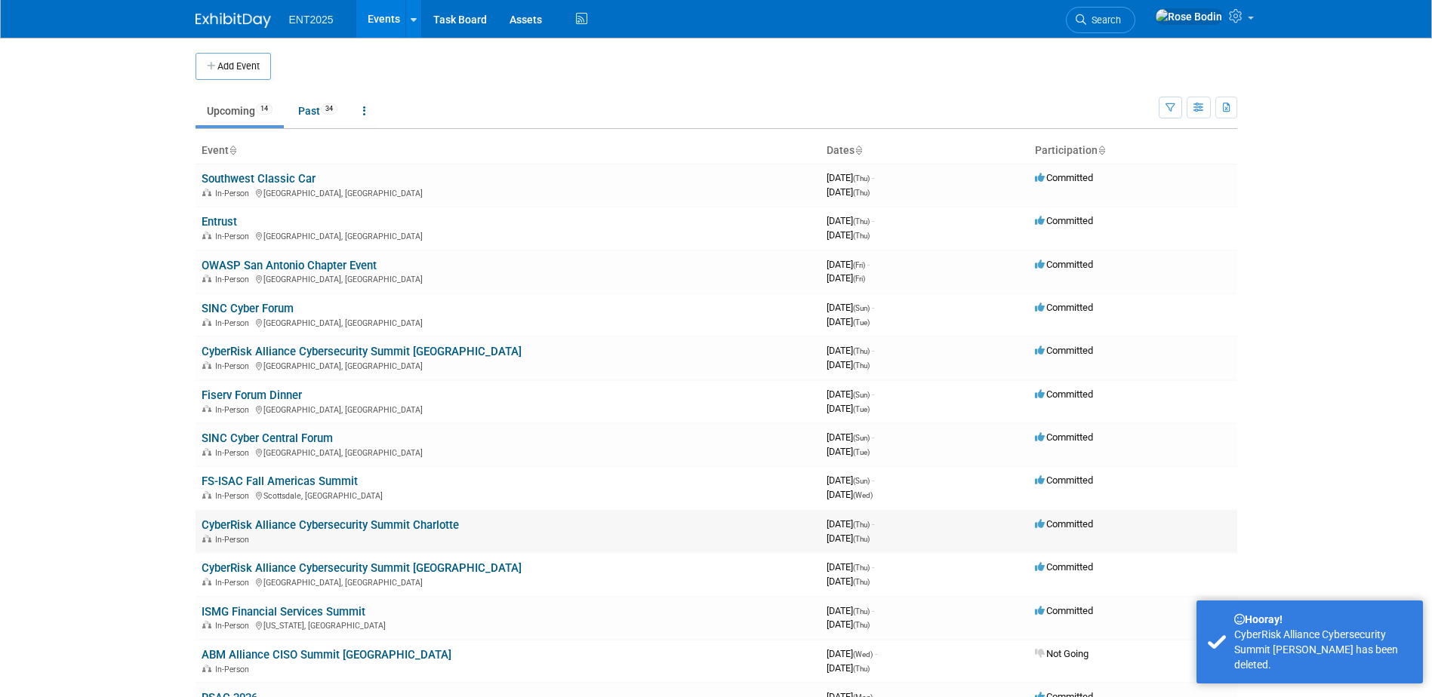
click at [377, 525] on link "CyberRisk Alliance Cybersecurity Summit Charlotte" at bounding box center [330, 526] width 257 height 14
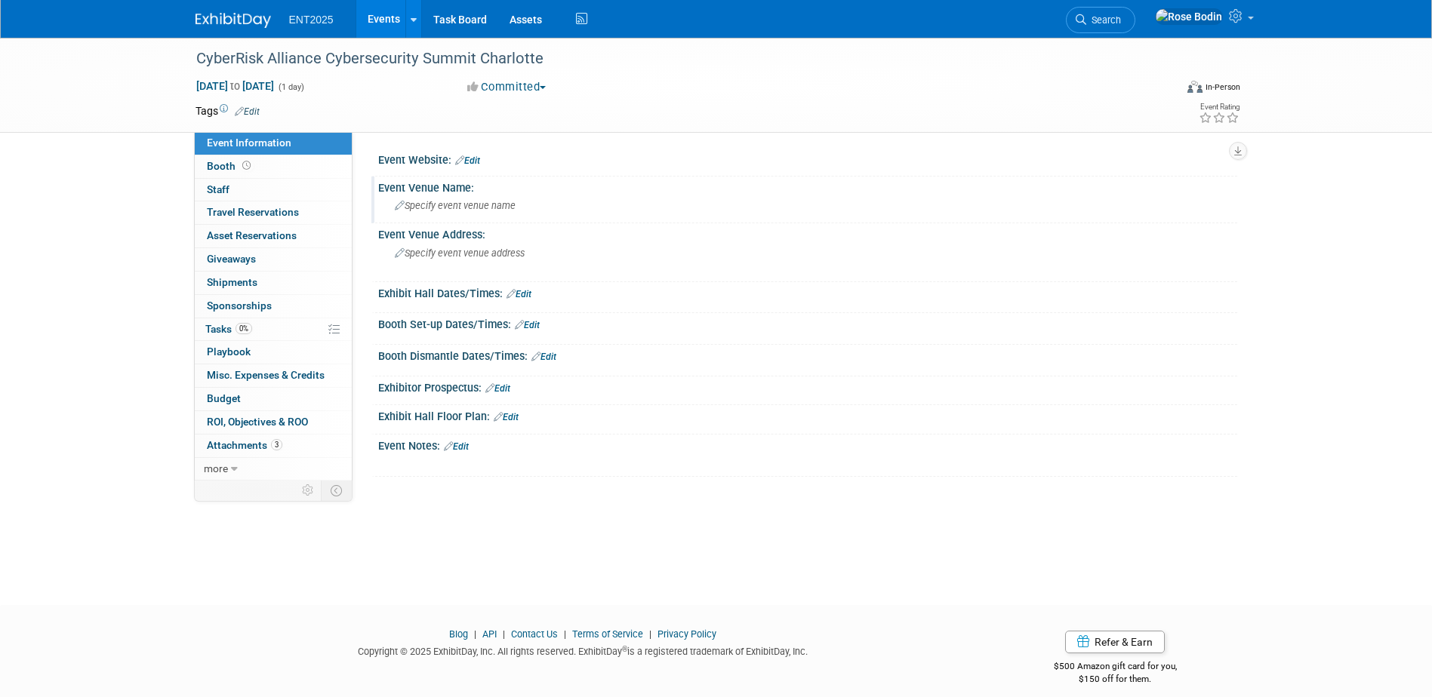
click at [399, 203] on icon at bounding box center [400, 207] width 10 height 10
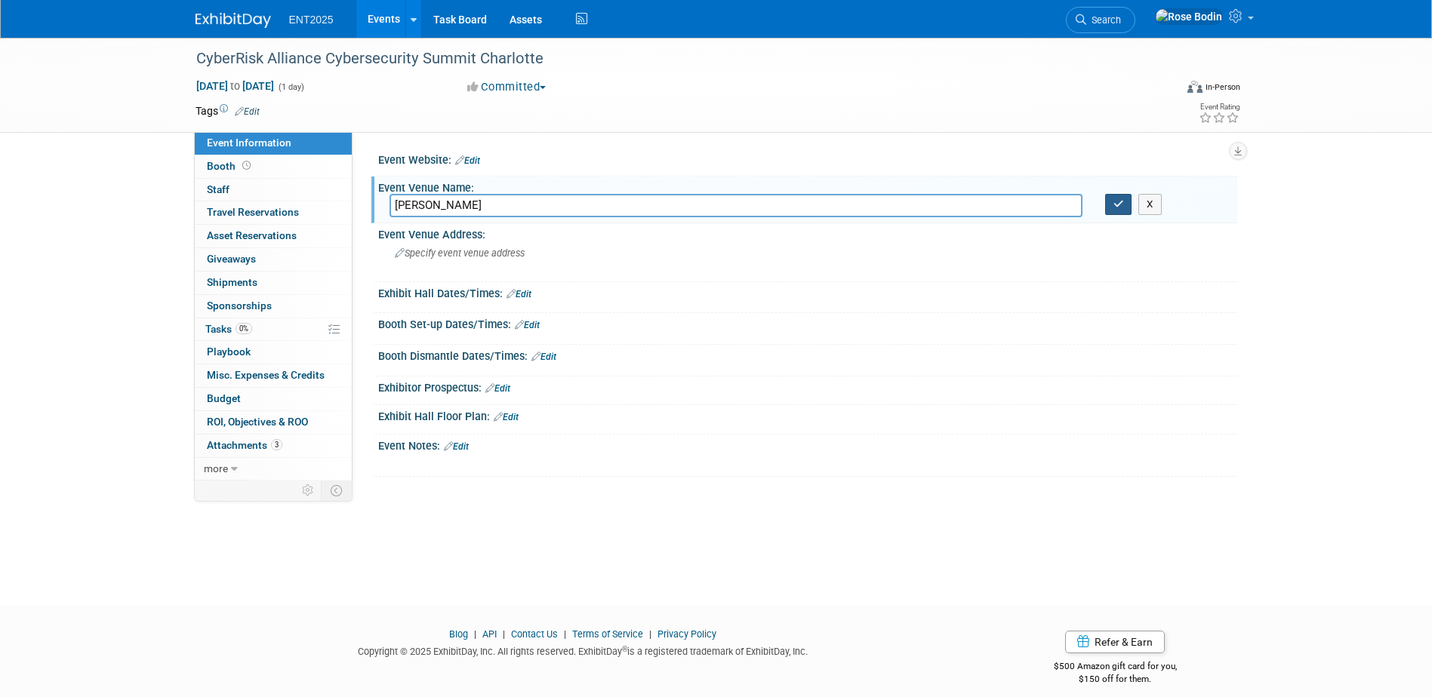
type input "Westin Charlotte"
click at [1116, 205] on icon "button" at bounding box center [1118, 204] width 11 height 10
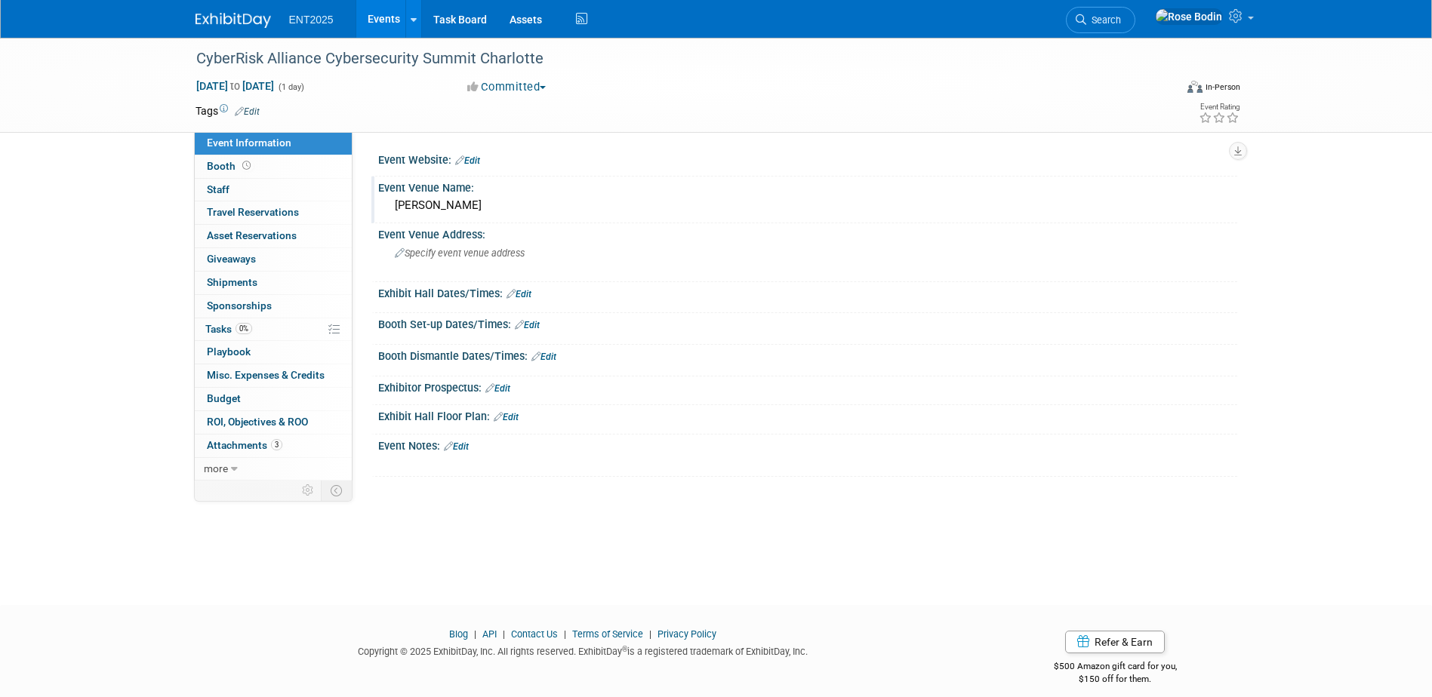
click at [519, 322] on icon at bounding box center [519, 325] width 9 height 10
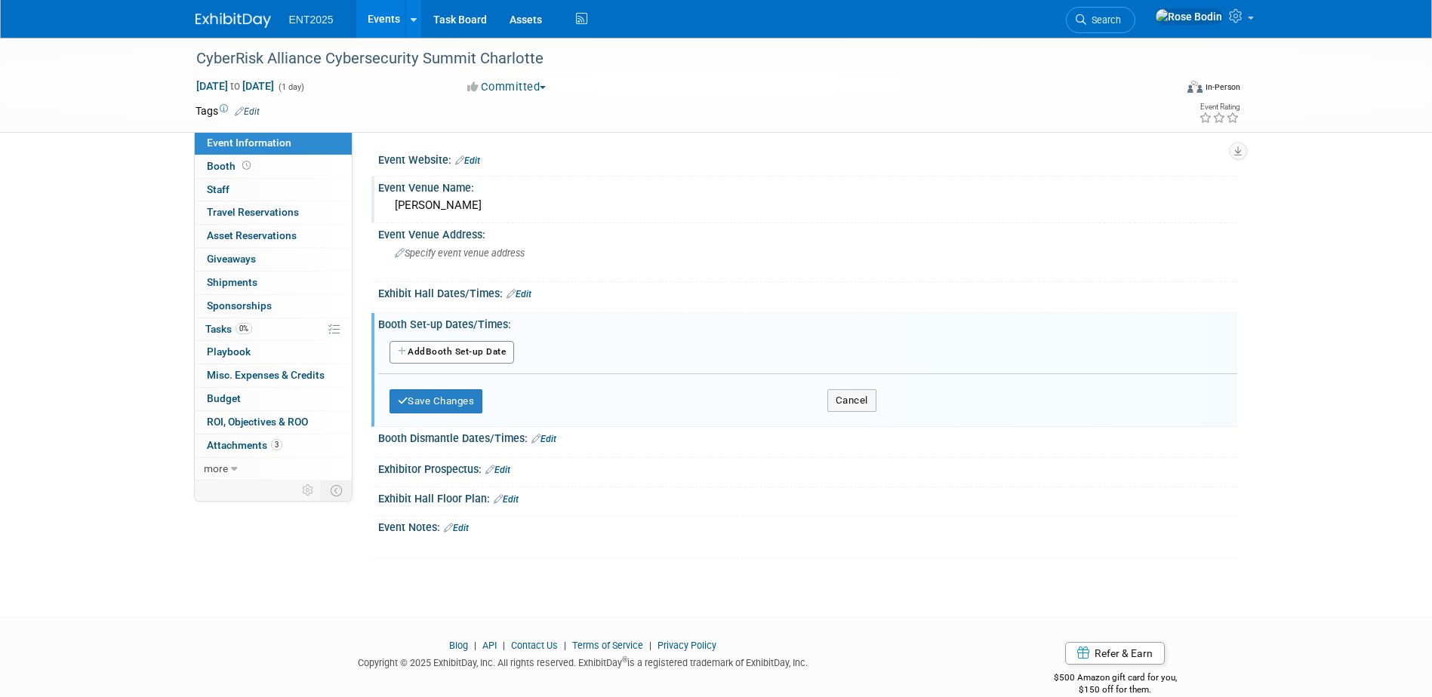
click at [479, 346] on button "Add Another Booth Set-up Date" at bounding box center [451, 352] width 125 height 23
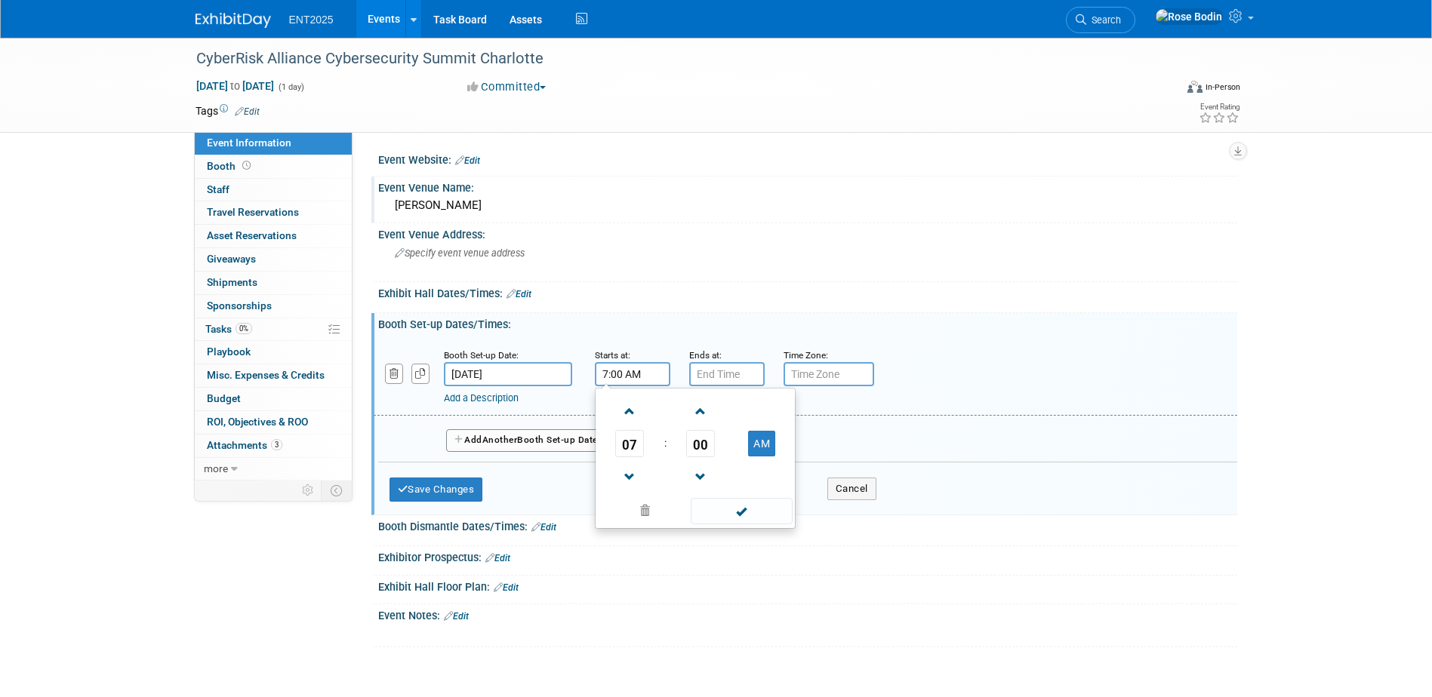
click at [612, 377] on input "7:00 AM" at bounding box center [632, 374] width 75 height 24
click at [627, 473] on span at bounding box center [630, 477] width 26 height 26
click at [699, 439] on span "00" at bounding box center [700, 443] width 29 height 27
click at [716, 453] on td "30" at bounding box center [719, 453] width 48 height 41
type input "6:30 AM"
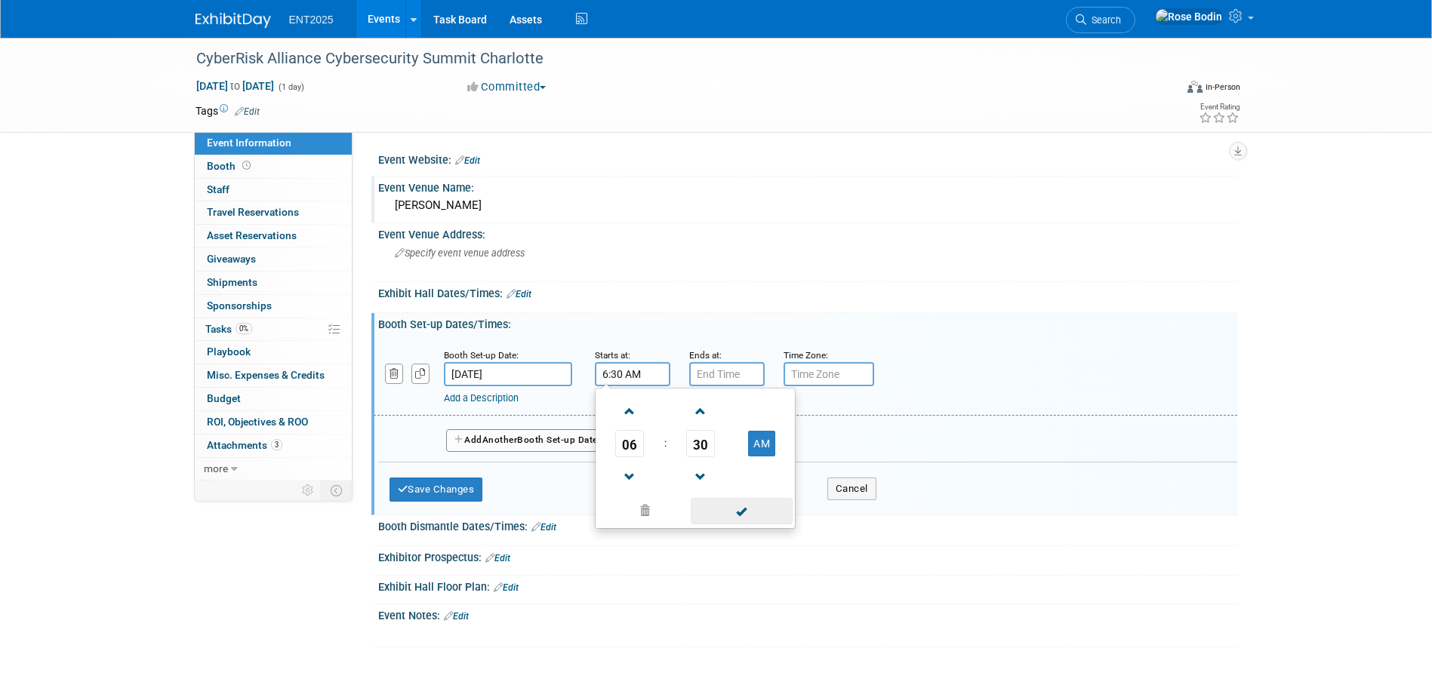
click at [717, 509] on span at bounding box center [742, 511] width 102 height 26
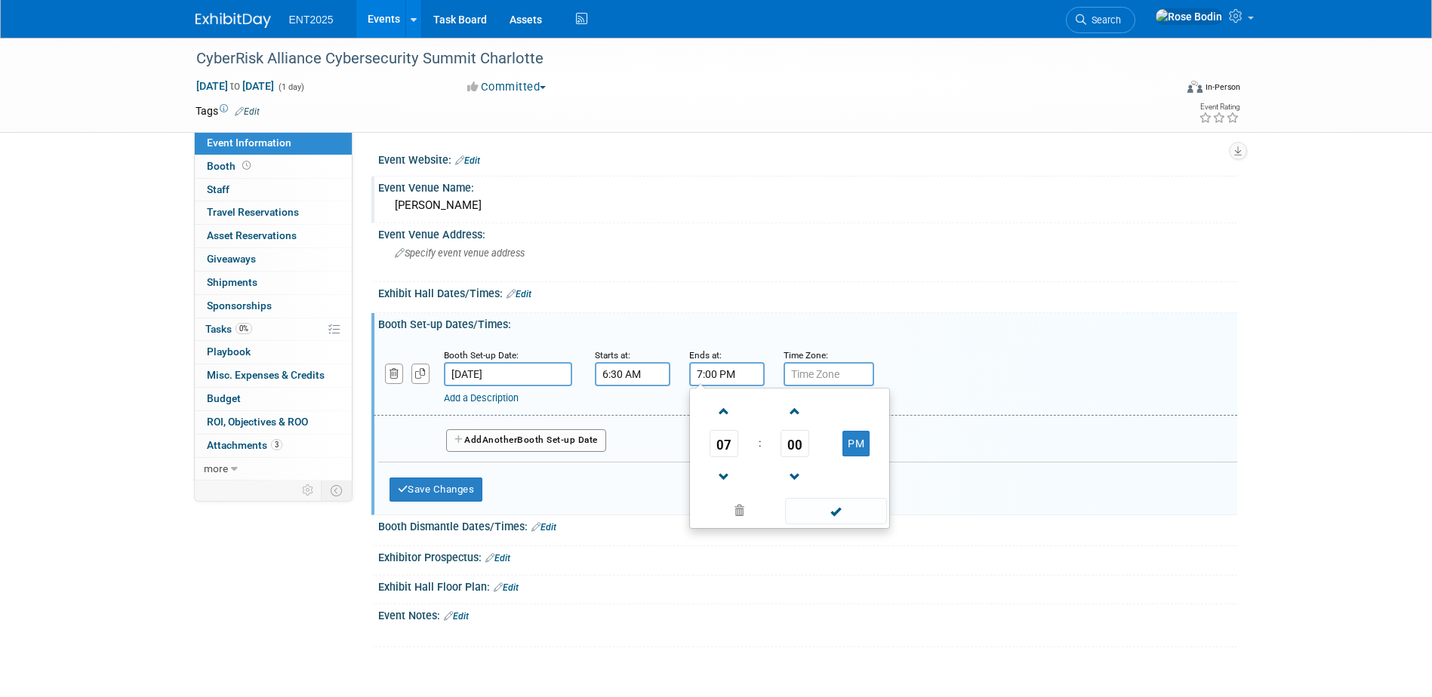
click at [729, 378] on input "7:00 PM" at bounding box center [726, 374] width 75 height 24
click at [801, 445] on span "00" at bounding box center [794, 443] width 29 height 27
click at [801, 446] on td "30" at bounding box center [814, 453] width 48 height 41
click at [850, 451] on button "PM" at bounding box center [855, 444] width 27 height 26
type input "7:30 AM"
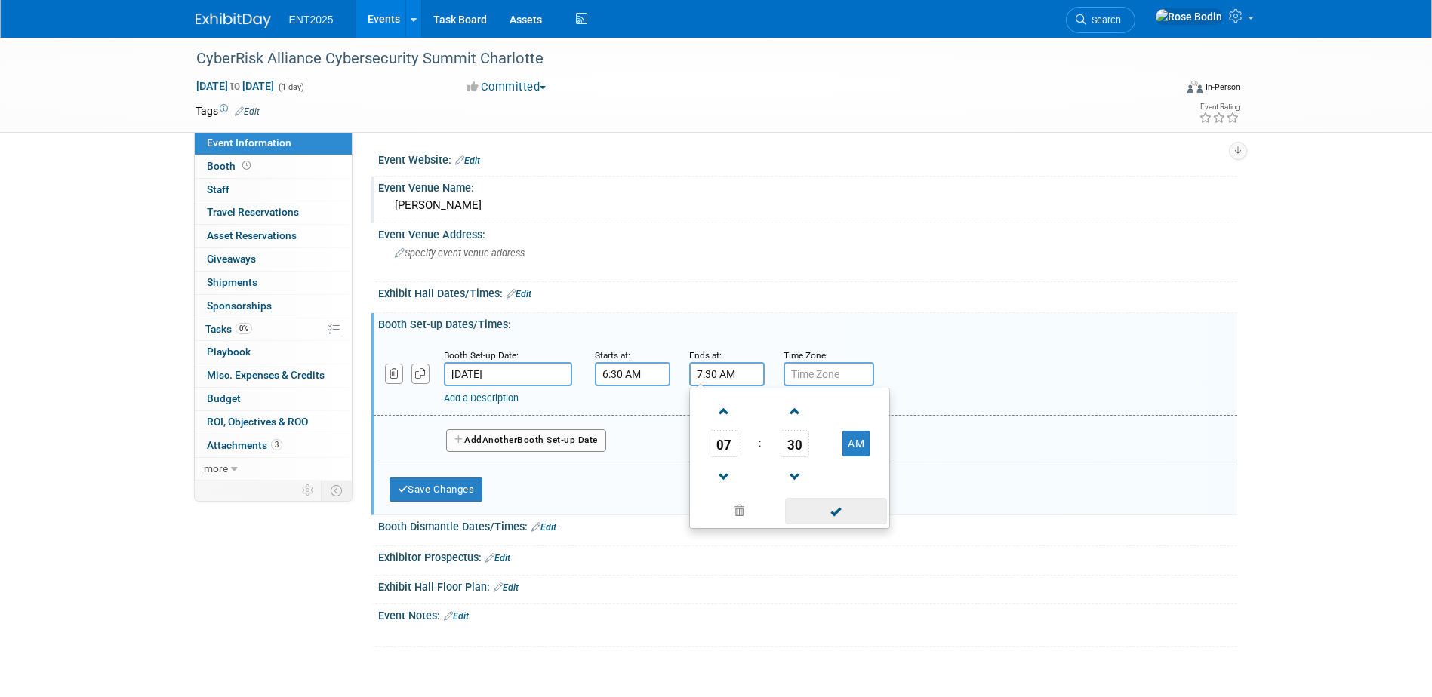
click at [819, 512] on span at bounding box center [836, 511] width 102 height 26
click at [452, 490] on button "Save Changes" at bounding box center [436, 490] width 94 height 24
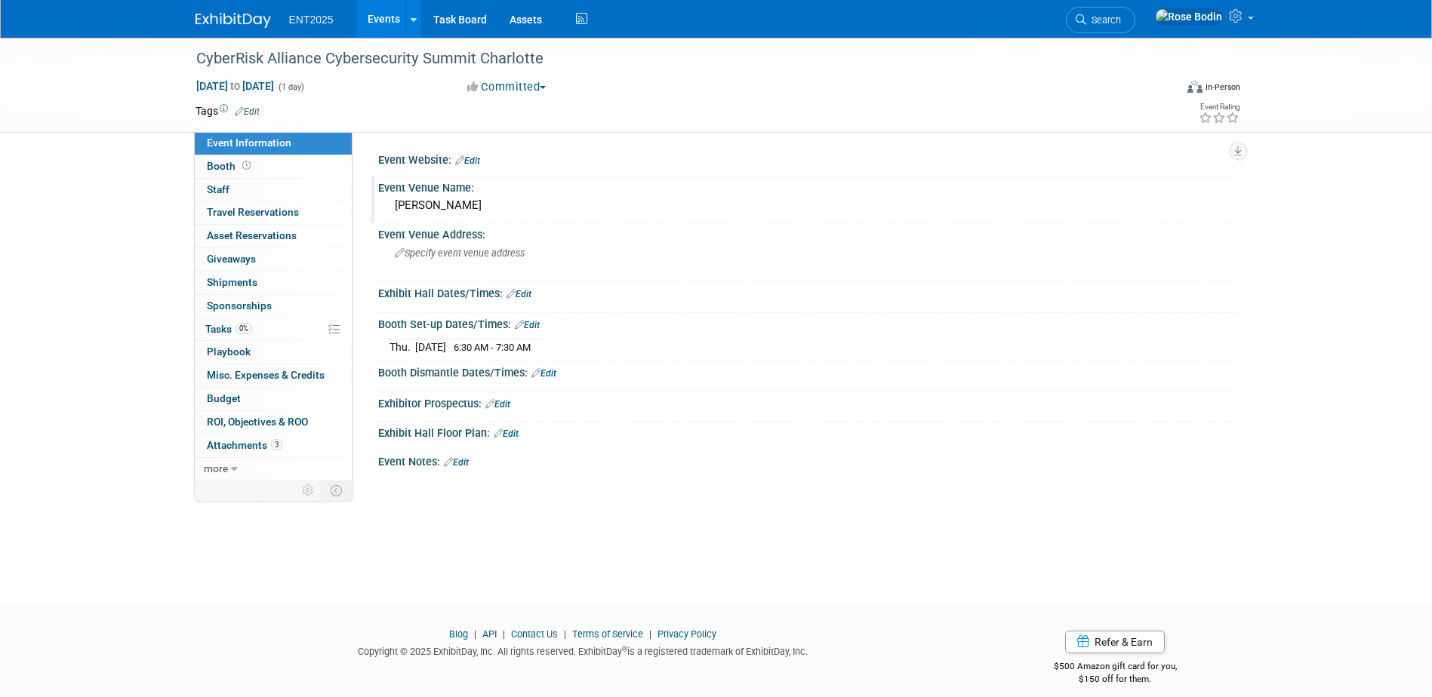
click at [510, 293] on icon at bounding box center [510, 294] width 9 height 10
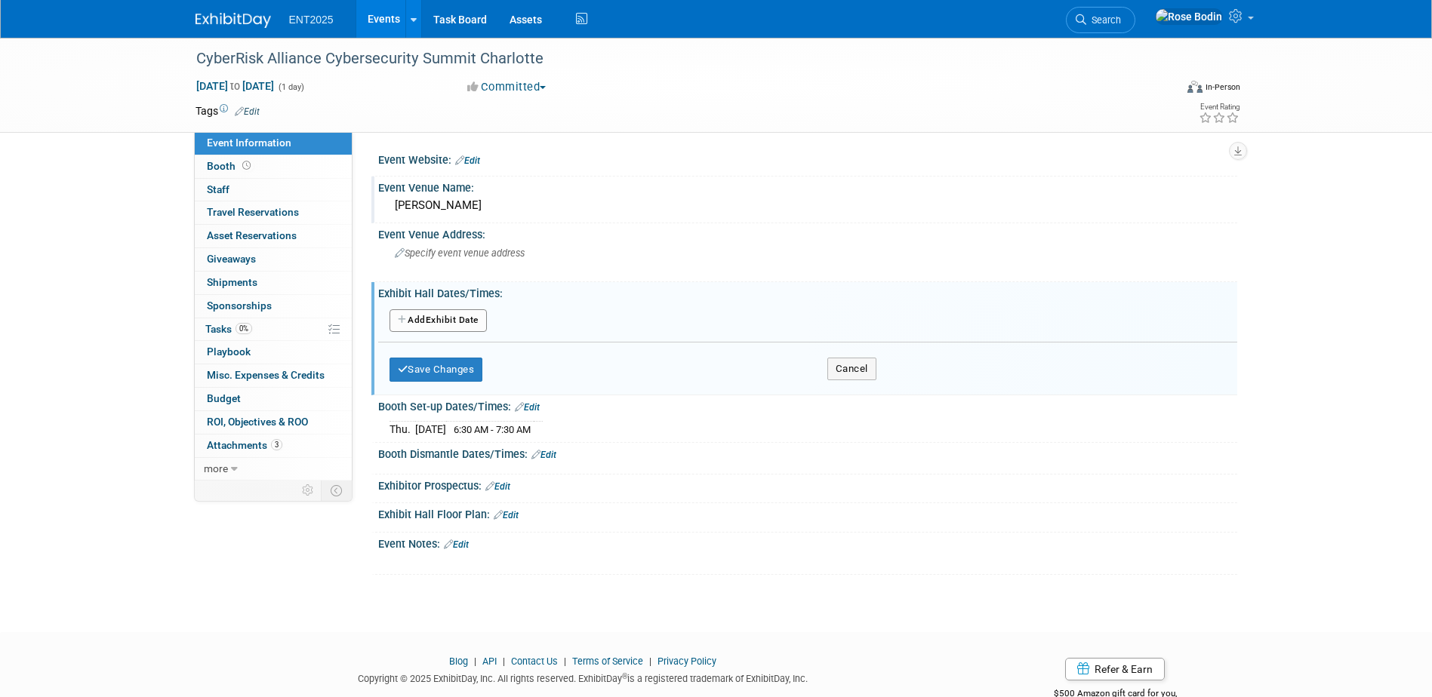
click at [456, 316] on button "Add Another Exhibit Date" at bounding box center [437, 320] width 97 height 23
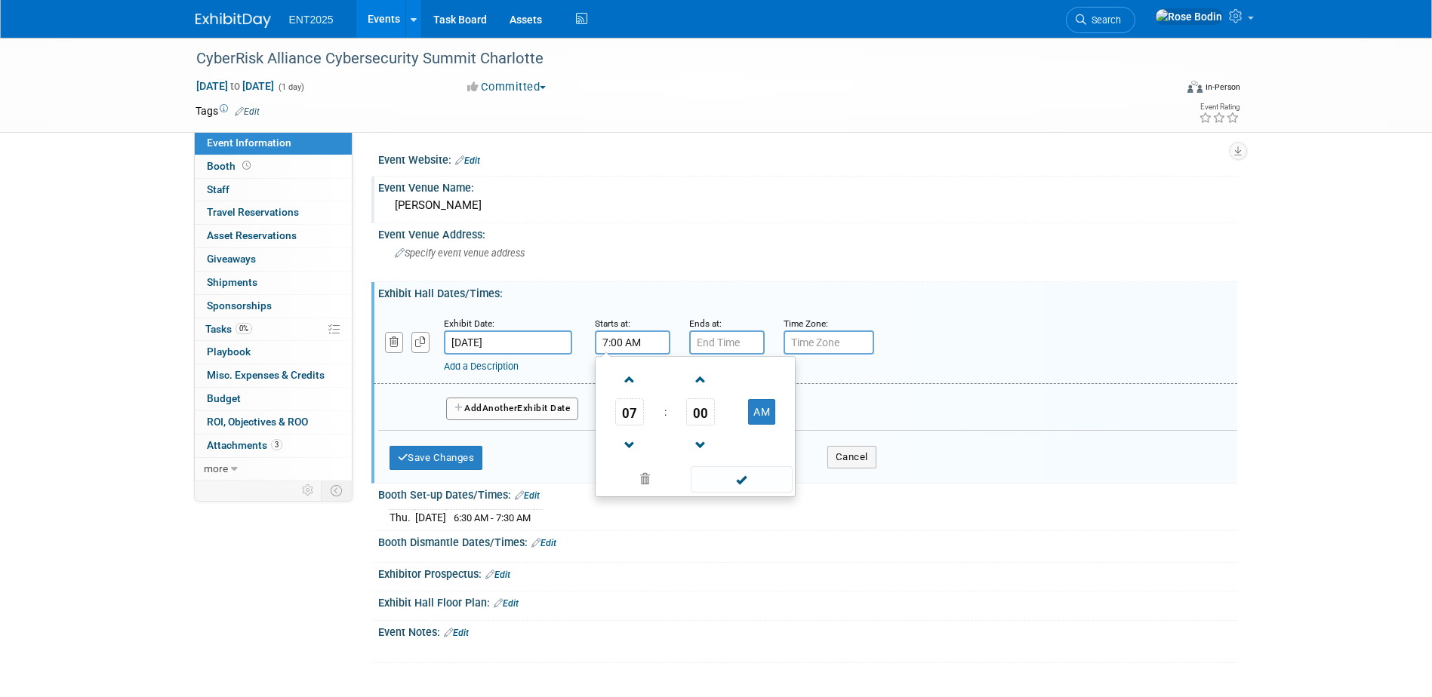
click at [614, 345] on input "7:00 AM" at bounding box center [632, 343] width 75 height 24
click at [622, 380] on span at bounding box center [630, 380] width 26 height 26
type input "8:00 AM"
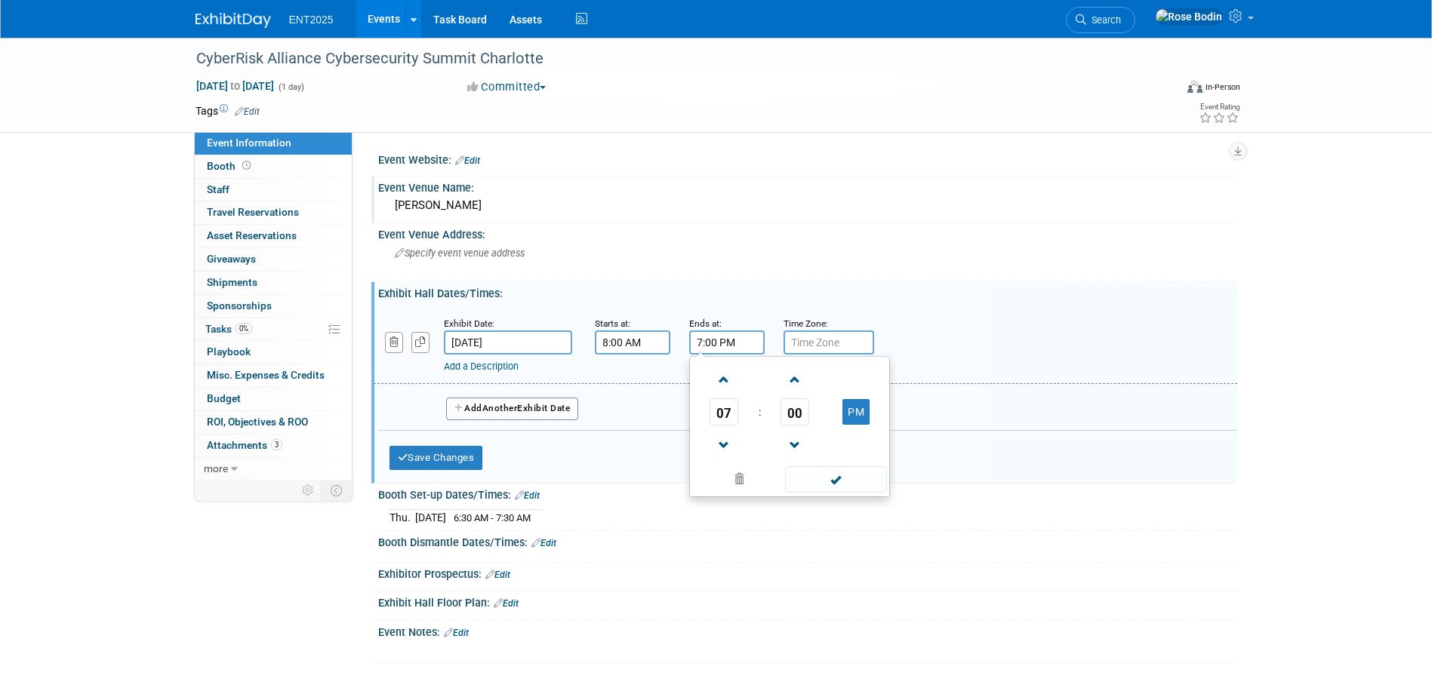
click at [719, 344] on input "7:00 PM" at bounding box center [726, 343] width 75 height 24
click at [722, 442] on span at bounding box center [724, 446] width 26 height 26
type input "6:00 PM"
click at [795, 477] on span at bounding box center [836, 479] width 102 height 26
click at [444, 454] on button "Save Changes" at bounding box center [436, 458] width 94 height 24
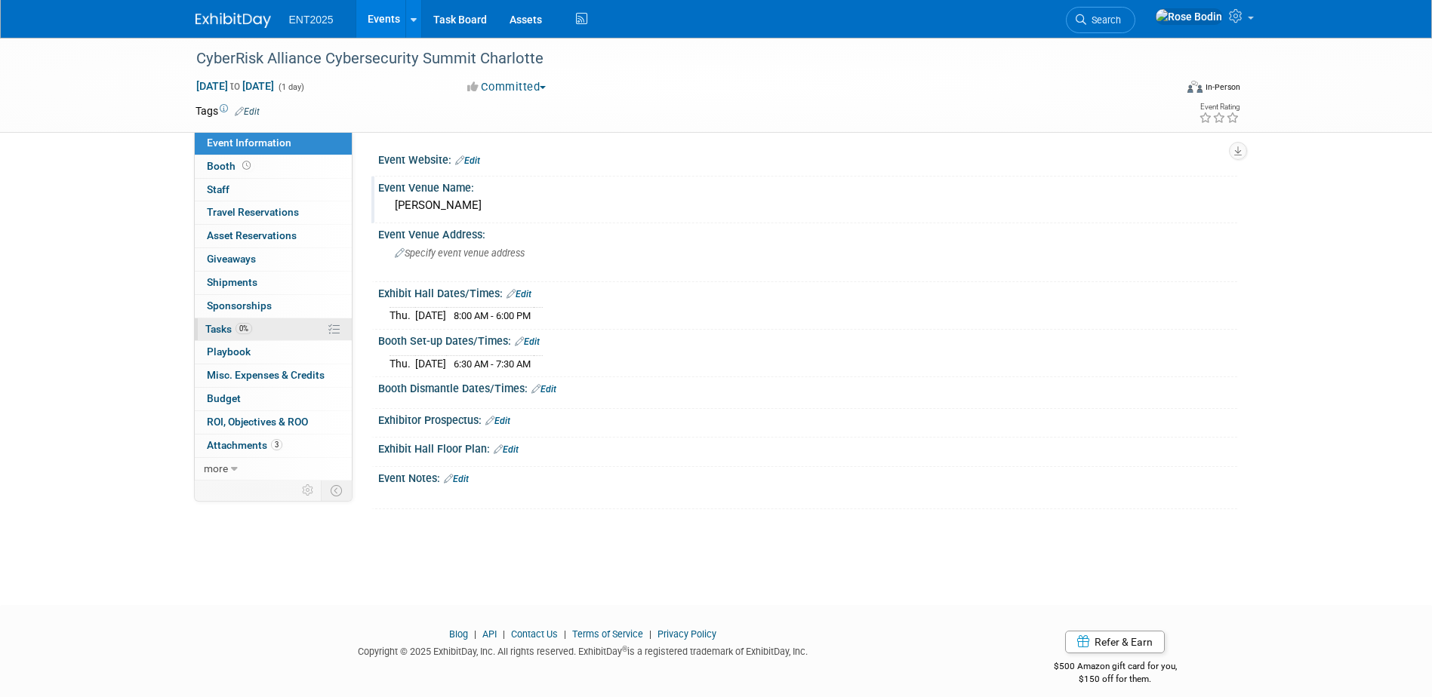
click at [299, 331] on link "0% Tasks 0%" at bounding box center [273, 330] width 157 height 23
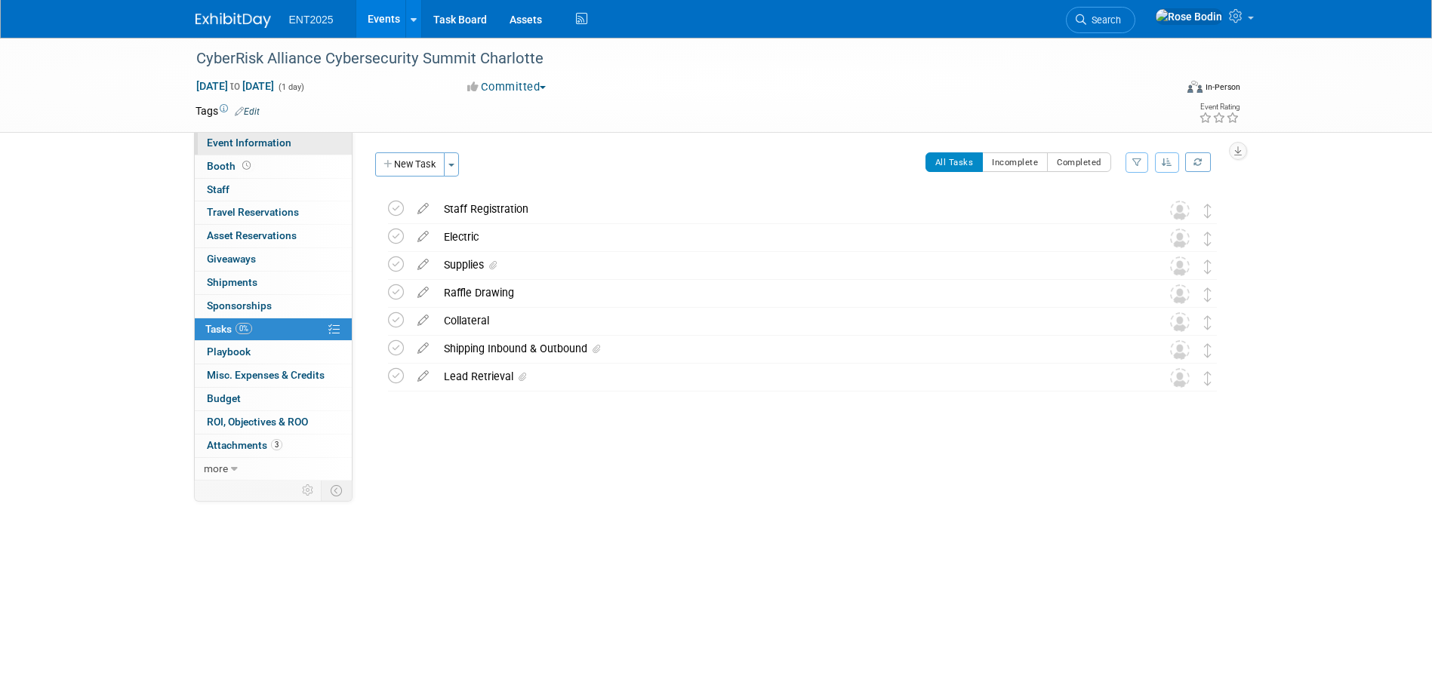
click at [323, 147] on link "Event Information" at bounding box center [273, 143] width 157 height 23
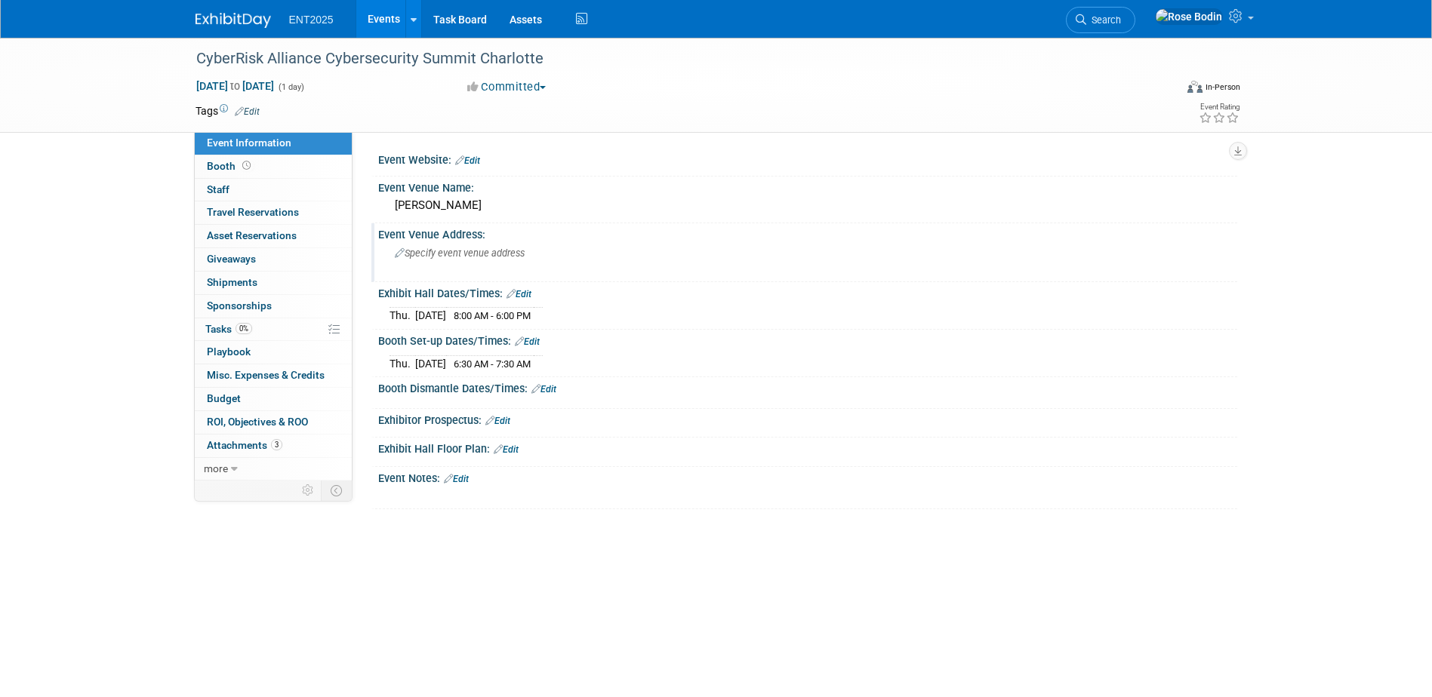
click at [398, 255] on icon at bounding box center [400, 254] width 10 height 10
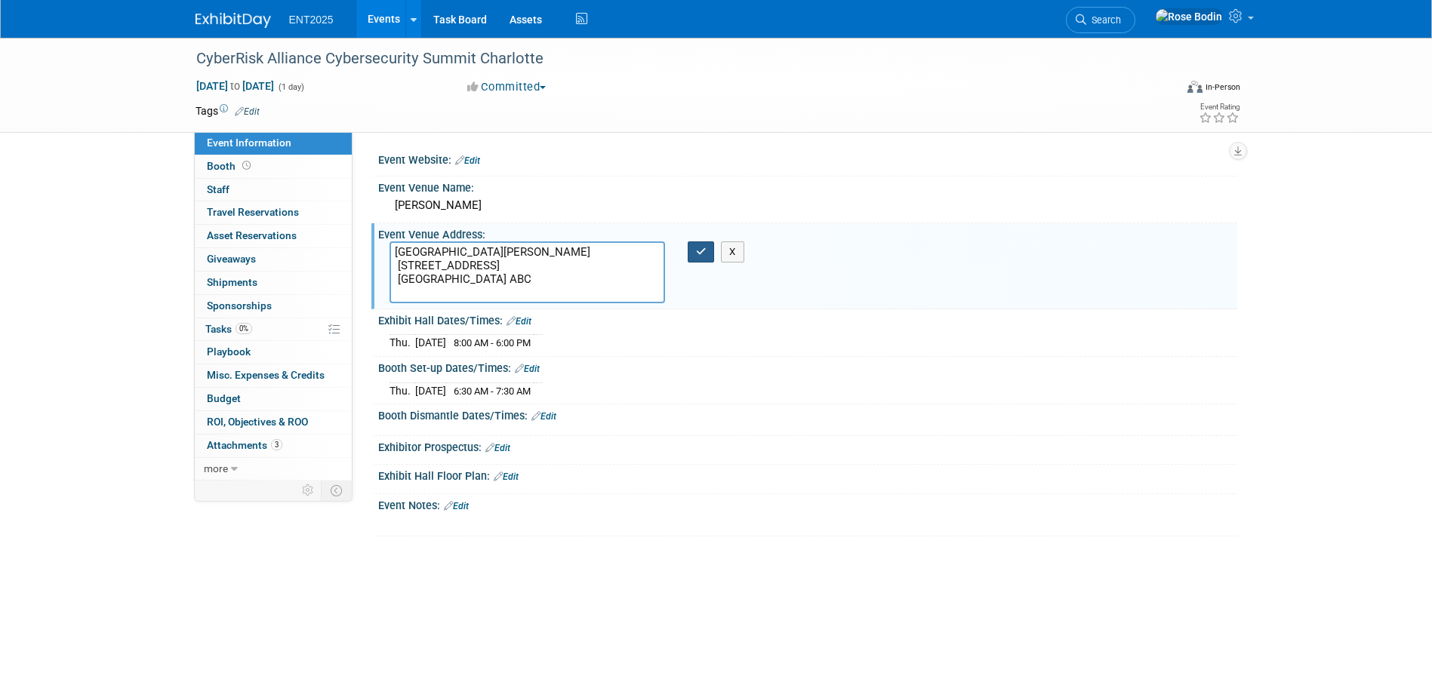
type textarea "The Westin Charlotte 601 South College Street Charlotte, NC, 28202 Grand Ballro…"
click at [700, 250] on icon "button" at bounding box center [701, 252] width 11 height 10
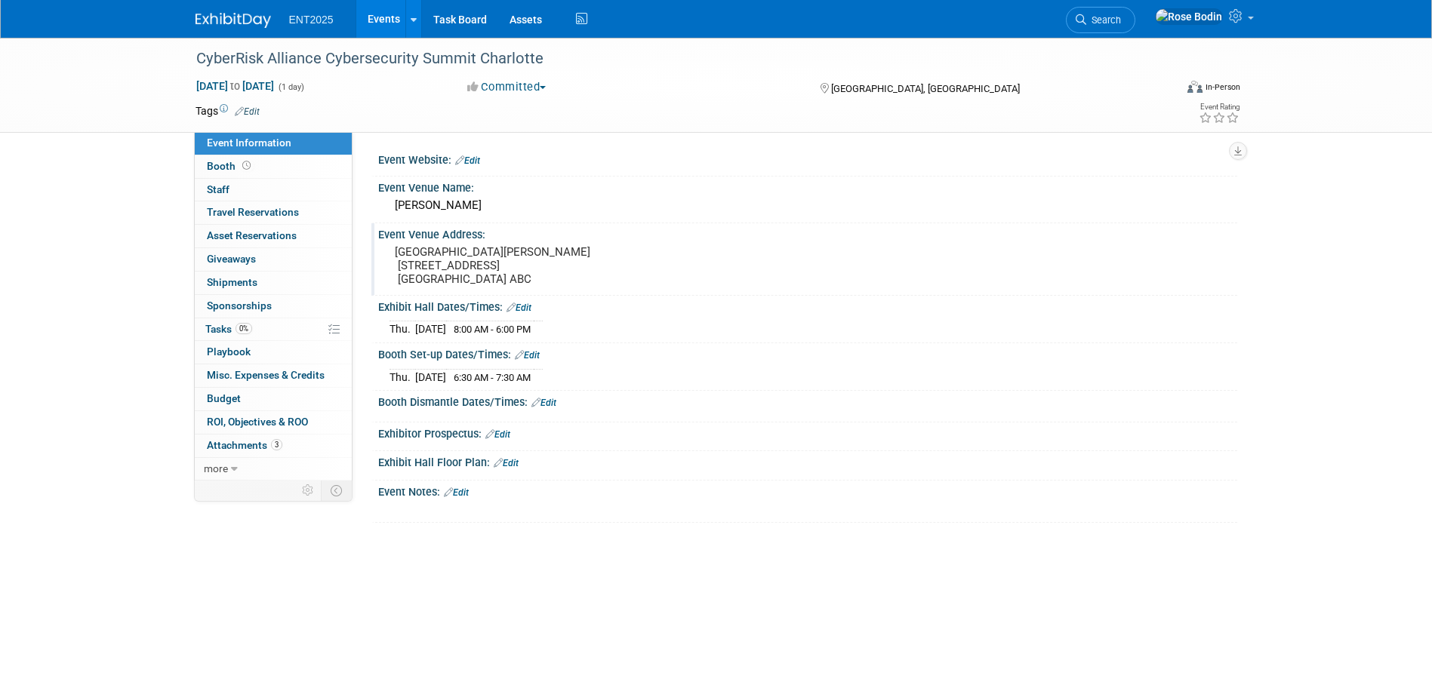
click at [688, 407] on div "Booth Dismantle Dates/Times: Edit" at bounding box center [807, 401] width 859 height 20
click at [281, 332] on link "0% Tasks 0%" at bounding box center [273, 330] width 157 height 23
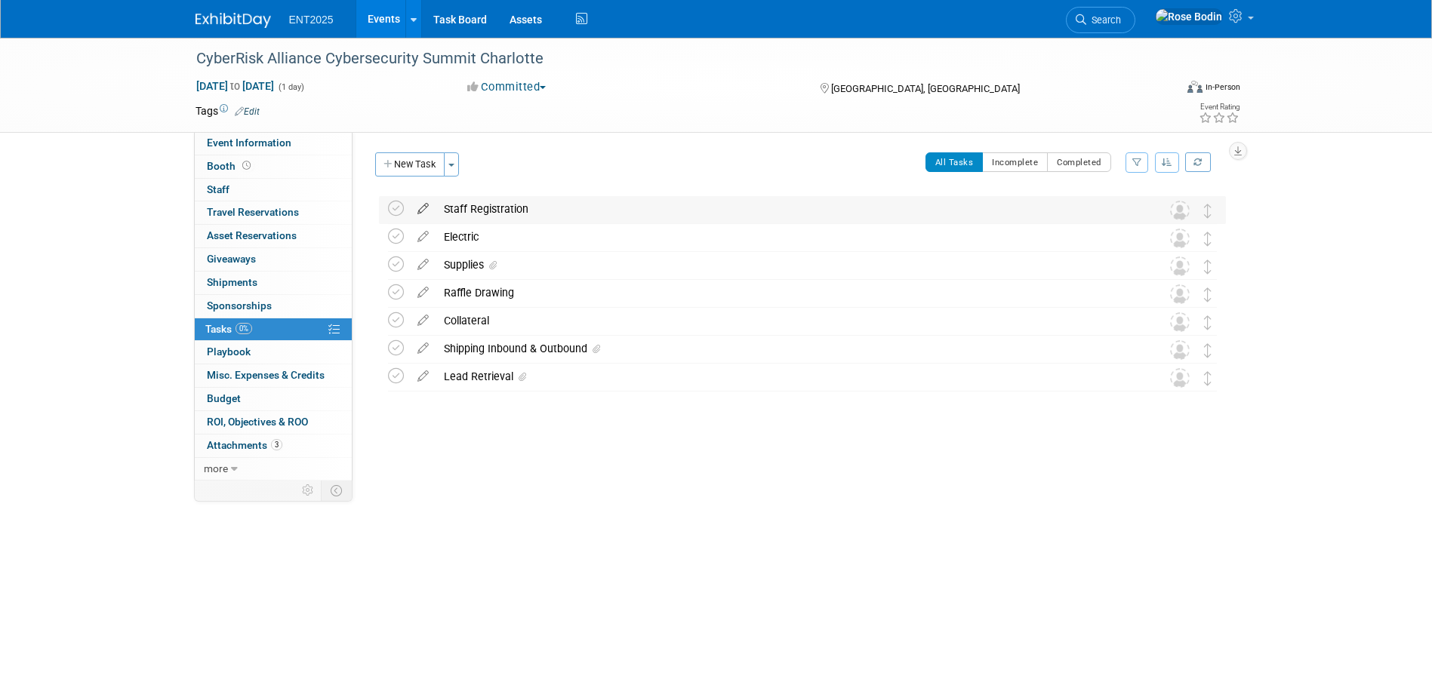
click at [423, 206] on icon at bounding box center [423, 205] width 26 height 19
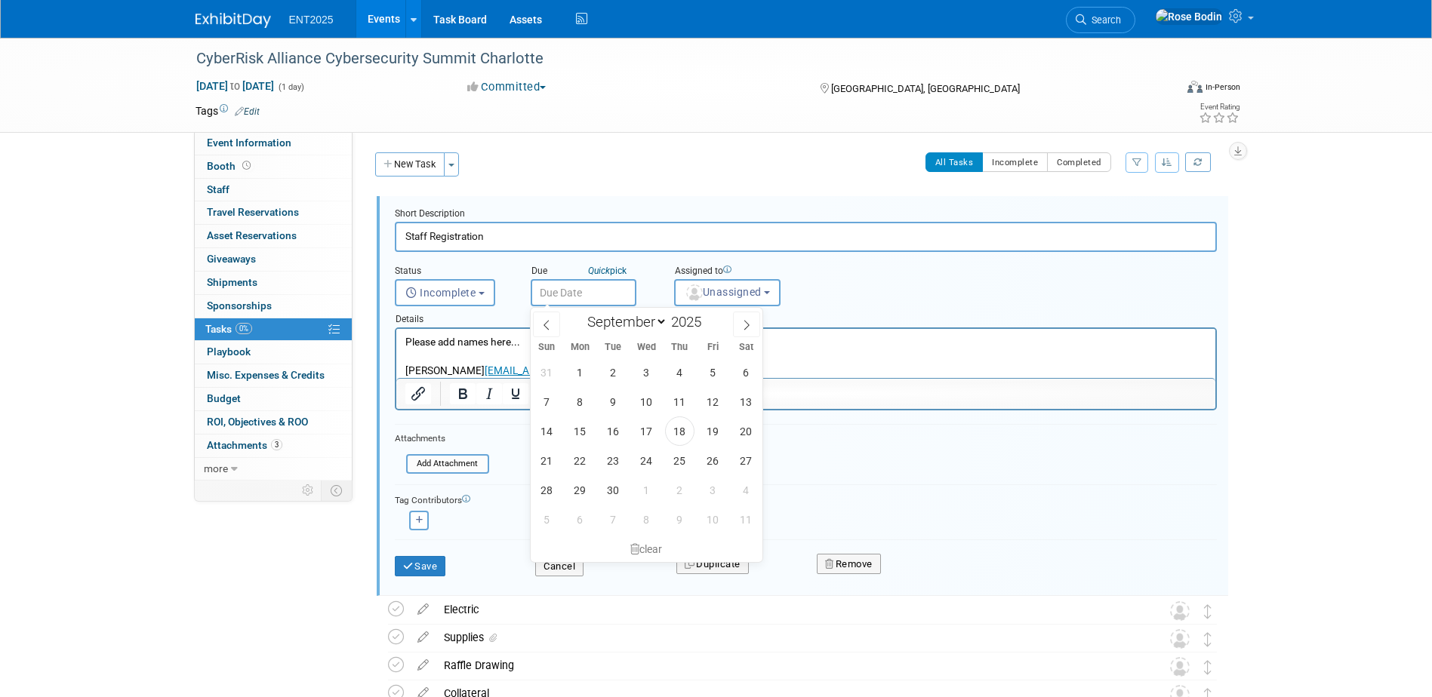
click at [580, 288] on input "text" at bounding box center [584, 292] width 106 height 27
click at [645, 428] on span "17" at bounding box center [646, 431] width 29 height 29
type input "Sep 17, 2025"
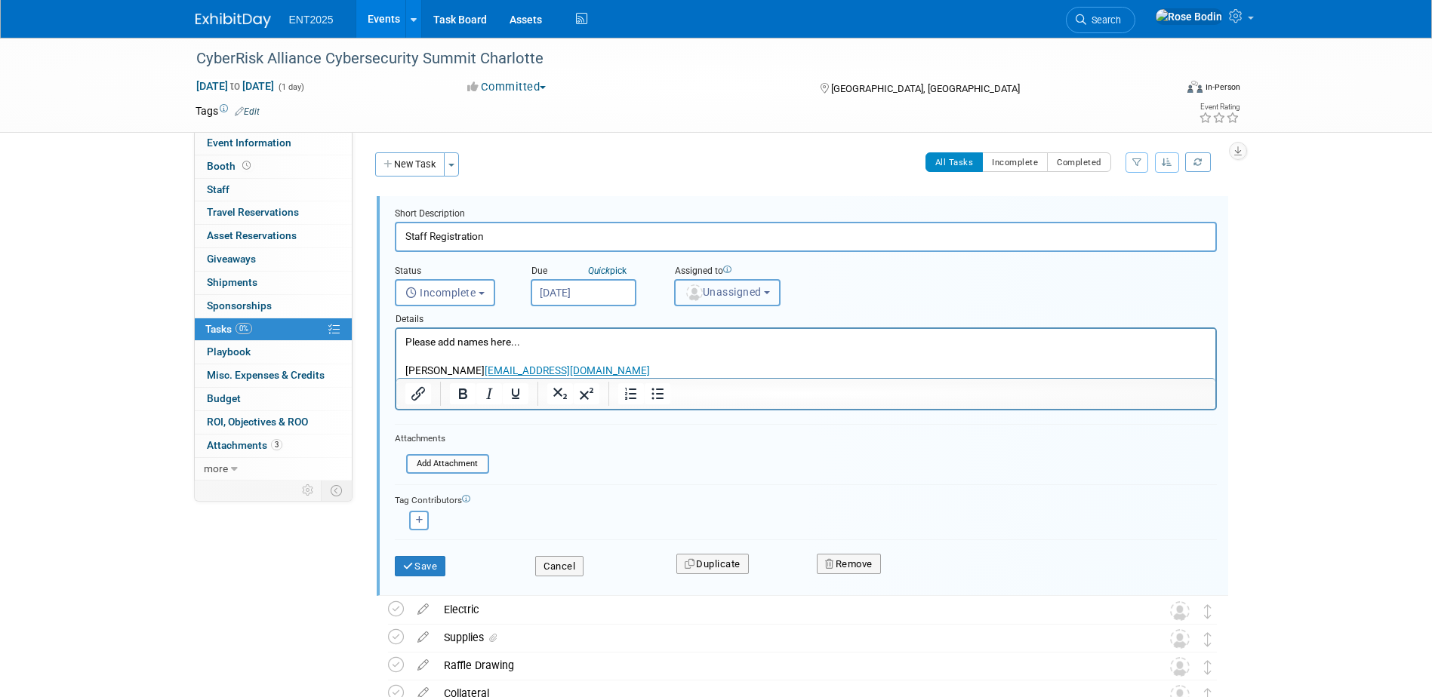
click at [712, 286] on span "Unassigned" at bounding box center [723, 292] width 77 height 12
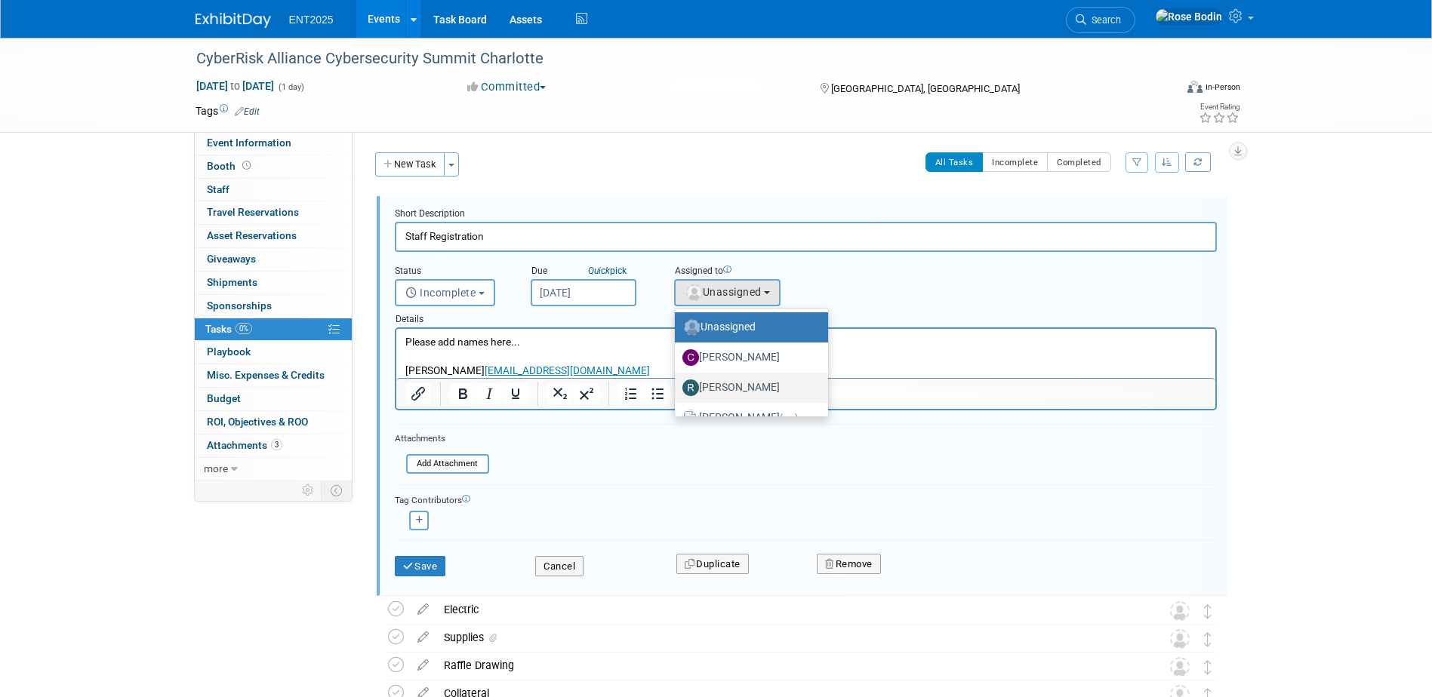
click at [719, 386] on label "Randy McDonald" at bounding box center [747, 388] width 131 height 24
click at [677, 386] on input "Randy McDonald" at bounding box center [672, 386] width 10 height 10
select select "9da975fa-e934-4eb7-8f53-ee76f7787da2"
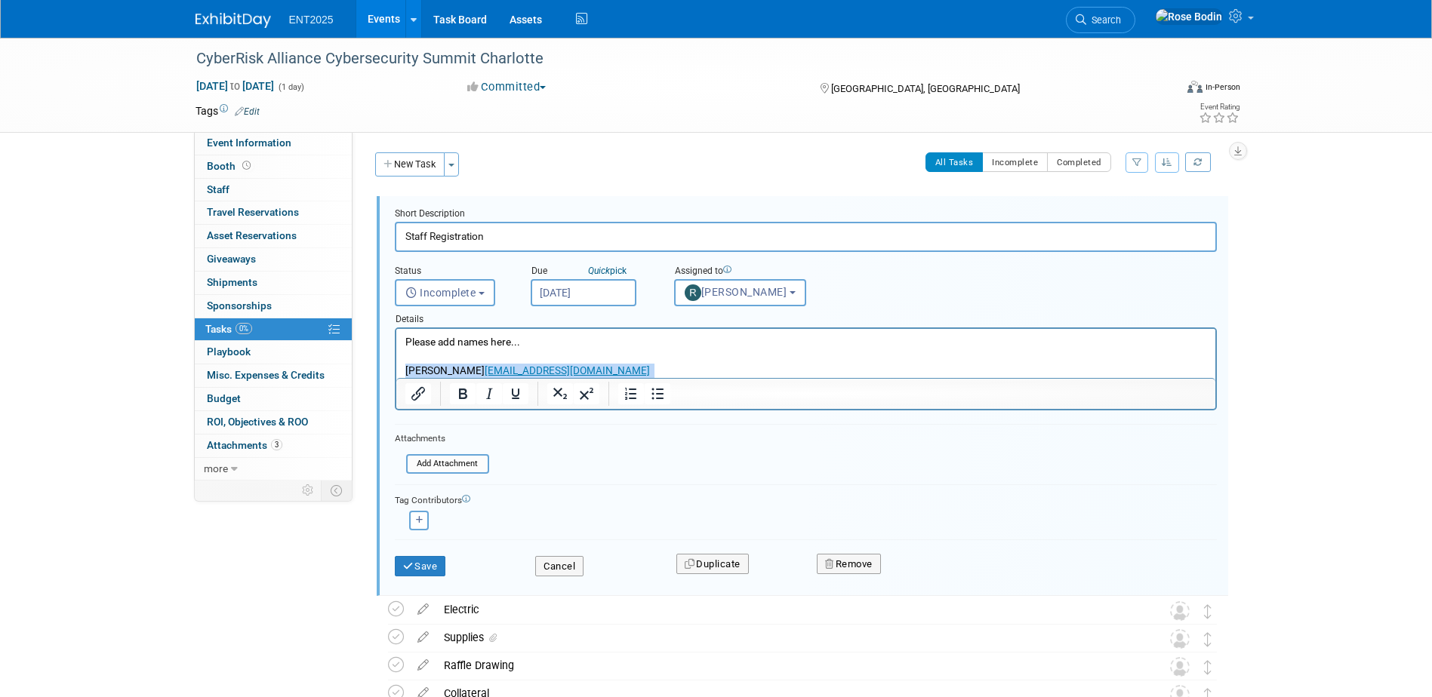
drag, startPoint x: 613, startPoint y: 371, endPoint x: 402, endPoint y: 365, distance: 210.7
click at [402, 365] on html "Please add names here... Rich Merrigan rmerrigan@opentext.com" at bounding box center [805, 353] width 819 height 49
click at [552, 347] on p "Please add names here..." at bounding box center [806, 356] width 802 height 43
click at [416, 516] on icon "button" at bounding box center [420, 520] width 8 height 8
select select
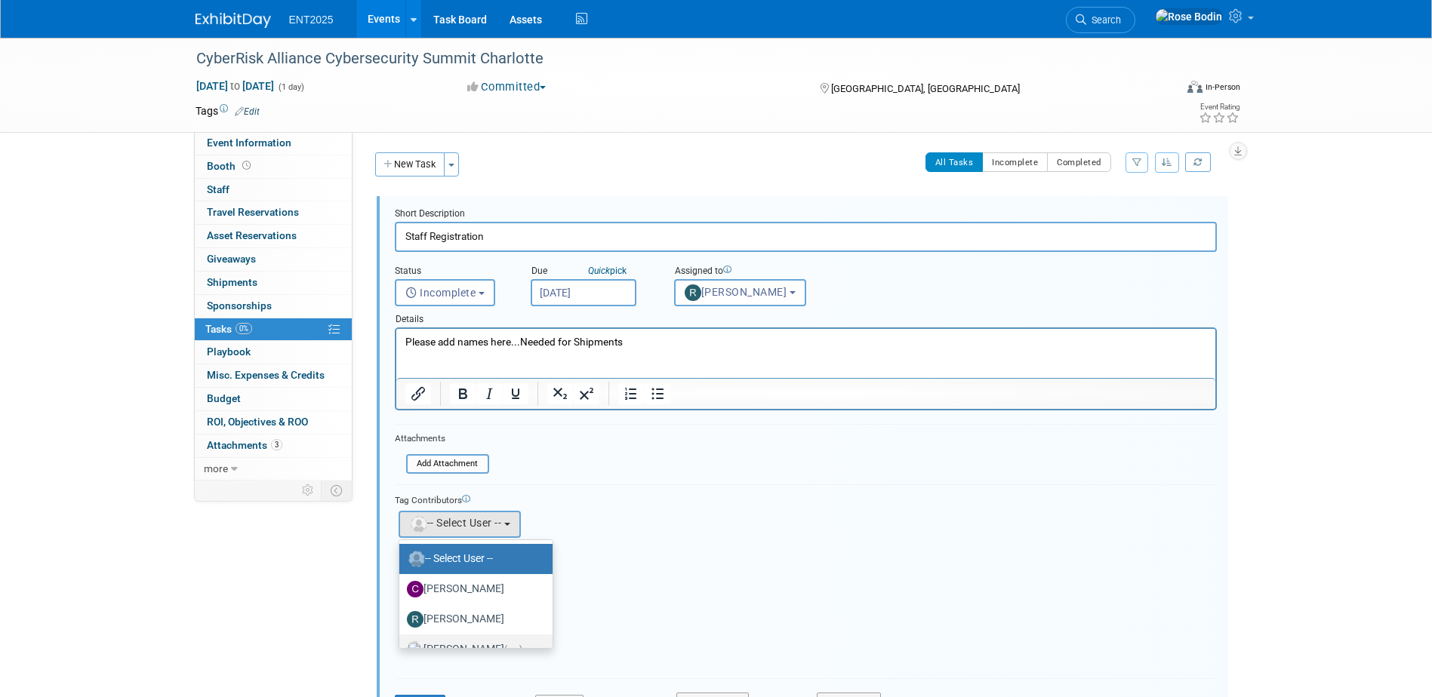
click at [466, 641] on label "Rose Bodin (me)" at bounding box center [472, 650] width 131 height 24
click at [402, 643] on input "Rose Bodin (me)" at bounding box center [397, 648] width 10 height 10
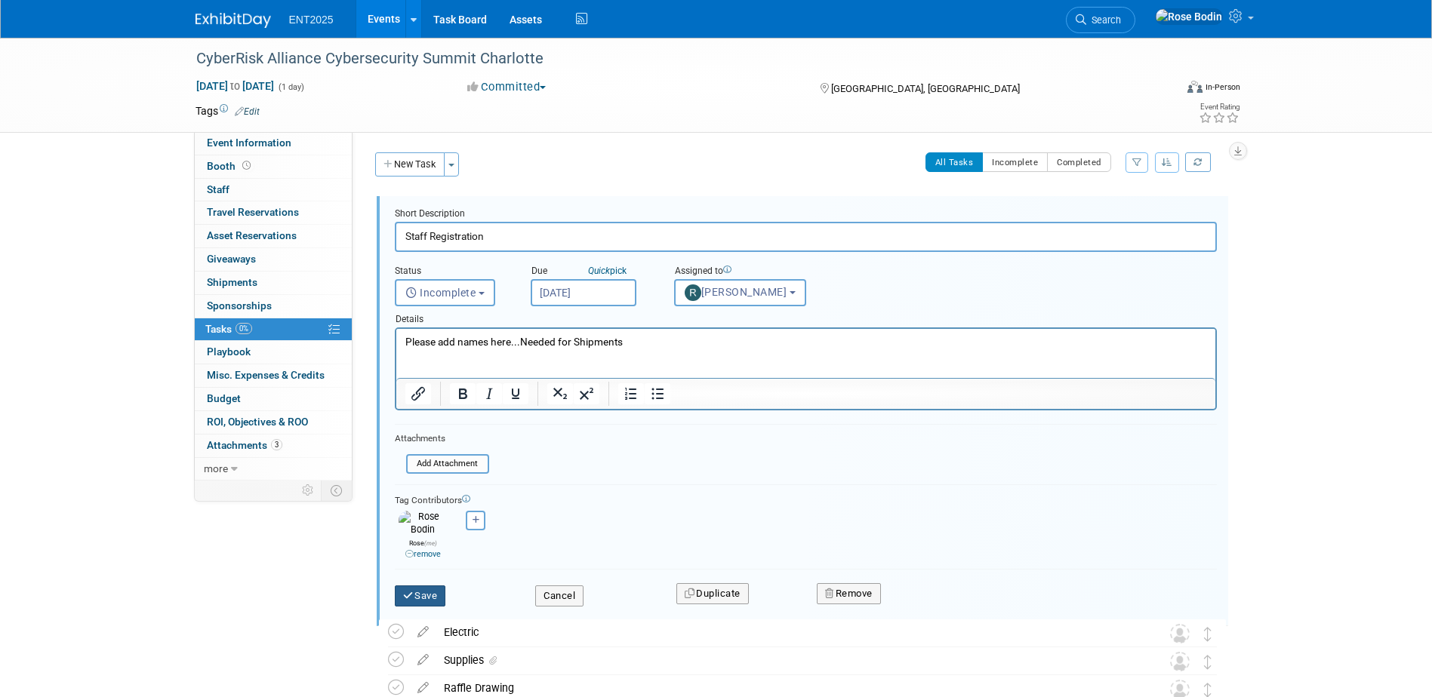
click at [432, 586] on button "Save" at bounding box center [420, 596] width 51 height 21
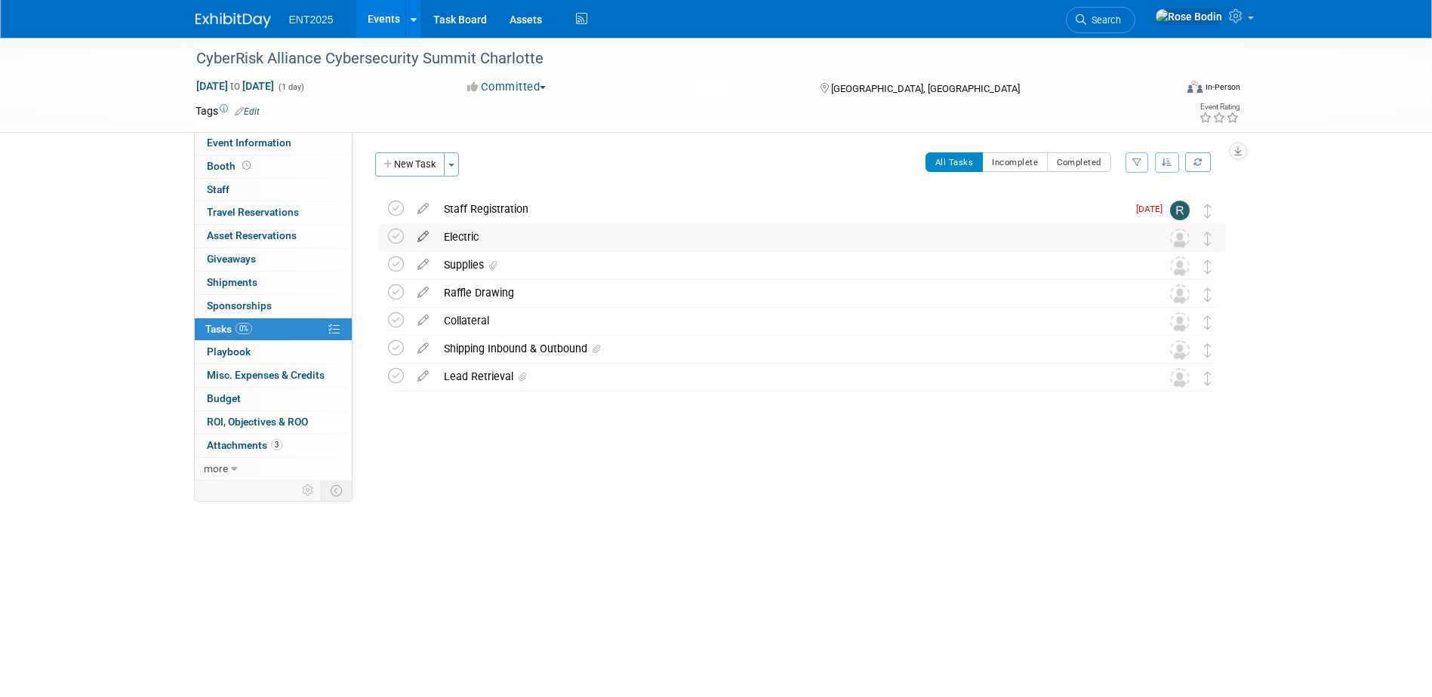
click at [421, 234] on icon at bounding box center [423, 233] width 26 height 19
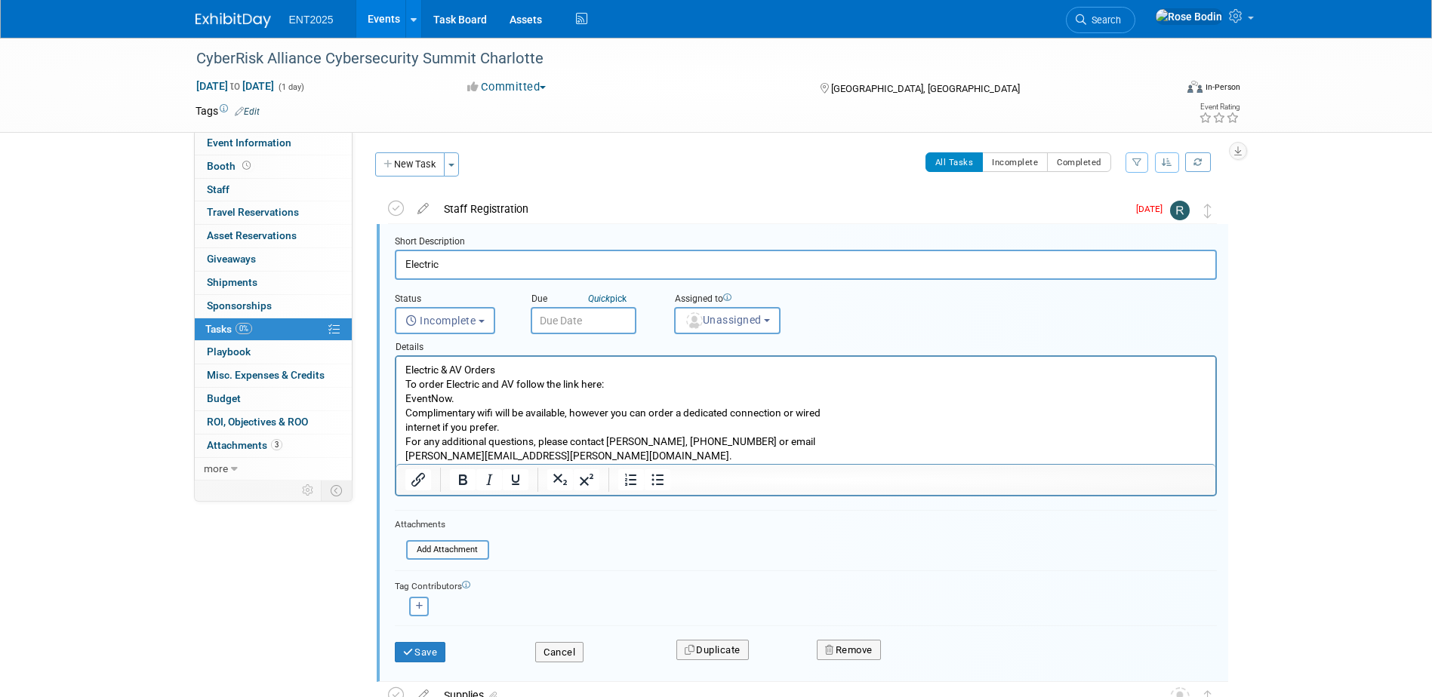
scroll to position [3, 0]
click at [839, 642] on button "Remove" at bounding box center [849, 647] width 64 height 21
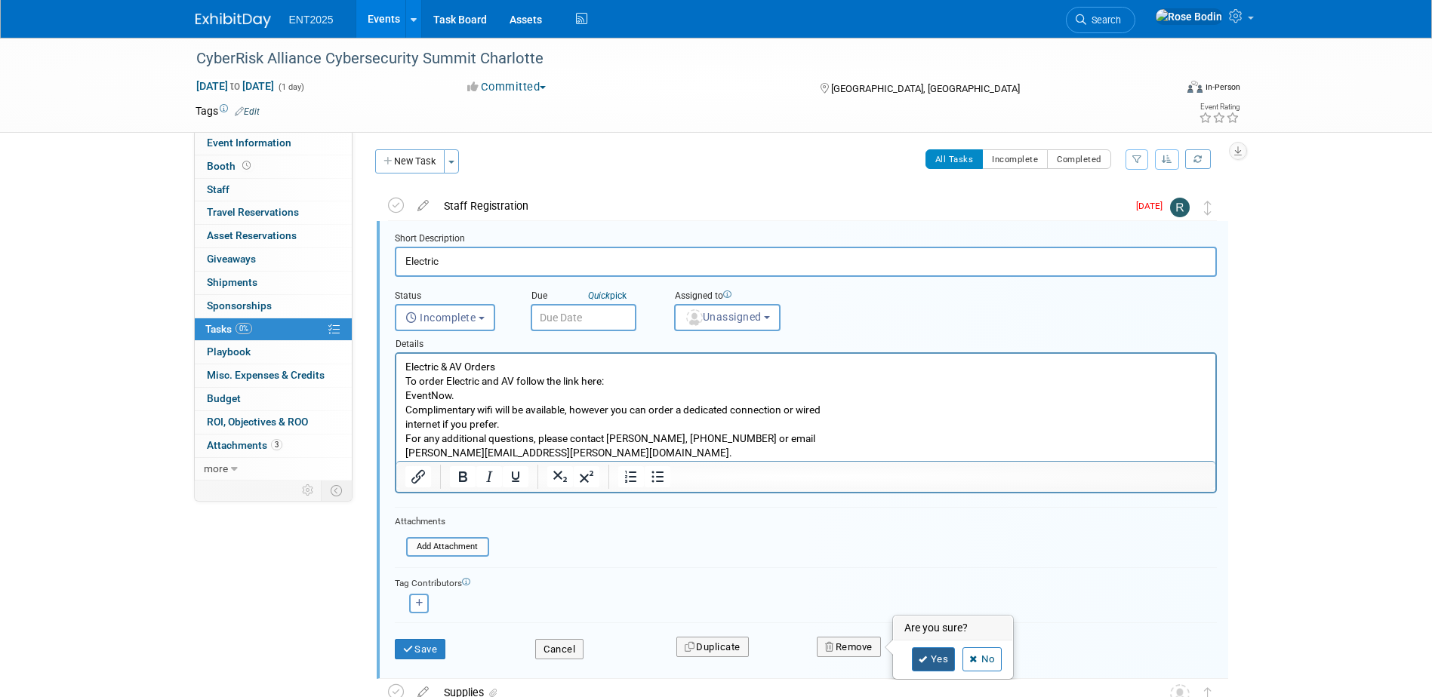
click at [936, 654] on link "Yes" at bounding box center [934, 660] width 44 height 24
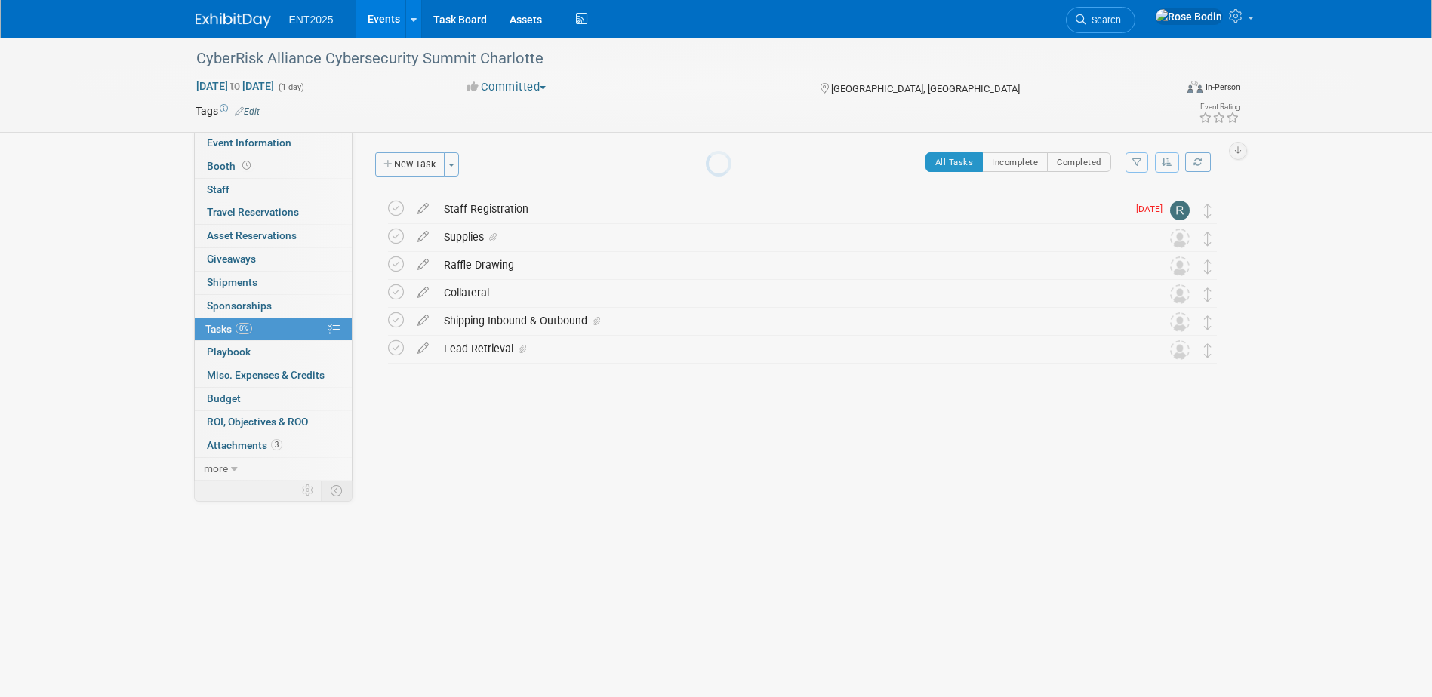
scroll to position [0, 0]
click at [575, 242] on div "Supplies" at bounding box center [787, 237] width 703 height 26
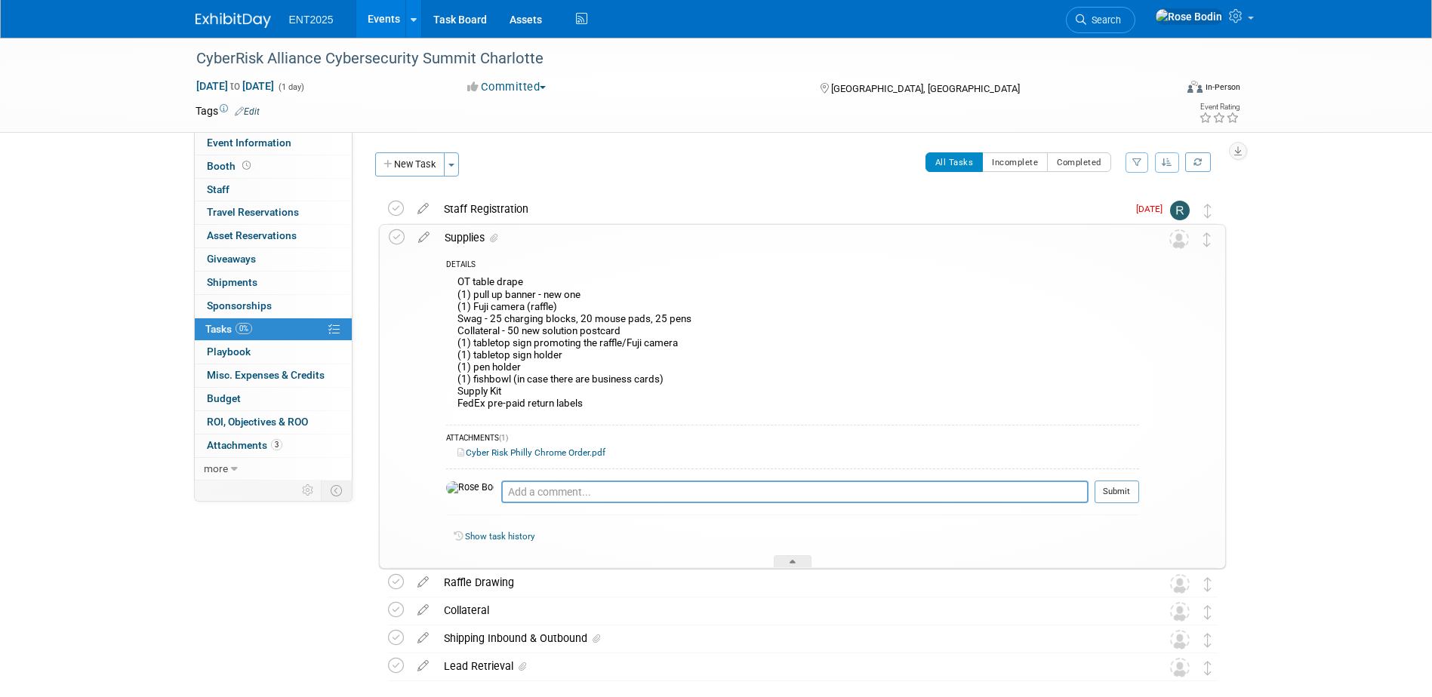
click at [571, 309] on div "OT table drape (1) pull up banner - new one (1) Fuji camera (raffle) Swag - 25 …" at bounding box center [792, 344] width 693 height 145
click at [423, 238] on icon at bounding box center [424, 234] width 26 height 19
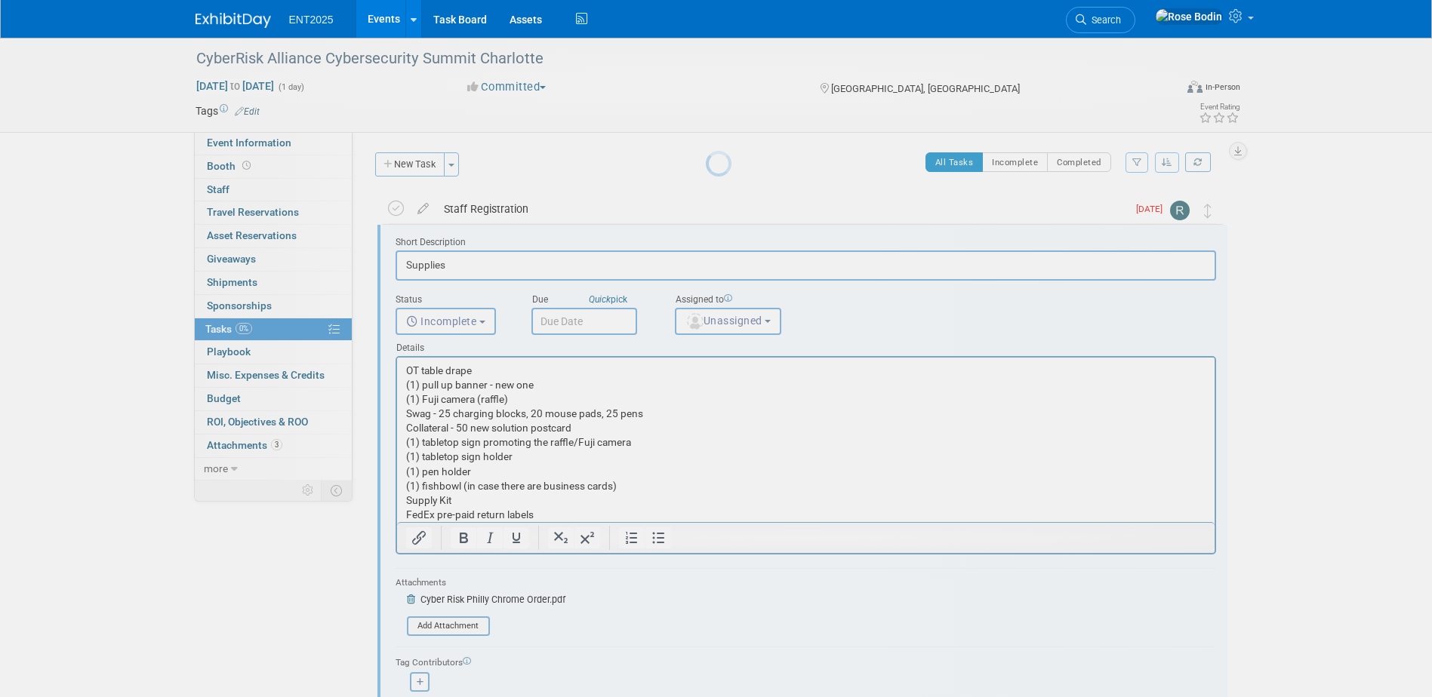
scroll to position [4, 0]
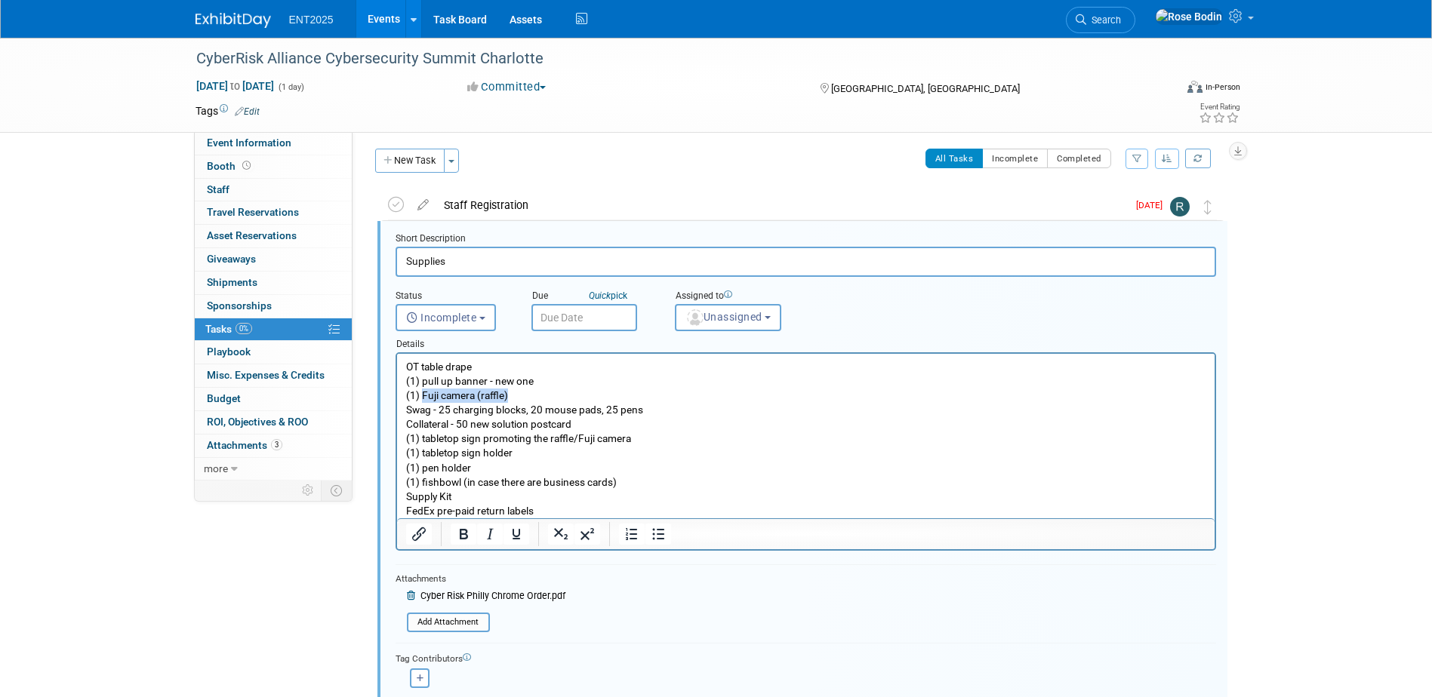
drag, startPoint x: 516, startPoint y: 394, endPoint x: 423, endPoint y: 393, distance: 93.6
click at [423, 393] on p "OT table drape (1) pull up banner - new one (1) Fuji camera (raffle) Swag - 25 …" at bounding box center [805, 439] width 800 height 159
click at [529, 397] on p "OT table drape (1) pull up banner - new one (1) Fuji camera (raffle) Swag - 25 …" at bounding box center [805, 439] width 800 height 159
click at [528, 395] on p "OT table drape (1) pull up banner - new one (1) Fuji camera (raffle) Swag - 25 …" at bounding box center [805, 439] width 800 height 159
drag, startPoint x: 475, startPoint y: 394, endPoint x: 422, endPoint y: 396, distance: 52.9
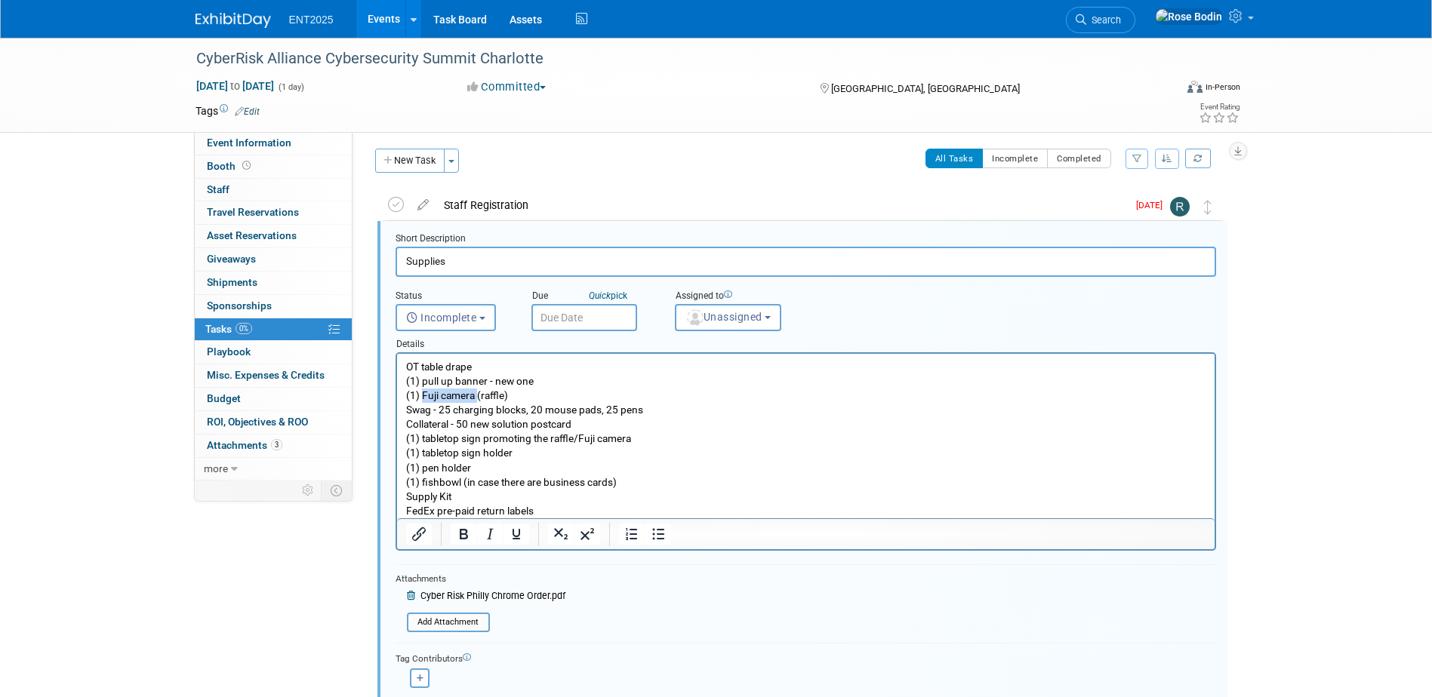
click at [422, 396] on p "OT table drape (1) pull up banner - new one (1) Fuji camera (raffle) Swag - 25 …" at bounding box center [805, 439] width 800 height 159
drag, startPoint x: 639, startPoint y: 436, endPoint x: 575, endPoint y: 443, distance: 63.9
click at [575, 443] on p "OT table drape (1) pull up banner - new one (1) JBL (raffle) Swag - 25 charging…" at bounding box center [805, 439] width 800 height 159
click at [590, 454] on p "OT table drape (1) pull up banner - new one (1) JBL (raffle) Swag - 25 charging…" at bounding box center [805, 439] width 800 height 159
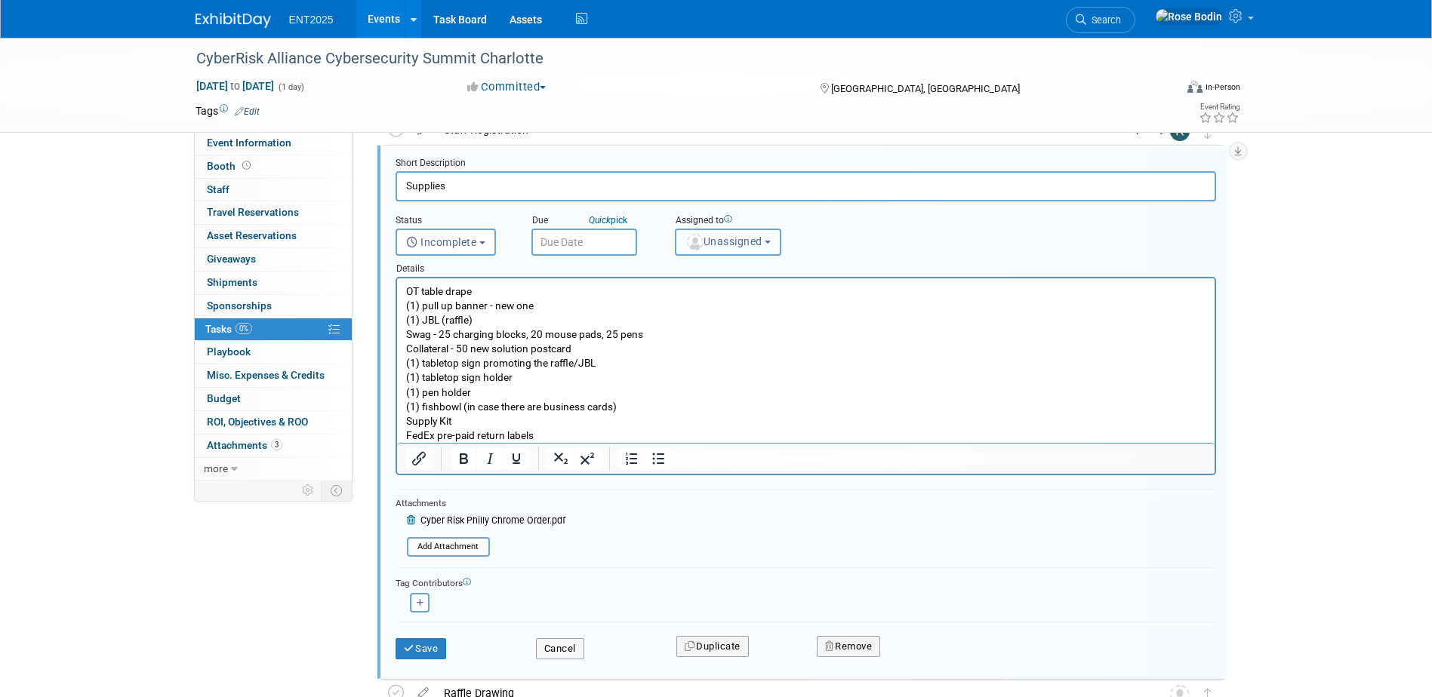
click at [733, 245] on span "Unassigned" at bounding box center [723, 242] width 77 height 12
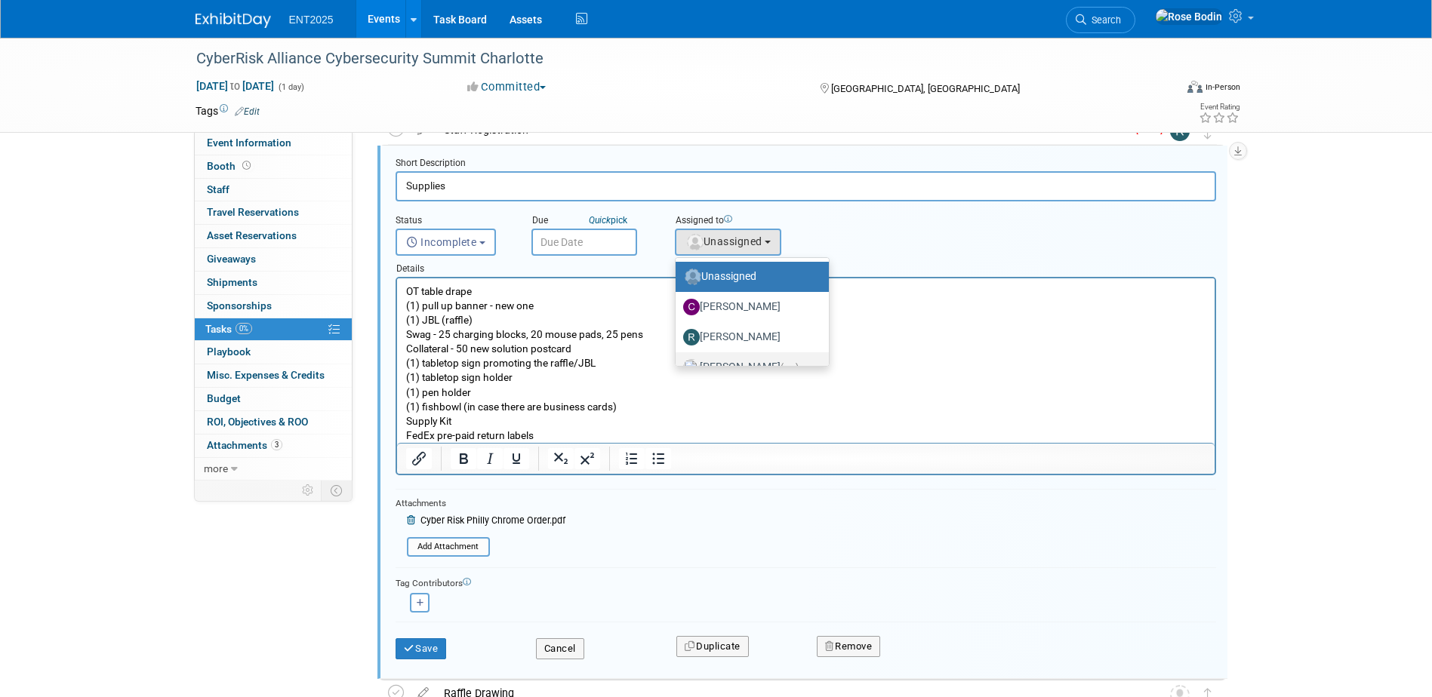
click at [728, 356] on label "Rose Bodin (me)" at bounding box center [748, 368] width 131 height 24
click at [678, 361] on input "Rose Bodin (me)" at bounding box center [673, 366] width 10 height 10
select select "fd414d53-3d64-4b99-a4d4-d4a7ab262892"
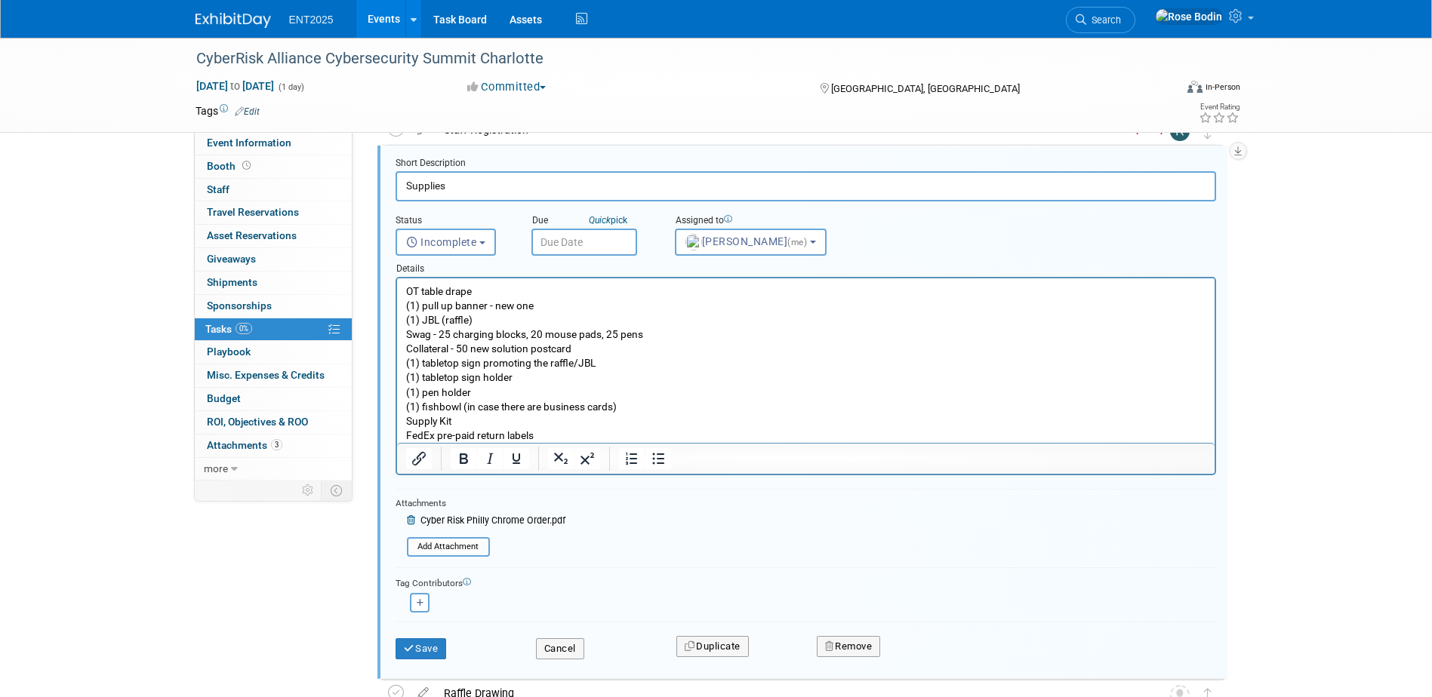
click at [599, 234] on input "text" at bounding box center [584, 242] width 106 height 27
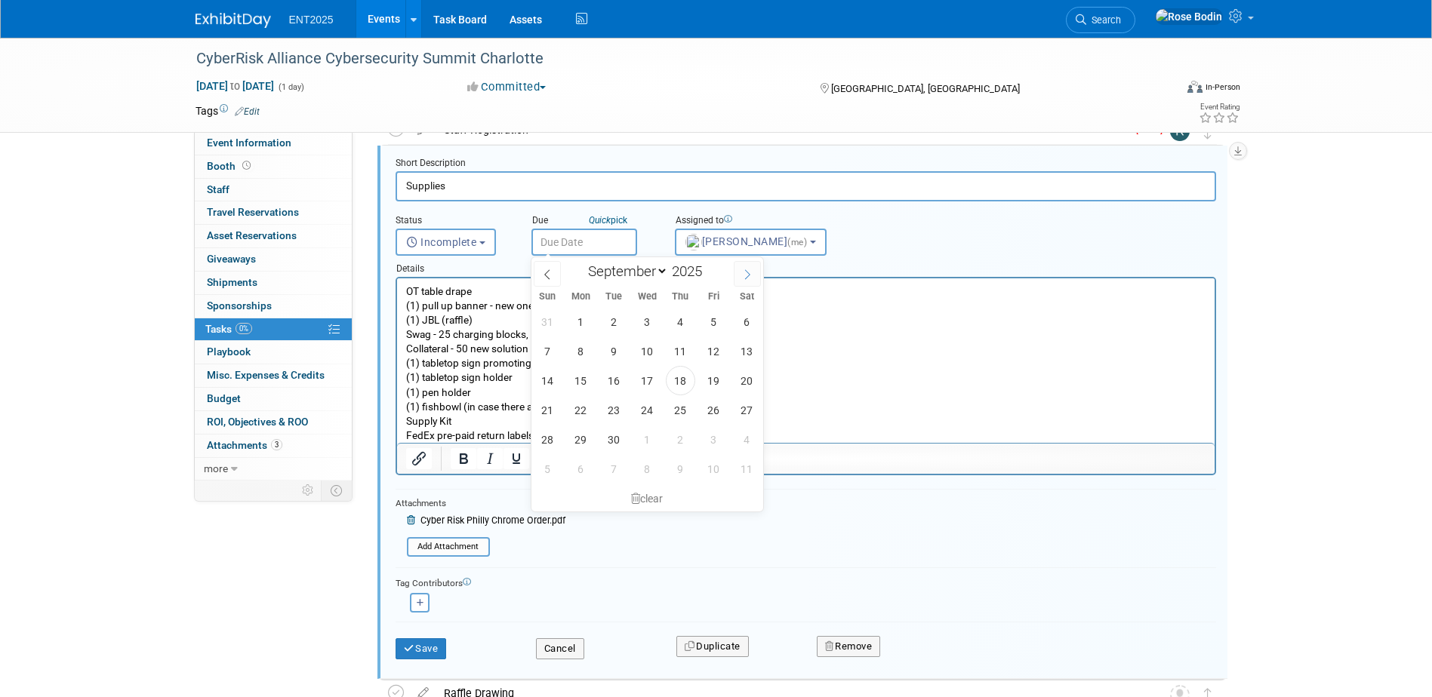
click at [740, 269] on span at bounding box center [747, 274] width 27 height 26
select select "9"
click at [681, 317] on span "2" at bounding box center [680, 321] width 29 height 29
type input "Oct 2, 2025"
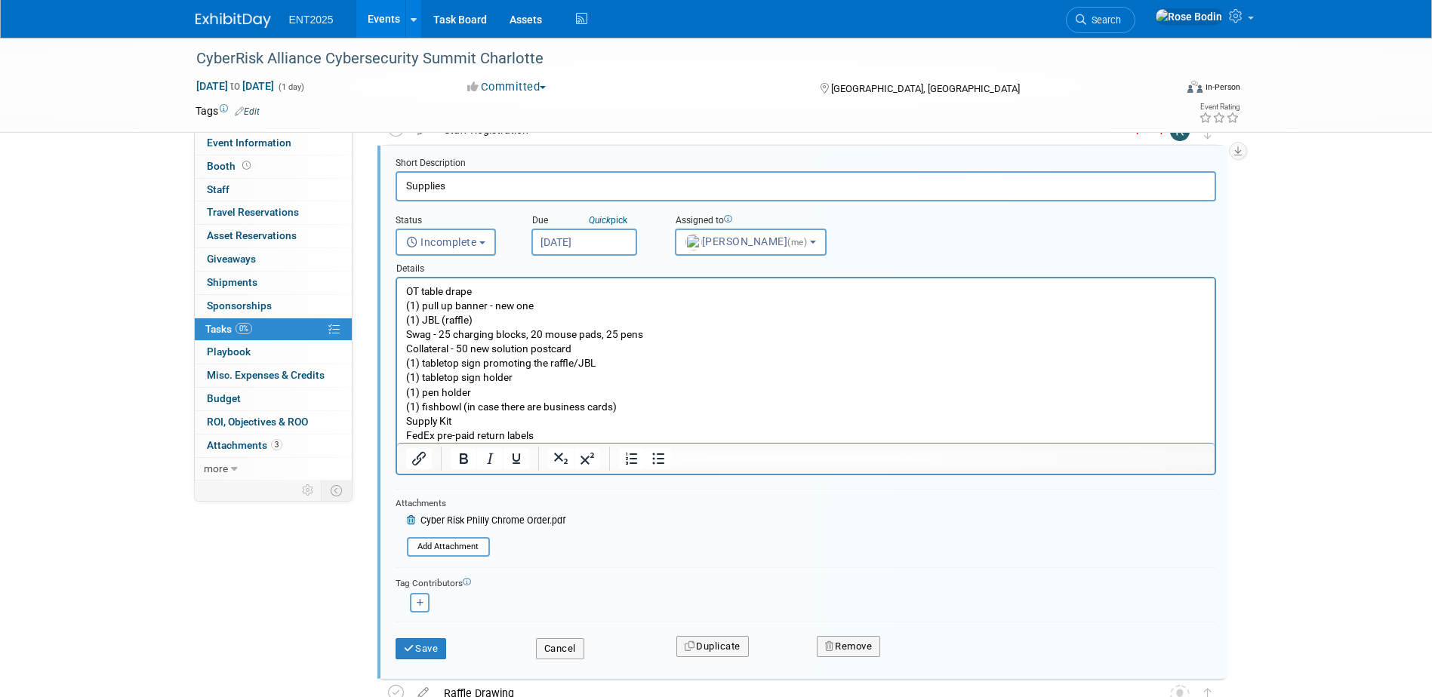
click at [410, 522] on icon at bounding box center [412, 520] width 11 height 9
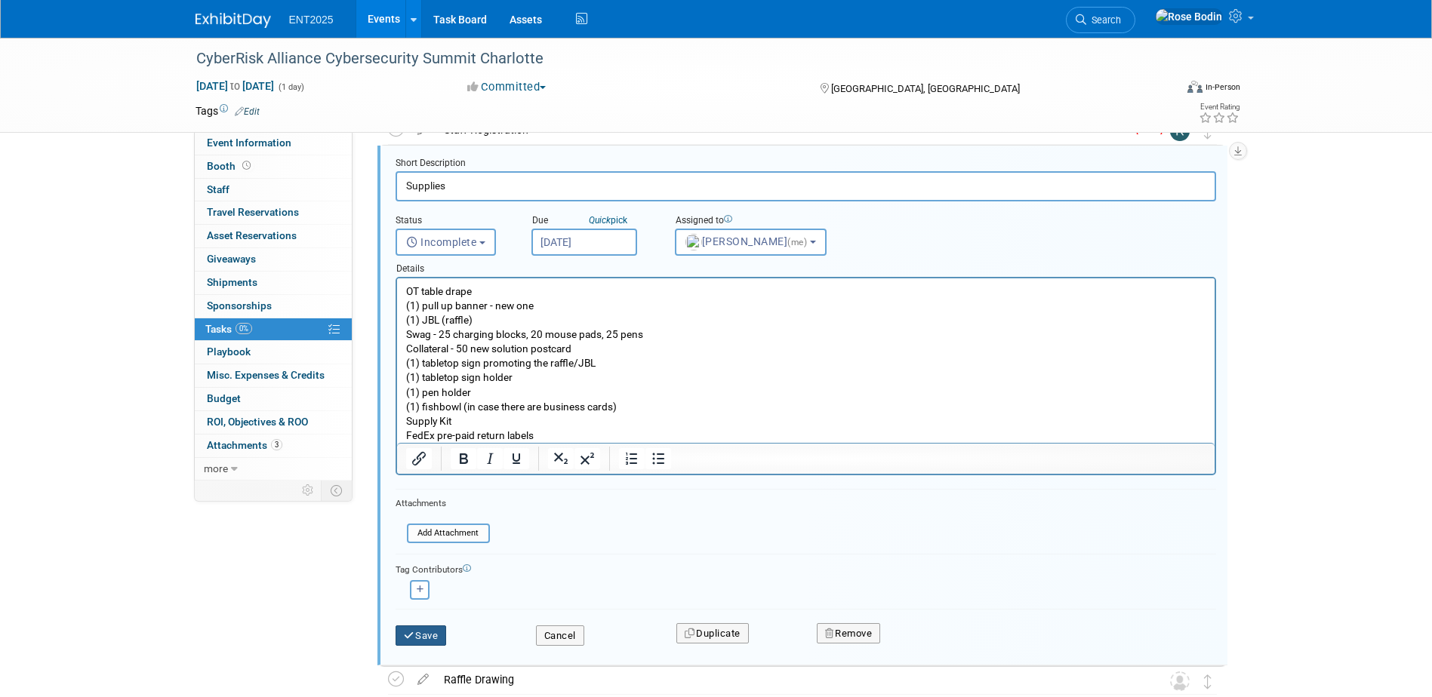
click at [427, 633] on button "Save" at bounding box center [421, 636] width 51 height 21
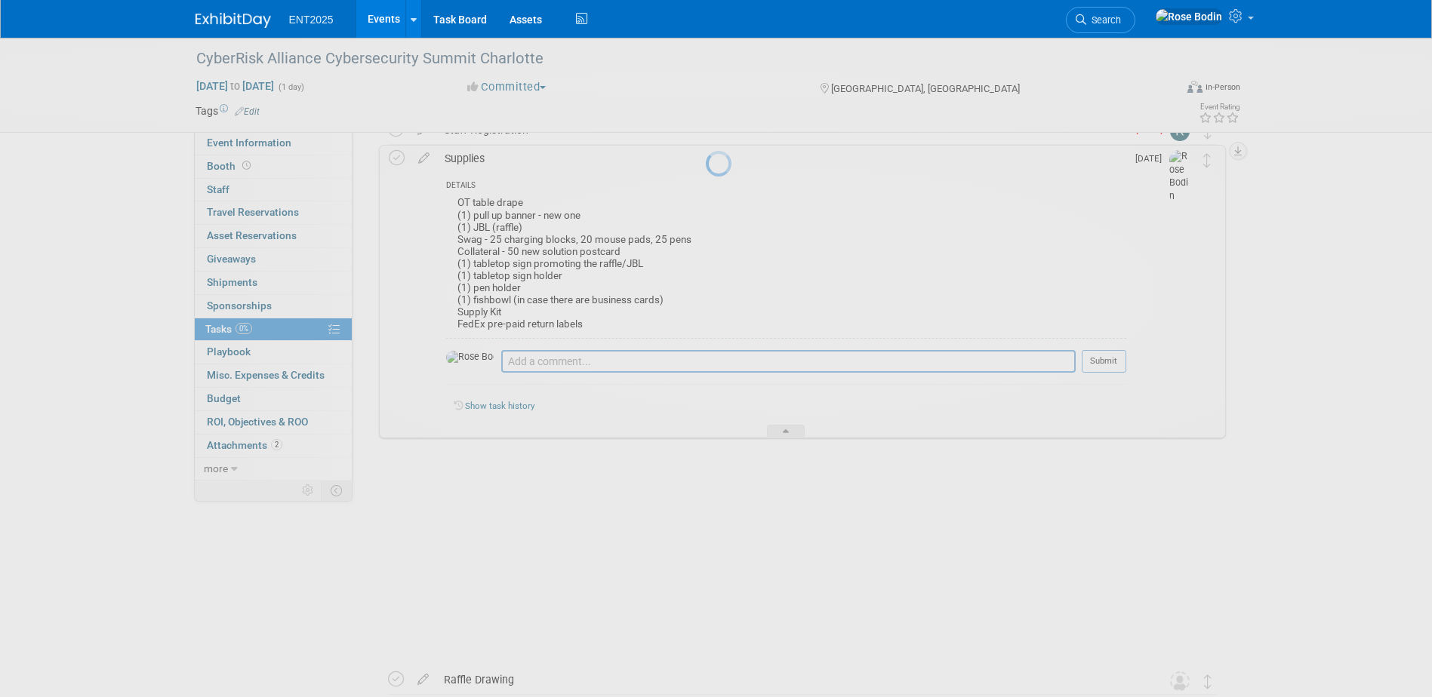
scroll to position [25, 0]
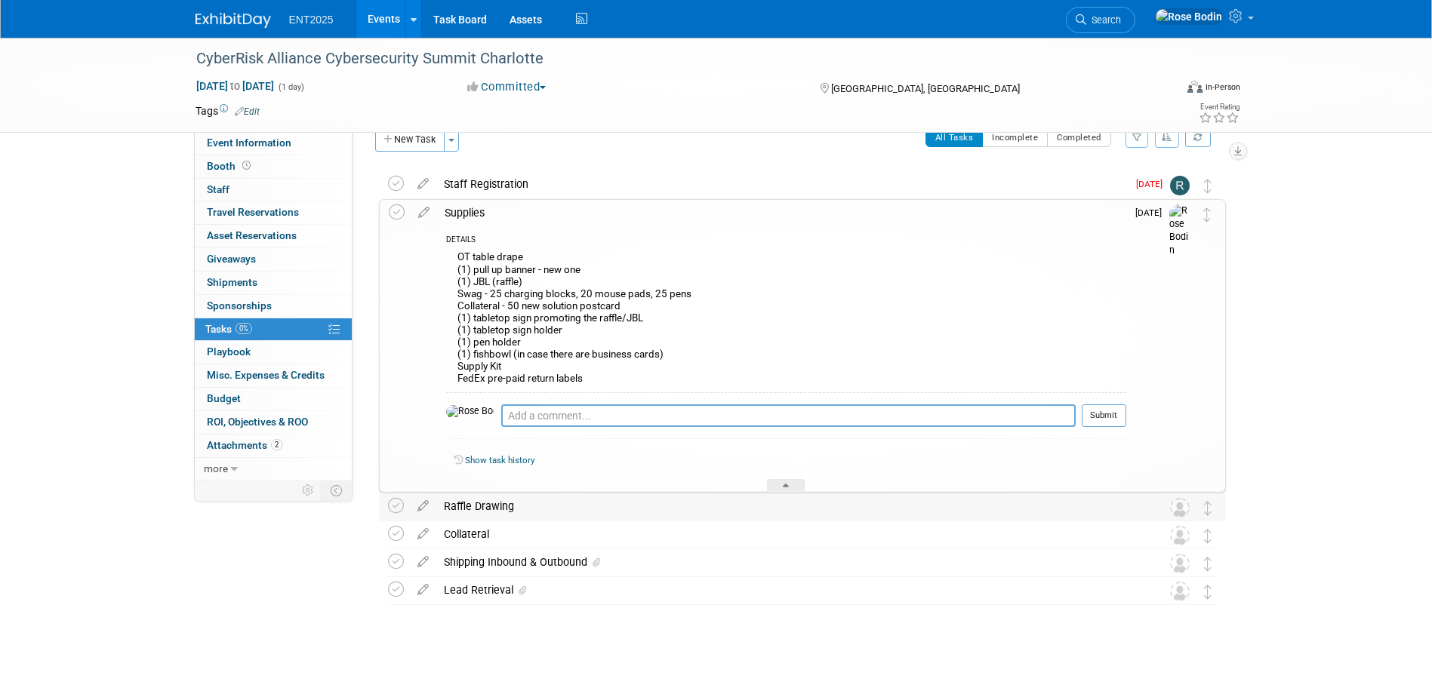
click at [538, 504] on div "Raffle Drawing" at bounding box center [787, 507] width 703 height 26
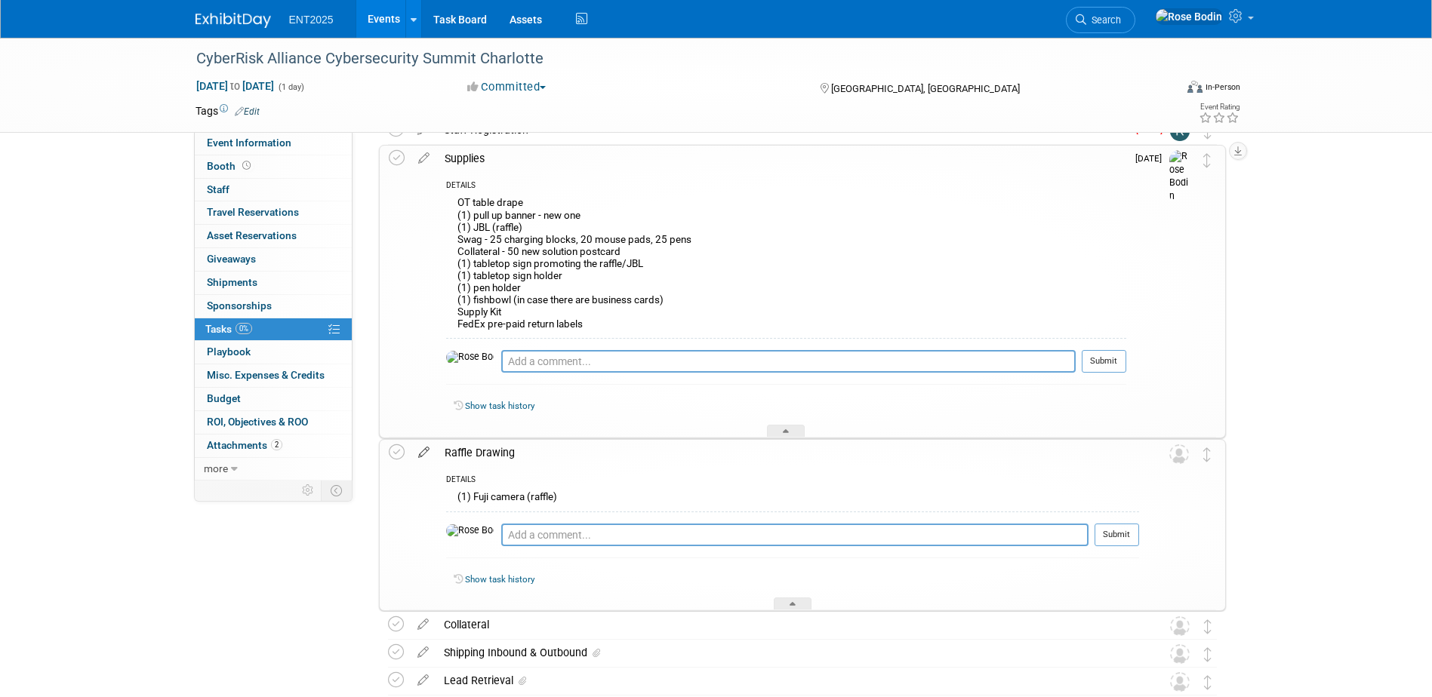
click at [424, 451] on icon at bounding box center [424, 449] width 26 height 19
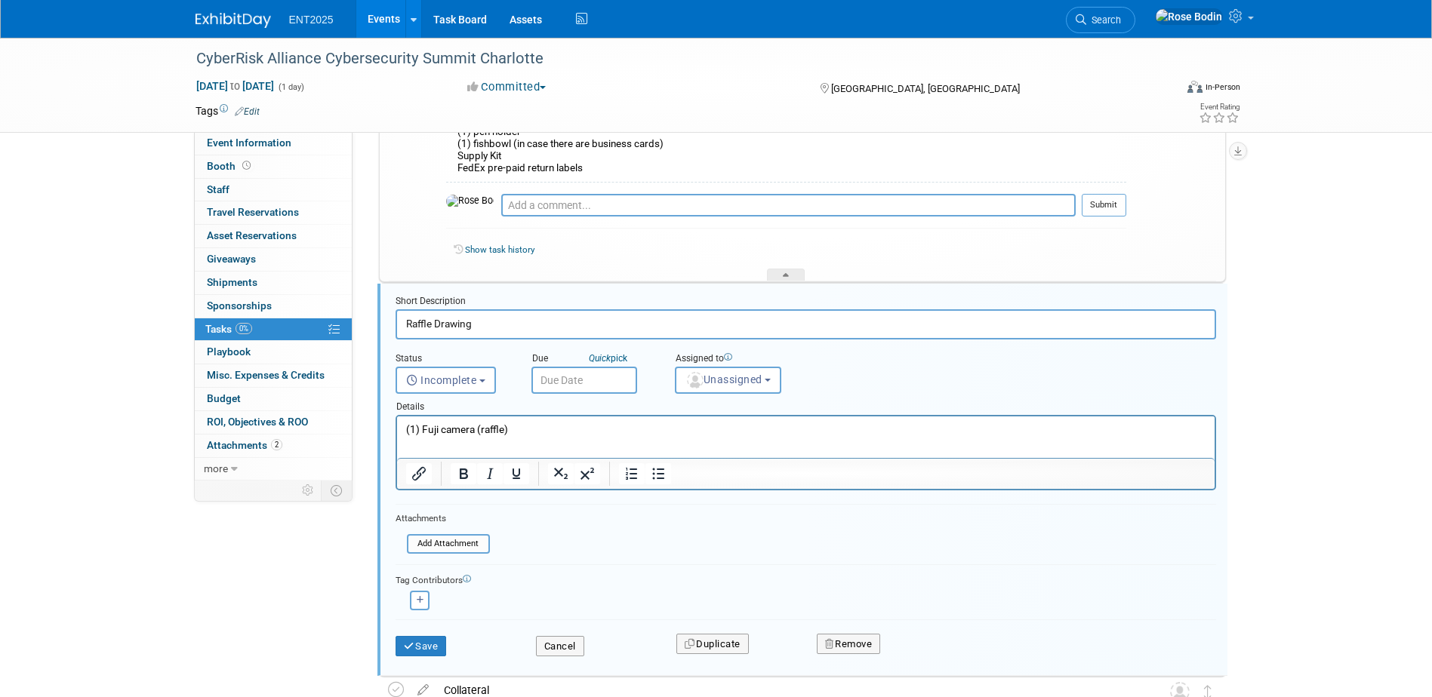
scroll to position [298, 0]
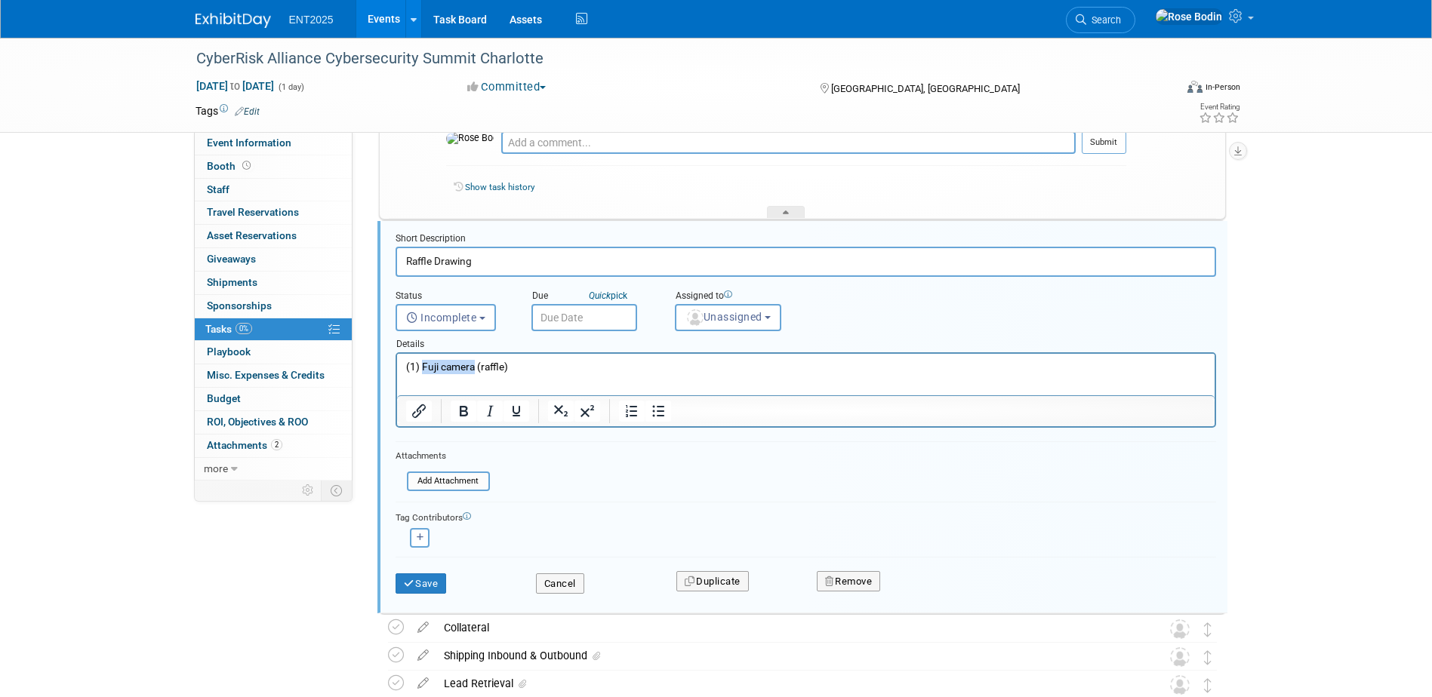
drag, startPoint x: 473, startPoint y: 367, endPoint x: 423, endPoint y: 365, distance: 50.6
click at [423, 365] on p "(1) Fuji camera (raffle)" at bounding box center [805, 367] width 800 height 14
click at [704, 314] on span "Unassigned" at bounding box center [723, 317] width 77 height 12
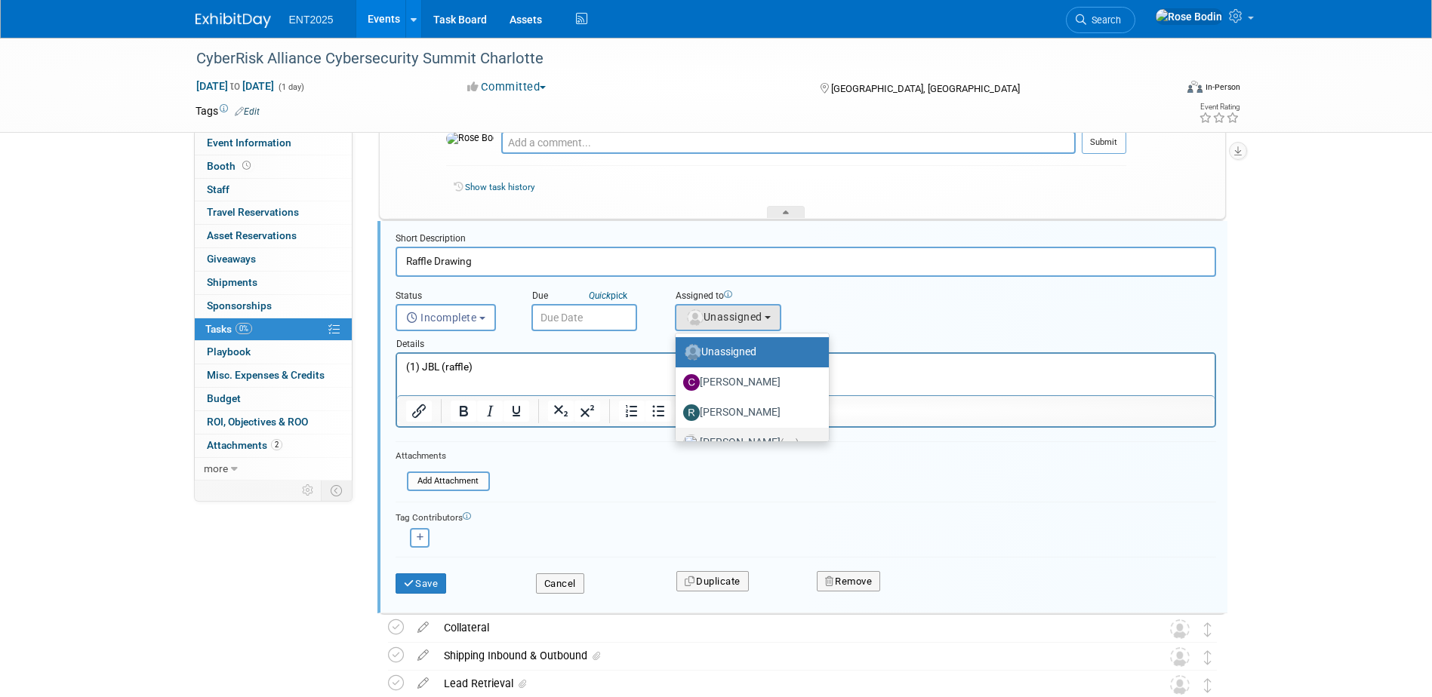
click at [734, 433] on label "Rose Bodin (me)" at bounding box center [748, 443] width 131 height 24
click at [678, 436] on input "Rose Bodin (me)" at bounding box center [673, 441] width 10 height 10
select select "fd414d53-3d64-4b99-a4d4-d4a7ab262892"
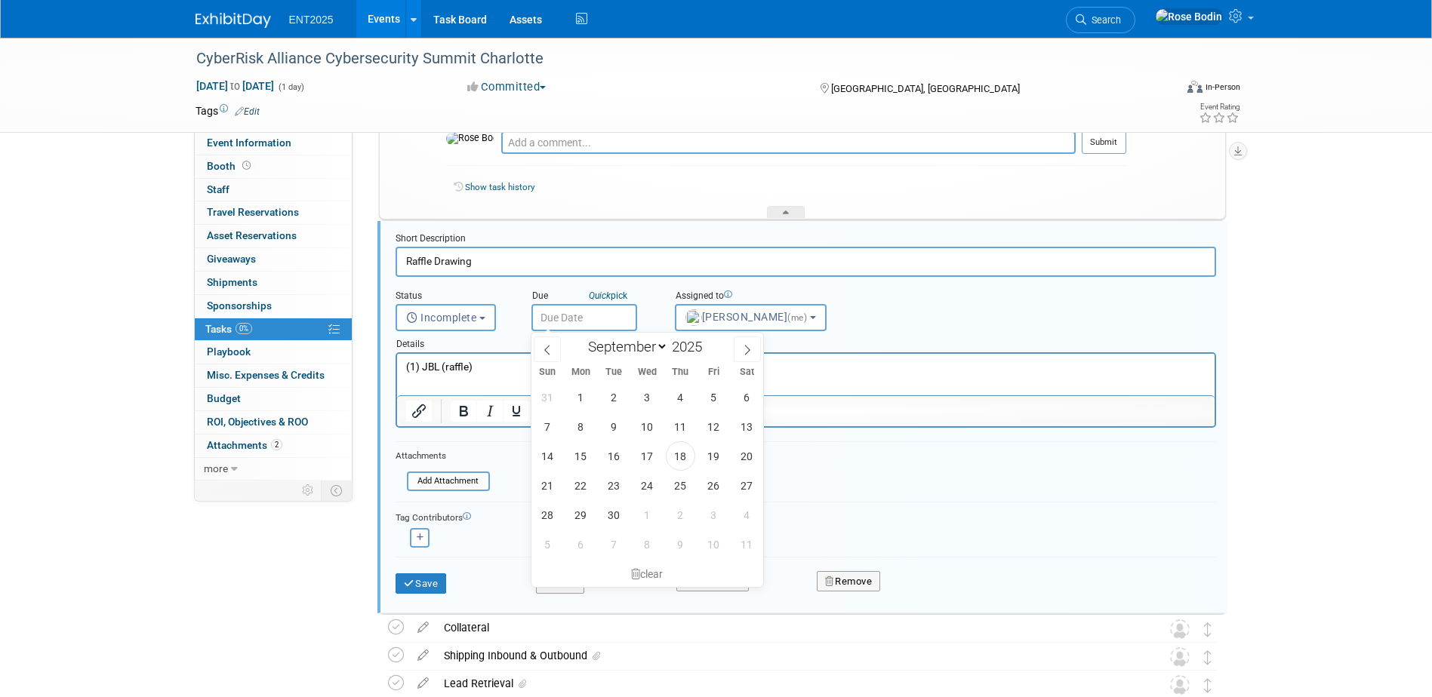
click at [609, 319] on input "text" at bounding box center [584, 317] width 106 height 27
click at [748, 346] on icon at bounding box center [747, 350] width 11 height 11
select select "9"
click at [676, 393] on span "2" at bounding box center [680, 397] width 29 height 29
type input "Oct 2, 2025"
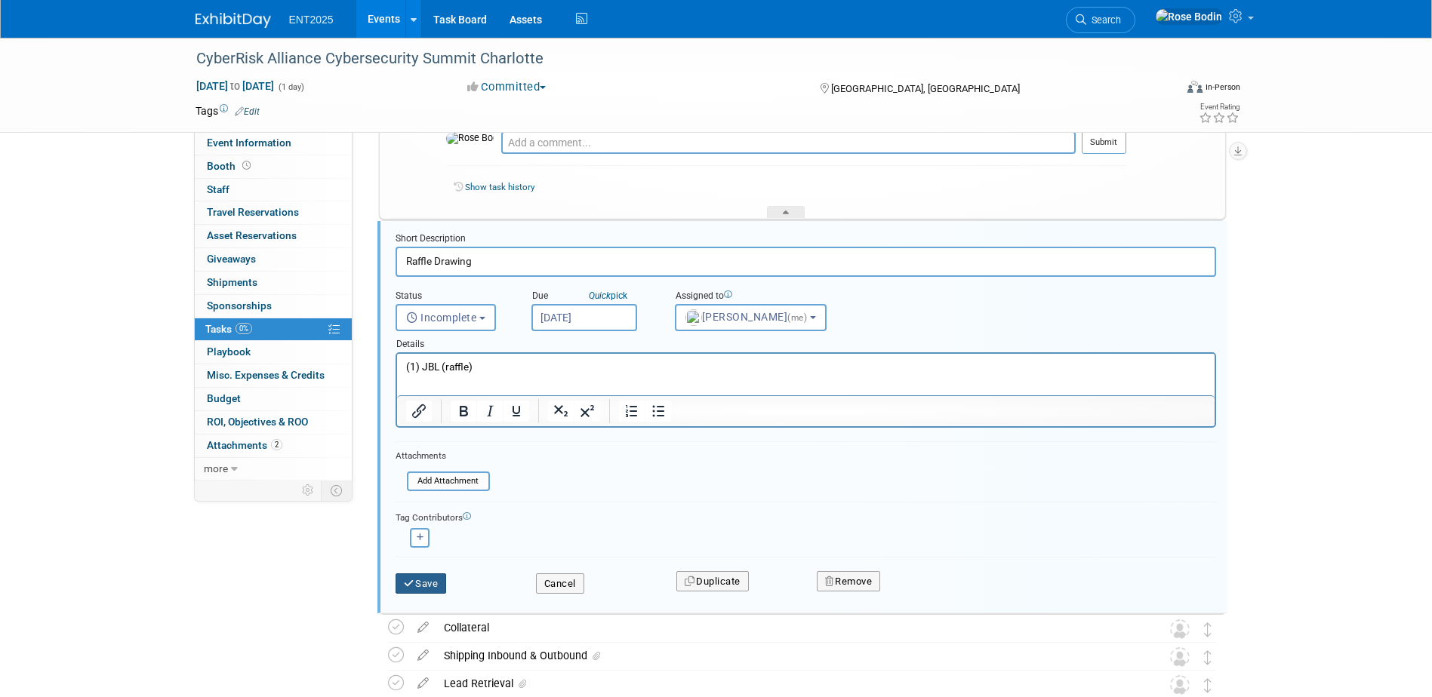
click at [425, 583] on button "Save" at bounding box center [421, 584] width 51 height 21
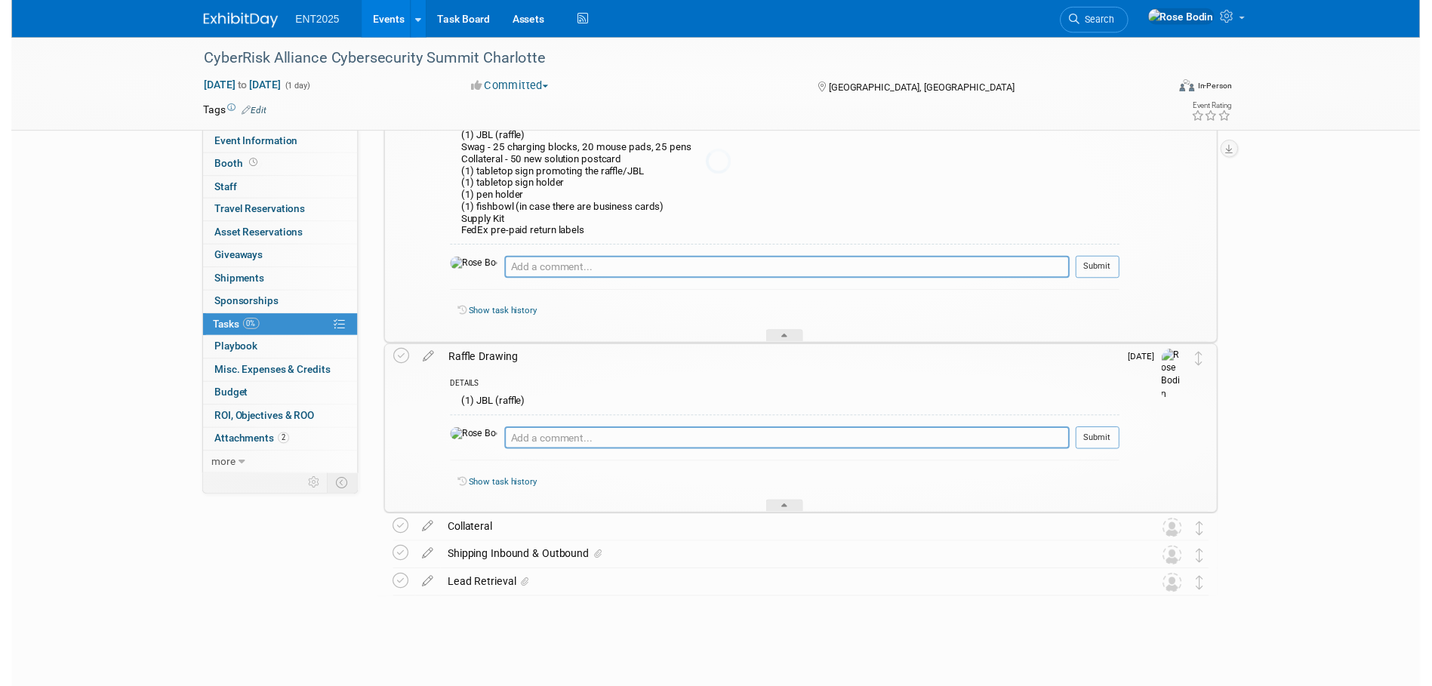
scroll to position [170, 0]
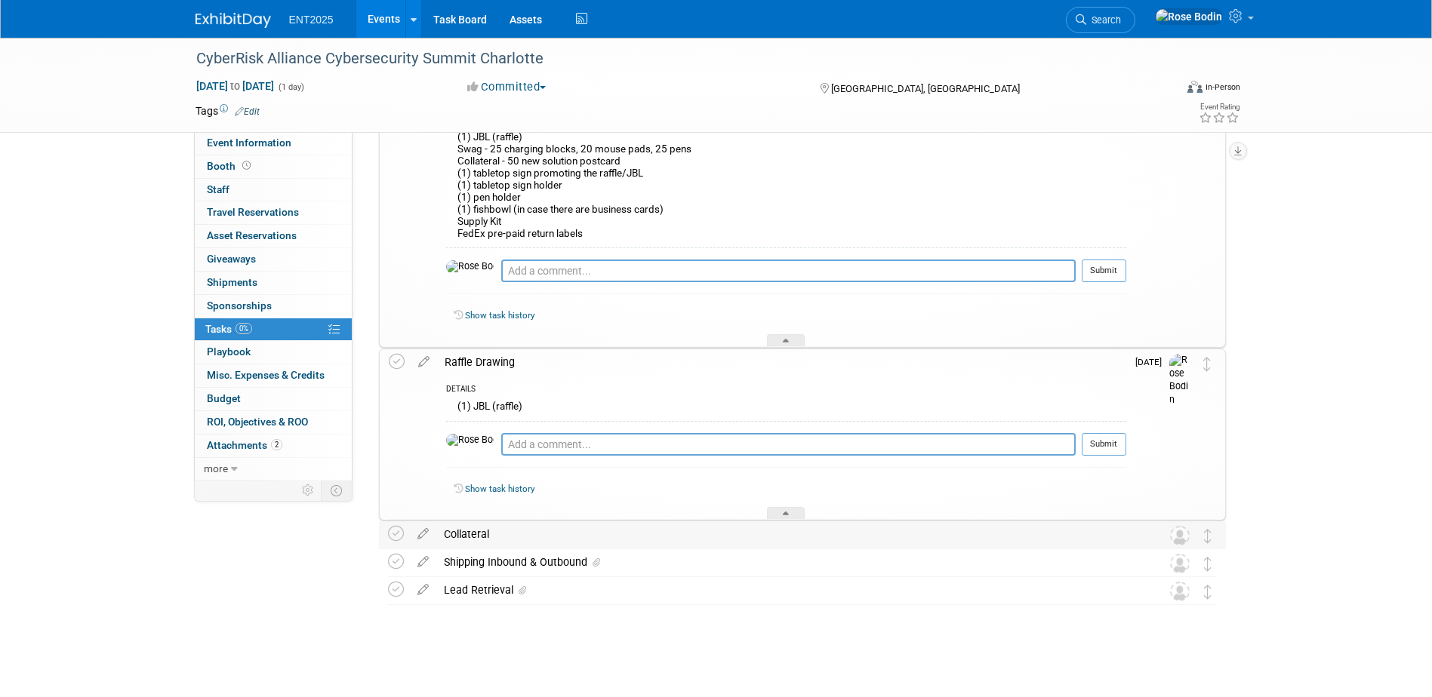
click at [543, 532] on div "Collateral" at bounding box center [787, 535] width 703 height 26
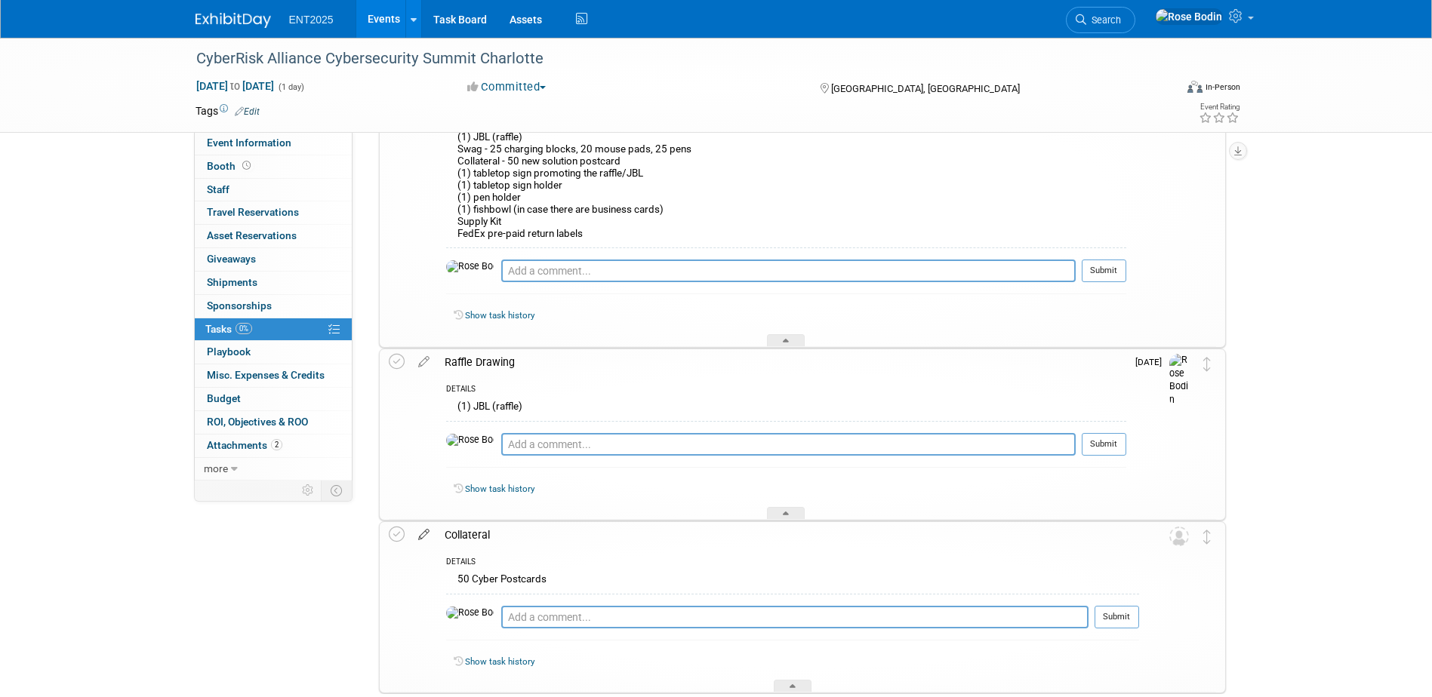
click at [424, 532] on icon at bounding box center [424, 531] width 26 height 19
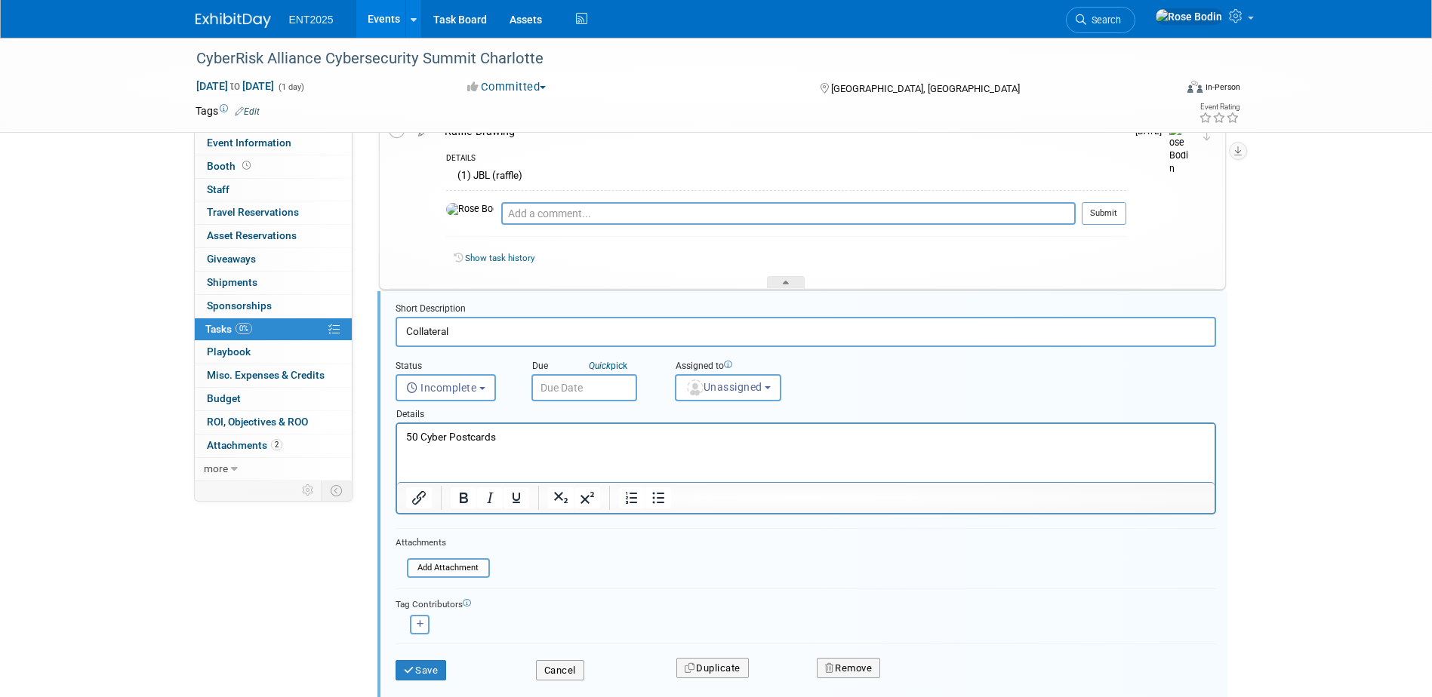
scroll to position [471, 0]
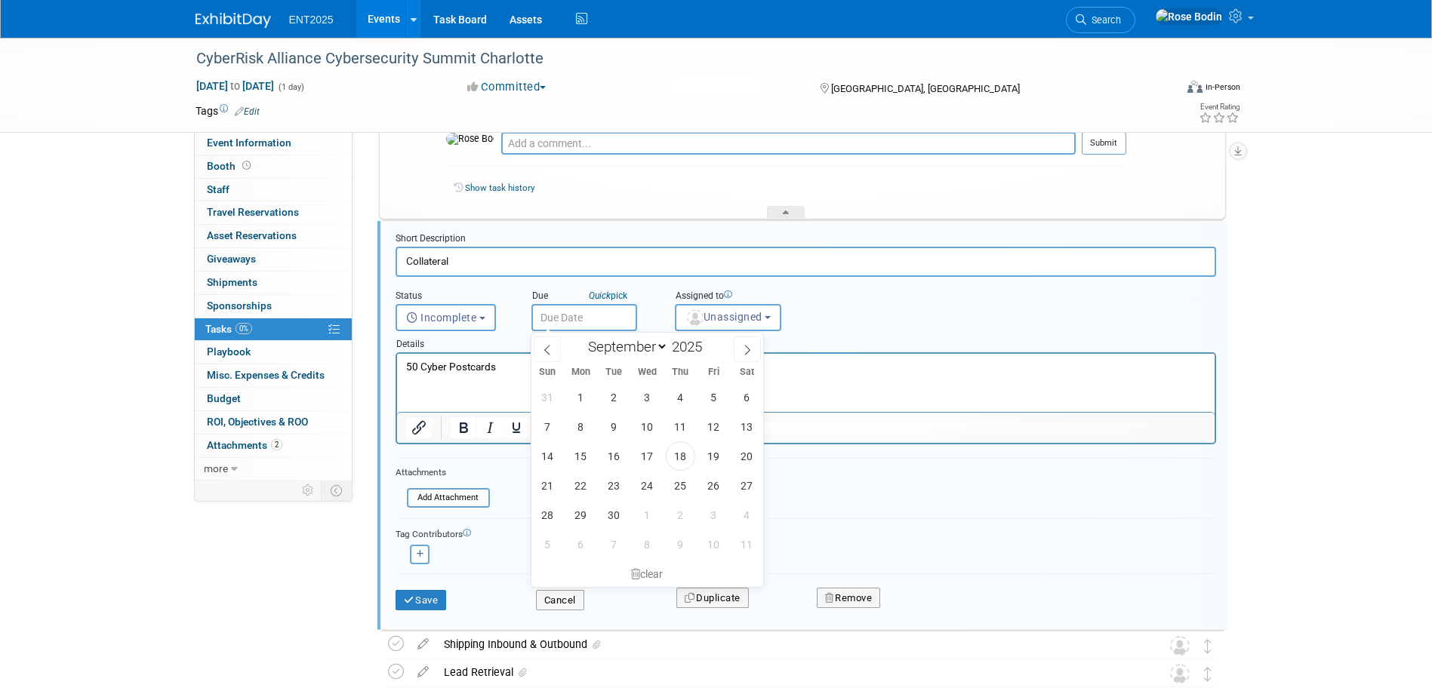
click at [606, 312] on input "text" at bounding box center [584, 317] width 106 height 27
click at [740, 349] on span at bounding box center [747, 350] width 27 height 26
select select "9"
click at [673, 396] on span "2" at bounding box center [680, 397] width 29 height 29
type input "Oct 2, 2025"
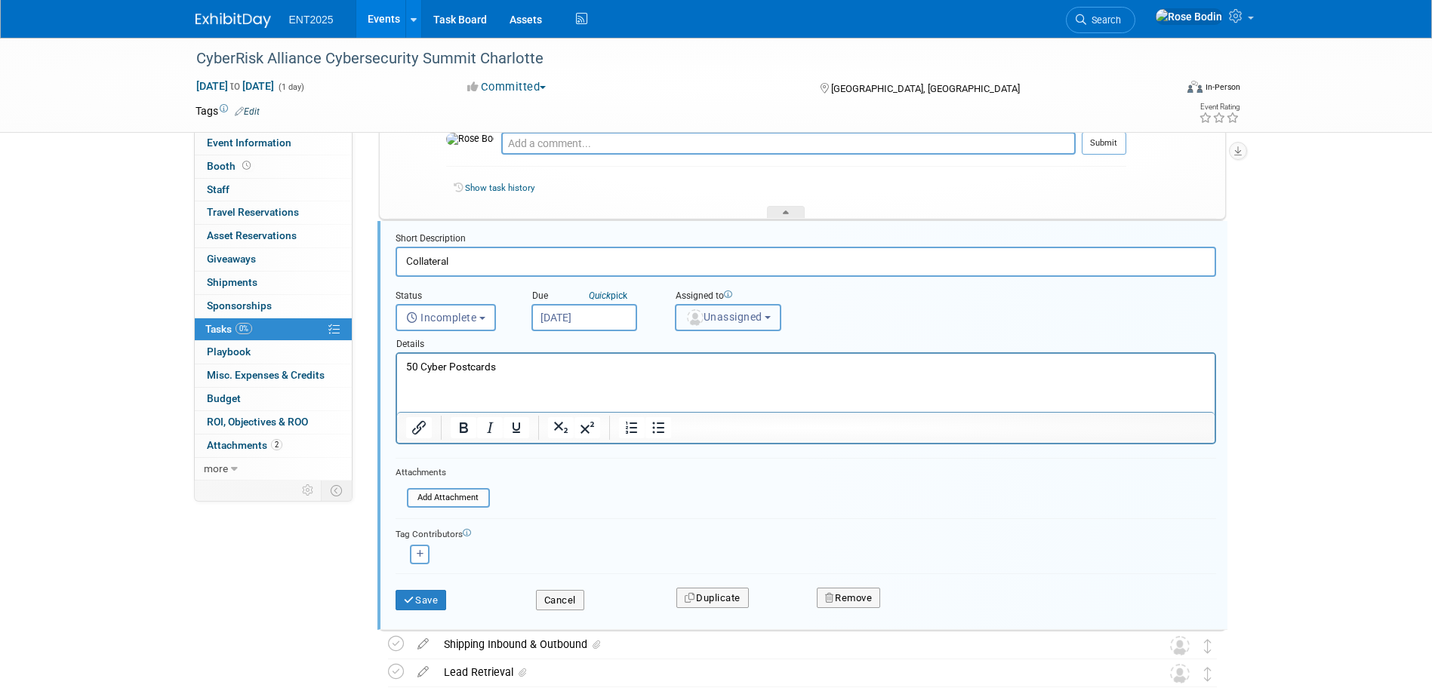
click at [731, 314] on span "Unassigned" at bounding box center [723, 317] width 77 height 12
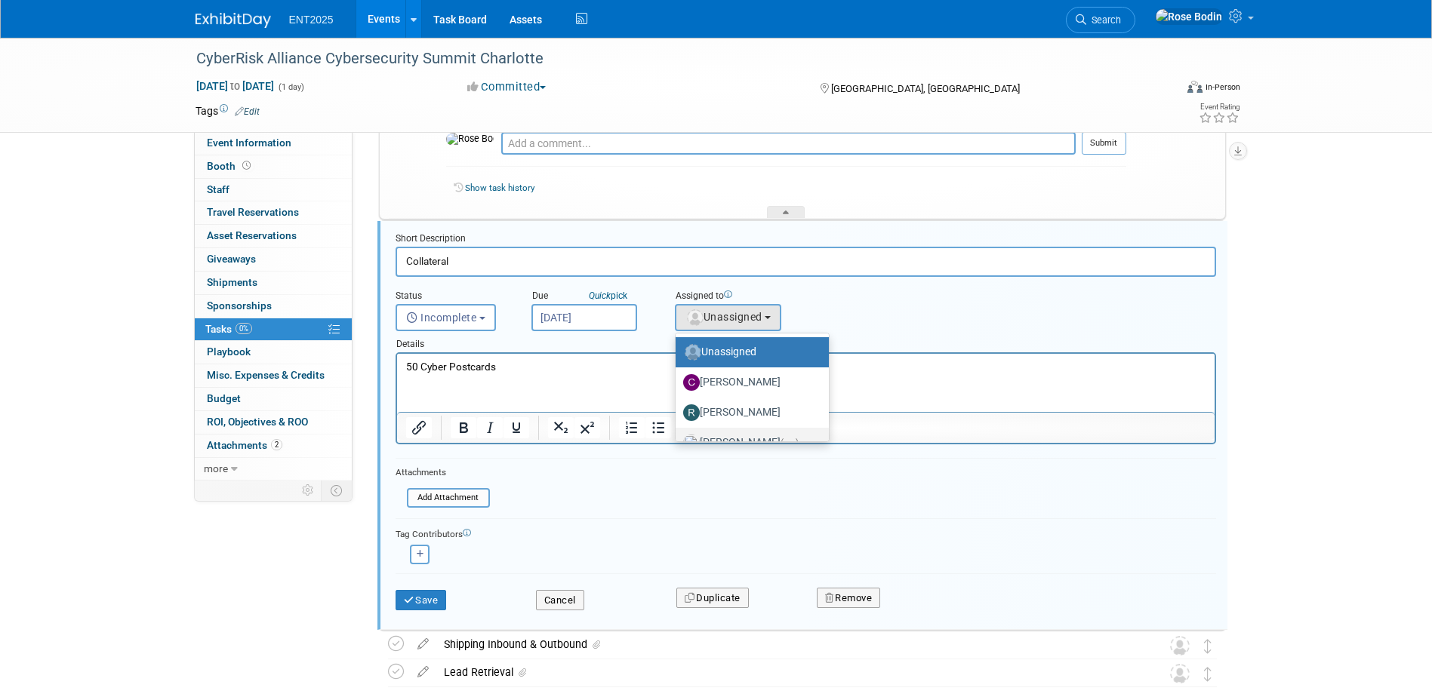
click at [719, 433] on label "Rose Bodin (me)" at bounding box center [748, 443] width 131 height 24
click at [678, 436] on input "Rose Bodin (me)" at bounding box center [673, 441] width 10 height 10
select select "fd414d53-3d64-4b99-a4d4-d4a7ab262892"
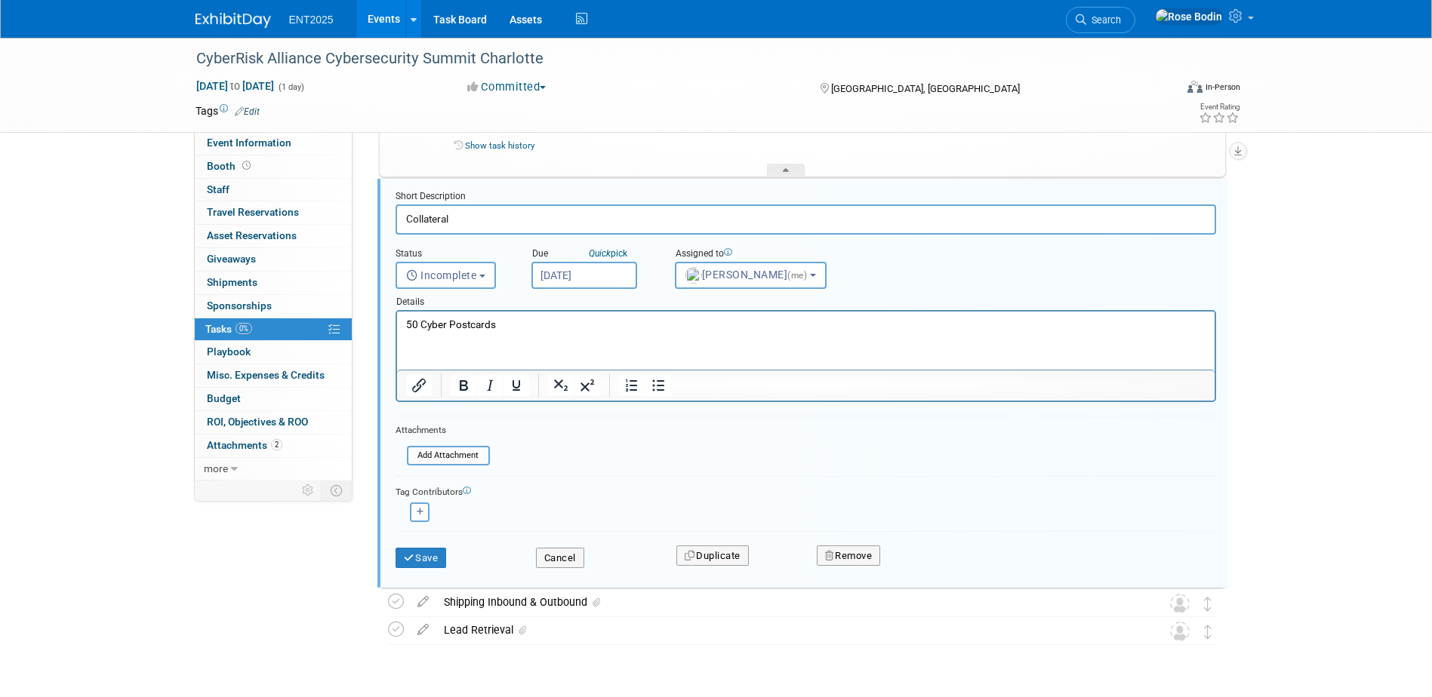
scroll to position [546, 0]
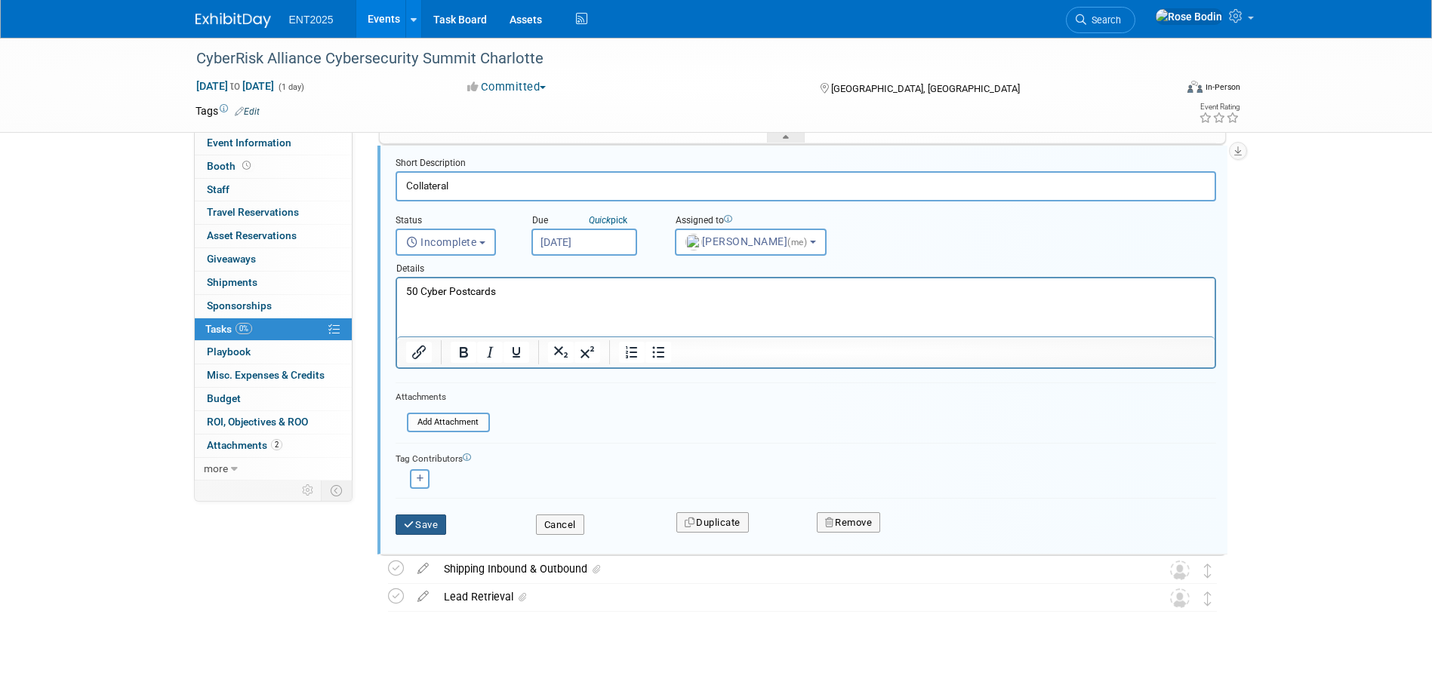
click at [432, 522] on button "Save" at bounding box center [421, 525] width 51 height 21
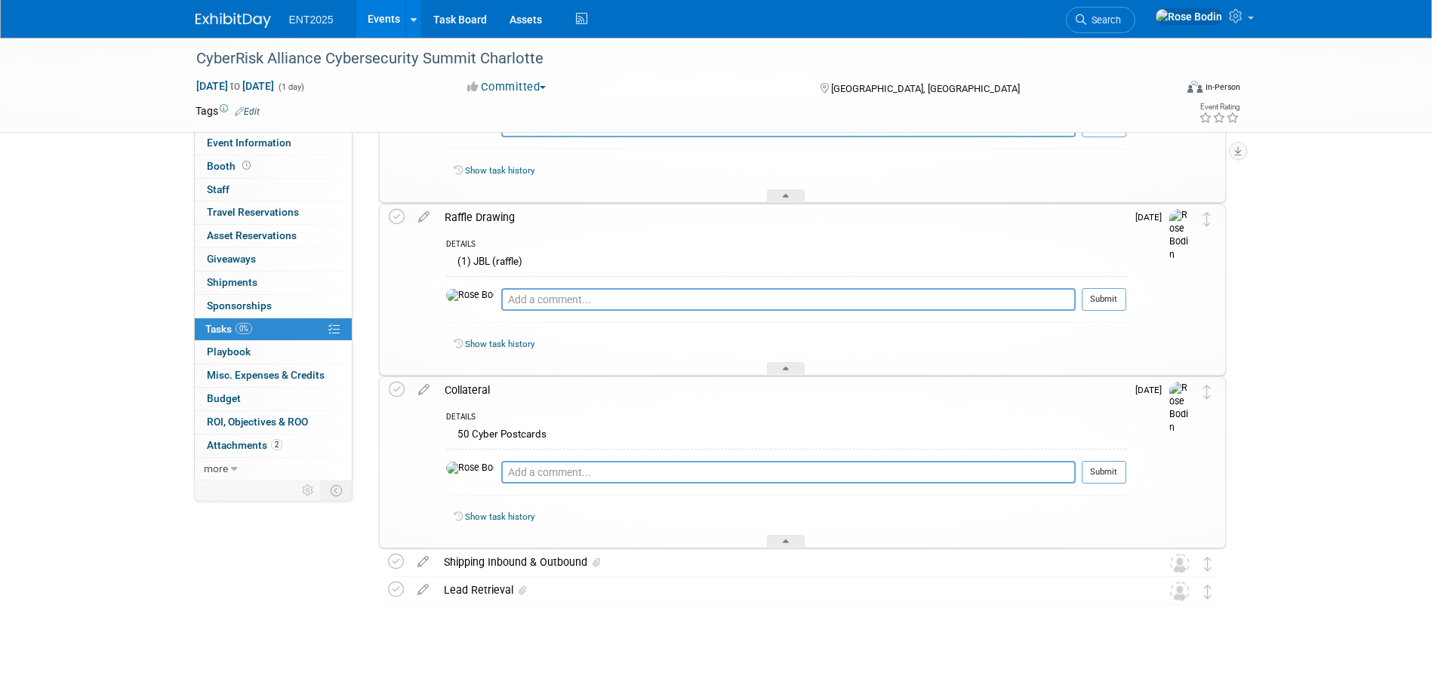
scroll to position [315, 0]
click at [570, 562] on div "Shipping Inbound & Outbound" at bounding box center [787, 563] width 703 height 26
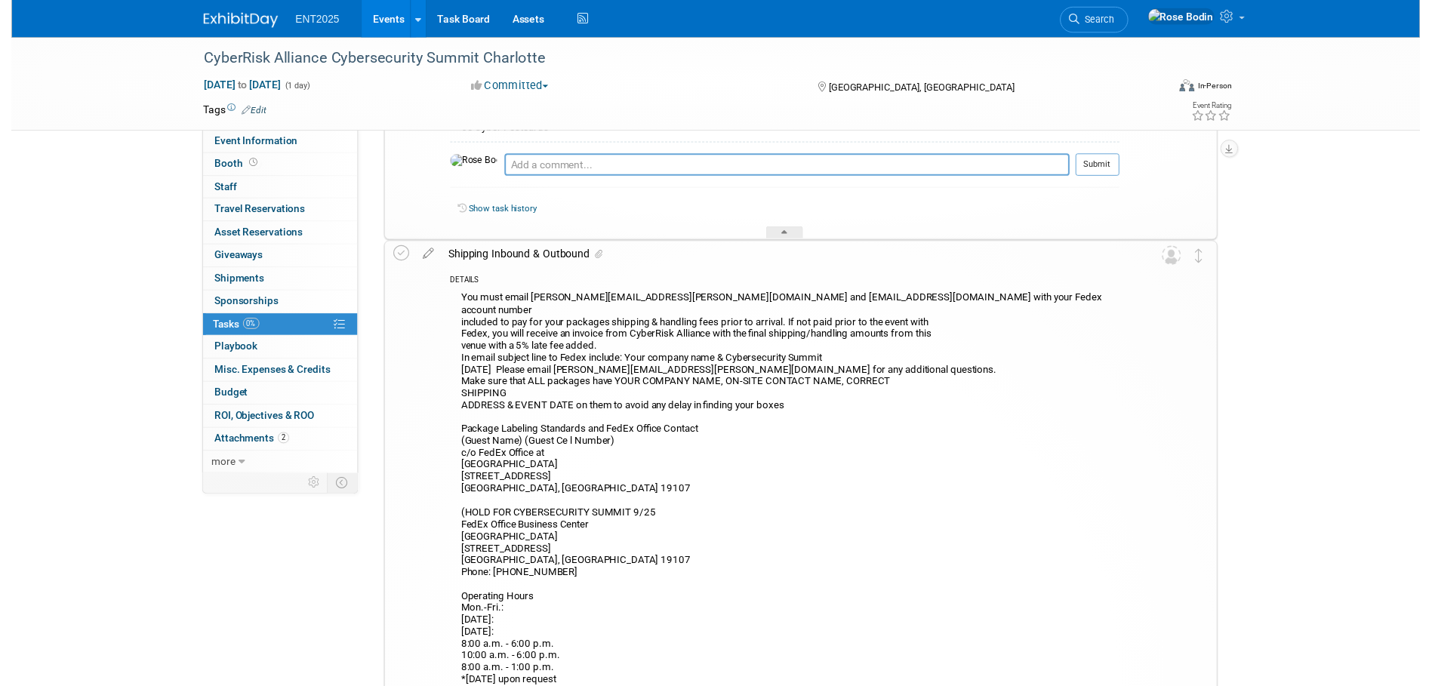
scroll to position [687, 0]
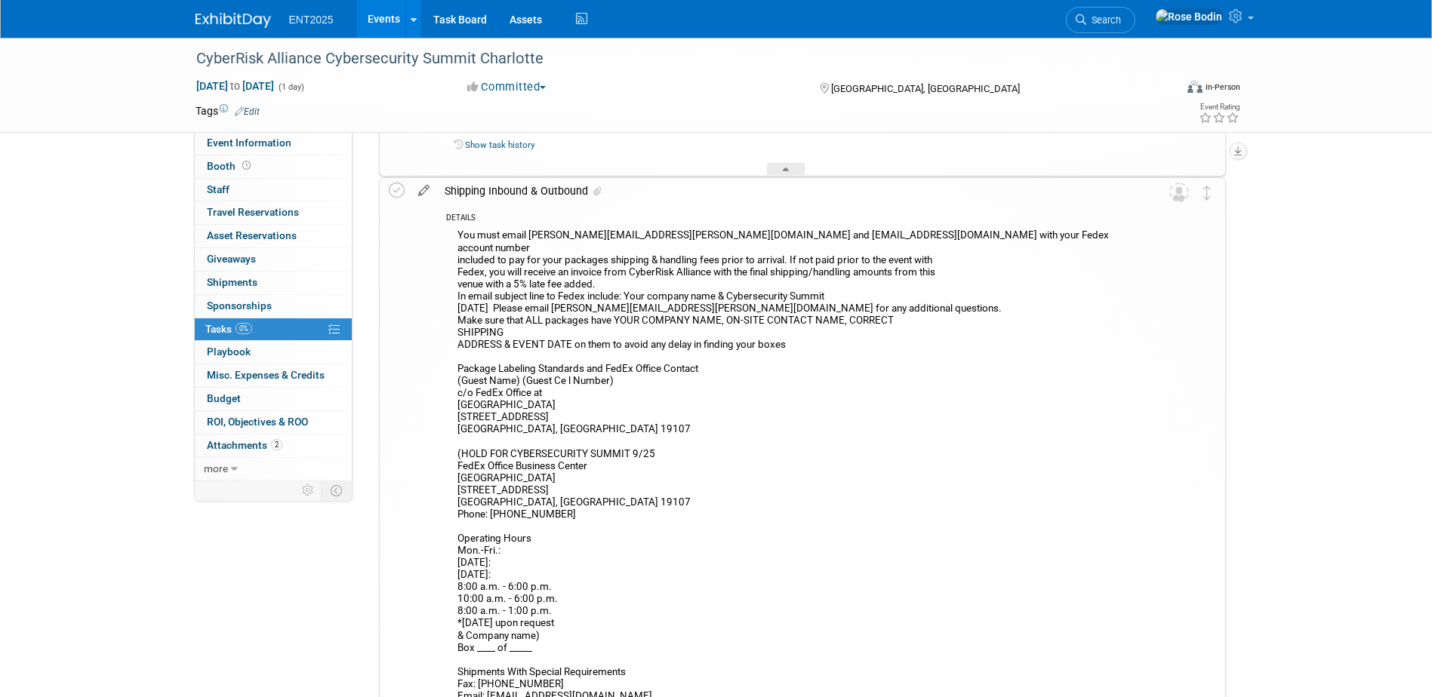
click at [423, 190] on icon at bounding box center [424, 187] width 26 height 19
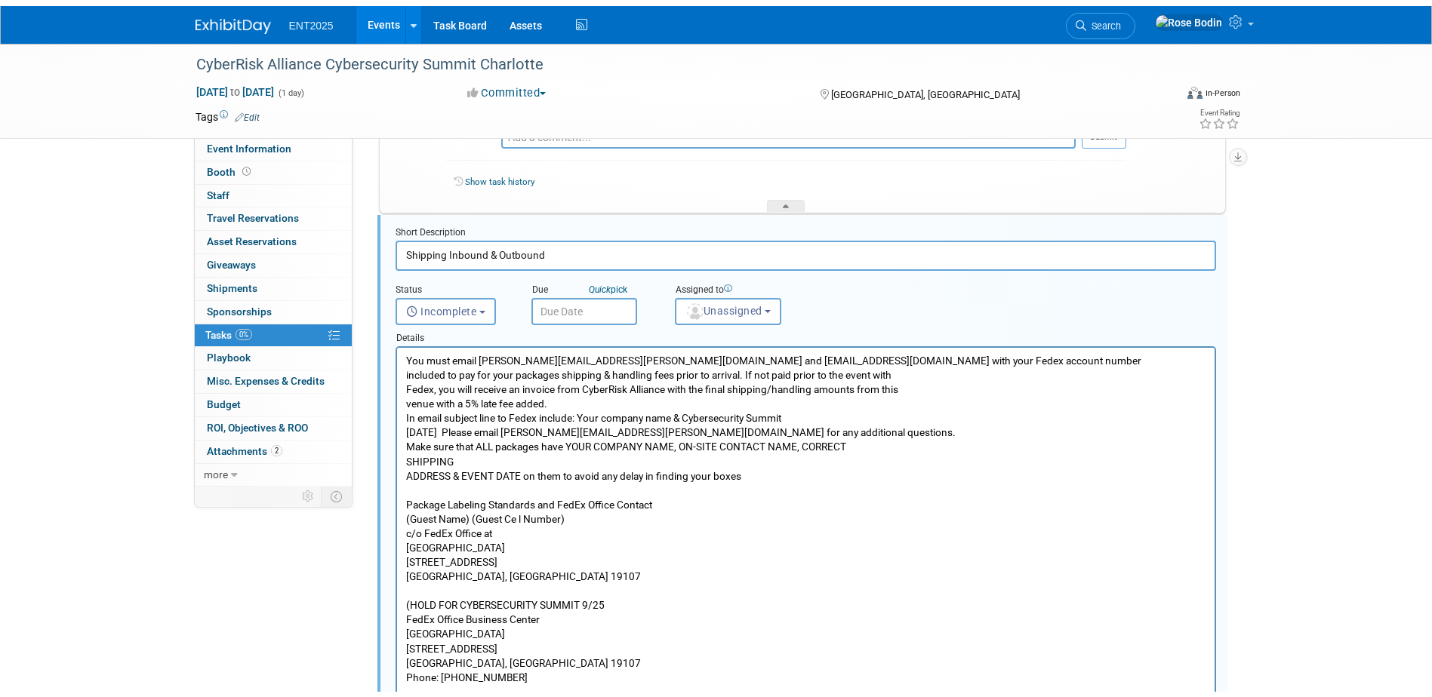
scroll to position [644, 0]
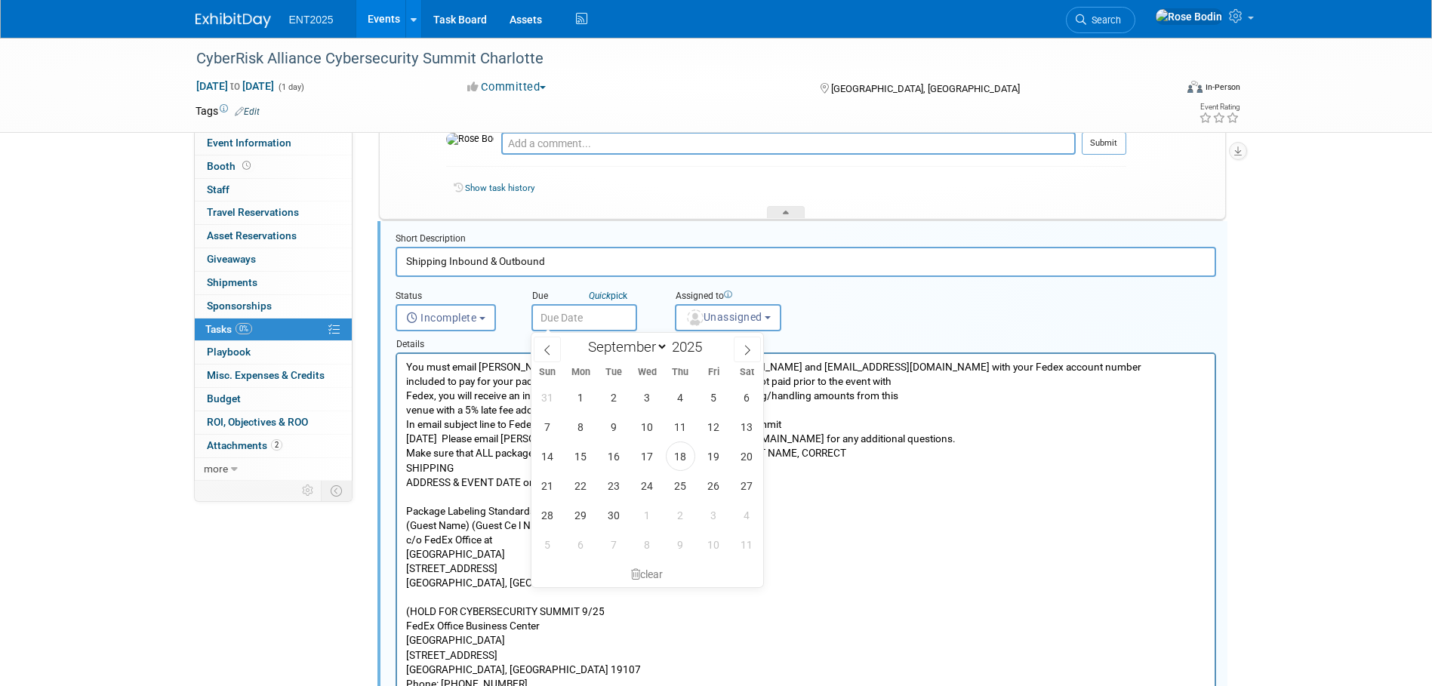
click at [593, 312] on input "text" at bounding box center [584, 317] width 106 height 27
click at [751, 346] on icon at bounding box center [747, 350] width 11 height 11
select select "9"
click at [688, 398] on span "2" at bounding box center [680, 397] width 29 height 29
type input "Oct 2, 2025"
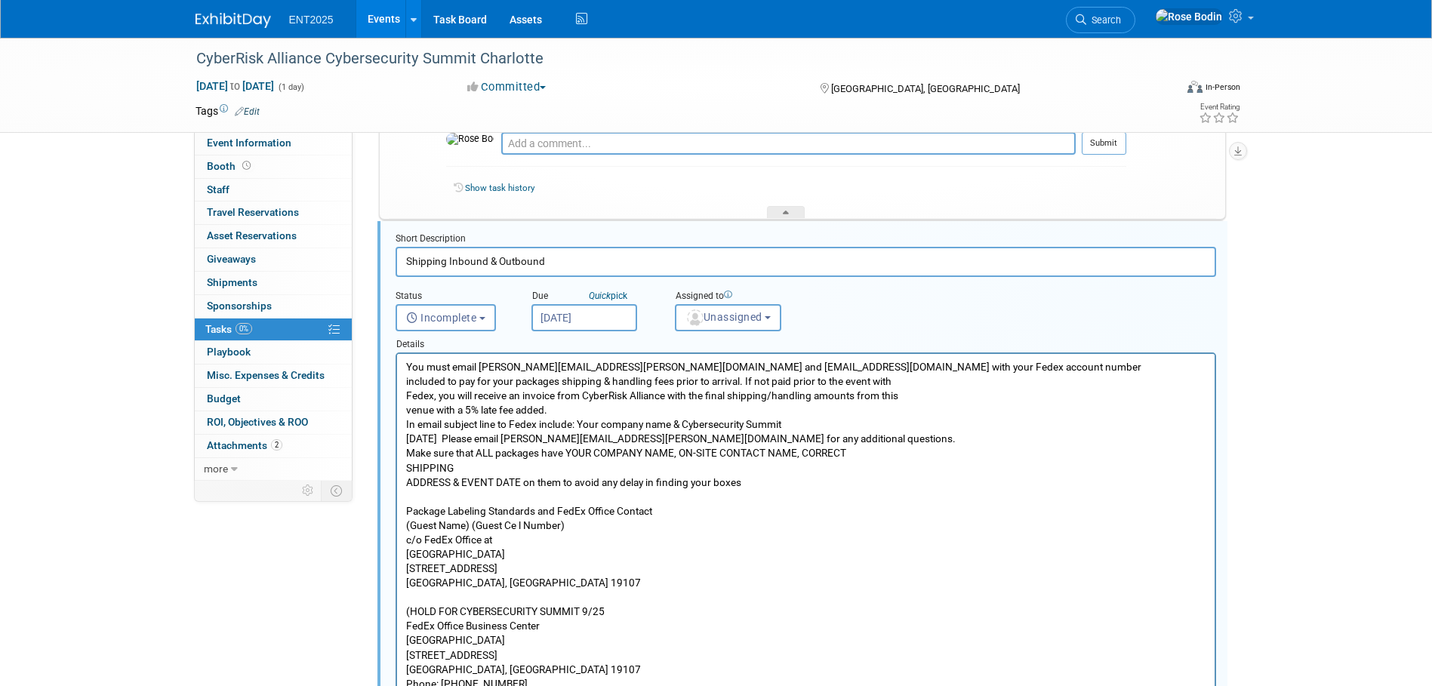
drag, startPoint x: 408, startPoint y: 367, endPoint x: 644, endPoint y: 624, distance: 348.9
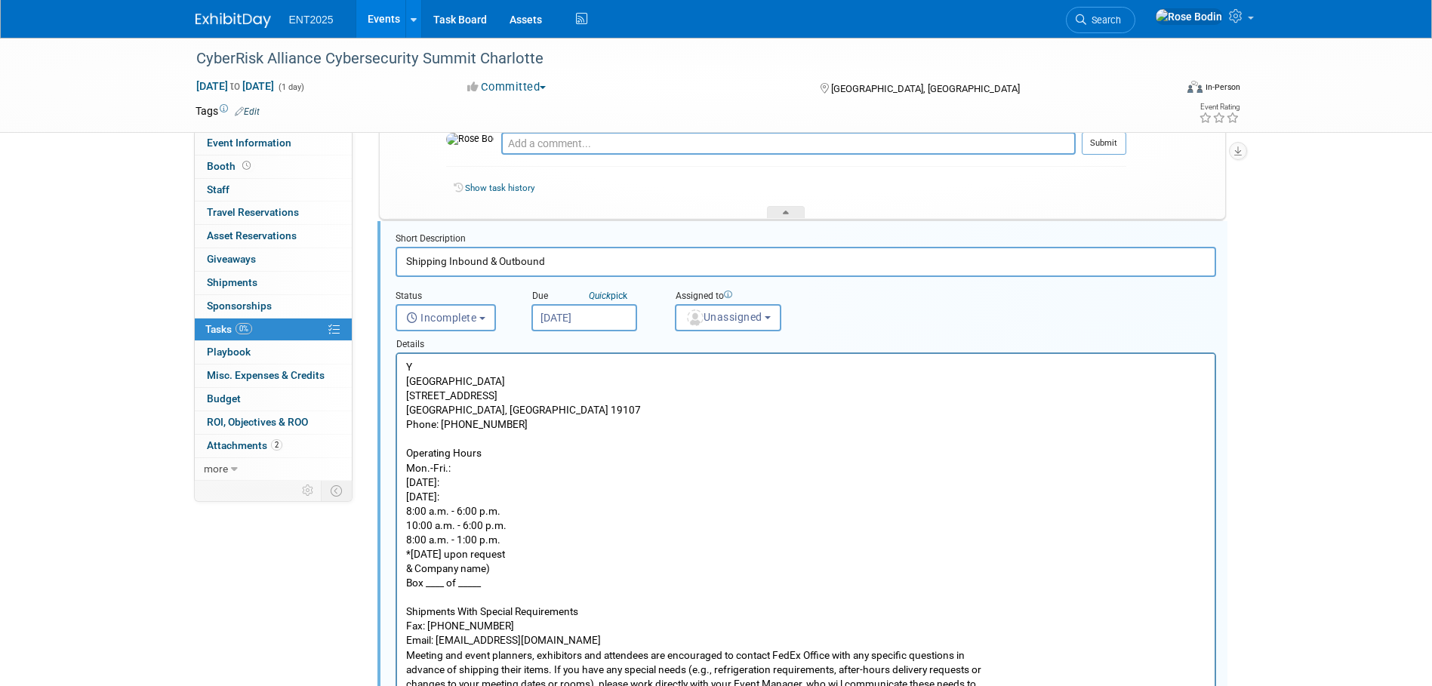
drag, startPoint x: 403, startPoint y: 365, endPoint x: 401, endPoint y: 450, distance: 85.3
click at [488, 537] on html "Y Philadelphia Marriott Downtown 1201 Market Street Philadelphia, PA 19107 Phon…" at bounding box center [804, 652] width 817 height 596
drag, startPoint x: 405, startPoint y: 365, endPoint x: 1004, endPoint y: 665, distance: 669.4
click at [1004, 665] on p "Y Philadelphia Marriott Downtown 1201 Market Street Philadelphia, PA 19107 Phon…" at bounding box center [805, 655] width 800 height 590
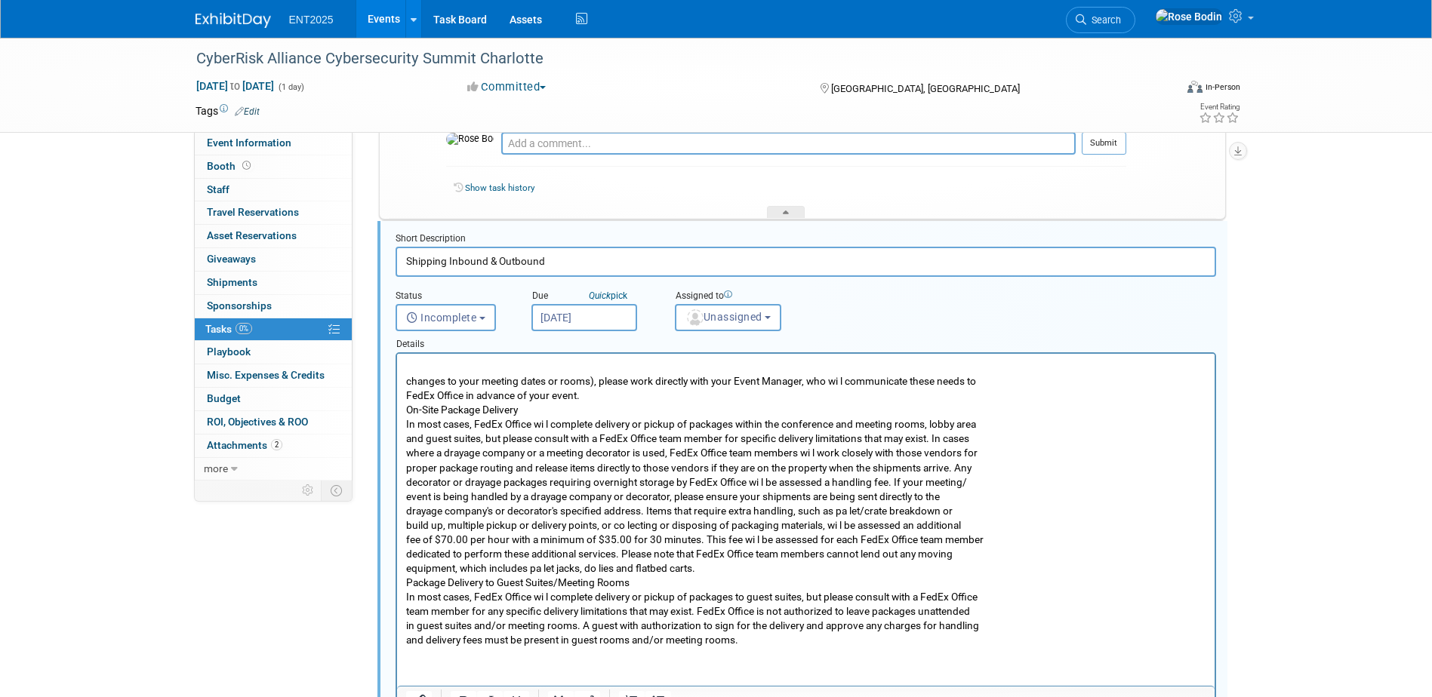
drag, startPoint x: 406, startPoint y: 377, endPoint x: 853, endPoint y: 641, distance: 519.1
click at [853, 641] on p "changes to your meeting dates or rooms), please work directly with your Event M…" at bounding box center [805, 504] width 800 height 288
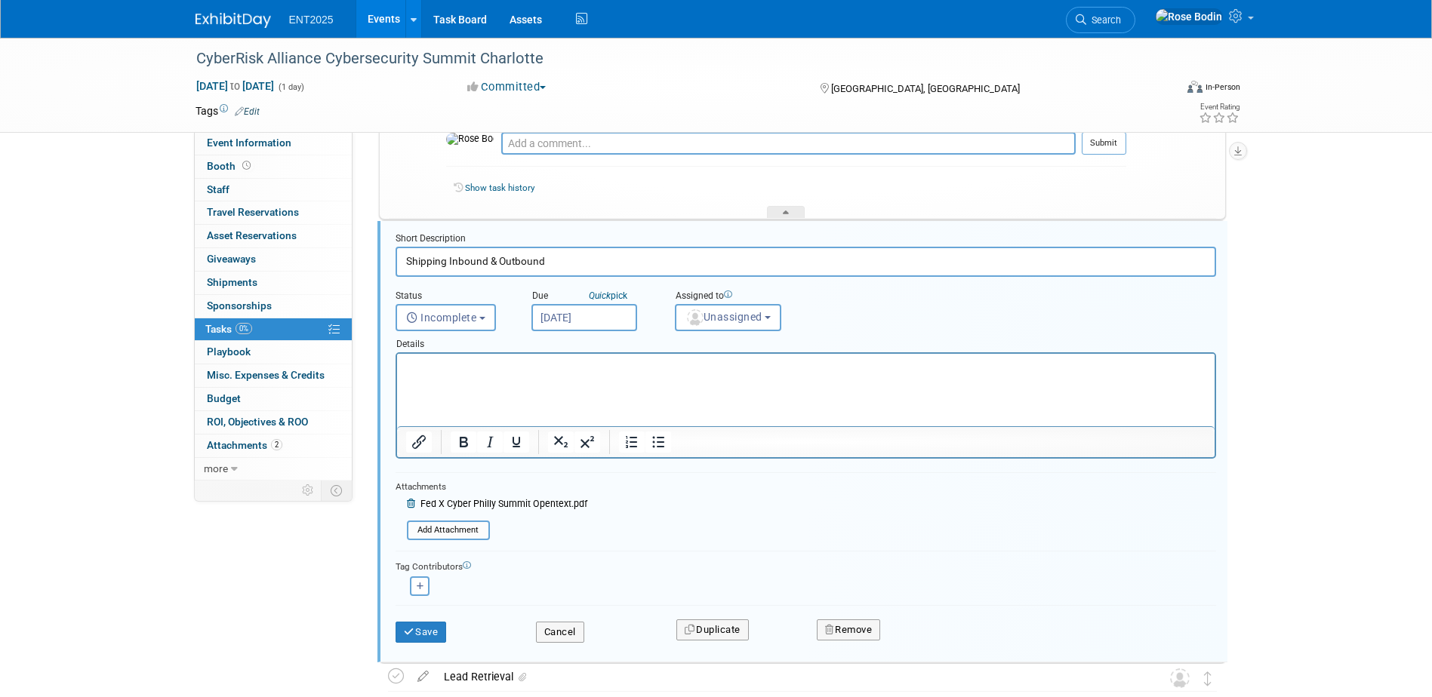
click at [410, 505] on icon at bounding box center [412, 504] width 11 height 9
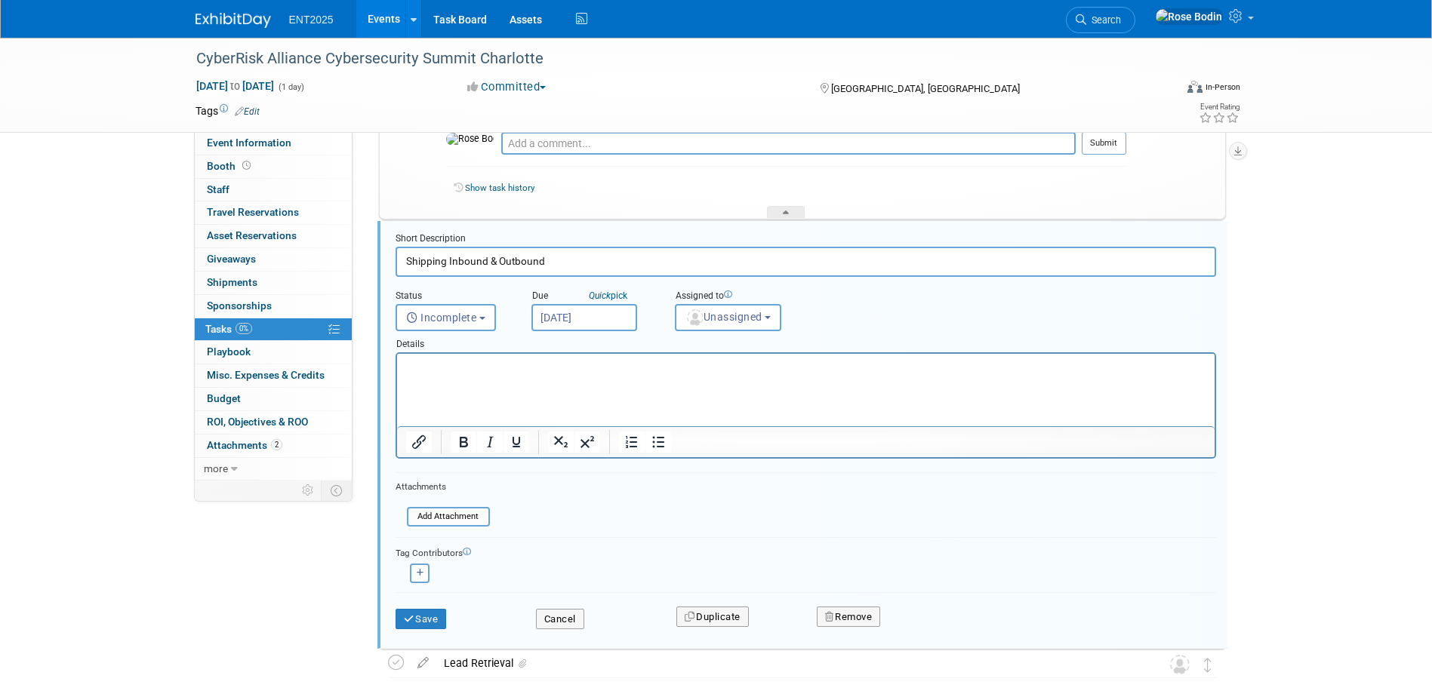
click at [462, 384] on p "Rich Text Area. Press ALT-0 for help." at bounding box center [805, 374] width 800 height 29
drag, startPoint x: 450, startPoint y: 358, endPoint x: 446, endPoint y: 369, distance: 11.9
click at [446, 369] on html at bounding box center [804, 371] width 817 height 35
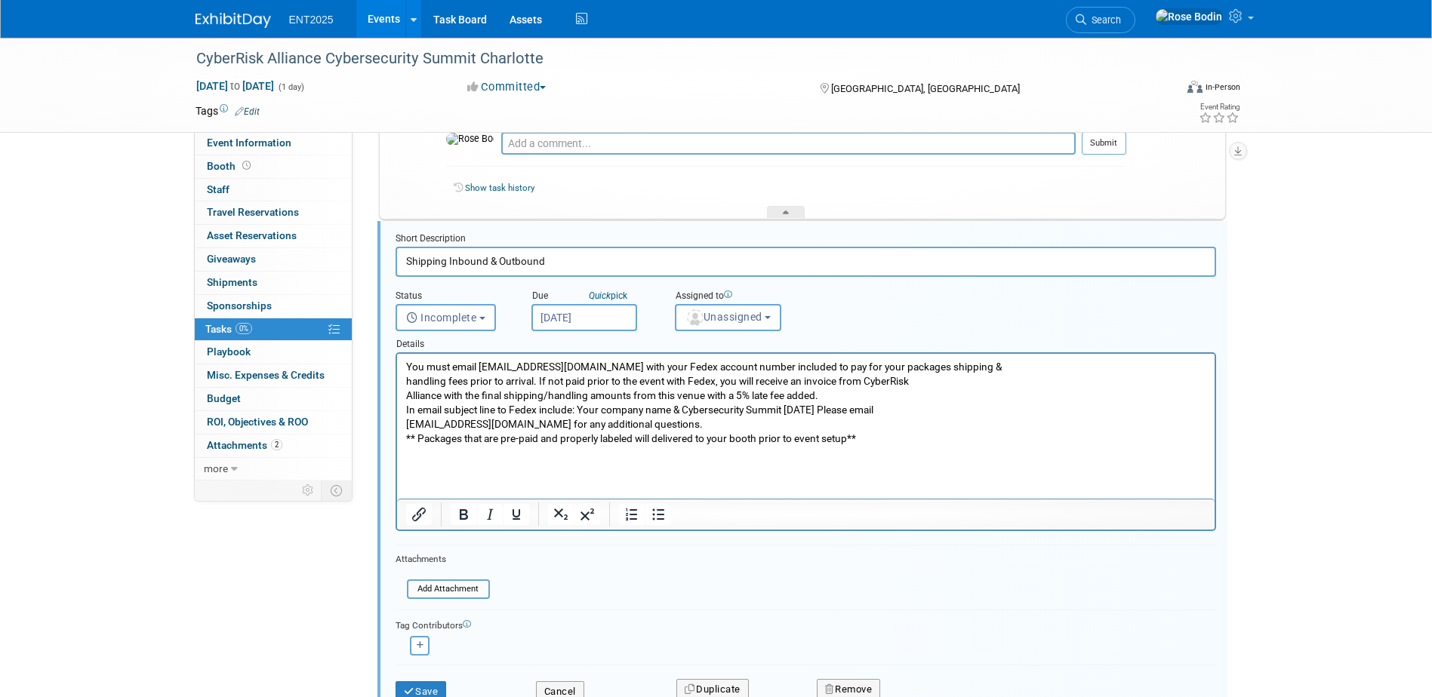
click at [449, 461] on html "You must email telmo.rico@fedex.com with your Fedex account number included to …" at bounding box center [804, 407] width 817 height 107
click at [418, 461] on html "You must email telmo.rico@fedex.com with your Fedex account number included to …" at bounding box center [804, 407] width 817 height 107
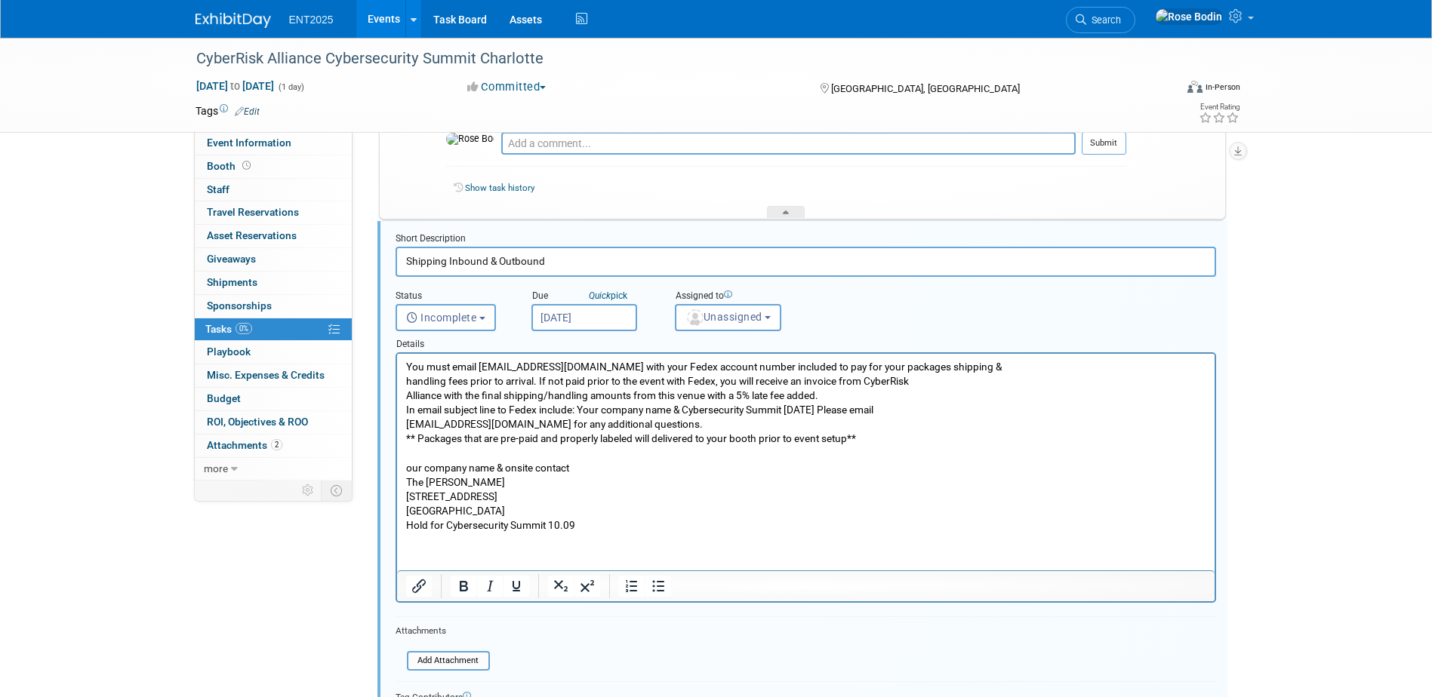
click at [405, 469] on body "You must email telmo.rico@fedex.com with your Fedex account number included to …" at bounding box center [806, 446] width 802 height 173
click at [583, 468] on p "Your company name & onsite contact The Westin Charlotte 601 S College St Charlo…" at bounding box center [805, 497] width 800 height 72
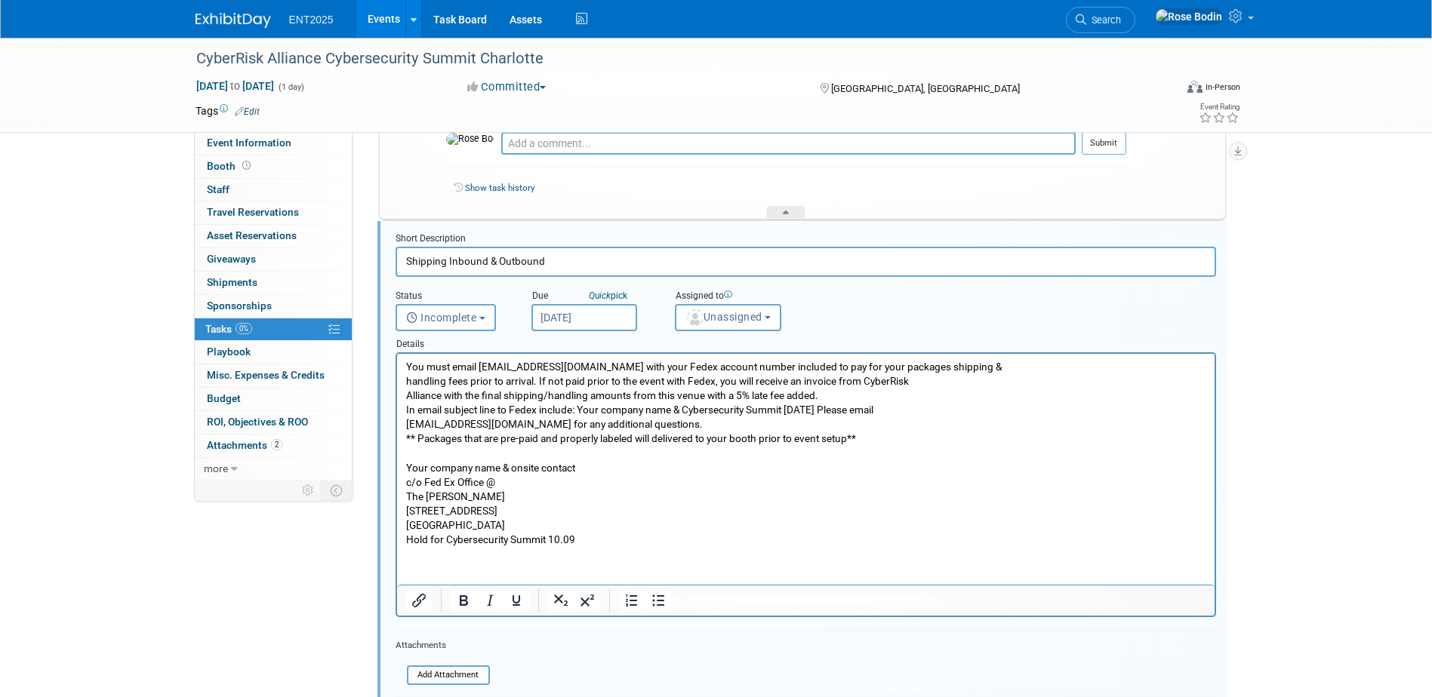
click at [651, 494] on p "c/o Fed Ex Office @ The Westin Charlotte 601 S College St Charlotte, NC 28202 H…" at bounding box center [805, 512] width 800 height 72
click at [739, 321] on span "Unassigned" at bounding box center [723, 317] width 77 height 12
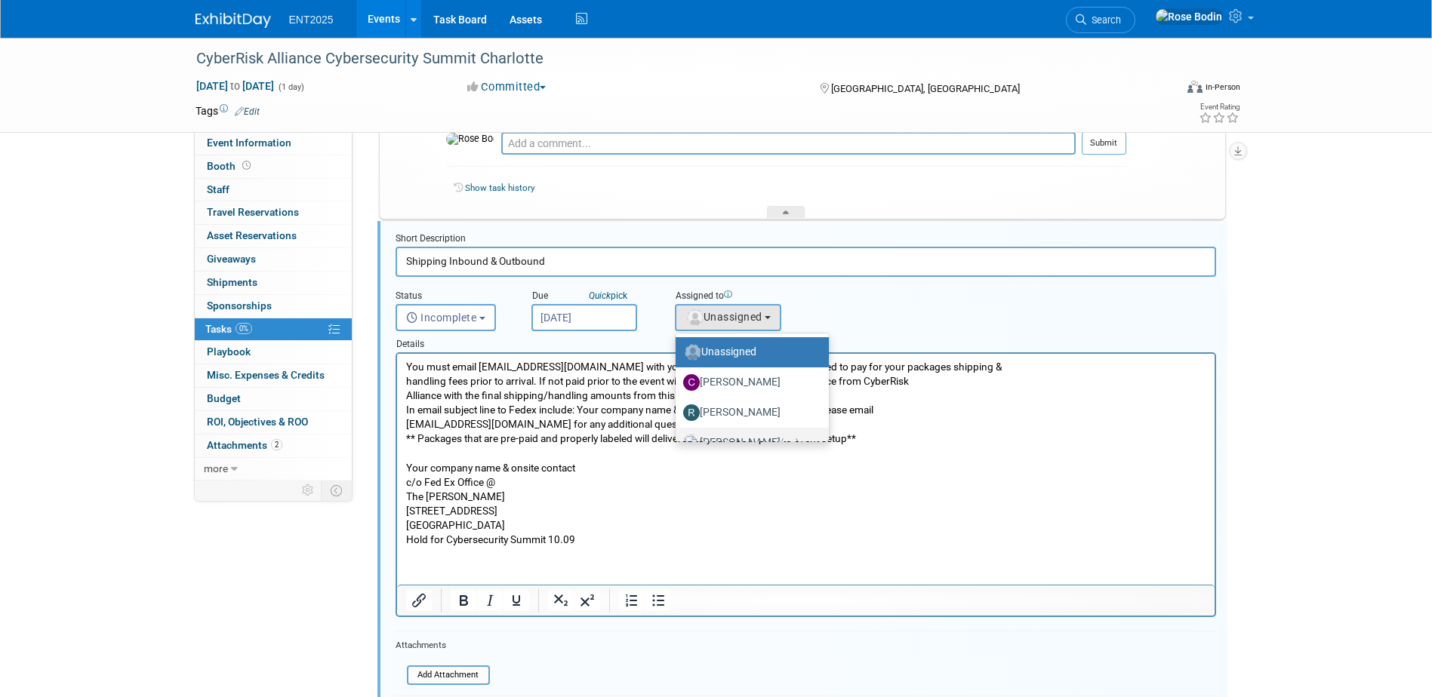
click at [747, 433] on label "Rose Bodin (me)" at bounding box center [748, 443] width 131 height 24
click at [678, 436] on input "Rose Bodin (me)" at bounding box center [673, 441] width 10 height 10
select select "fd414d53-3d64-4b99-a4d4-d4a7ab262892"
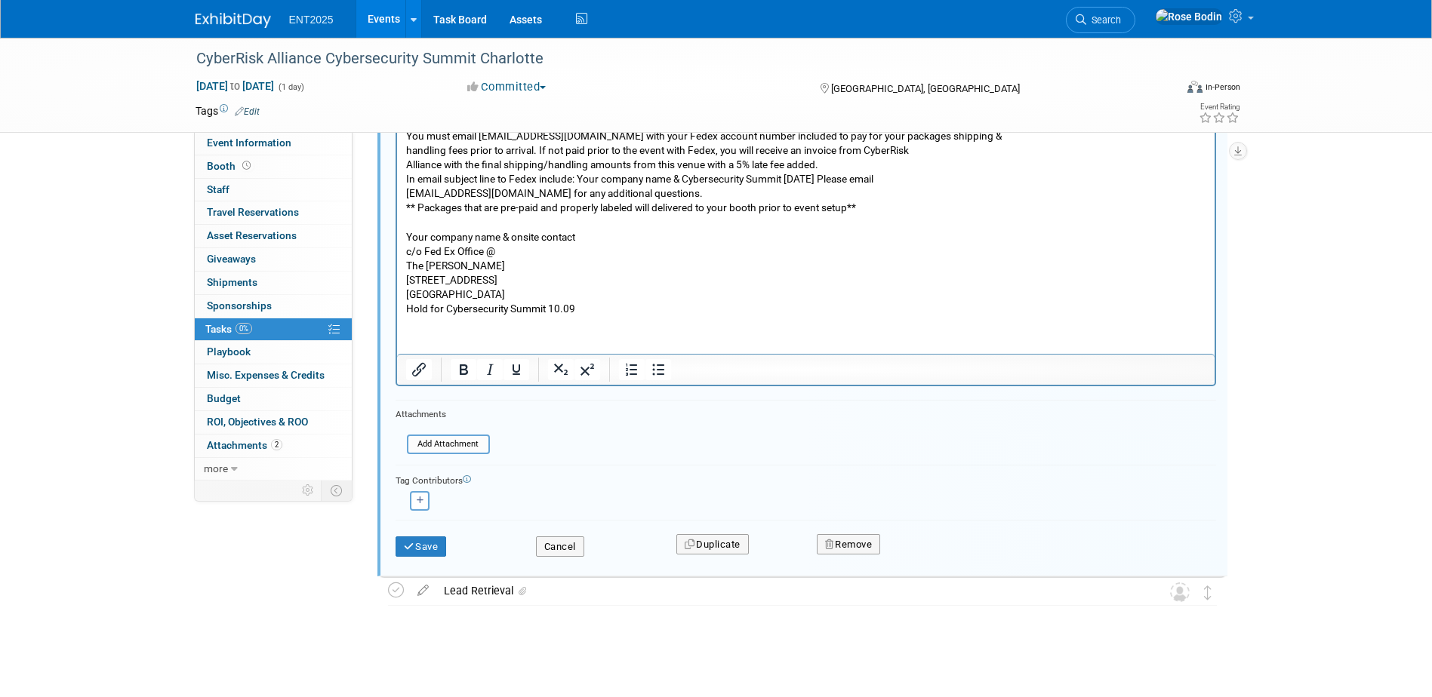
scroll to position [876, 0]
click at [424, 546] on button "Save" at bounding box center [421, 546] width 51 height 21
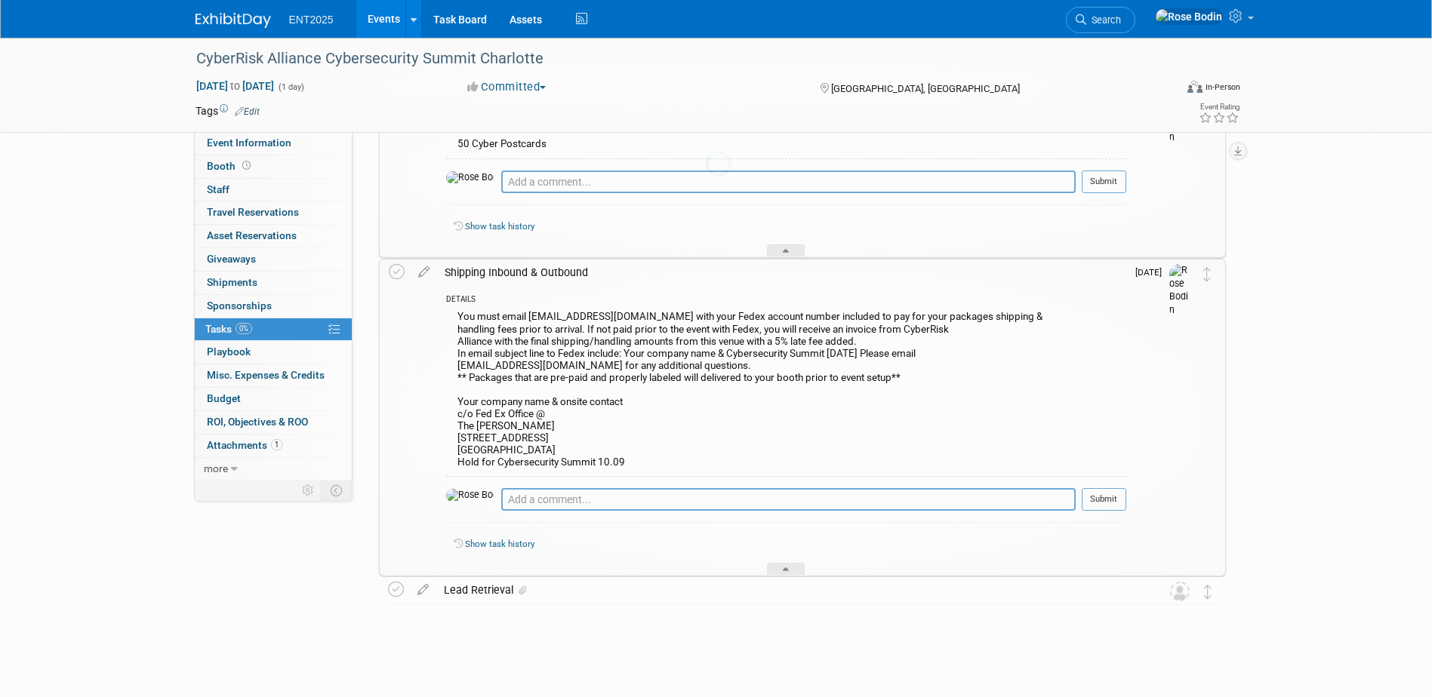
scroll to position [605, 0]
click at [562, 590] on div "Lead Retrieval" at bounding box center [787, 590] width 703 height 26
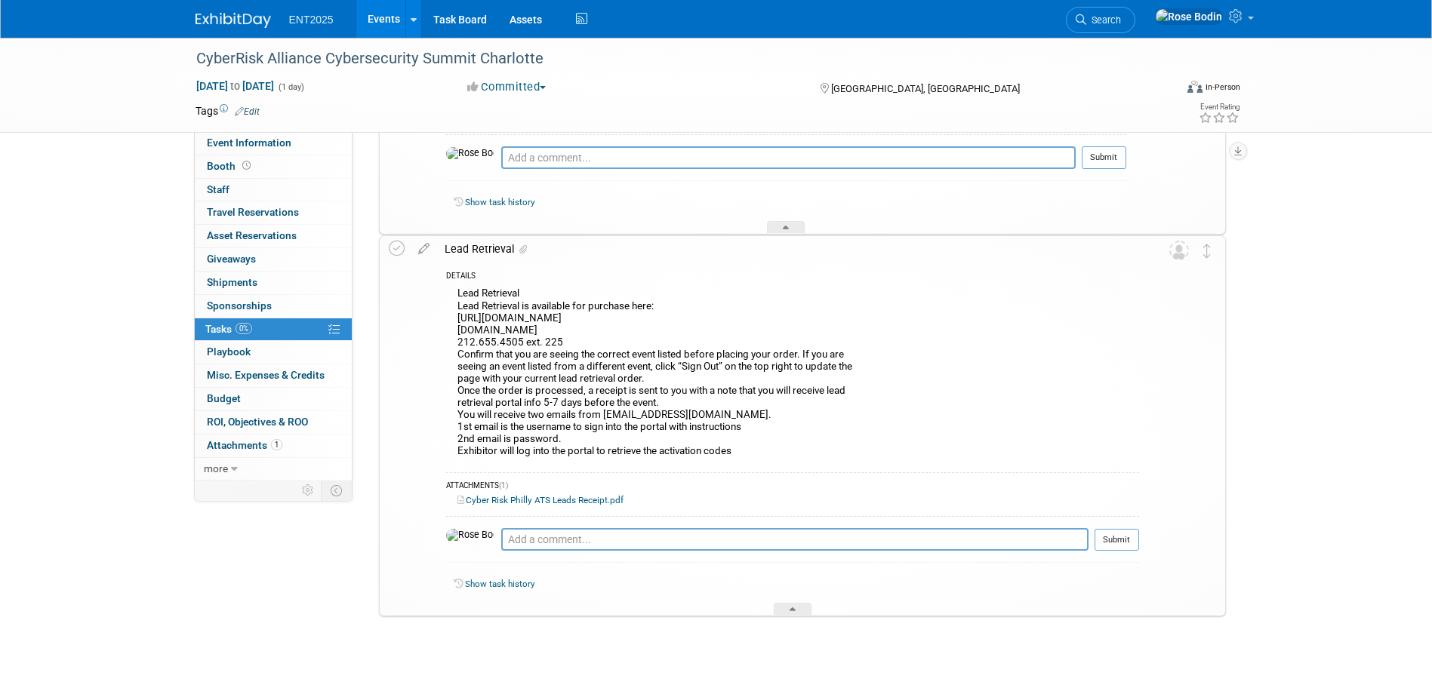
scroll to position [959, 0]
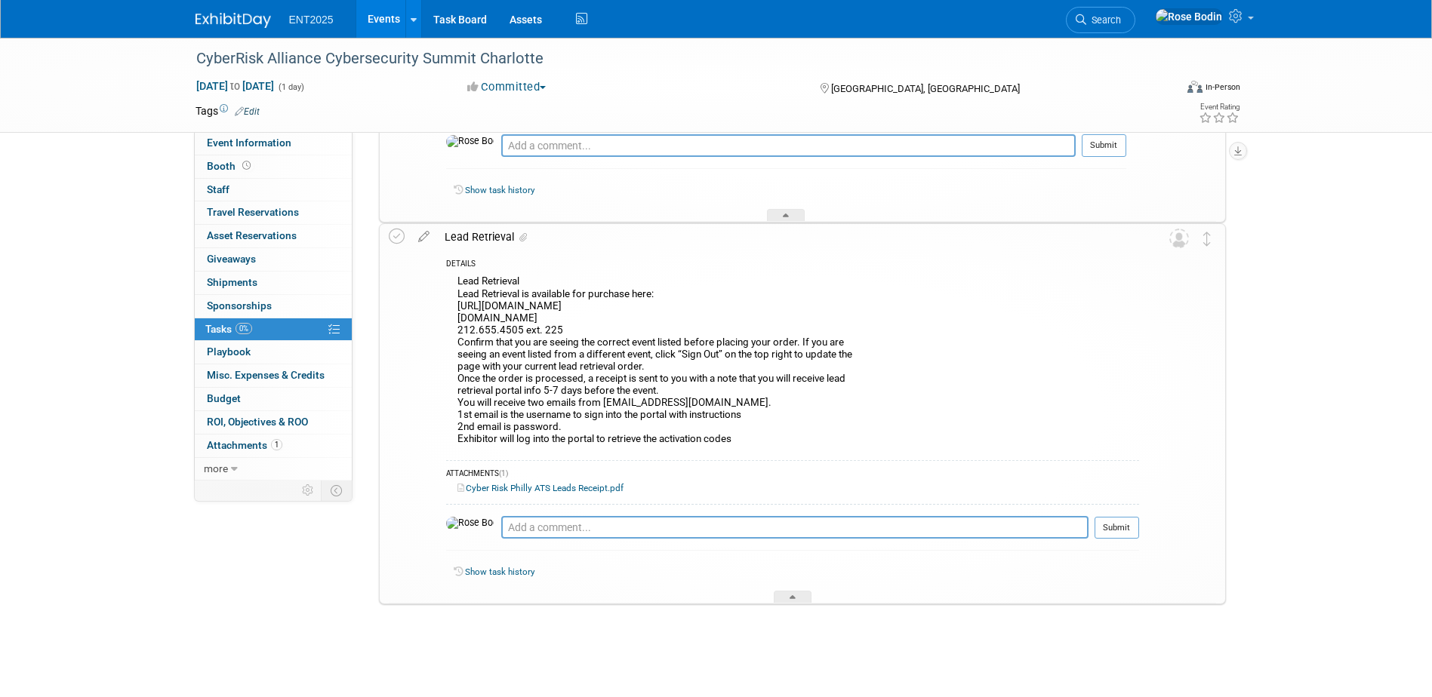
drag, startPoint x: 455, startPoint y: 282, endPoint x: 753, endPoint y: 454, distance: 344.3
click at [753, 454] on div "DETAILS Lead Retrieval Lead Retrieval is available for purchase here: https://o…" at bounding box center [788, 427] width 702 height 354
drag, startPoint x: 753, startPoint y: 454, endPoint x: 749, endPoint y: 440, distance: 14.3
click at [749, 440] on div "Lead Retrieval Lead Retrieval is available for purchase here: https://orders.am…" at bounding box center [792, 362] width 693 height 181
drag, startPoint x: 742, startPoint y: 439, endPoint x: 460, endPoint y: 451, distance: 281.8
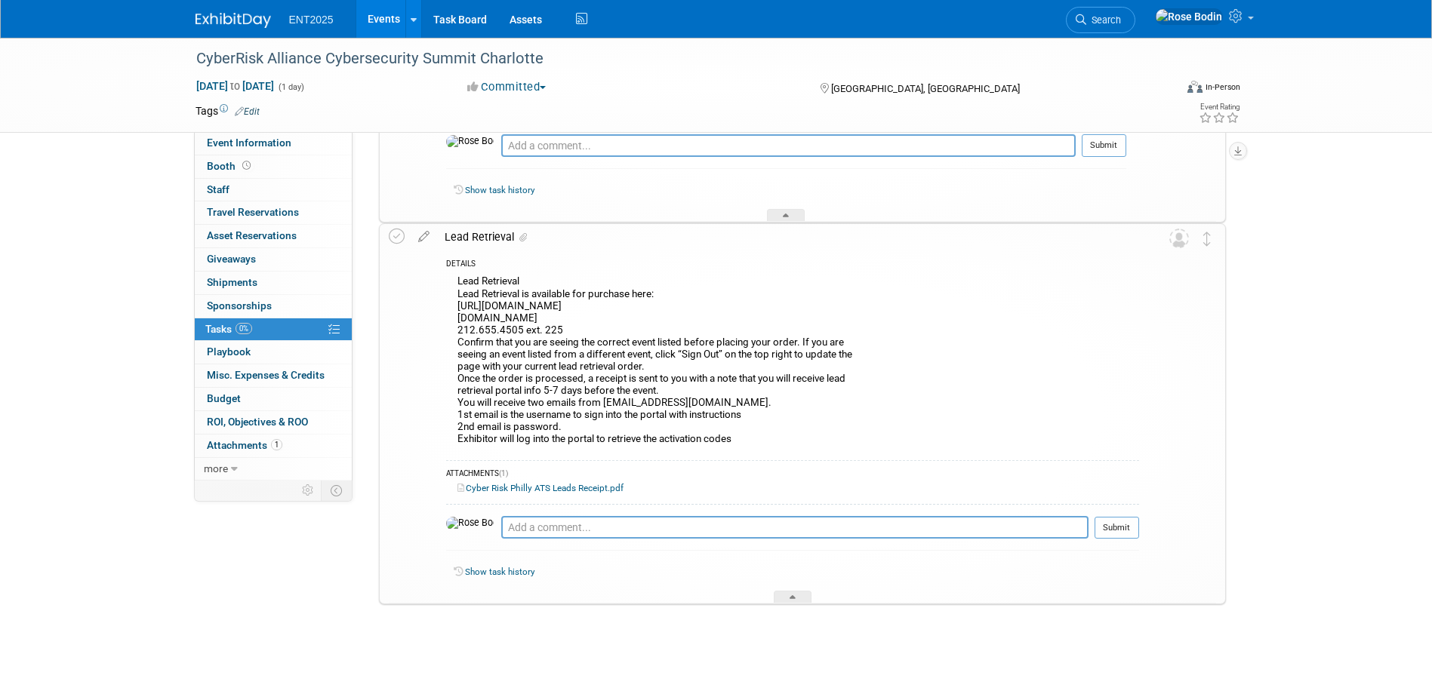
click at [460, 451] on div "Lead Retrieval Lead Retrieval is available for purchase here: https://orders.am…" at bounding box center [792, 362] width 693 height 181
drag, startPoint x: 460, startPoint y: 451, endPoint x: 454, endPoint y: 283, distance: 168.4
click at [454, 283] on div "Lead Retrieval Lead Retrieval is available for purchase here: https://orders.am…" at bounding box center [792, 362] width 693 height 181
drag, startPoint x: 454, startPoint y: 282, endPoint x: 740, endPoint y: 436, distance: 324.2
click at [740, 436] on div "Lead Retrieval Lead Retrieval is available for purchase here: https://orders.am…" at bounding box center [792, 362] width 693 height 181
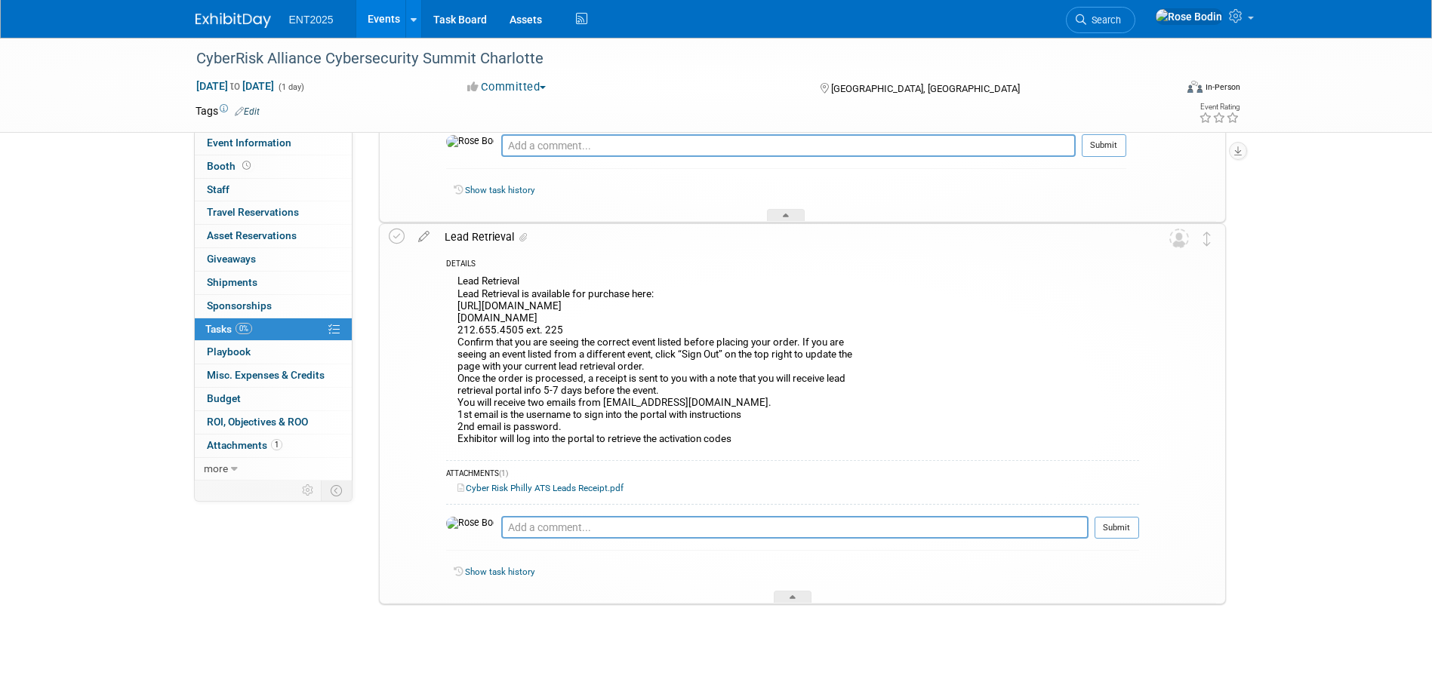
click at [571, 242] on div "Lead Retrieval" at bounding box center [788, 237] width 702 height 26
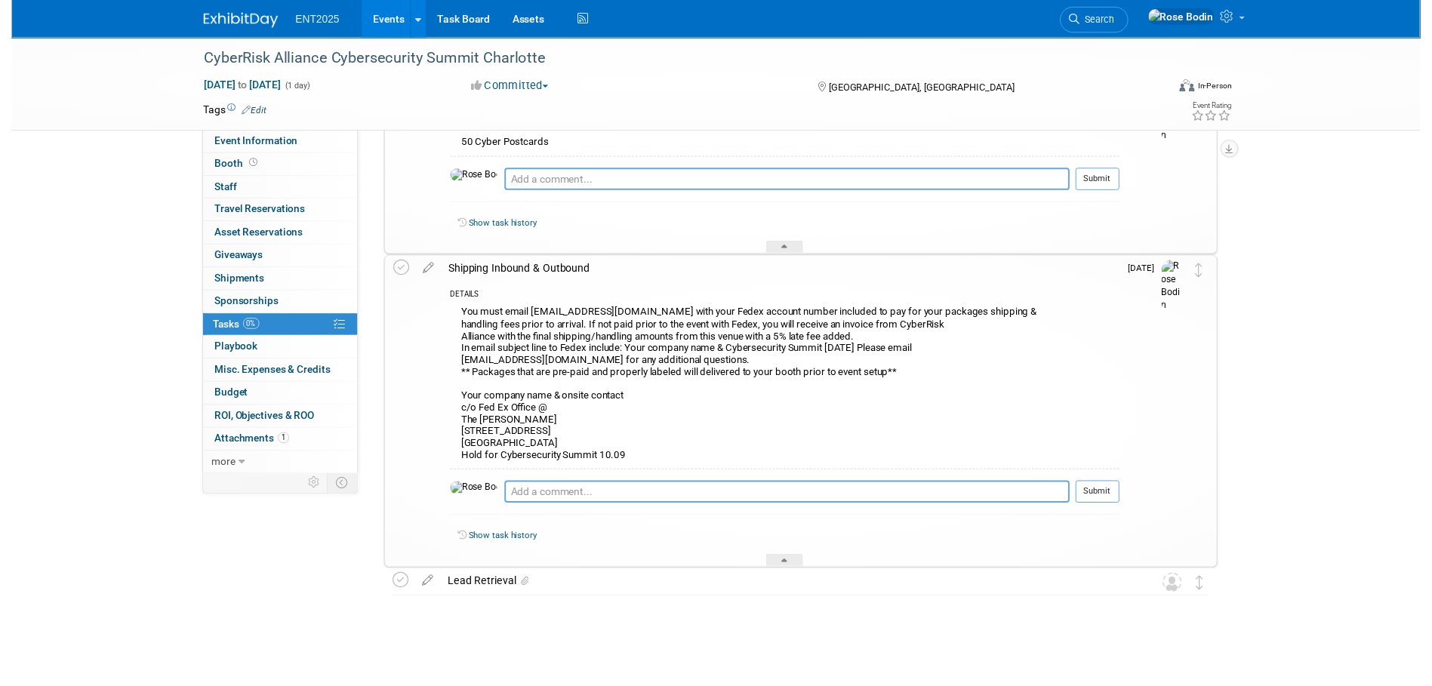
scroll to position [605, 0]
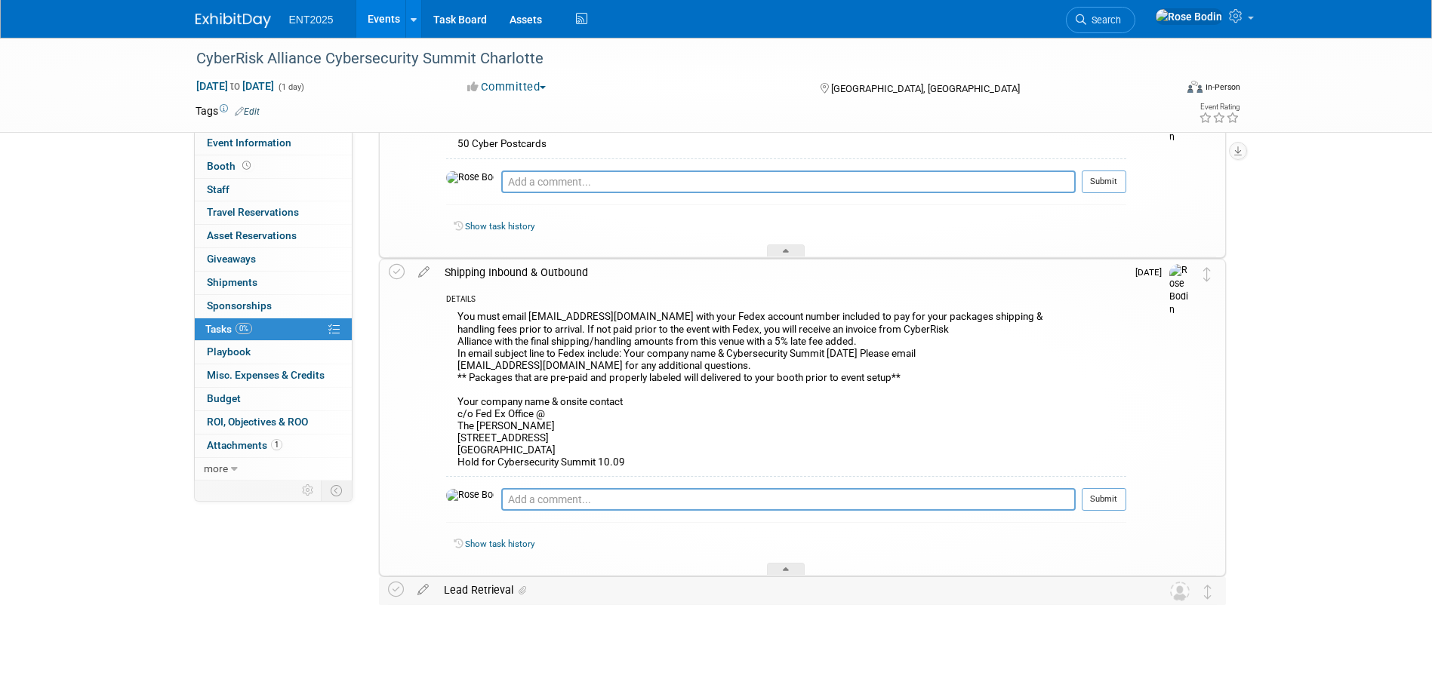
click at [463, 590] on div "Lead Retrieval" at bounding box center [787, 590] width 703 height 26
click at [423, 587] on icon at bounding box center [424, 587] width 26 height 19
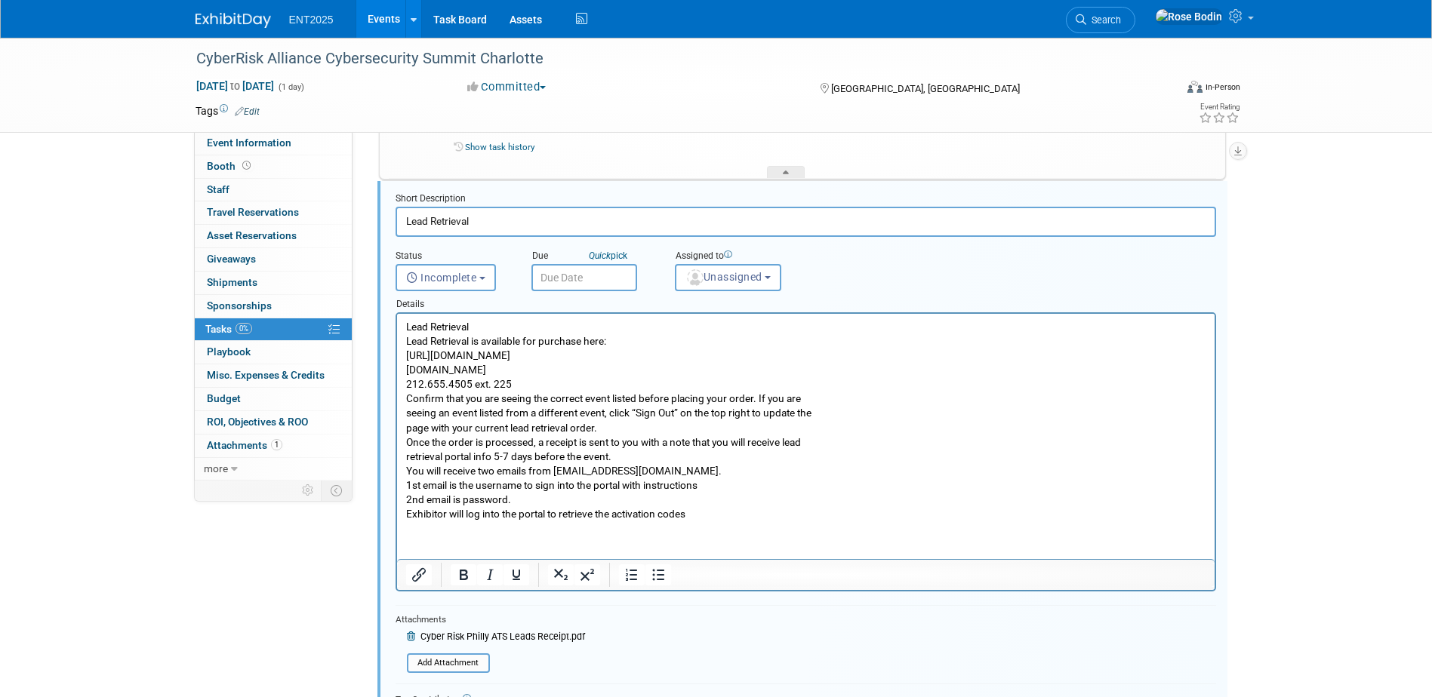
scroll to position [1038, 0]
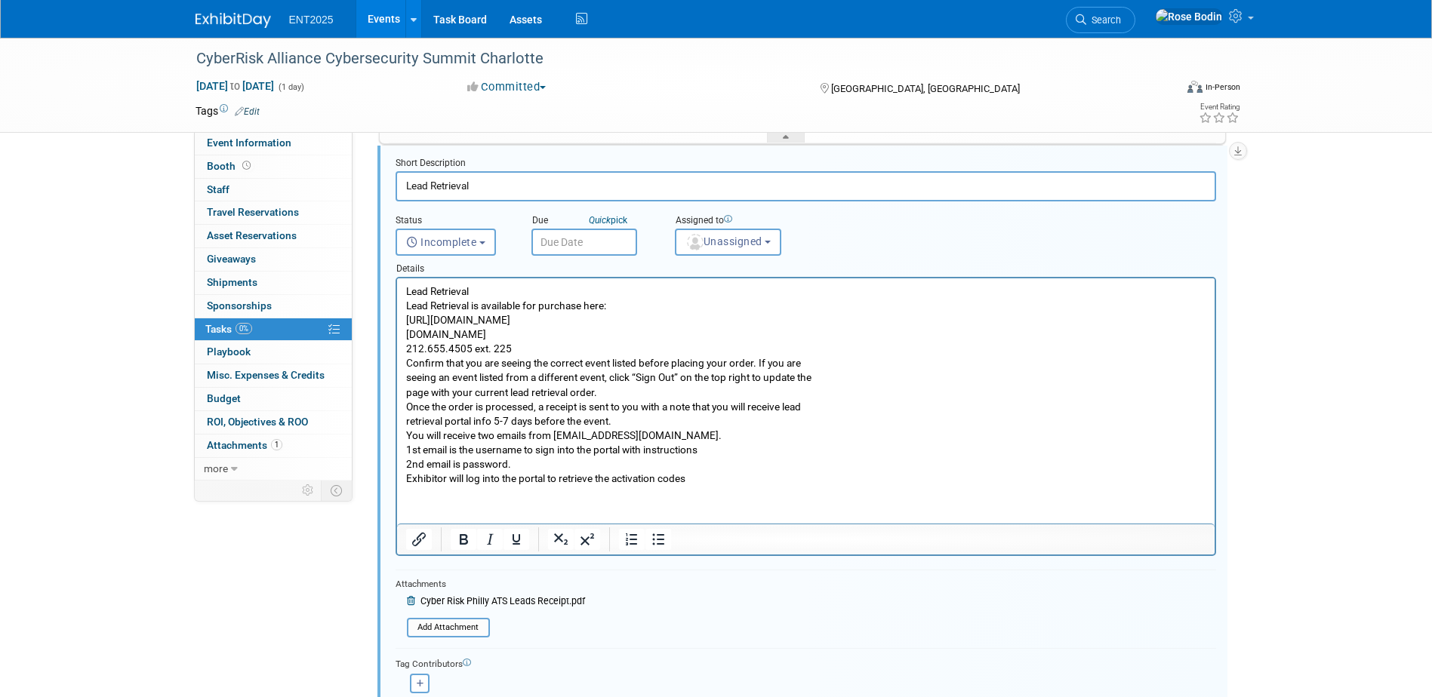
drag, startPoint x: 710, startPoint y: 481, endPoint x: 389, endPoint y: 288, distance: 373.9
click at [396, 288] on html "Lead Retrieval Lead Retrieval is available for purchase here: https://orders.am…" at bounding box center [804, 383] width 817 height 208
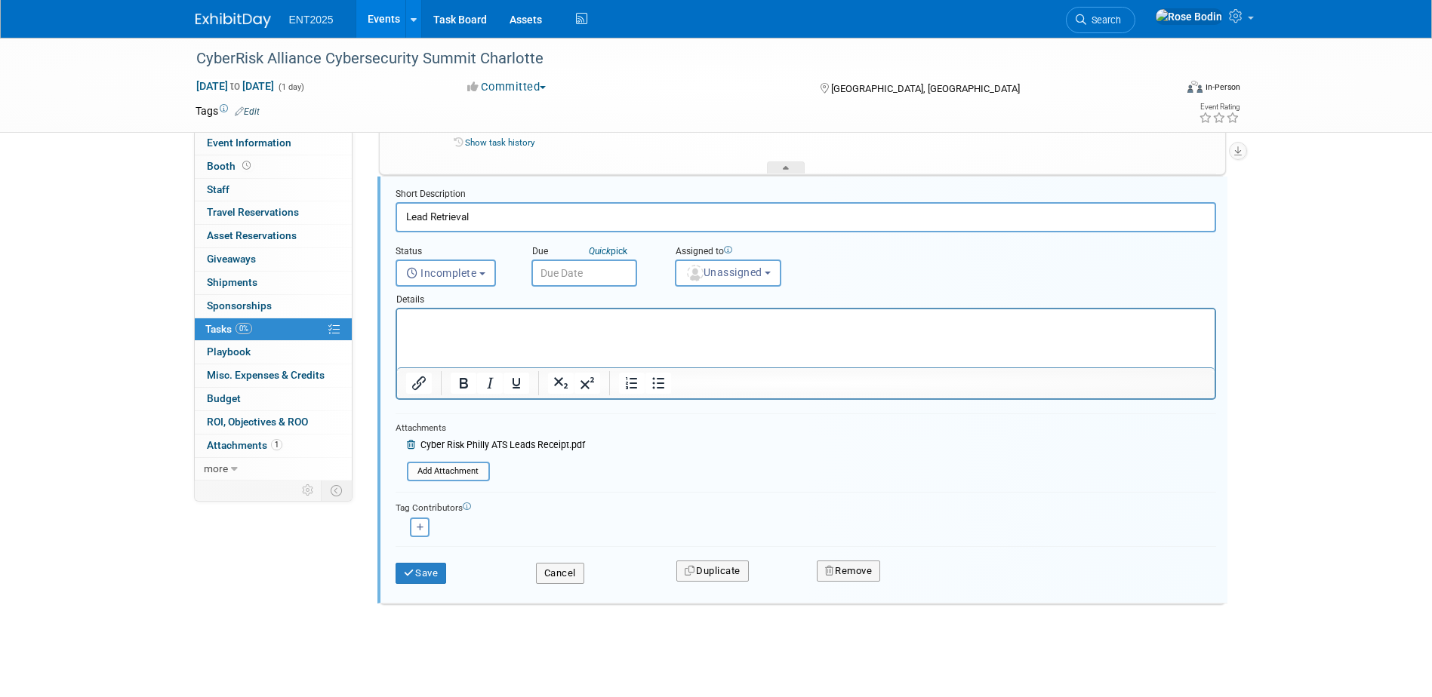
click at [411, 444] on icon at bounding box center [412, 445] width 11 height 9
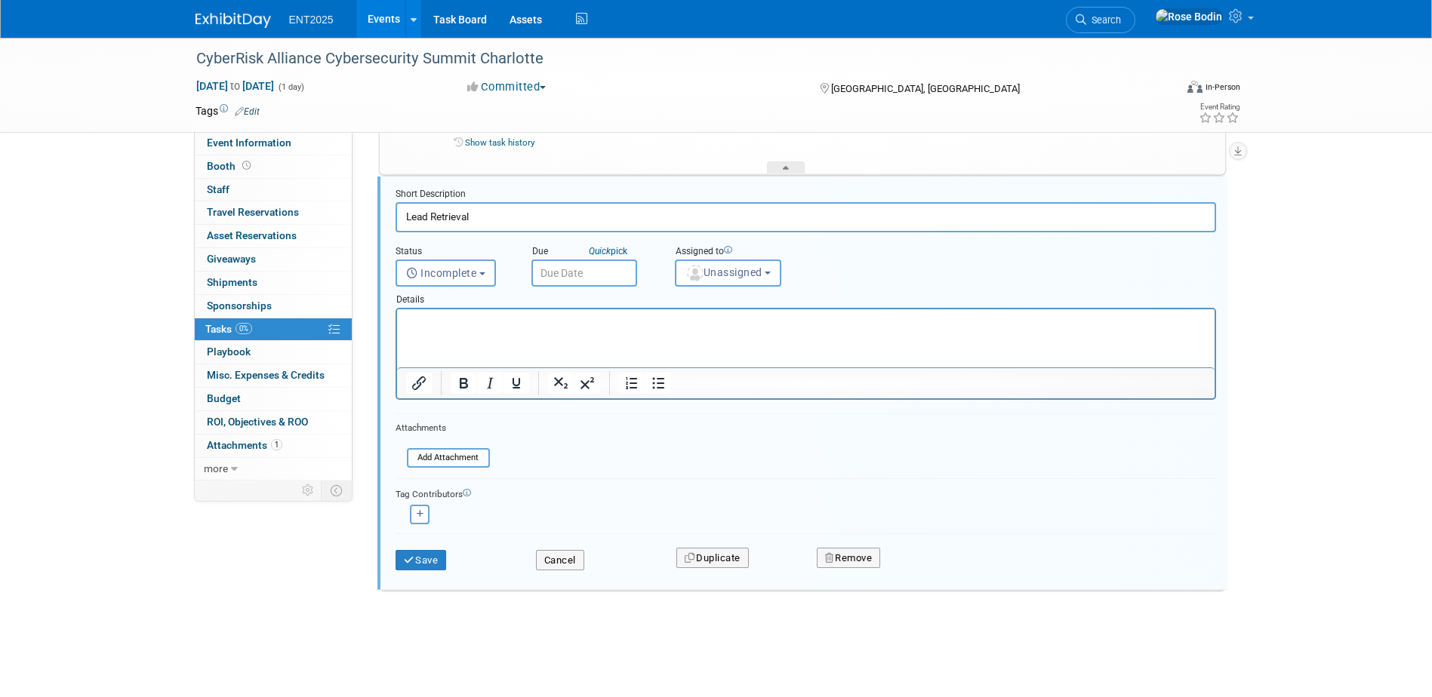
scroll to position [993, 0]
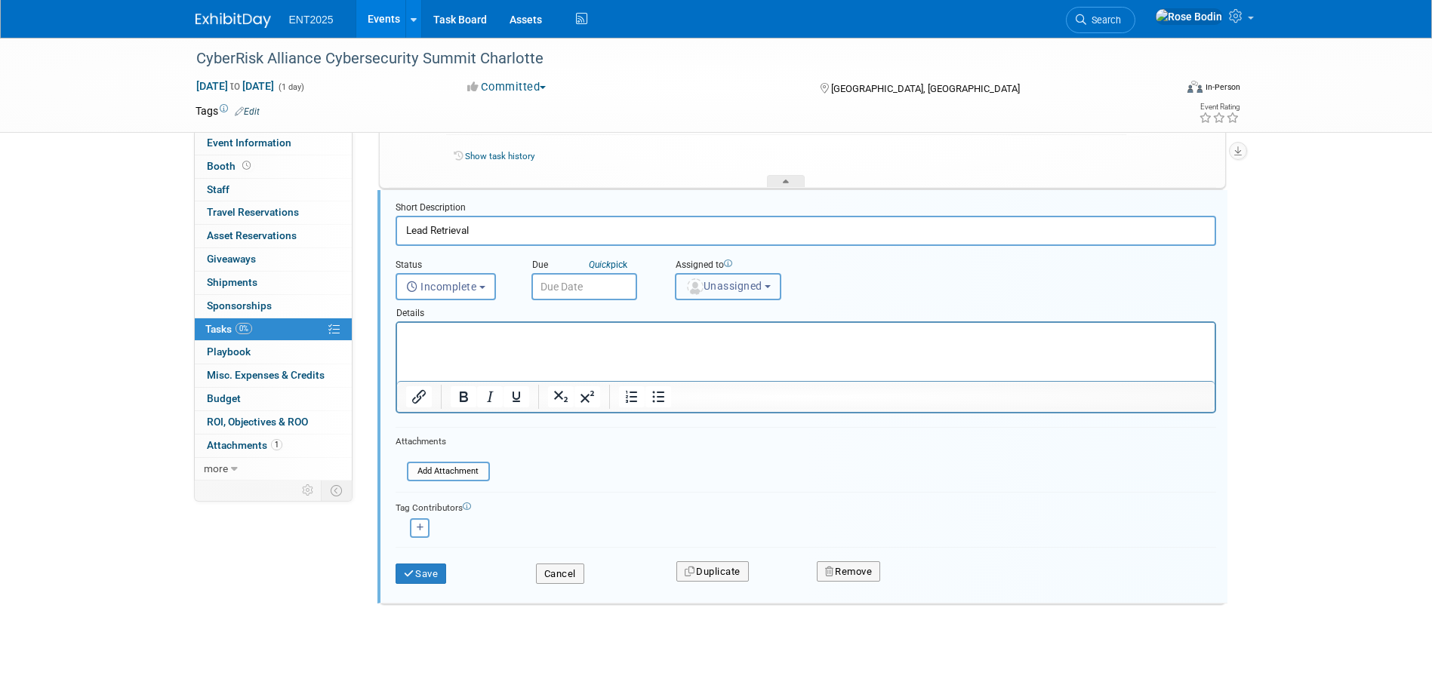
click at [727, 285] on span "Unassigned" at bounding box center [723, 286] width 77 height 12
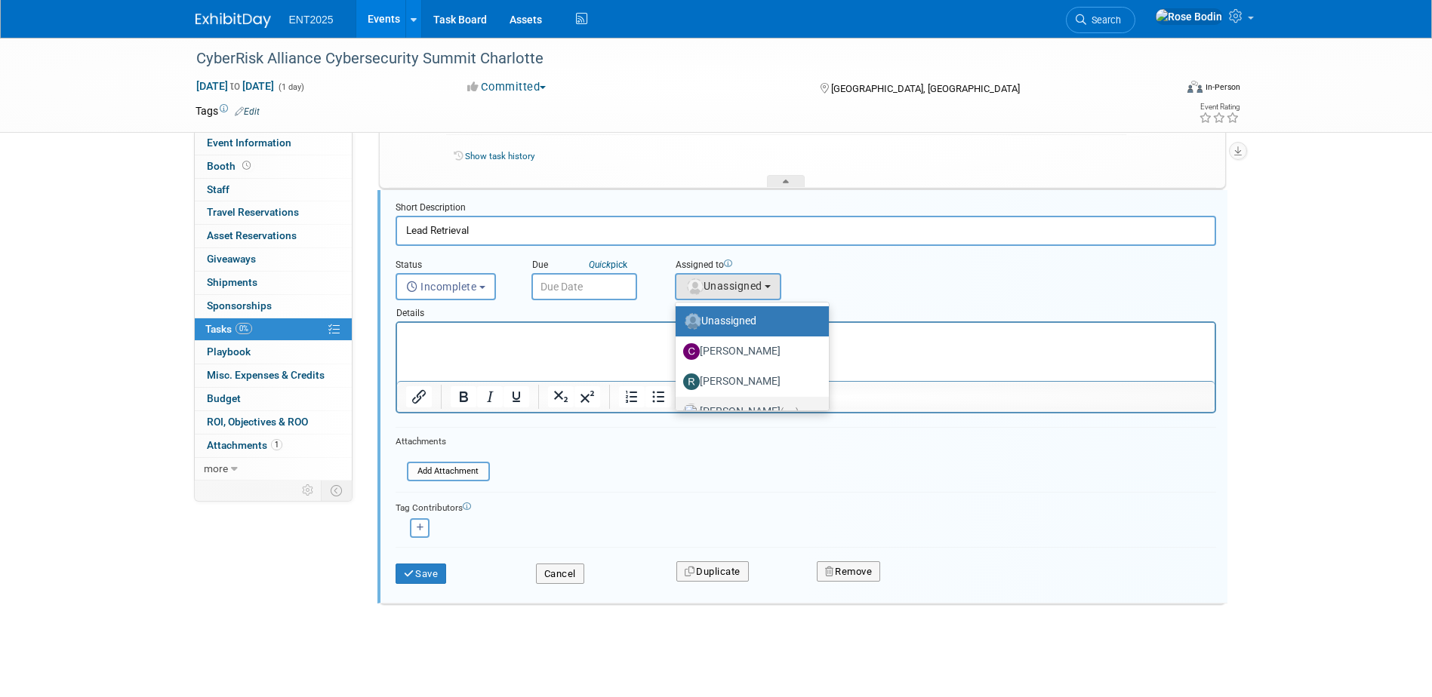
click at [726, 403] on label "Rose Bodin (me)" at bounding box center [748, 412] width 131 height 24
click at [678, 405] on input "Rose Bodin (me)" at bounding box center [673, 410] width 10 height 10
select select "fd414d53-3d64-4b99-a4d4-d4a7ab262892"
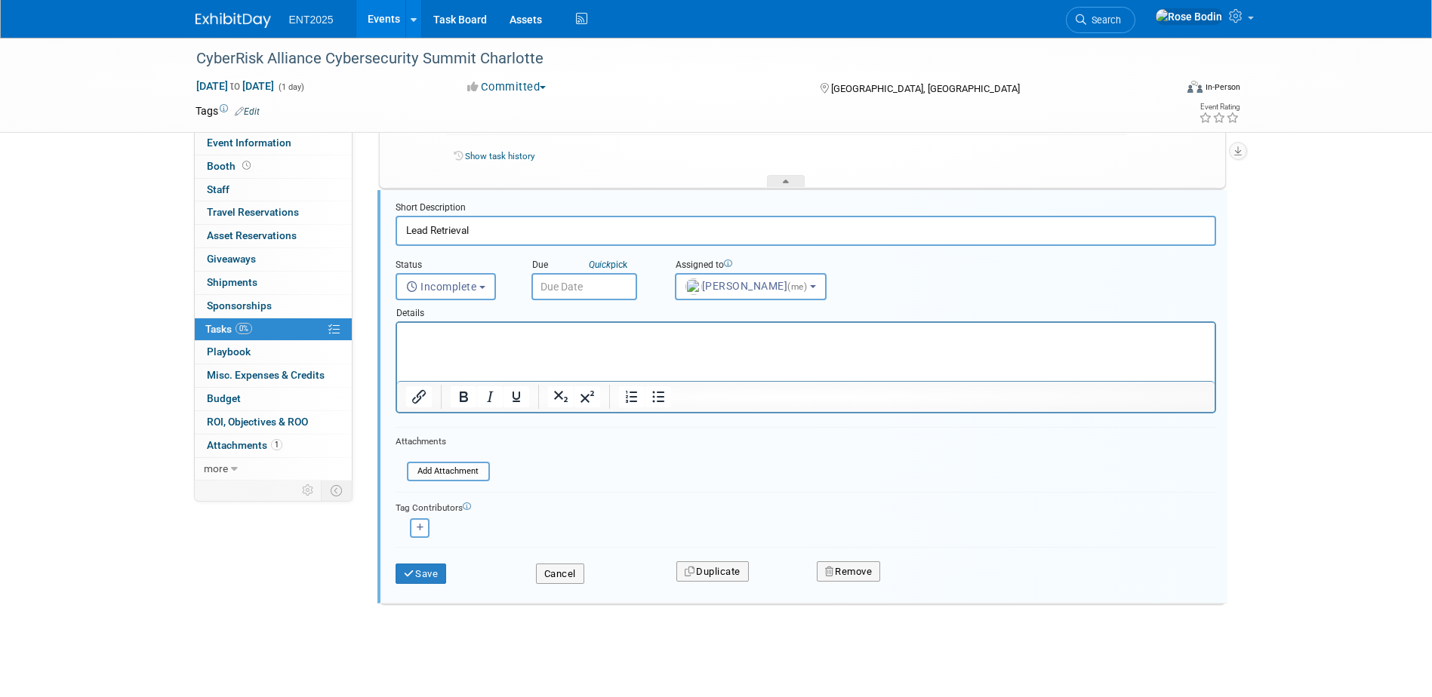
click at [504, 339] on p "Rich Text Area. Press ALT-0 for help." at bounding box center [805, 336] width 800 height 14
click at [494, 340] on p "Rich Text Area. Press ALT-0 for help." at bounding box center [805, 336] width 800 height 14
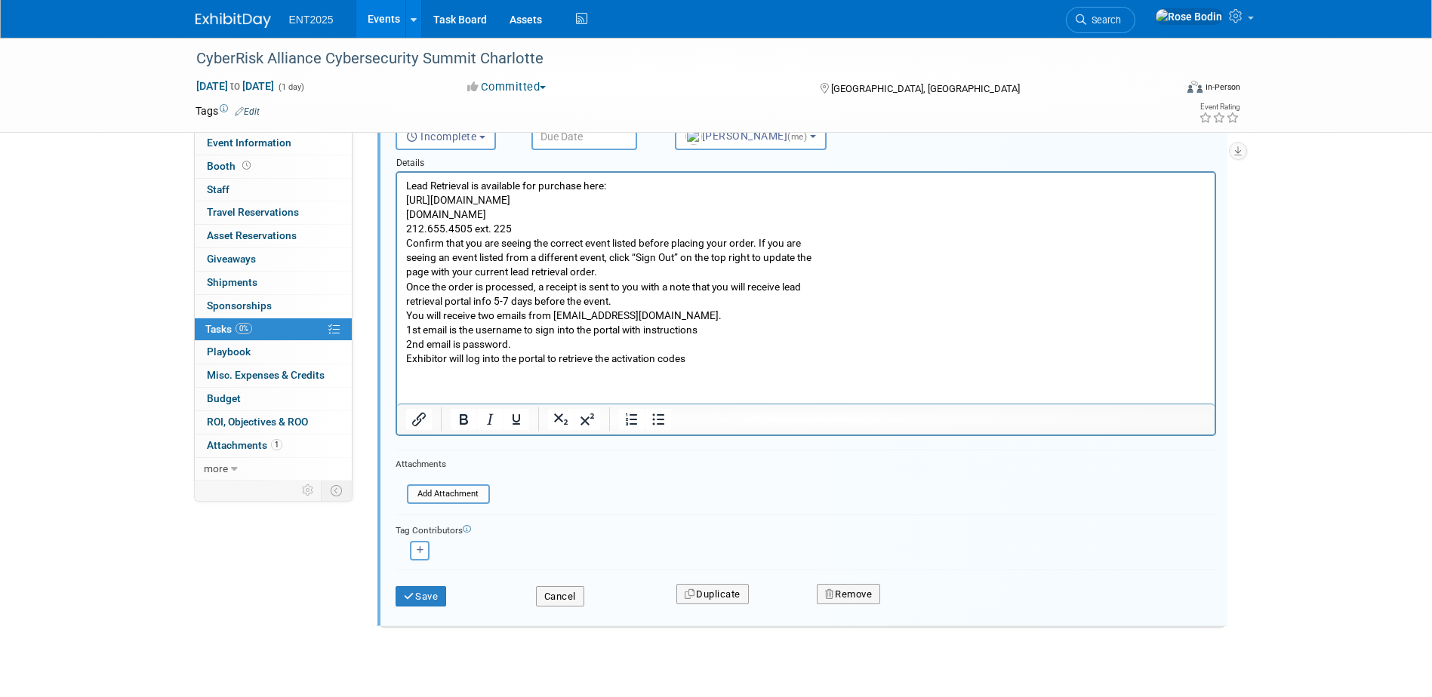
scroll to position [1144, 0]
click at [423, 593] on button "Save" at bounding box center [421, 596] width 51 height 21
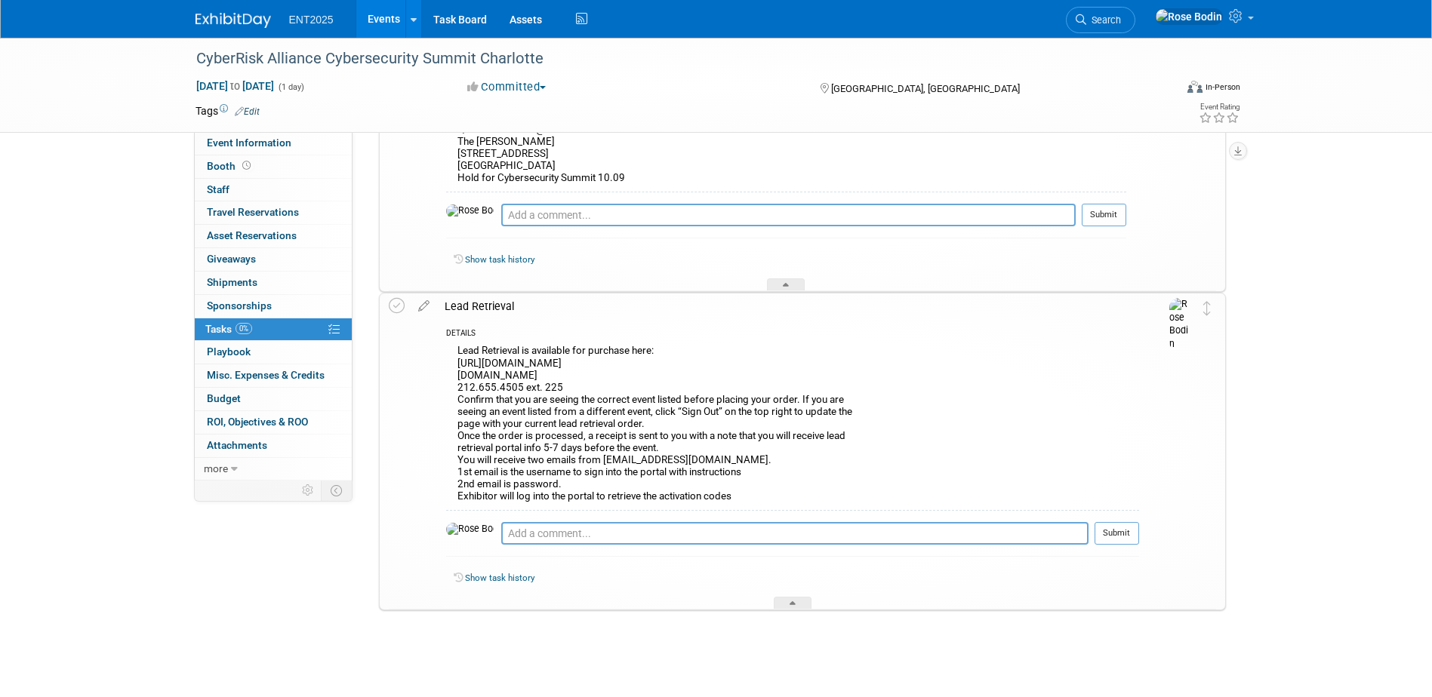
scroll to position [896, 0]
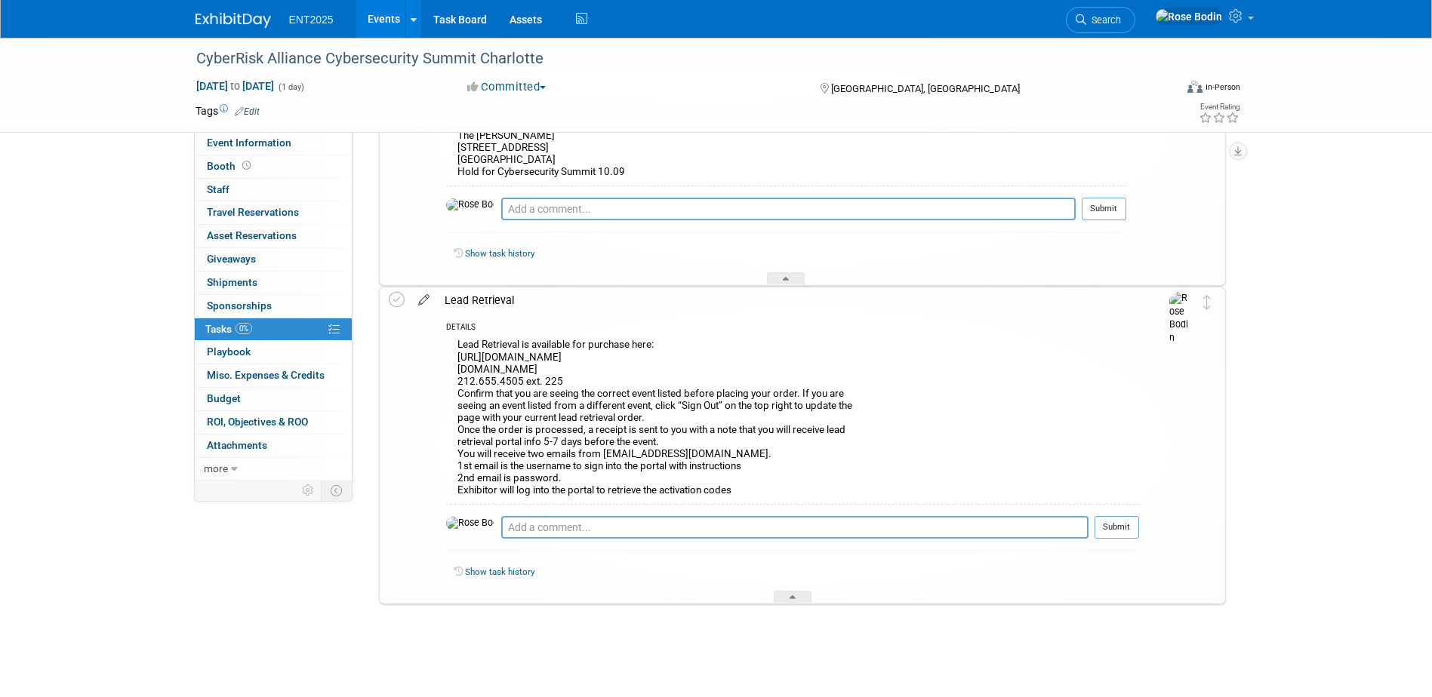
click at [423, 297] on icon at bounding box center [424, 297] width 26 height 19
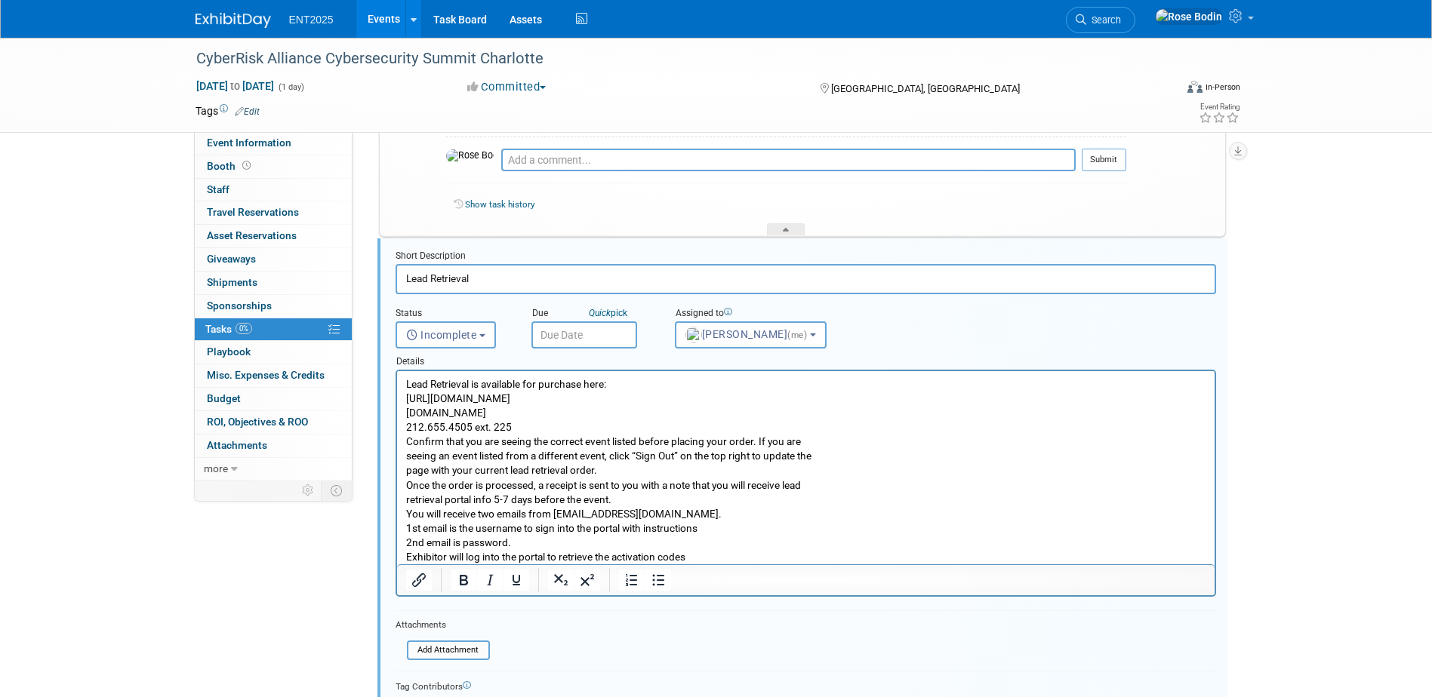
scroll to position [962, 0]
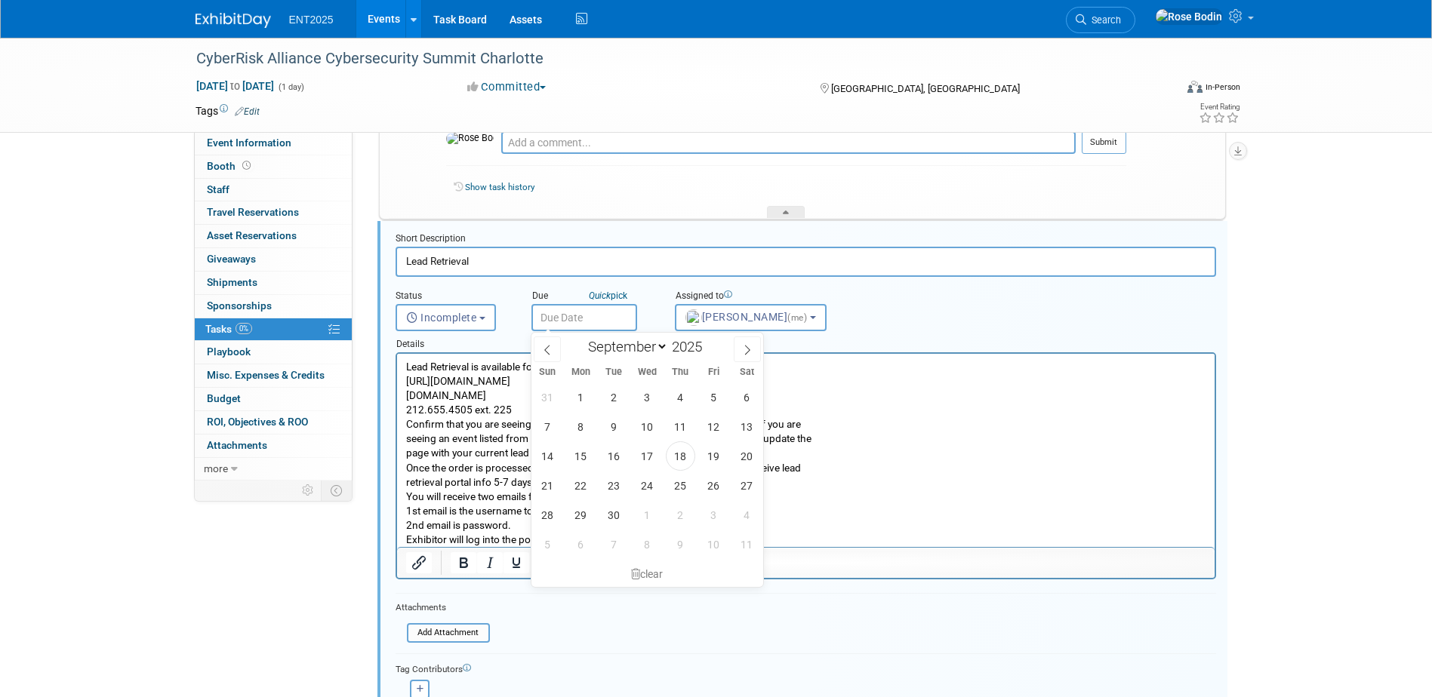
click at [602, 315] on input "text" at bounding box center [584, 317] width 106 height 27
click at [683, 487] on span "25" at bounding box center [680, 485] width 29 height 29
type input "Sep 25, 2025"
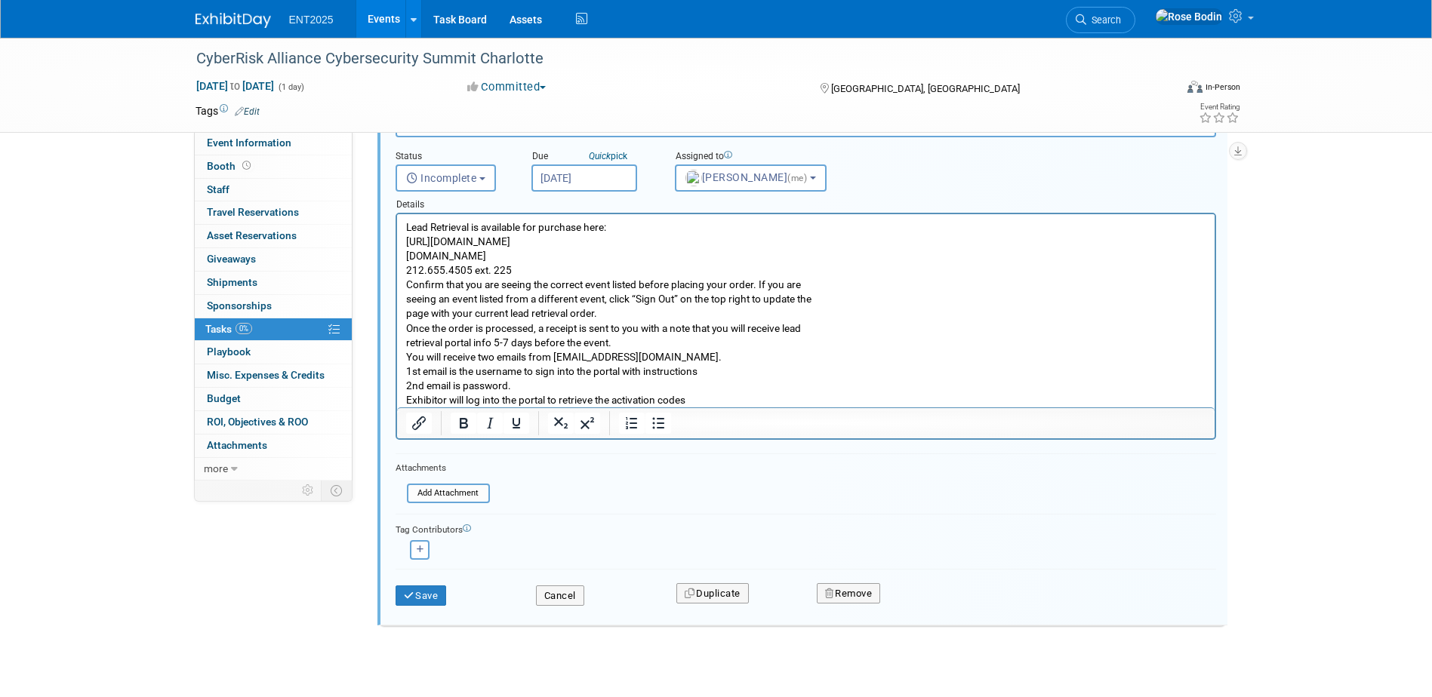
scroll to position [1124, 0]
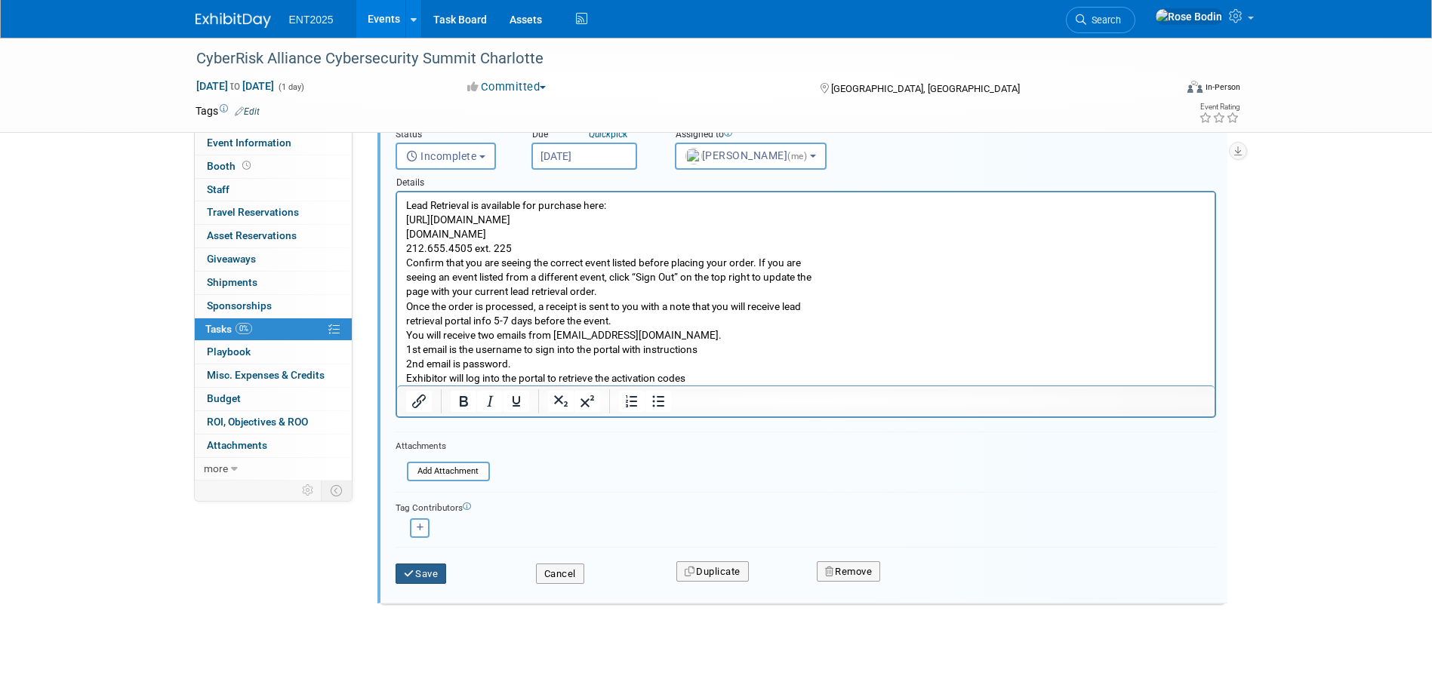
click at [411, 571] on icon "submit" at bounding box center [410, 574] width 12 height 10
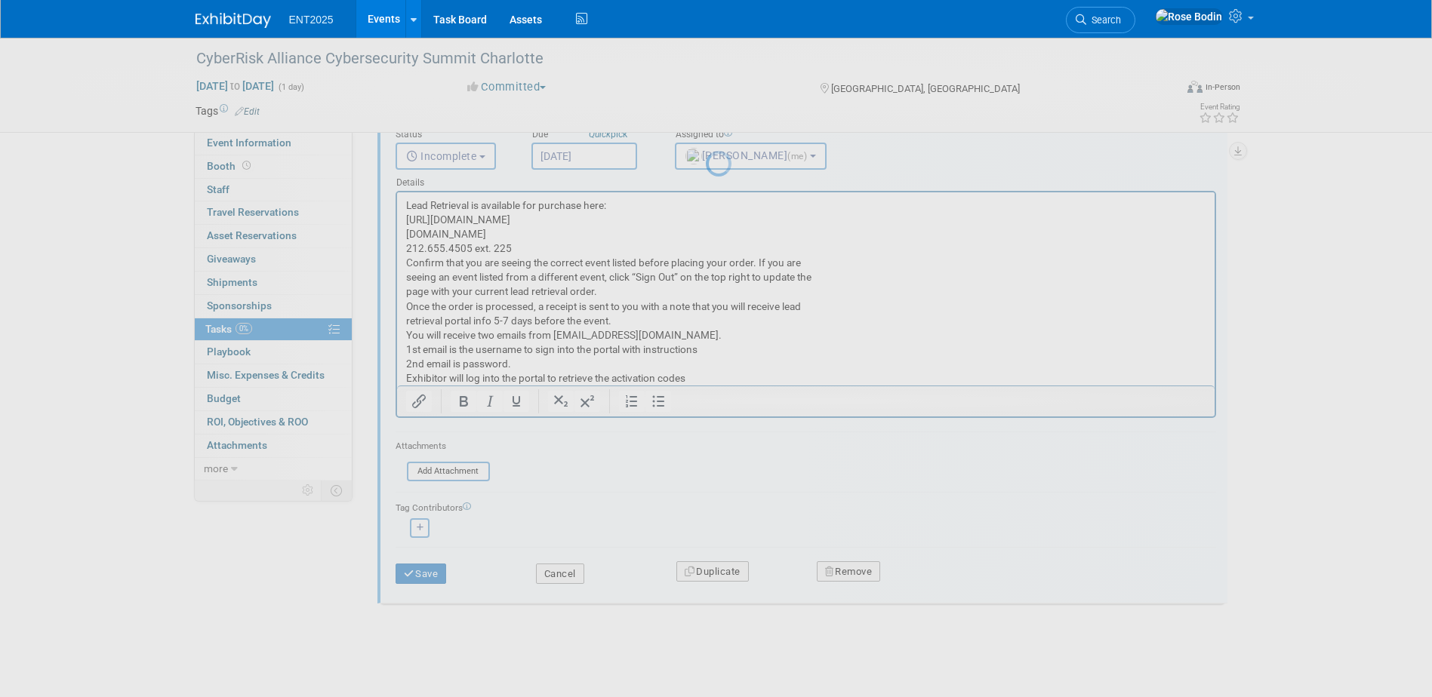
scroll to position [896, 0]
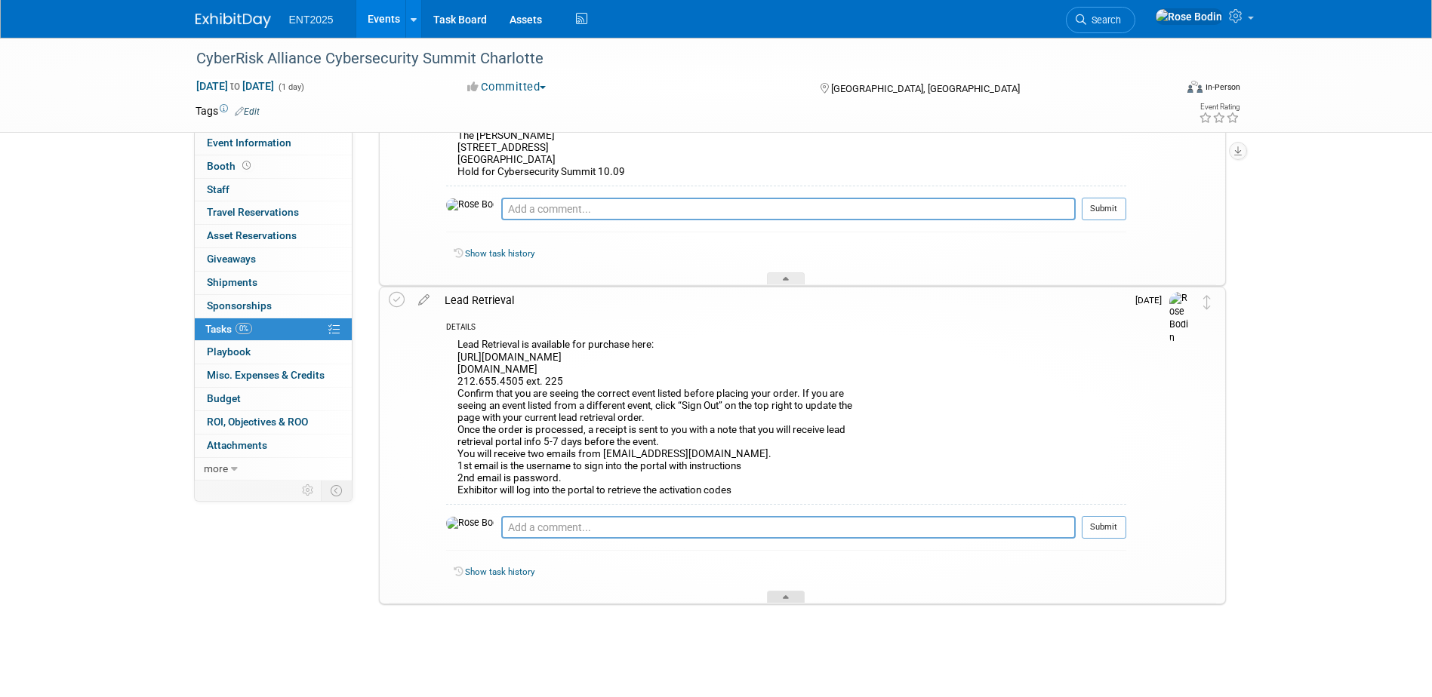
click at [783, 599] on icon at bounding box center [786, 600] width 6 height 9
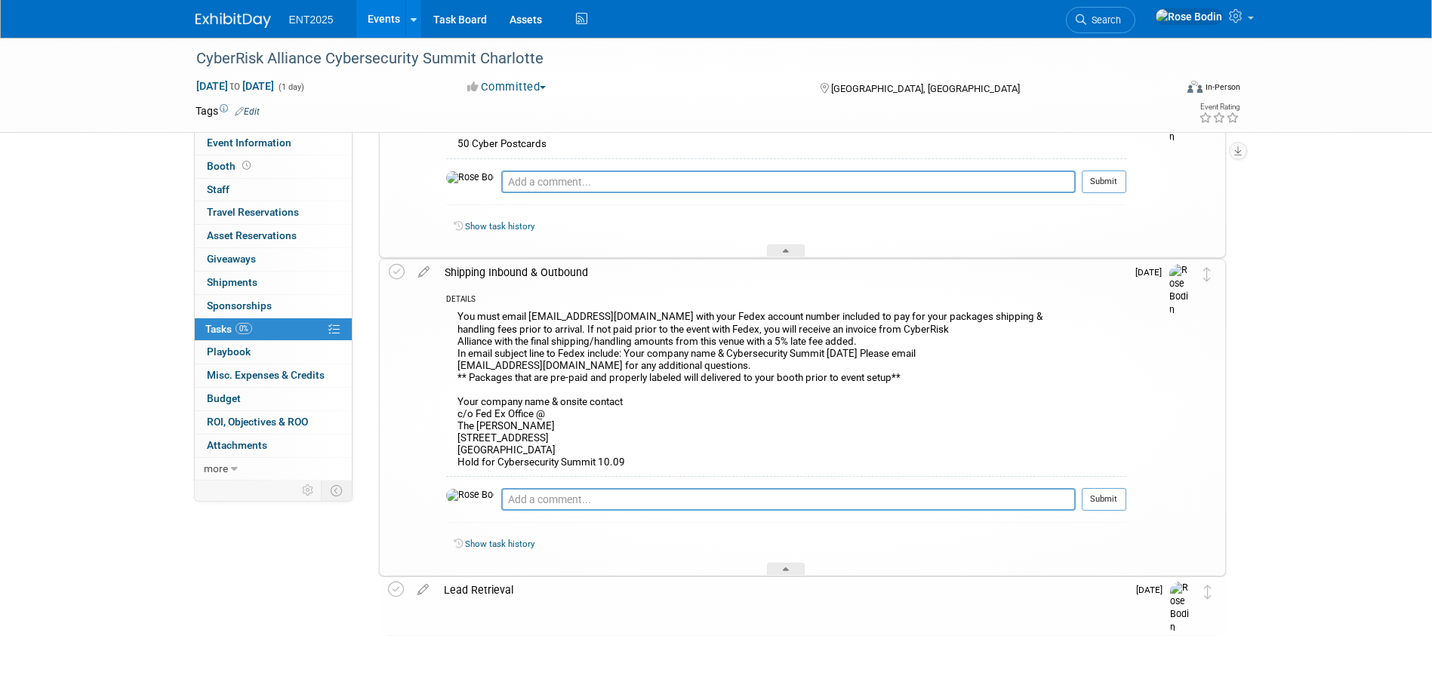
scroll to position [605, 0]
click at [787, 247] on div at bounding box center [786, 251] width 38 height 13
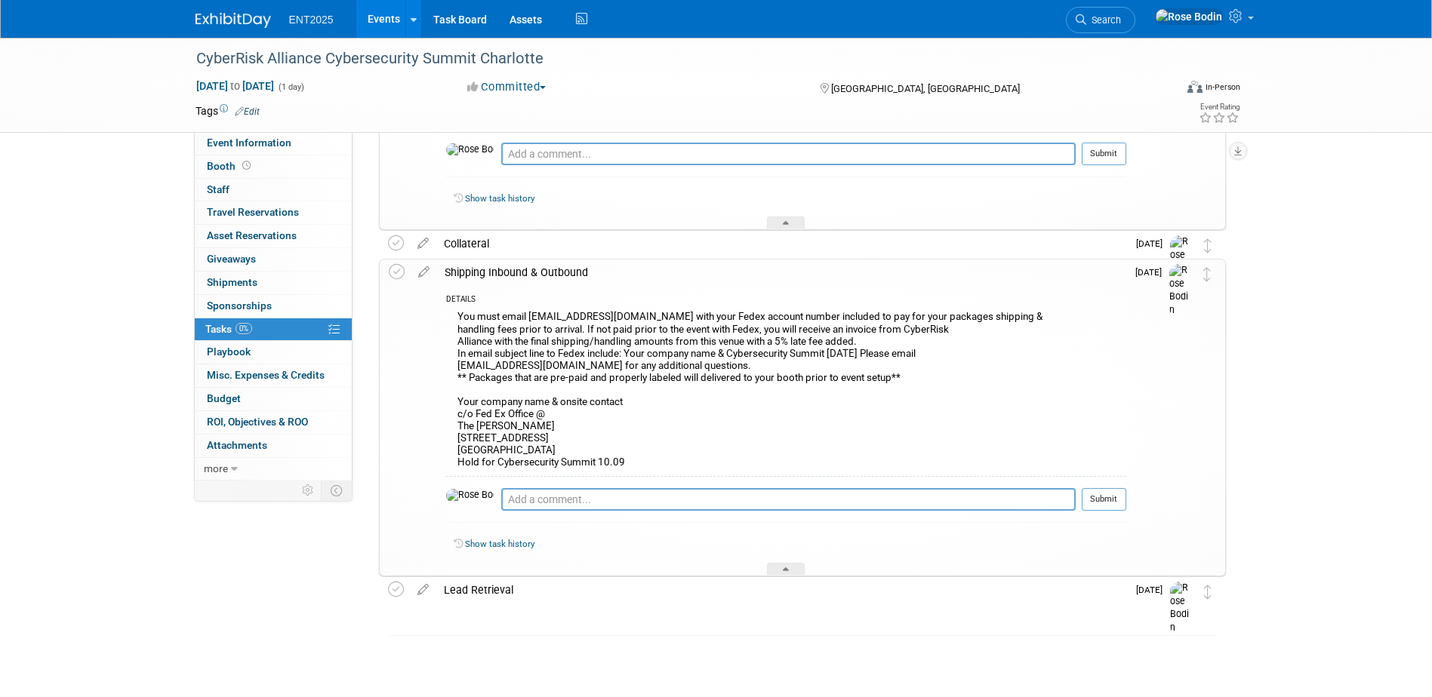
scroll to position [460, 0]
click at [788, 223] on icon at bounding box center [786, 225] width 6 height 9
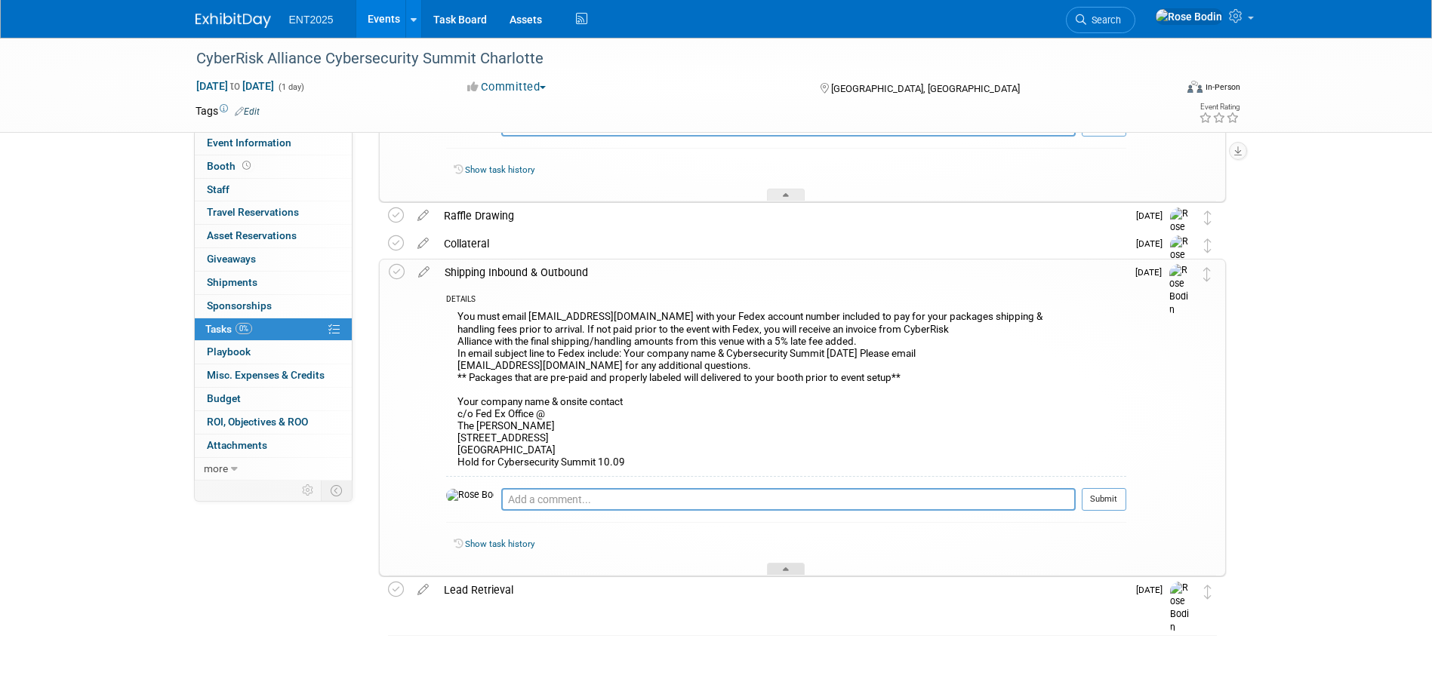
click at [785, 568] on icon at bounding box center [786, 572] width 6 height 9
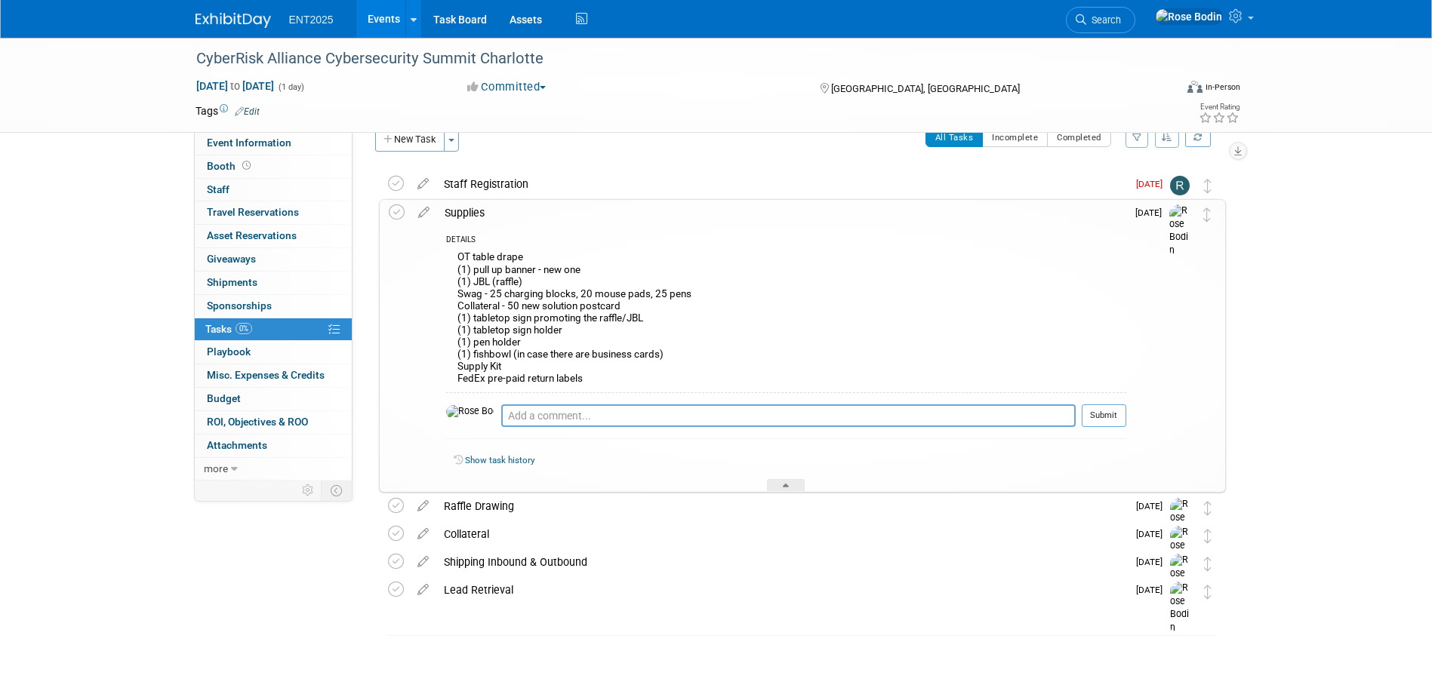
scroll to position [25, 0]
click at [786, 485] on icon at bounding box center [786, 488] width 6 height 9
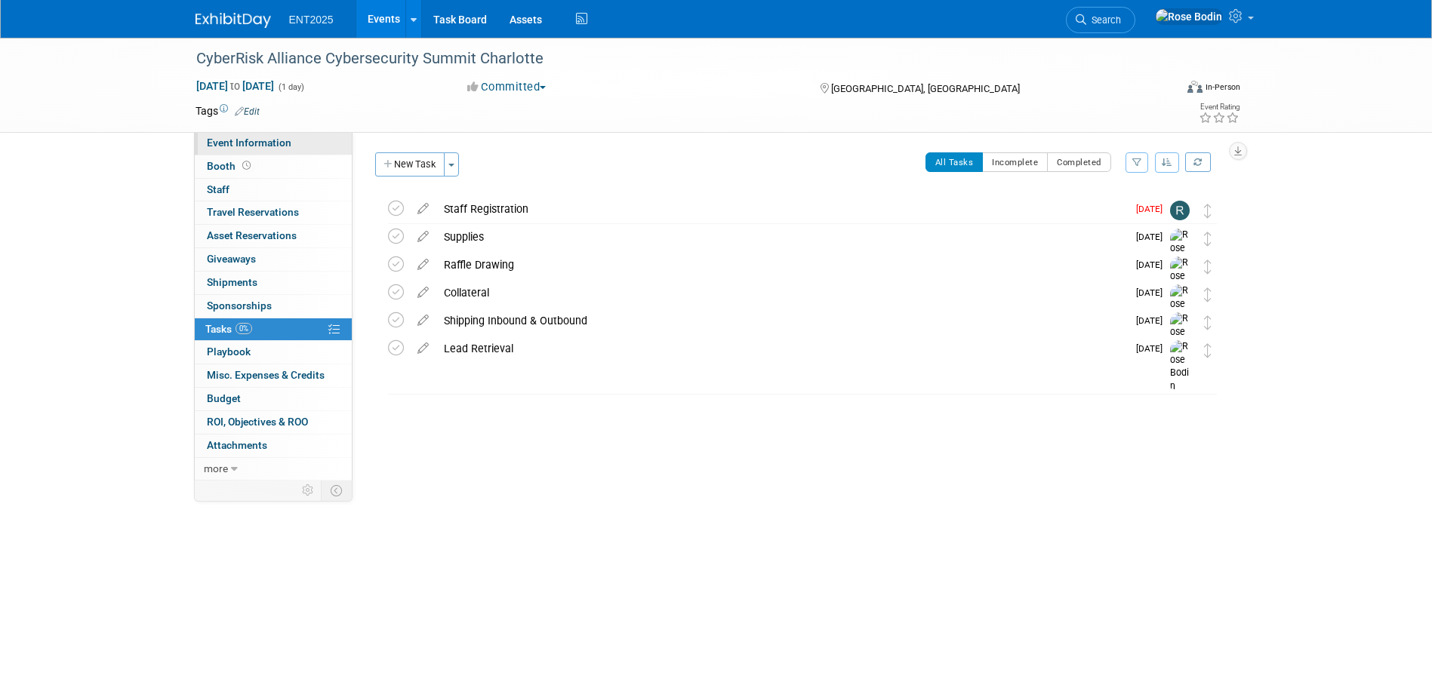
click at [306, 145] on link "Event Information" at bounding box center [273, 143] width 157 height 23
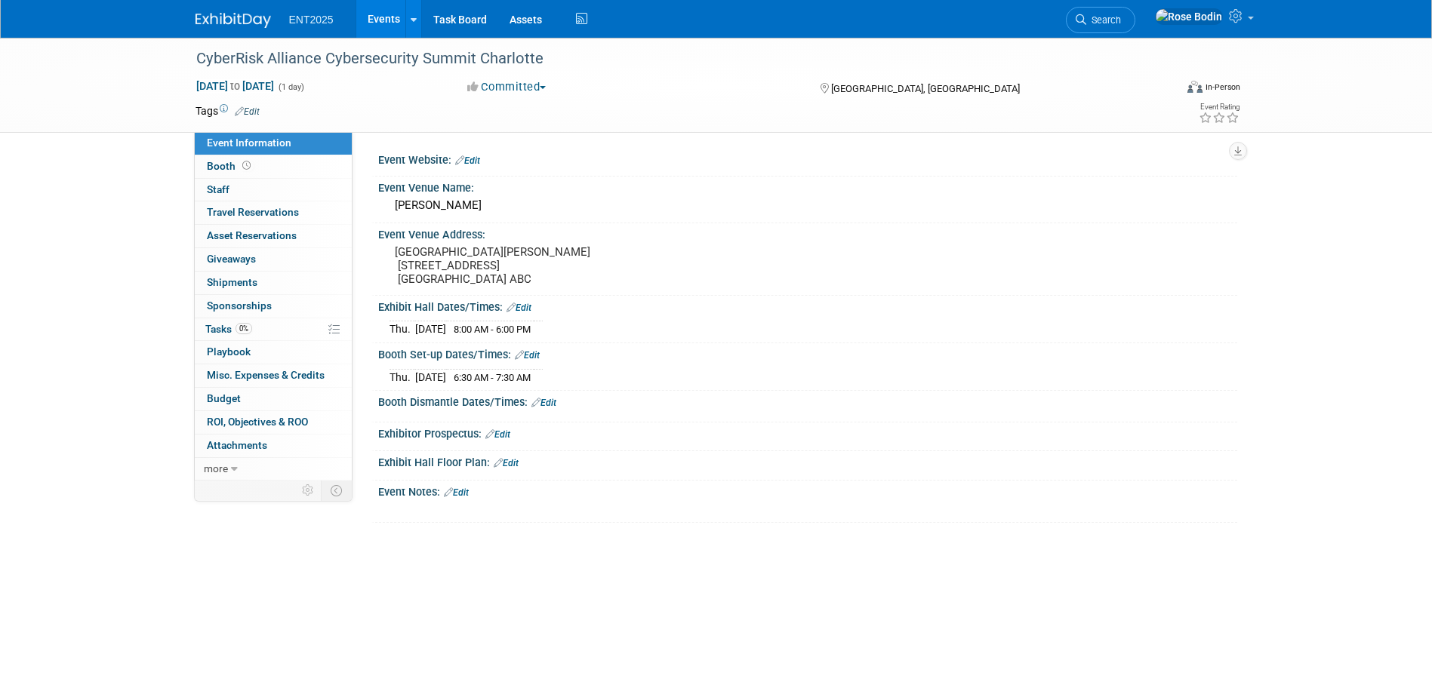
click at [473, 160] on link "Edit" at bounding box center [467, 160] width 25 height 11
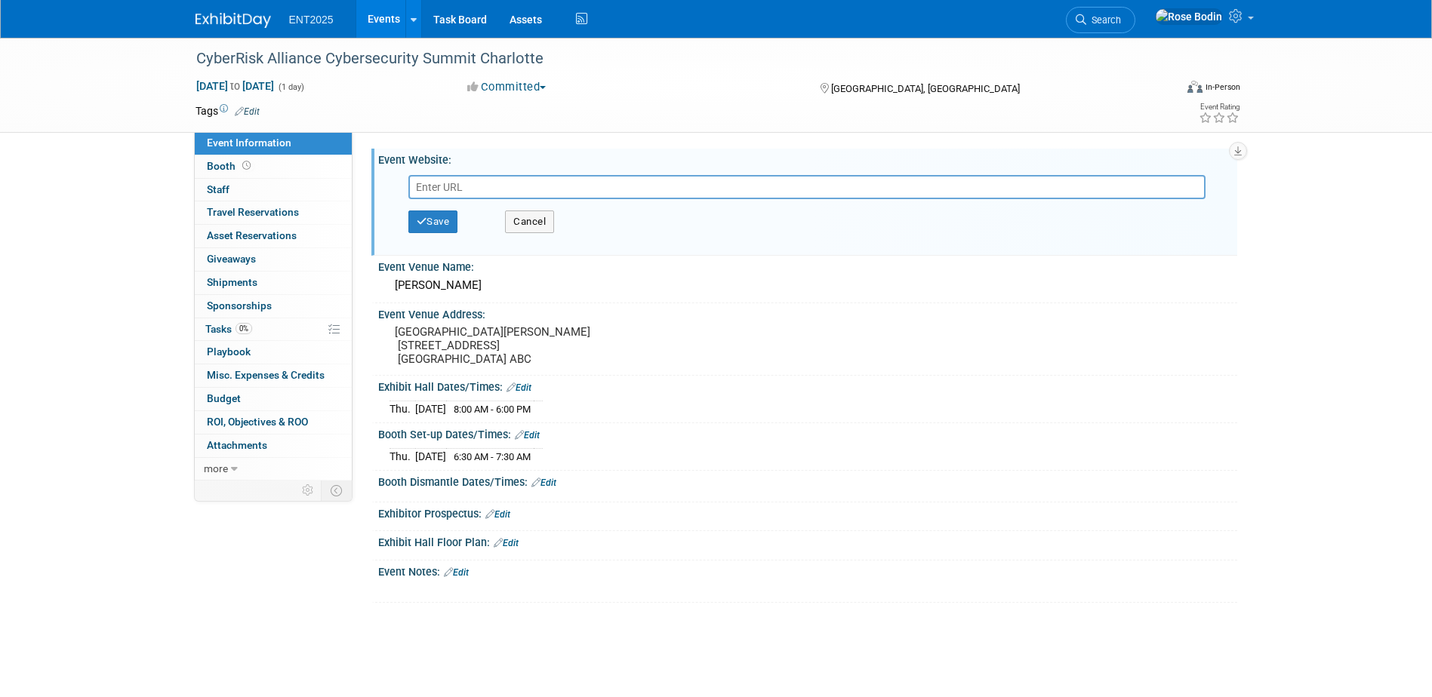
paste input "https://cybersecuritysummit.com/summit/charlotte25/#agenda"
type input "https://cybersecuritysummit.com/summit/charlotte25/#agenda"
click at [437, 223] on button "Save" at bounding box center [433, 222] width 50 height 23
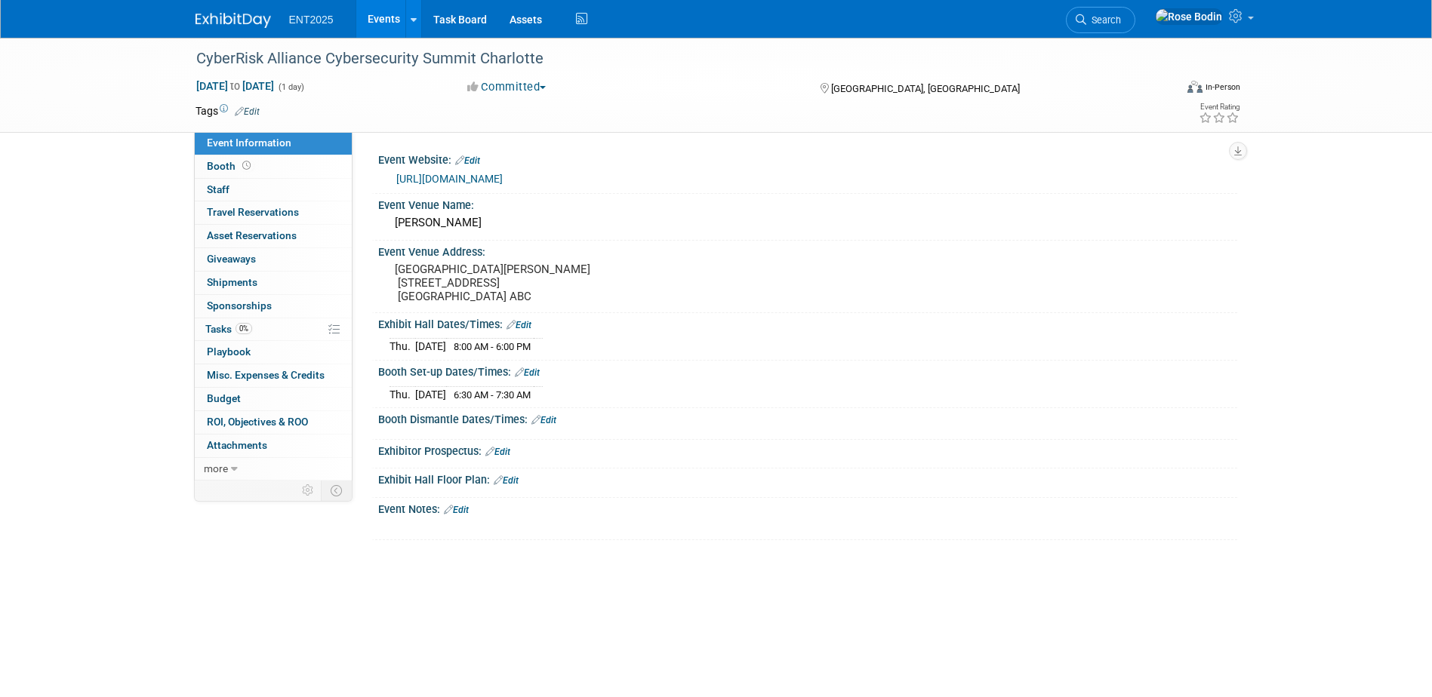
click at [510, 457] on link "Edit" at bounding box center [497, 452] width 25 height 11
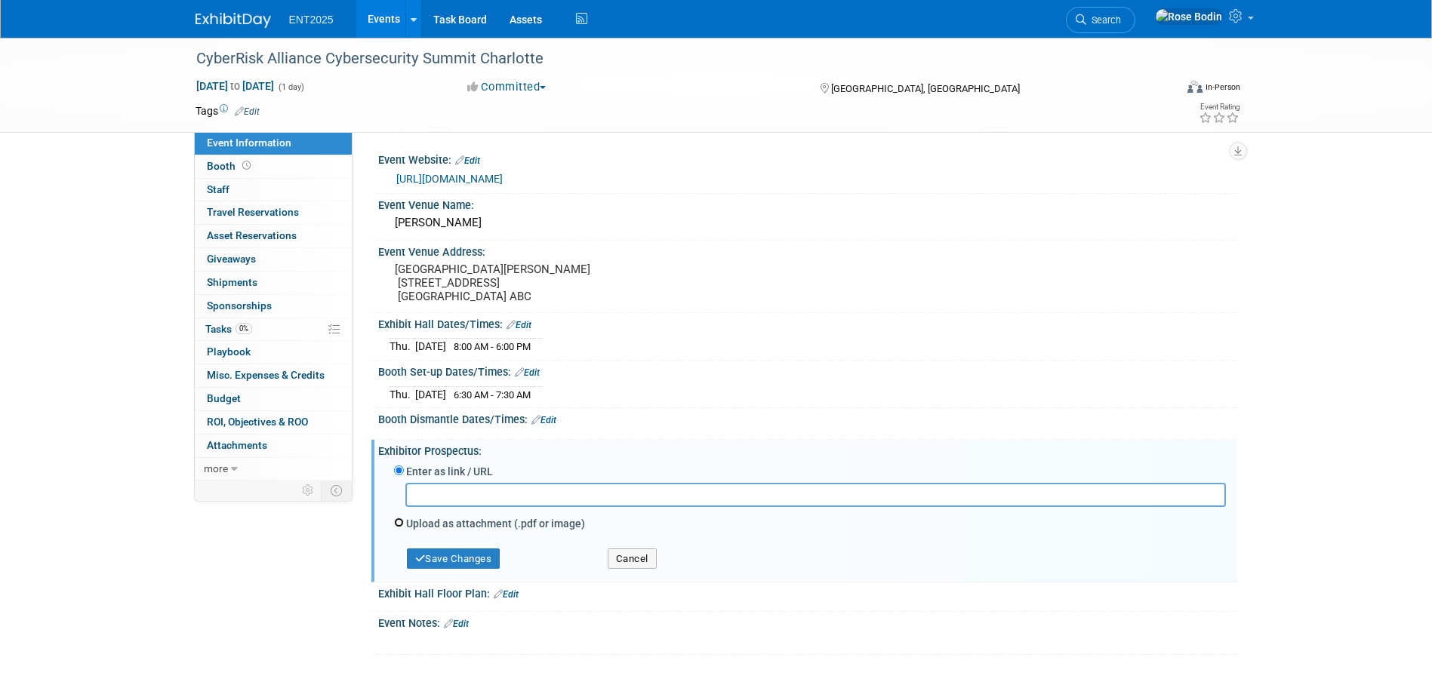
click at [398, 528] on input "Upload as attachment (.pdf or image)" at bounding box center [399, 523] width 10 height 10
radio input "true"
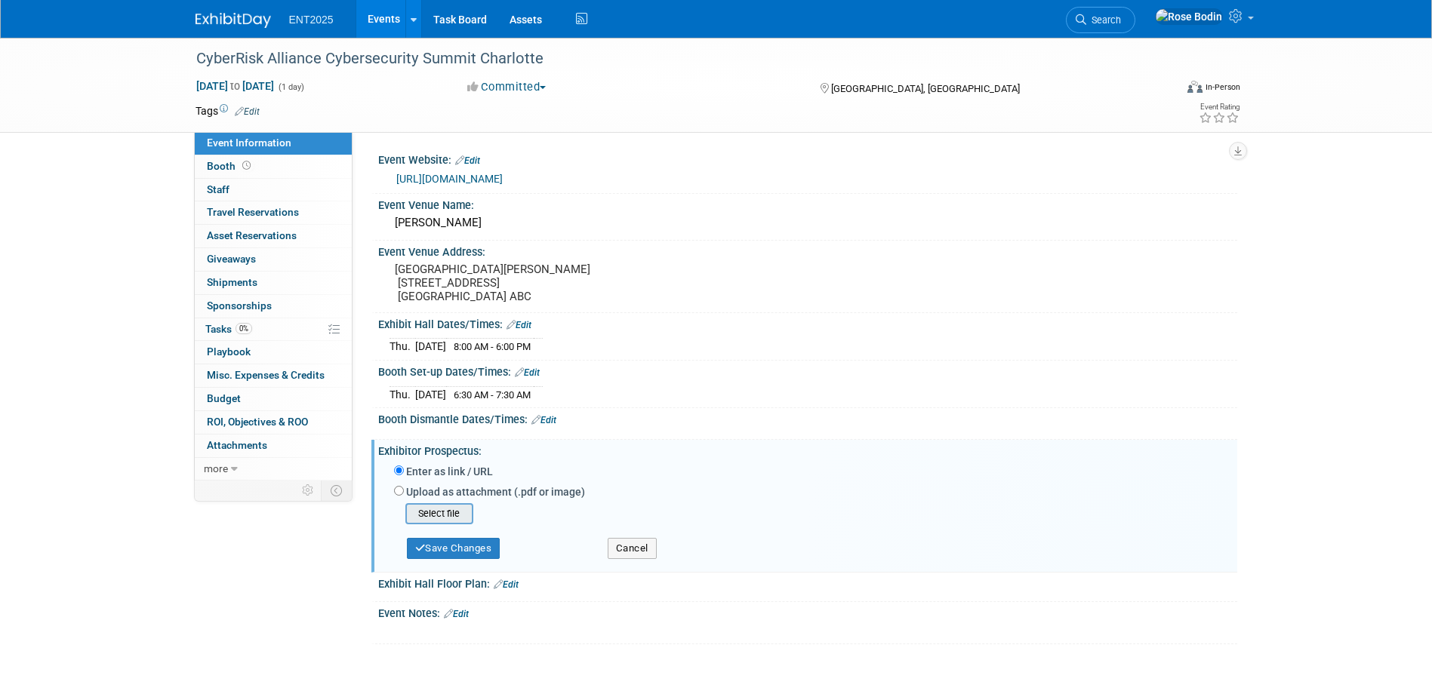
click at [429, 523] on input "file" at bounding box center [382, 514] width 180 height 18
click at [439, 550] on button "Save Changes" at bounding box center [454, 543] width 94 height 21
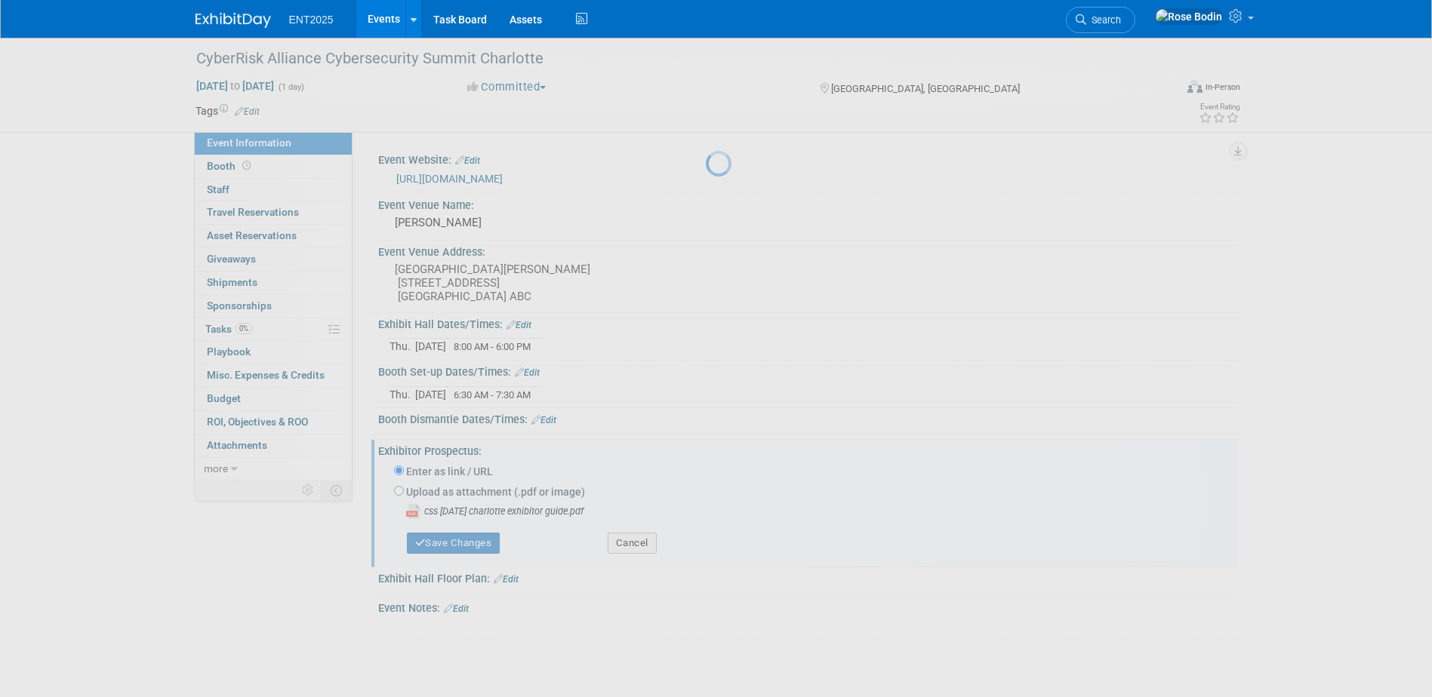
click at [706, 617] on div at bounding box center [716, 348] width 21 height 697
click at [380, 15] on link "Events" at bounding box center [383, 19] width 55 height 38
